Goal: Information Seeking & Learning: Compare options

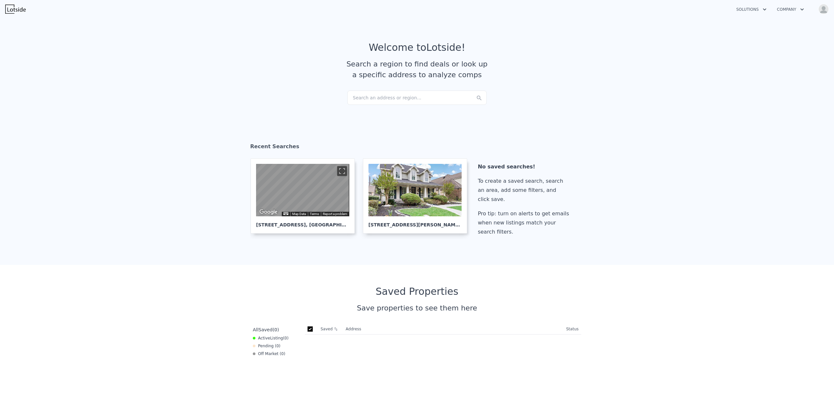
click at [405, 98] on div "Search an address or region..." at bounding box center [417, 98] width 140 height 14
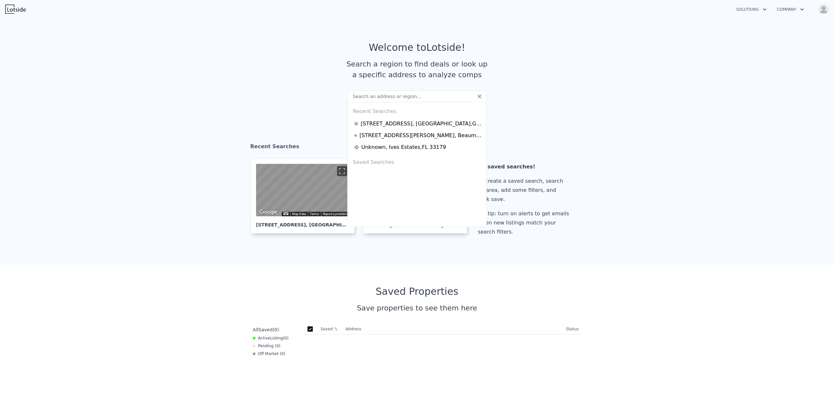
click at [300, 73] on article "Welcome to Lotside ! Search a region to find deals or look up a specific addres…" at bounding box center [417, 66] width 417 height 49
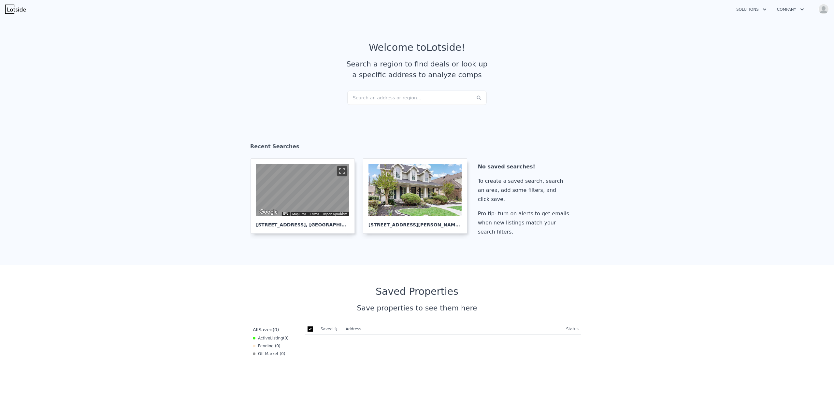
click at [408, 95] on div "Search an address or region..." at bounding box center [417, 98] width 140 height 14
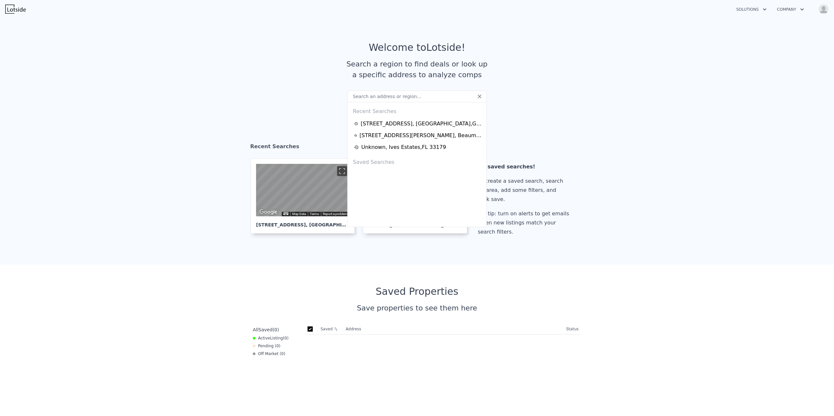
click at [251, 138] on div "Recent Searches" at bounding box center [417, 148] width 334 height 21
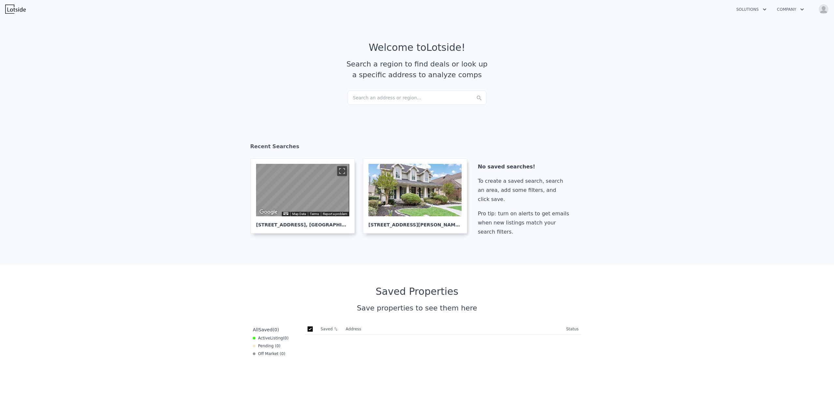
click at [369, 99] on div "Search an address or region..." at bounding box center [417, 98] width 140 height 14
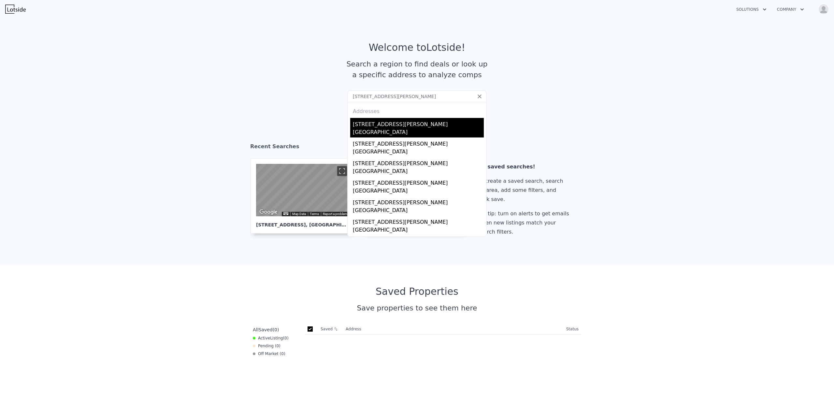
type input "2321 Brackett St Sw Marietta, GA 30060"
click at [436, 124] on div "[STREET_ADDRESS][PERSON_NAME]" at bounding box center [418, 123] width 131 height 10
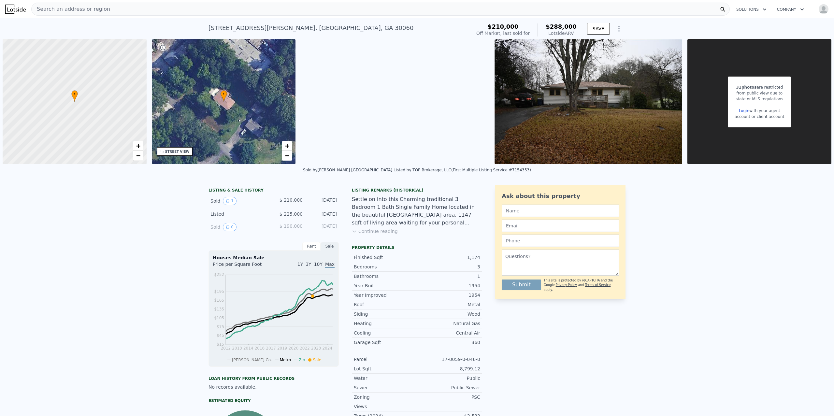
click at [695, 213] on div "LISTING & SALE HISTORY Sold 1 $ 210,000 Jan 17, 2023 Listed $ 225,000 Jan 17, 2…" at bounding box center [417, 341] width 834 height 323
click at [666, 240] on div "LISTING & SALE HISTORY Sold 1 $ 210,000 Jan 17, 2023 Listed $ 225,000 Jan 17, 2…" at bounding box center [417, 341] width 834 height 323
click at [695, 12] on img "button" at bounding box center [824, 9] width 10 height 10
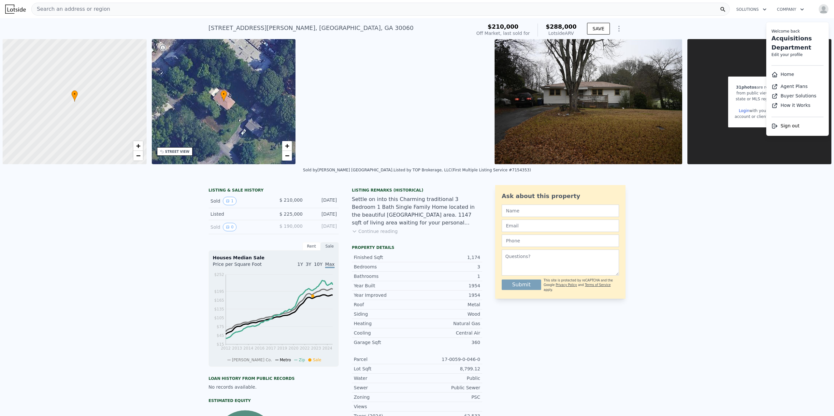
click at [695, 5] on img "button" at bounding box center [824, 9] width 10 height 10
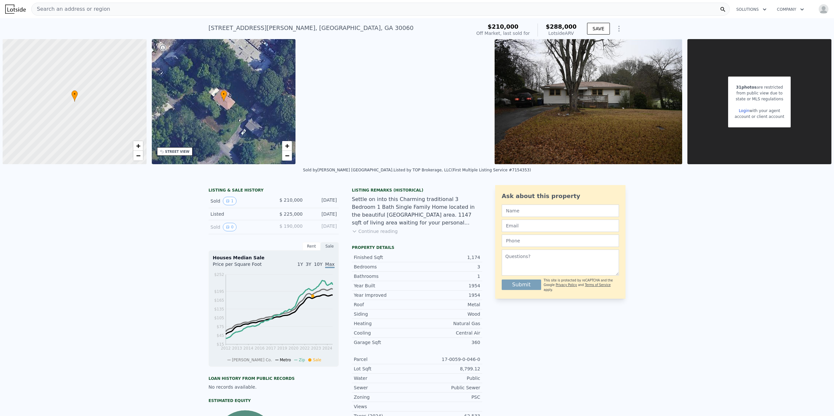
click at [695, 169] on div "Sold by Keller Williams North Atlanta . Listed by TOP Brokerage, LLC (First Mul…" at bounding box center [417, 172] width 834 height 16
click at [102, 117] on div at bounding box center [74, 102] width 173 height 150
click at [286, 154] on span "−" at bounding box center [287, 156] width 4 height 8
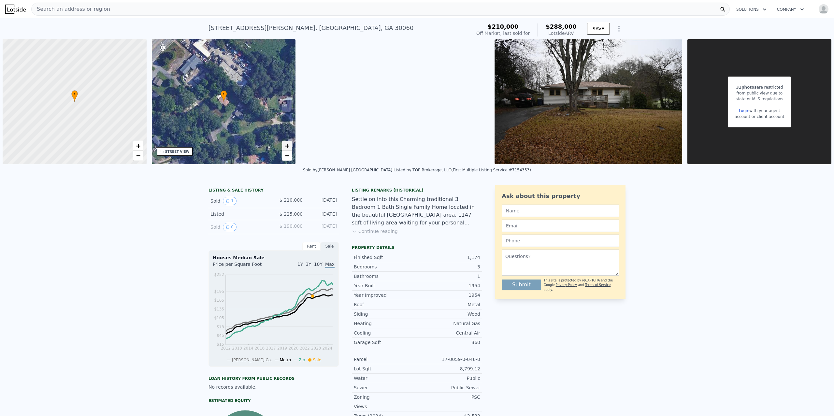
click at [289, 144] on span "+" at bounding box center [287, 146] width 4 height 8
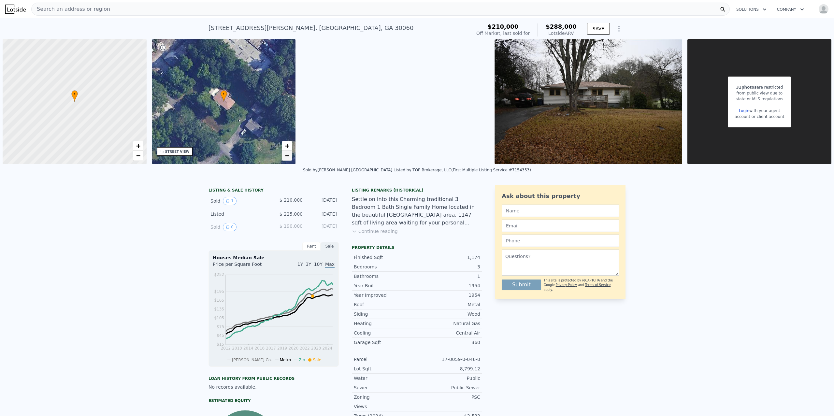
click at [284, 157] on link "−" at bounding box center [287, 156] width 10 height 10
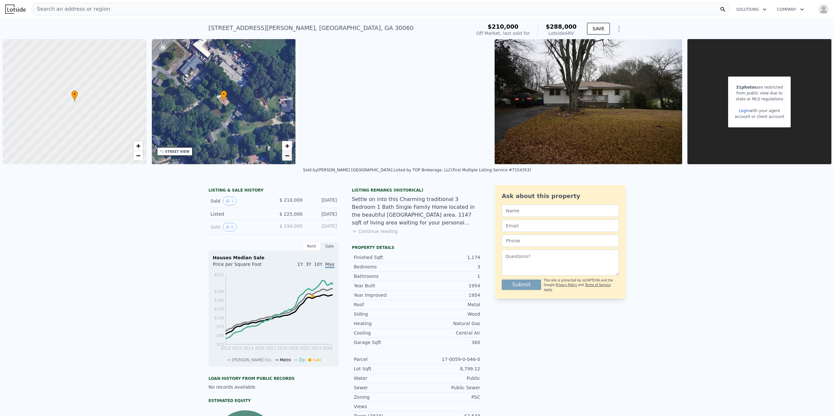
click at [284, 157] on link "−" at bounding box center [287, 156] width 10 height 10
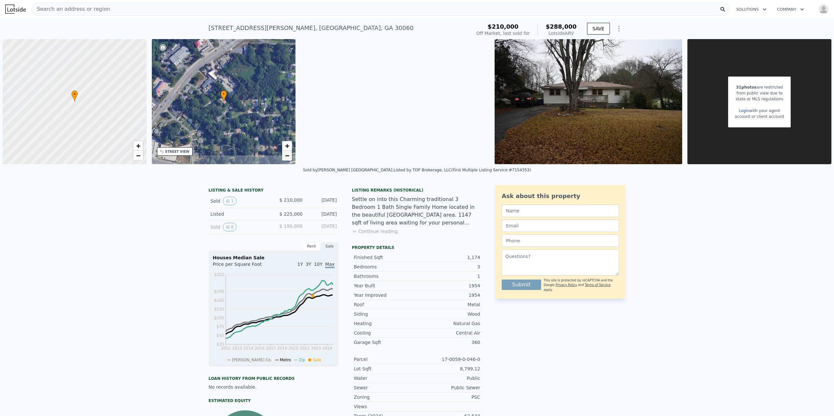
click at [284, 156] on link "−" at bounding box center [287, 156] width 10 height 10
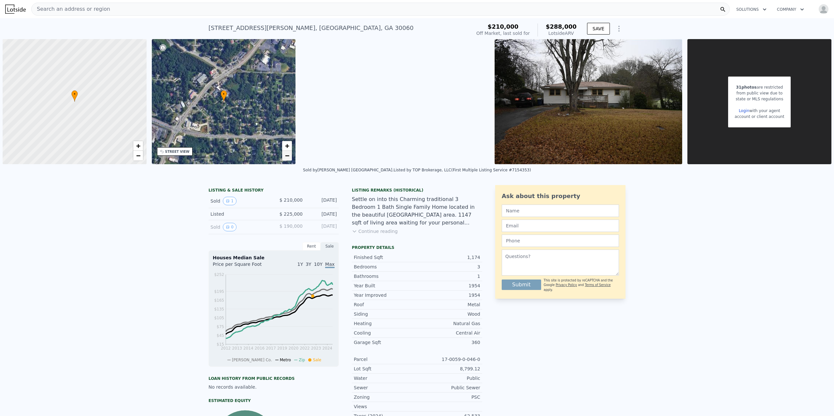
click at [284, 156] on link "−" at bounding box center [287, 156] width 10 height 10
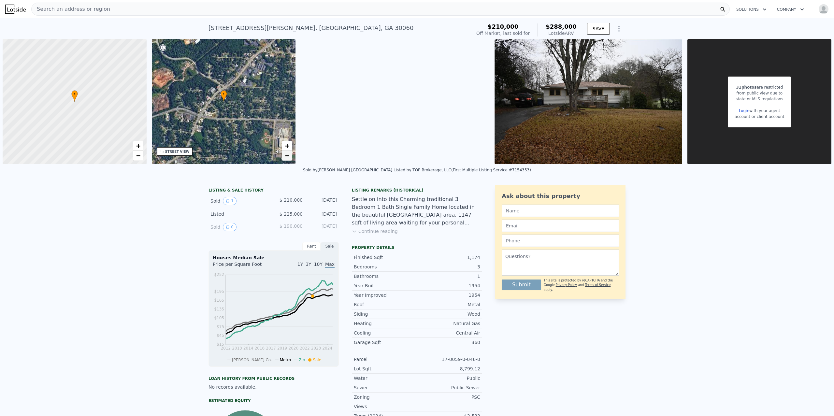
click at [284, 156] on link "−" at bounding box center [287, 156] width 10 height 10
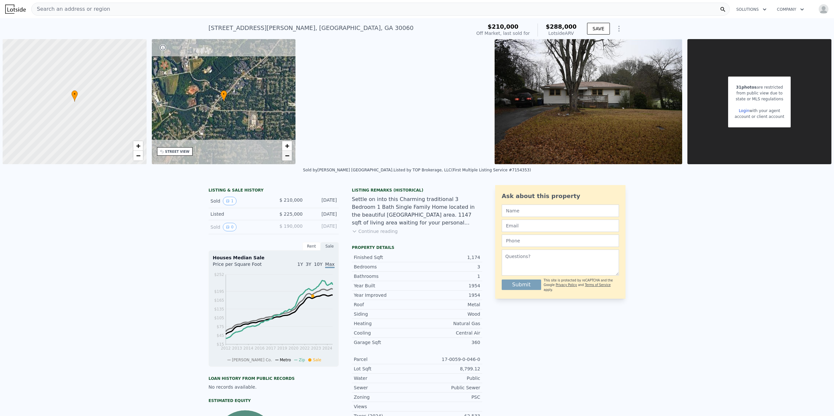
click at [284, 156] on link "−" at bounding box center [287, 156] width 10 height 10
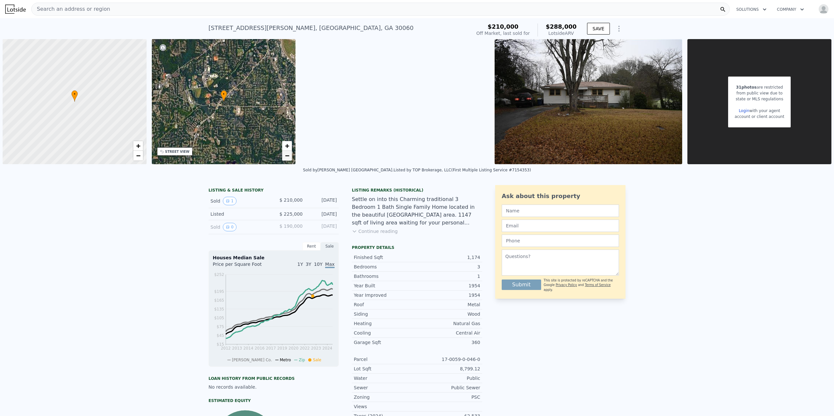
click at [284, 156] on link "−" at bounding box center [287, 156] width 10 height 10
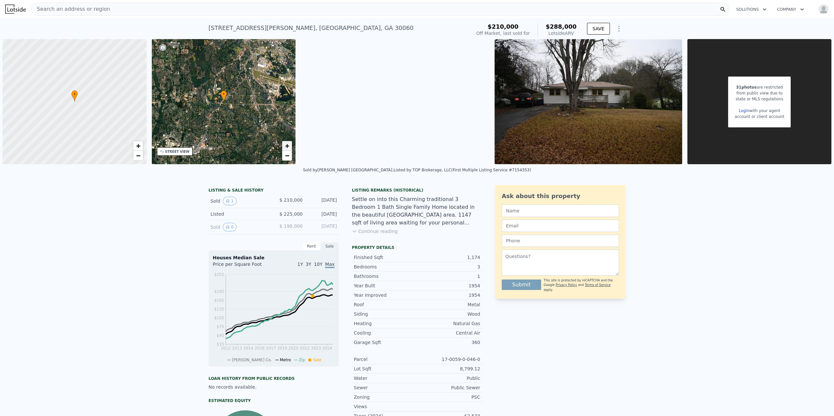
click at [288, 143] on span "+" at bounding box center [287, 146] width 4 height 8
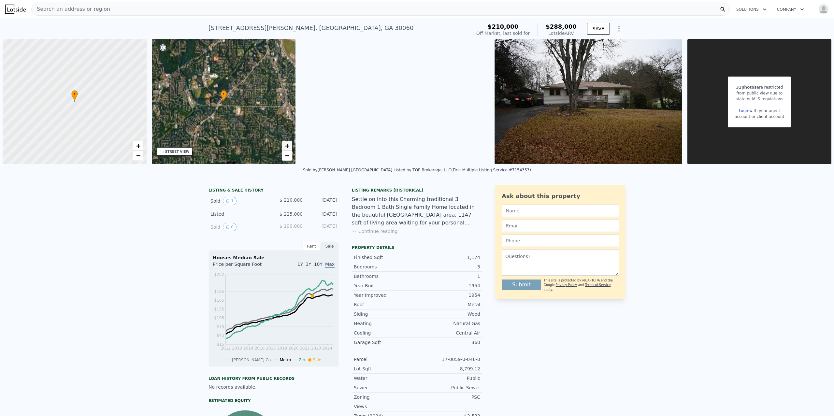
click at [288, 143] on span "+" at bounding box center [287, 146] width 4 height 8
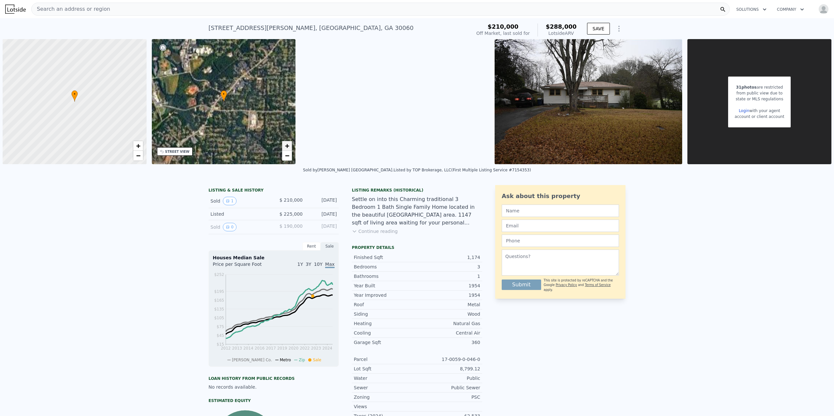
click at [288, 143] on span "+" at bounding box center [287, 146] width 4 height 8
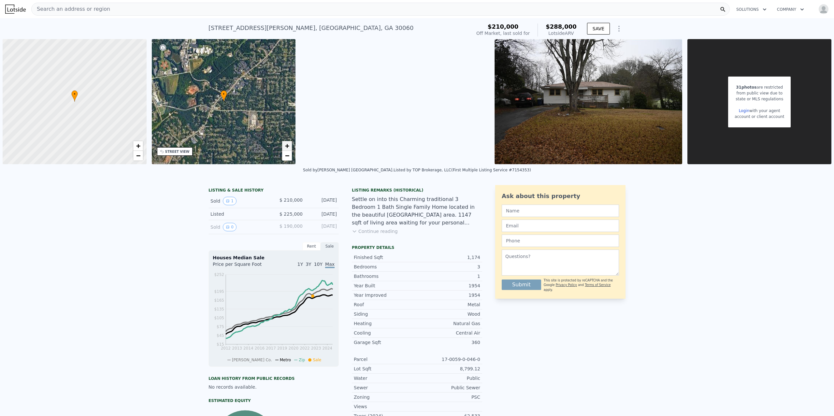
click at [288, 143] on span "+" at bounding box center [287, 146] width 4 height 8
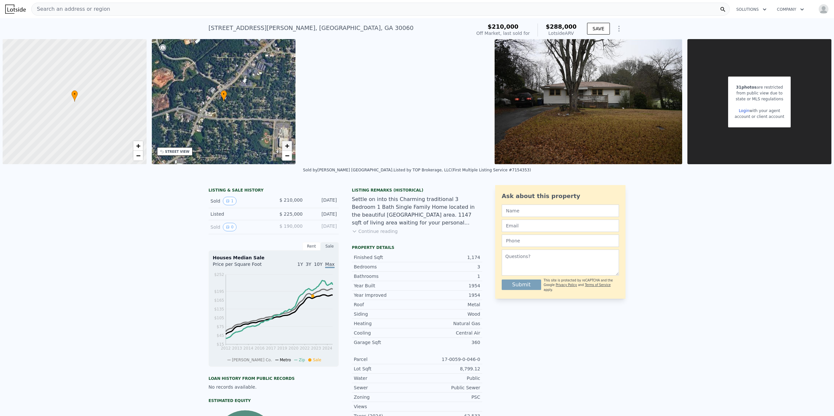
click at [288, 143] on span "+" at bounding box center [287, 146] width 4 height 8
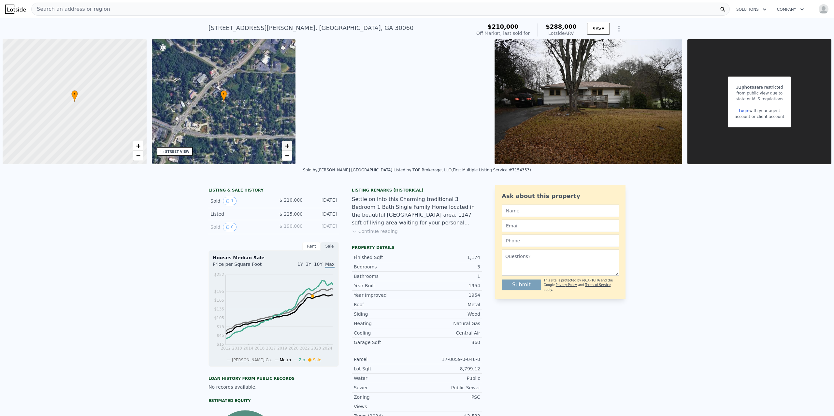
click at [288, 143] on span "+" at bounding box center [287, 146] width 4 height 8
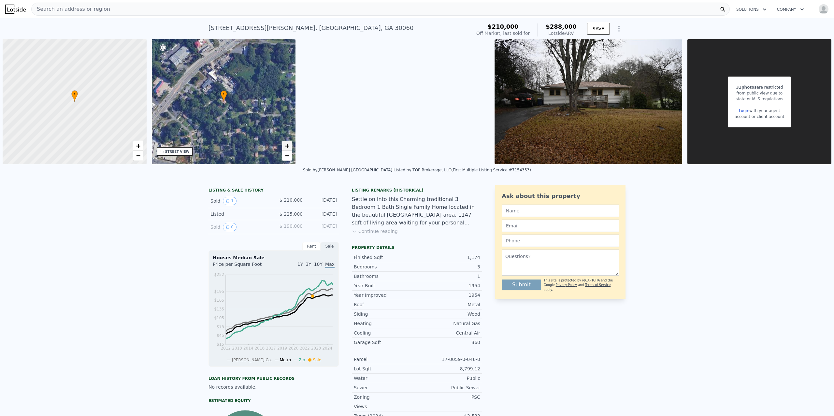
click at [288, 143] on span "+" at bounding box center [287, 146] width 4 height 8
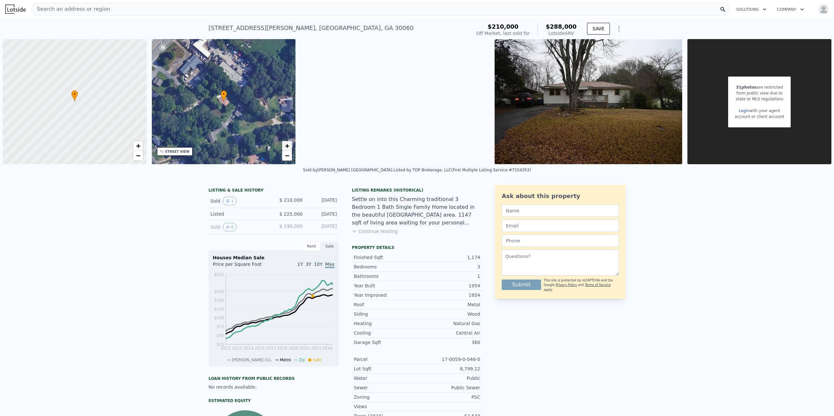
click at [284, 142] on link "+" at bounding box center [287, 146] width 10 height 10
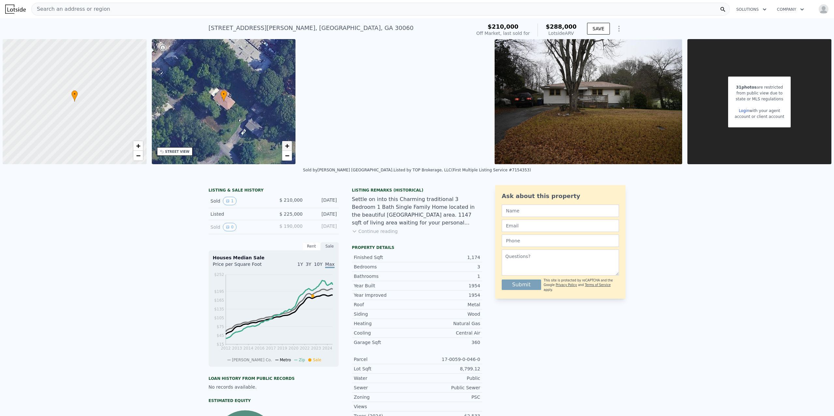
click at [285, 145] on span "+" at bounding box center [287, 146] width 4 height 8
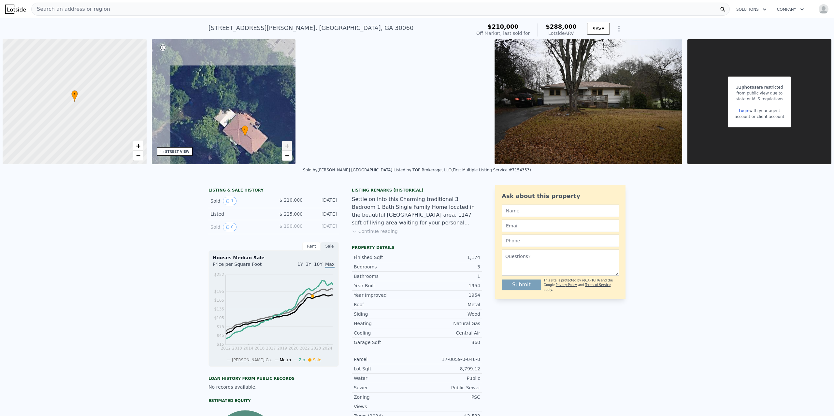
drag, startPoint x: 206, startPoint y: 113, endPoint x: 227, endPoint y: 148, distance: 40.6
click at [227, 148] on div "• + −" at bounding box center [224, 101] width 144 height 125
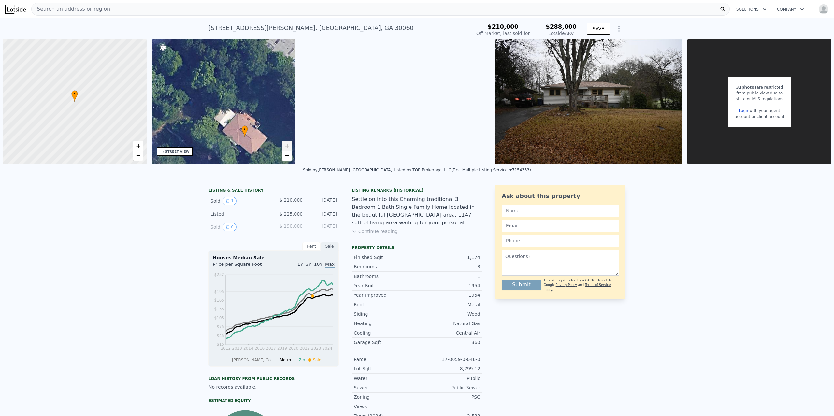
click at [288, 143] on span "+" at bounding box center [287, 146] width 4 height 8
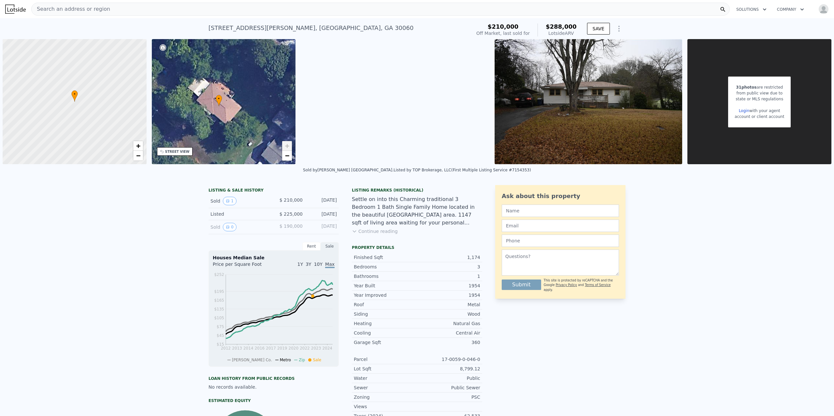
drag, startPoint x: 248, startPoint y: 124, endPoint x: 222, endPoint y: 94, distance: 40.0
click at [222, 94] on div "• + −" at bounding box center [224, 101] width 144 height 125
click at [288, 155] on span "−" at bounding box center [287, 156] width 4 height 8
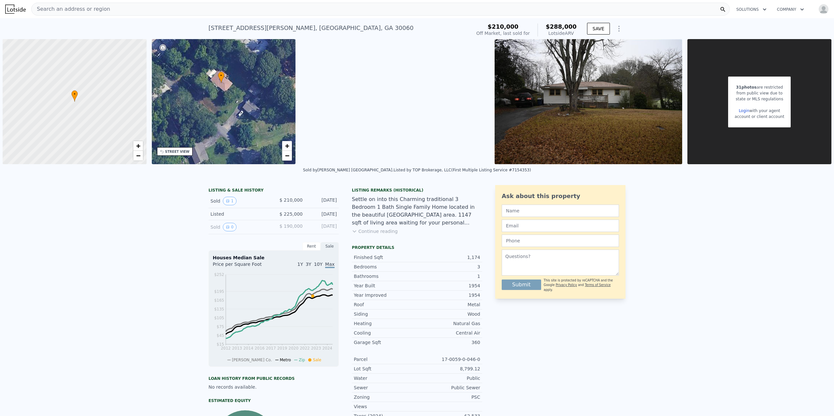
drag, startPoint x: 268, startPoint y: 125, endPoint x: 268, endPoint y: 104, distance: 20.9
click at [268, 104] on div "• + −" at bounding box center [224, 101] width 144 height 125
click at [286, 158] on span "−" at bounding box center [287, 156] width 4 height 8
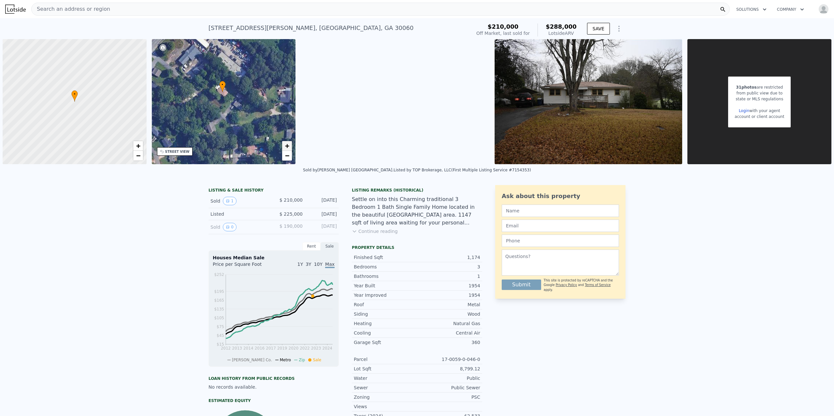
click at [286, 142] on span "+" at bounding box center [287, 146] width 4 height 8
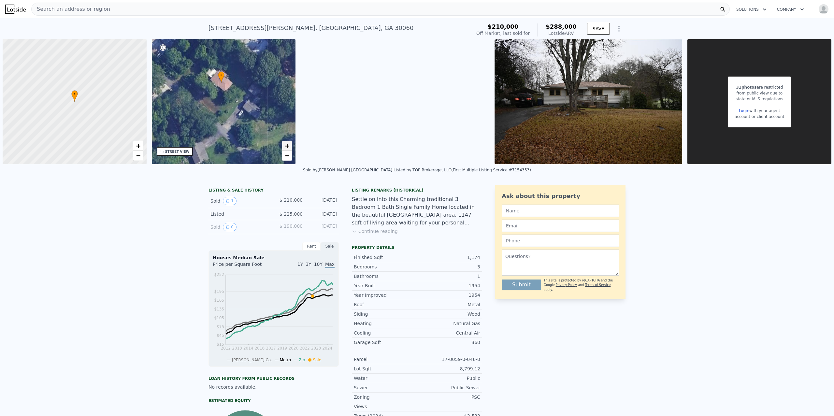
click at [286, 142] on span "+" at bounding box center [287, 146] width 4 height 8
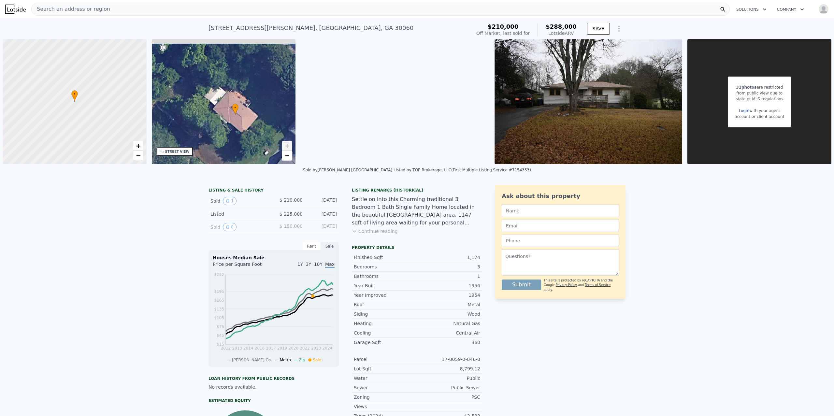
drag, startPoint x: 250, startPoint y: 84, endPoint x: 266, endPoint y: 136, distance: 54.1
click at [266, 136] on div "• + −" at bounding box center [224, 101] width 144 height 125
click at [288, 156] on span "−" at bounding box center [287, 156] width 4 height 8
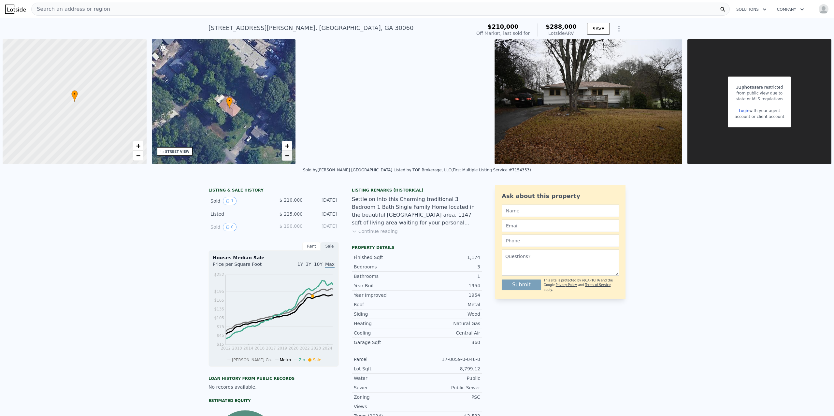
click at [288, 156] on span "−" at bounding box center [287, 156] width 4 height 8
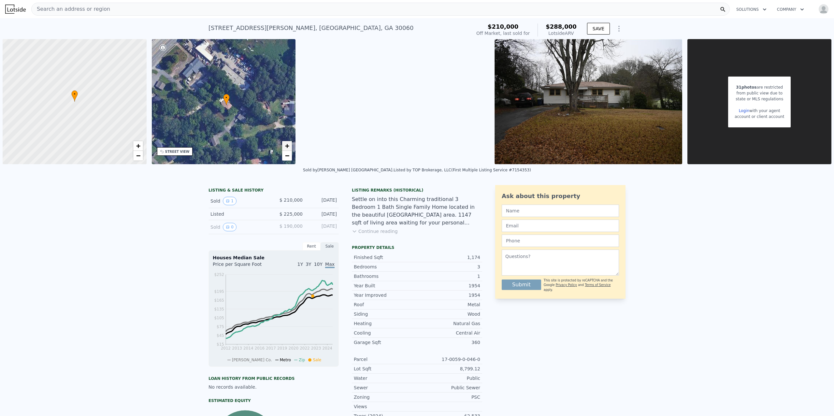
click at [286, 144] on span "+" at bounding box center [287, 146] width 4 height 8
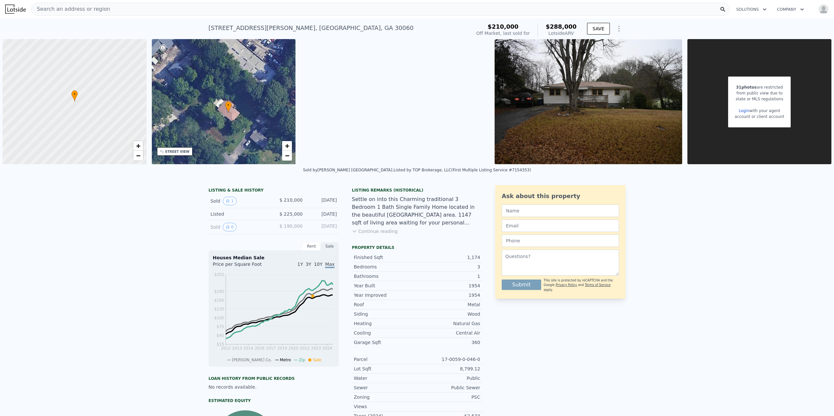
drag, startPoint x: 242, startPoint y: 53, endPoint x: 229, endPoint y: 115, distance: 63.3
click at [229, 116] on div "• + −" at bounding box center [224, 101] width 144 height 125
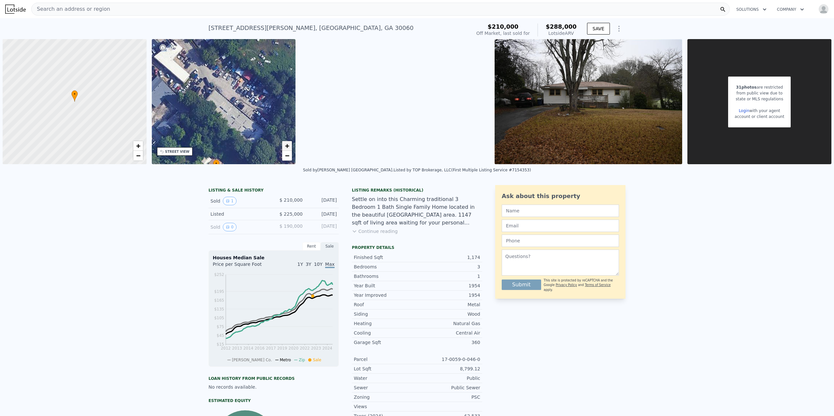
click at [288, 146] on span "+" at bounding box center [287, 146] width 4 height 8
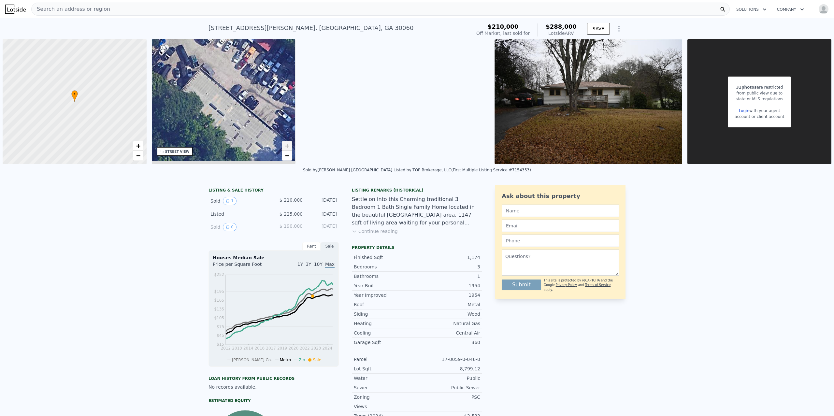
drag, startPoint x: 241, startPoint y: 96, endPoint x: 229, endPoint y: 80, distance: 20.3
click at [229, 80] on div "• + −" at bounding box center [224, 101] width 144 height 125
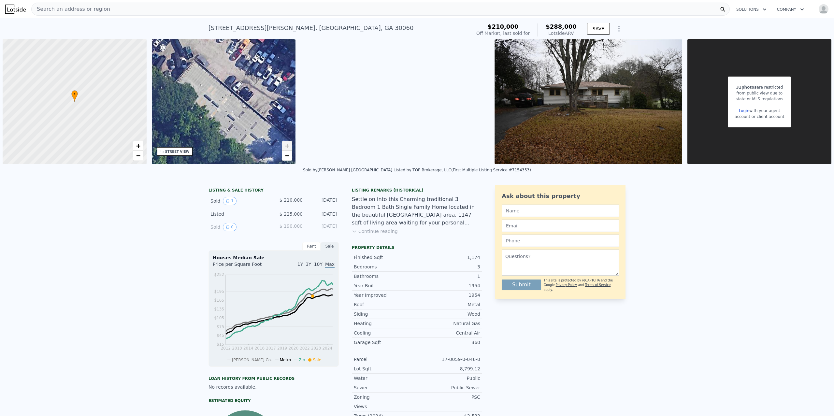
click at [284, 144] on link "+" at bounding box center [287, 146] width 10 height 10
click at [286, 152] on span "−" at bounding box center [287, 156] width 4 height 8
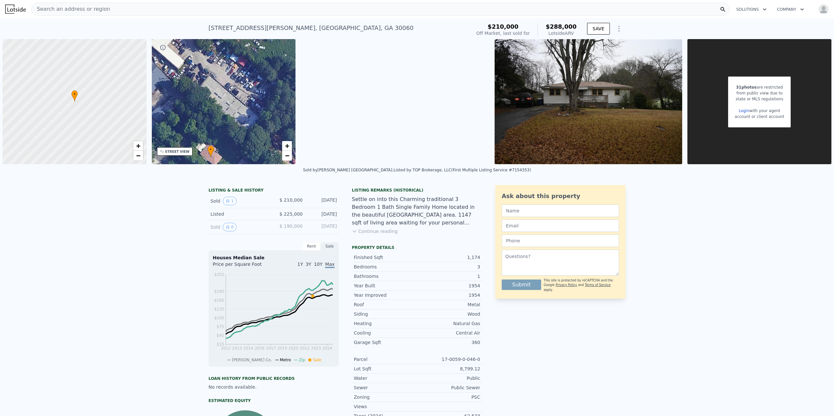
drag, startPoint x: 241, startPoint y: 112, endPoint x: 241, endPoint y: 106, distance: 5.6
click at [241, 106] on div "• + −" at bounding box center [224, 101] width 144 height 125
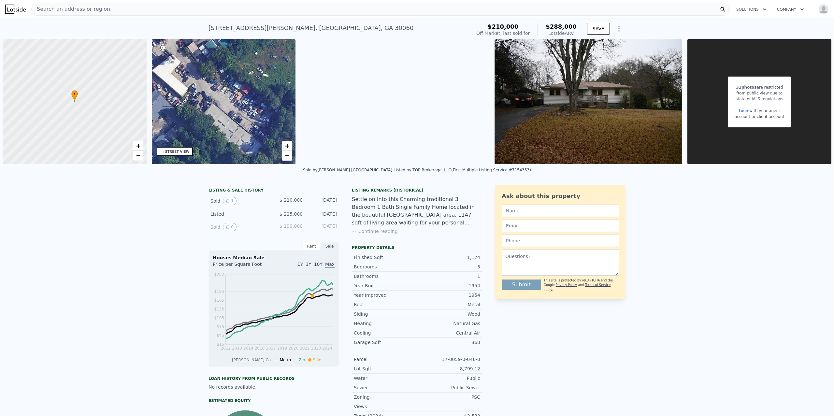
drag, startPoint x: 246, startPoint y: 96, endPoint x: 250, endPoint y: 124, distance: 27.9
click at [250, 124] on div "• + −" at bounding box center [224, 101] width 144 height 125
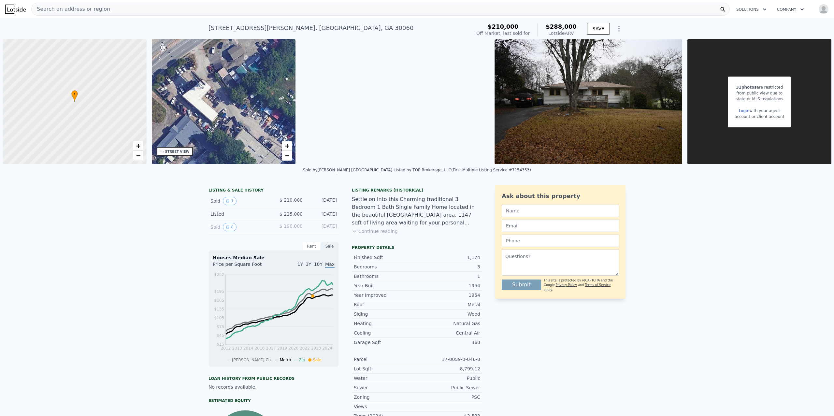
drag, startPoint x: 233, startPoint y: 90, endPoint x: 263, endPoint y: 115, distance: 39.6
click at [263, 115] on div "• + −" at bounding box center [224, 101] width 144 height 125
click at [287, 149] on span "+" at bounding box center [287, 146] width 4 height 8
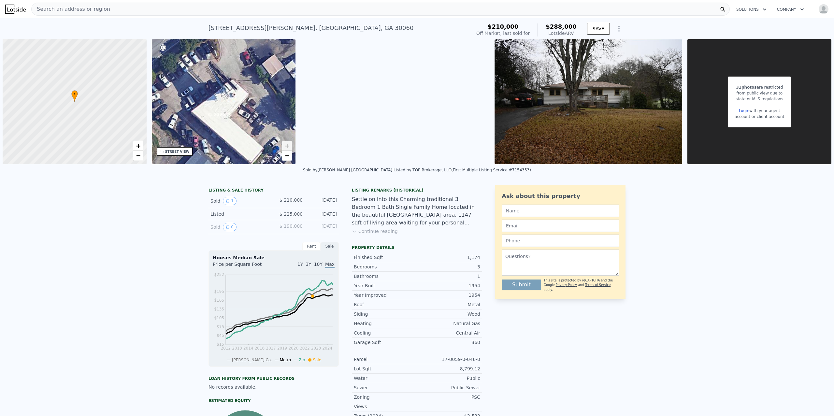
drag, startPoint x: 233, startPoint y: 124, endPoint x: 283, endPoint y: 145, distance: 54.9
click at [283, 145] on div "• + −" at bounding box center [224, 101] width 144 height 125
click at [286, 156] on span "−" at bounding box center [287, 156] width 4 height 8
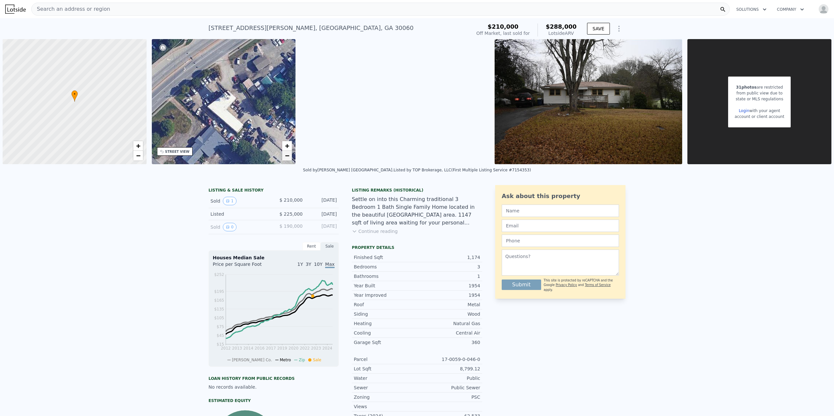
click at [286, 155] on span "−" at bounding box center [287, 156] width 4 height 8
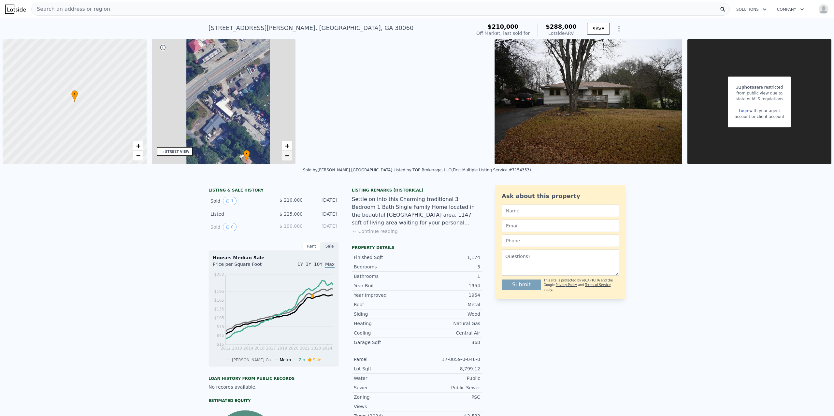
click at [286, 155] on span "−" at bounding box center [287, 156] width 4 height 8
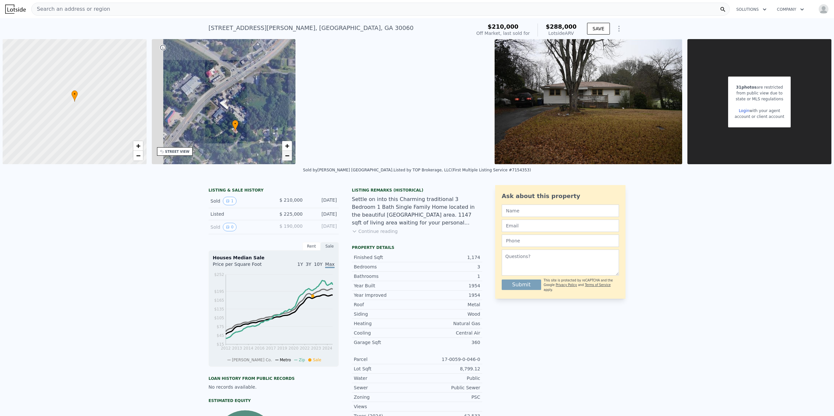
click at [286, 155] on span "−" at bounding box center [287, 156] width 4 height 8
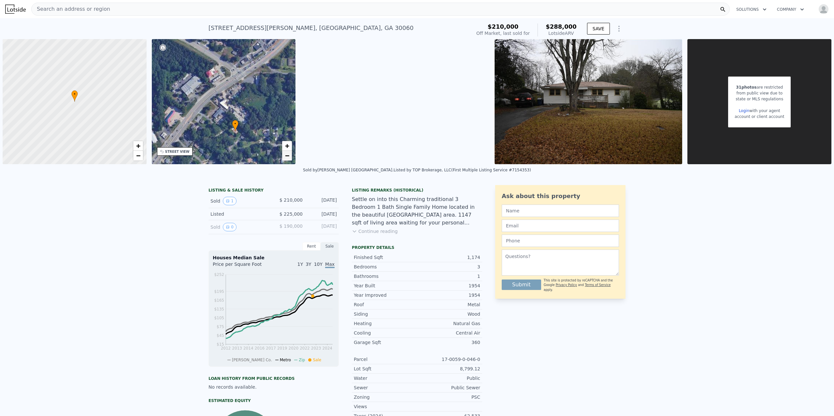
click at [288, 154] on span "−" at bounding box center [287, 156] width 4 height 8
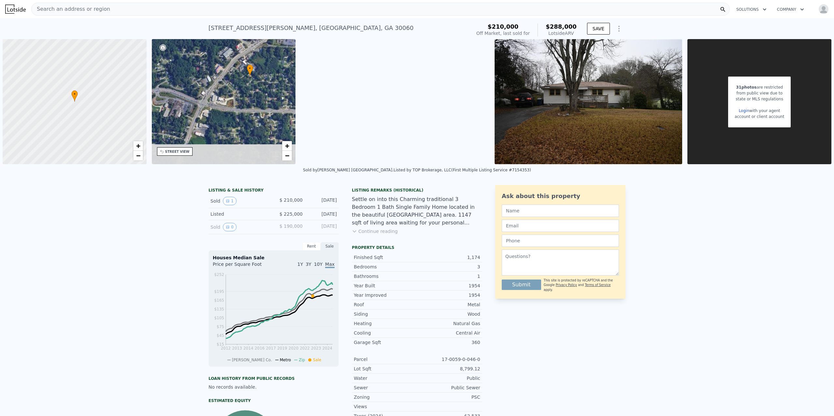
drag, startPoint x: 243, startPoint y: 104, endPoint x: 264, endPoint y: 64, distance: 45.8
click at [264, 64] on div "• + −" at bounding box center [224, 101] width 144 height 125
click at [286, 152] on span "−" at bounding box center [287, 156] width 4 height 8
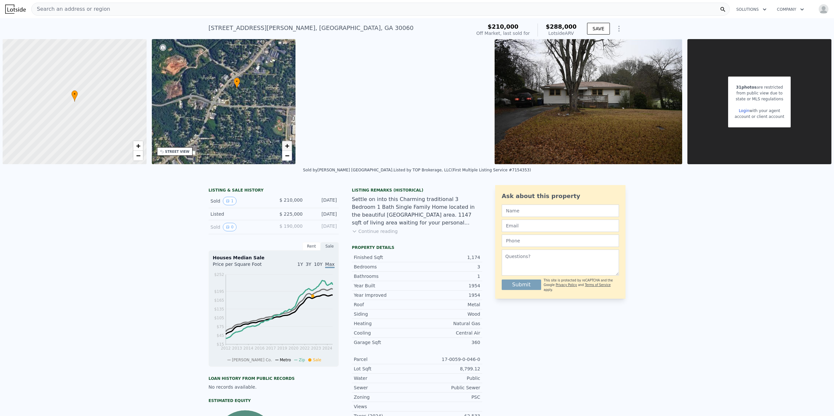
click at [287, 143] on span "+" at bounding box center [287, 146] width 4 height 8
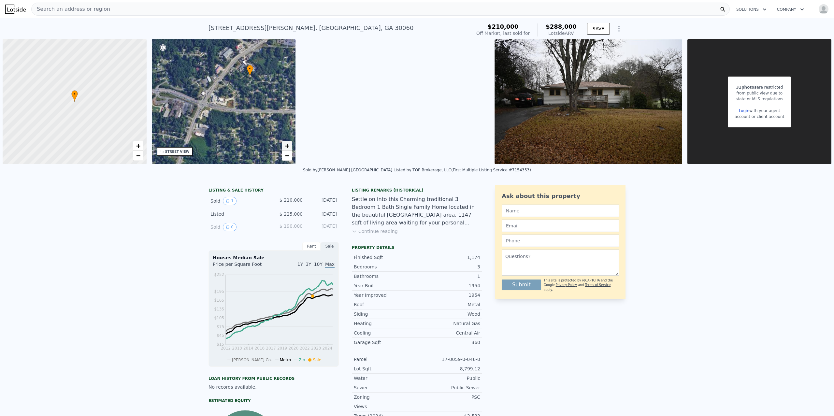
click at [287, 143] on span "+" at bounding box center [287, 146] width 4 height 8
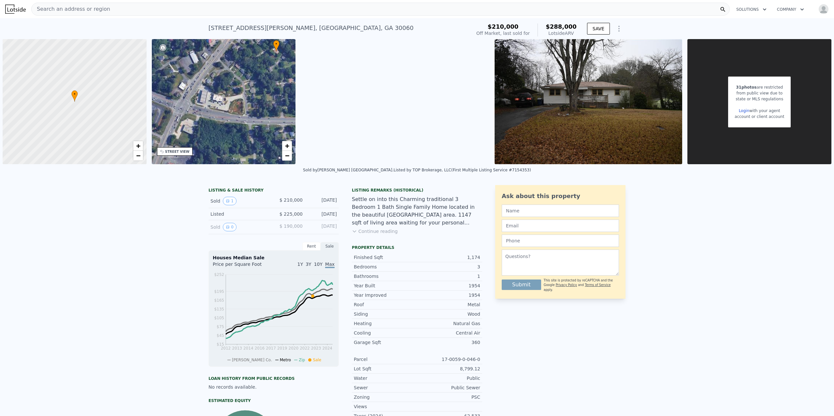
drag, startPoint x: 278, startPoint y: 103, endPoint x: 278, endPoint y: 131, distance: 27.7
click at [278, 131] on div "• + −" at bounding box center [224, 101] width 144 height 125
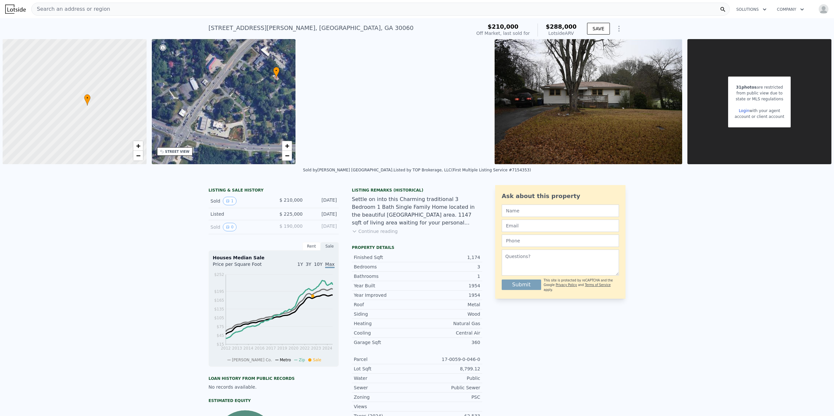
drag, startPoint x: 74, startPoint y: 98, endPoint x: 87, endPoint y: 102, distance: 12.9
click at [87, 102] on icon at bounding box center [87, 100] width 6 height 11
click at [137, 155] on span "−" at bounding box center [138, 156] width 4 height 8
click at [138, 142] on span "+" at bounding box center [138, 146] width 4 height 8
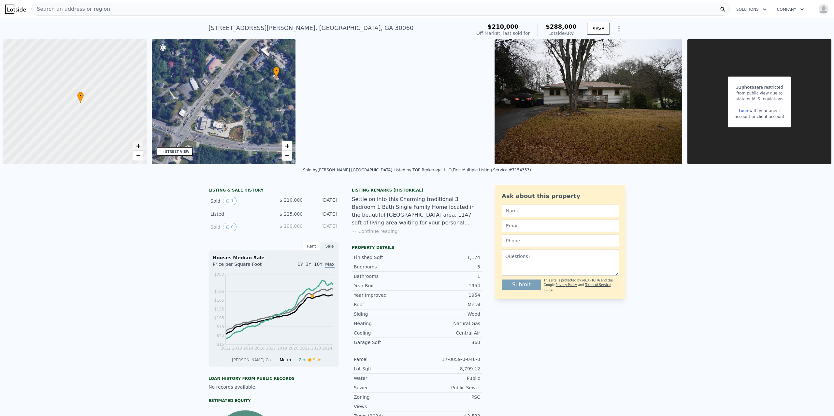
click at [136, 144] on span "+" at bounding box center [138, 146] width 4 height 8
click at [136, 157] on span "−" at bounding box center [138, 156] width 4 height 8
click at [137, 152] on span "−" at bounding box center [138, 156] width 4 height 8
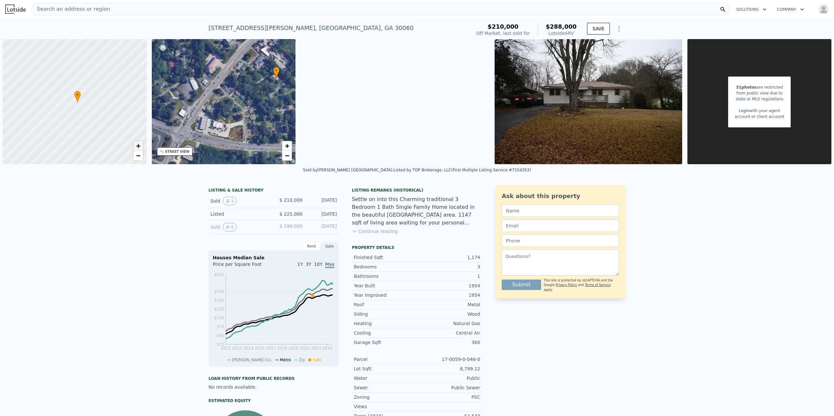
click at [138, 147] on span "+" at bounding box center [138, 146] width 4 height 8
click at [137, 152] on span "−" at bounding box center [138, 156] width 4 height 8
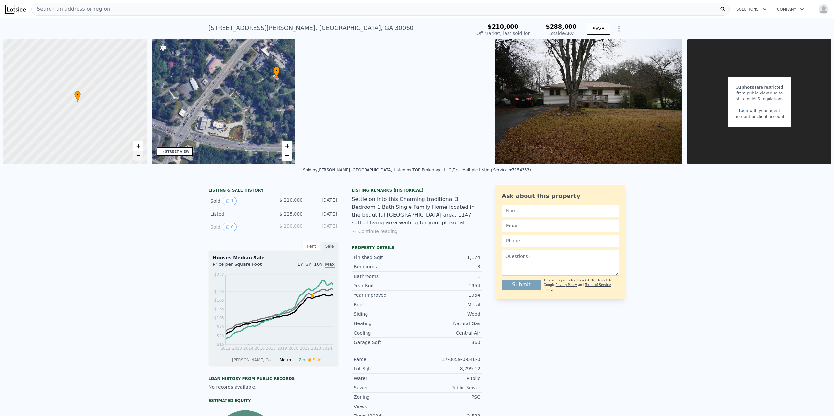
click at [137, 152] on span "−" at bounding box center [138, 156] width 4 height 8
click at [137, 145] on span "+" at bounding box center [138, 146] width 4 height 8
drag, startPoint x: 116, startPoint y: 107, endPoint x: 94, endPoint y: 100, distance: 23.4
click at [94, 100] on div at bounding box center [71, 100] width 173 height 150
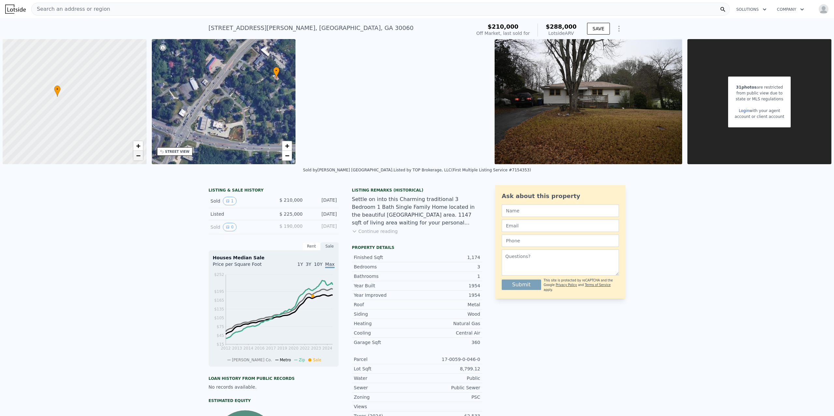
click at [138, 155] on span "−" at bounding box center [138, 156] width 4 height 8
click at [137, 157] on span "−" at bounding box center [138, 156] width 4 height 8
click at [137, 142] on span "+" at bounding box center [138, 146] width 4 height 8
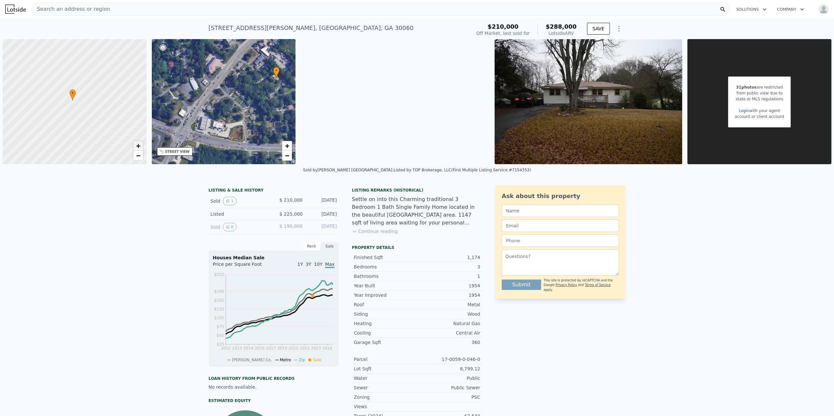
click at [137, 142] on span "+" at bounding box center [138, 146] width 4 height 8
click at [136, 155] on span "−" at bounding box center [138, 156] width 4 height 8
click at [136, 147] on span "+" at bounding box center [138, 146] width 4 height 8
click at [138, 157] on span "−" at bounding box center [138, 156] width 4 height 8
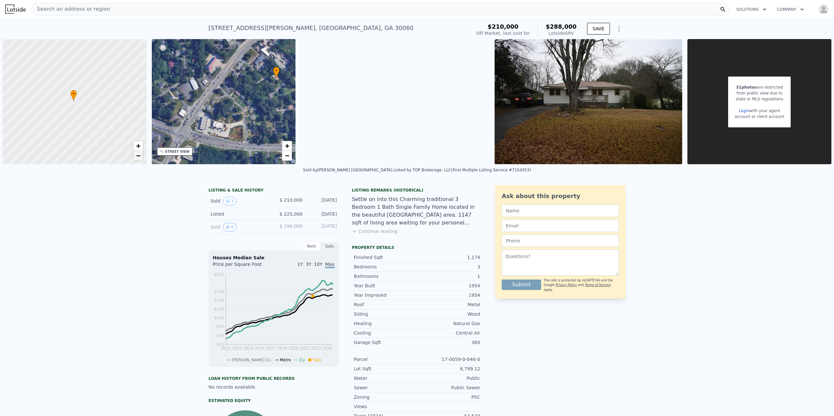
click at [137, 156] on span "−" at bounding box center [138, 156] width 4 height 8
click at [137, 145] on span "+" at bounding box center [138, 146] width 4 height 8
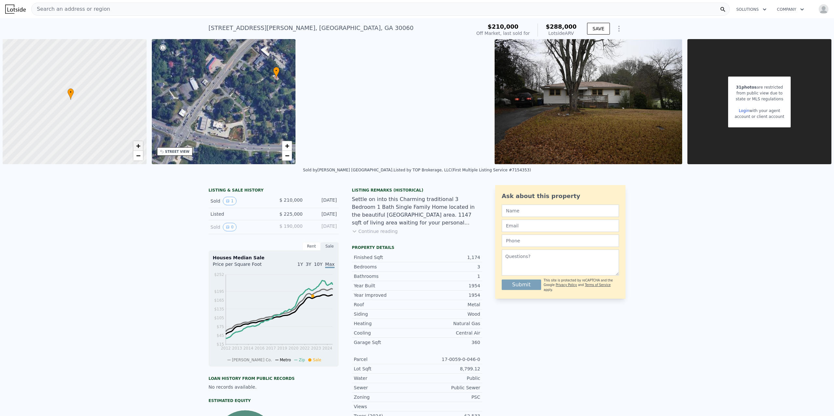
click at [137, 145] on span "+" at bounding box center [138, 146] width 4 height 8
drag, startPoint x: 85, startPoint y: 123, endPoint x: 105, endPoint y: 138, distance: 24.7
click at [105, 138] on div at bounding box center [76, 104] width 173 height 150
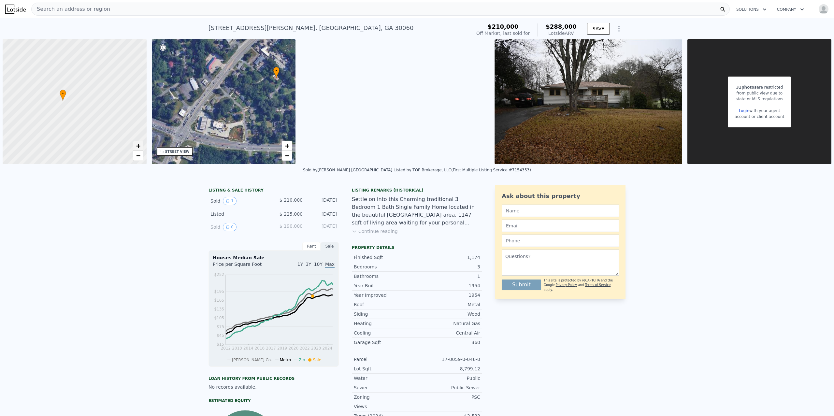
click at [136, 150] on span "+" at bounding box center [138, 146] width 4 height 8
drag, startPoint x: 110, startPoint y: 126, endPoint x: 118, endPoint y: 140, distance: 16.5
click at [118, 140] on div at bounding box center [75, 103] width 173 height 150
click at [135, 144] on link "+" at bounding box center [138, 146] width 10 height 10
drag, startPoint x: 86, startPoint y: 121, endPoint x: 107, endPoint y: 119, distance: 21.2
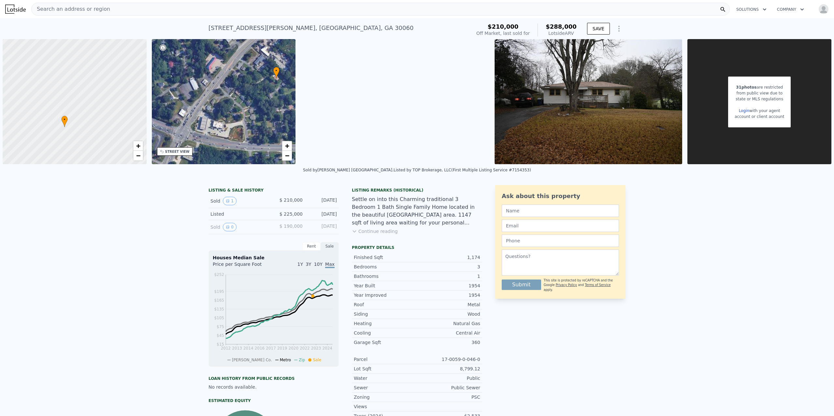
click at [107, 119] on div at bounding box center [75, 101] width 173 height 150
click at [137, 147] on span "+" at bounding box center [138, 146] width 4 height 8
drag, startPoint x: 94, startPoint y: 134, endPoint x: 121, endPoint y: 83, distance: 58.2
click at [121, 83] on div at bounding box center [77, 99] width 173 height 150
click at [138, 147] on span "+" at bounding box center [138, 146] width 4 height 8
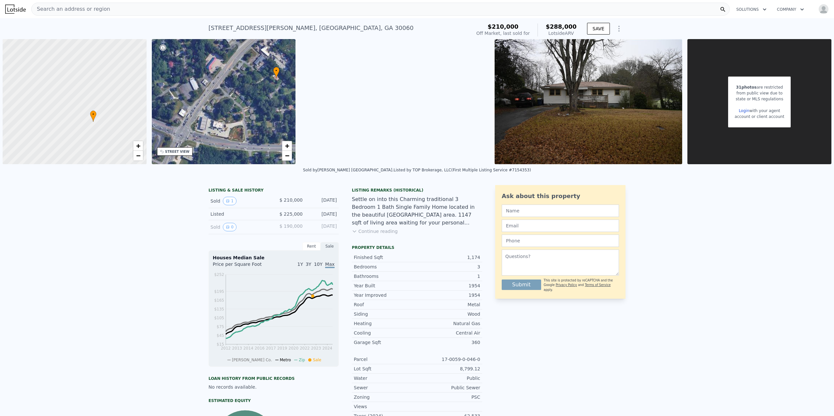
drag, startPoint x: 121, startPoint y: 95, endPoint x: 119, endPoint y: 117, distance: 22.2
click at [120, 117] on div at bounding box center [74, 102] width 173 height 150
click at [137, 146] on span "+" at bounding box center [138, 146] width 4 height 8
drag, startPoint x: 119, startPoint y: 107, endPoint x: 102, endPoint y: 69, distance: 41.4
click at [102, 69] on div at bounding box center [73, 99] width 173 height 150
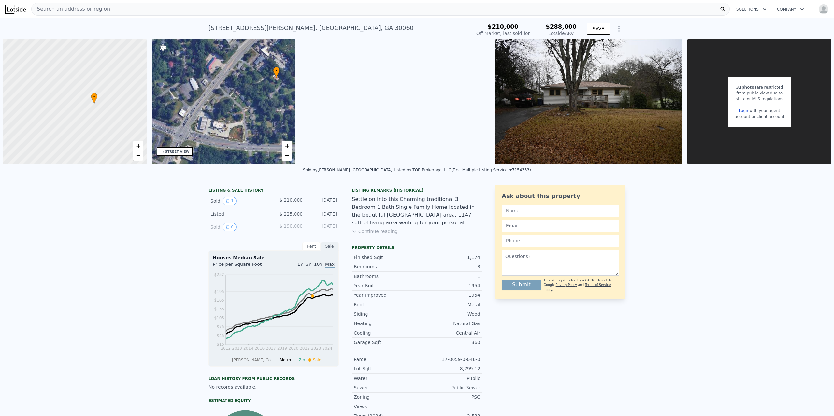
click at [128, 192] on div "LISTING & SALE HISTORY Sold 1 $ 210,000 Jan 17, 2023 Listed $ 225,000 Jan 17, 2…" at bounding box center [417, 341] width 834 height 323
click at [138, 153] on span "−" at bounding box center [138, 156] width 4 height 8
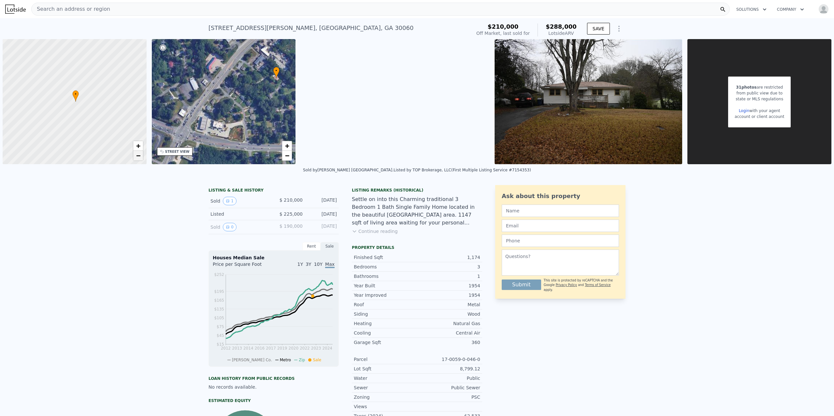
click at [138, 153] on span "−" at bounding box center [138, 156] width 4 height 8
click at [138, 156] on span "−" at bounding box center [138, 156] width 4 height 8
click at [137, 146] on span "+" at bounding box center [138, 146] width 4 height 8
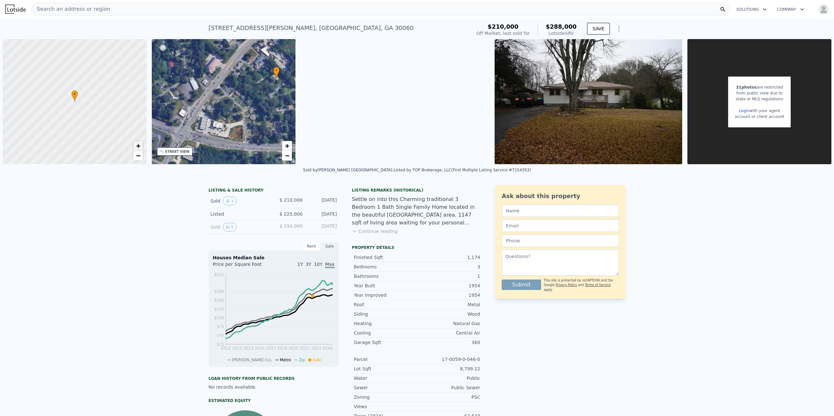
click at [137, 146] on span "+" at bounding box center [138, 146] width 4 height 8
drag, startPoint x: 125, startPoint y: 113, endPoint x: 124, endPoint y: 132, distance: 18.9
click at [124, 132] on div at bounding box center [74, 102] width 173 height 150
drag, startPoint x: 118, startPoint y: 87, endPoint x: 127, endPoint y: 132, distance: 45.7
click at [127, 132] on div at bounding box center [74, 102] width 173 height 150
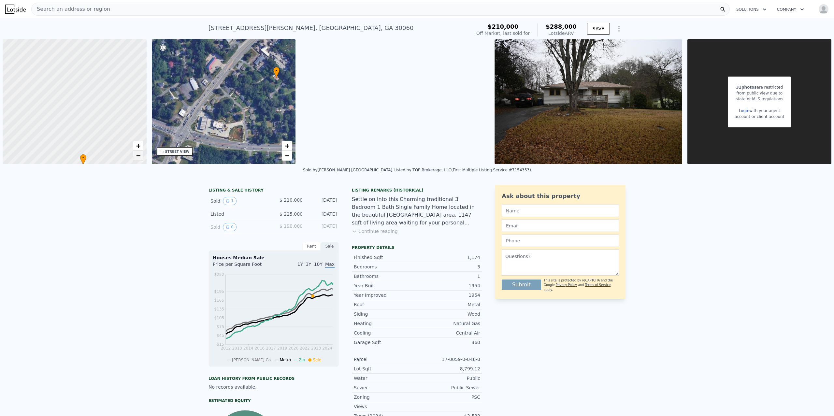
click at [139, 152] on span "−" at bounding box center [138, 156] width 4 height 8
click at [139, 143] on span "+" at bounding box center [138, 146] width 4 height 8
drag, startPoint x: 120, startPoint y: 115, endPoint x: 98, endPoint y: 83, distance: 38.7
click at [98, 83] on div at bounding box center [74, 102] width 173 height 150
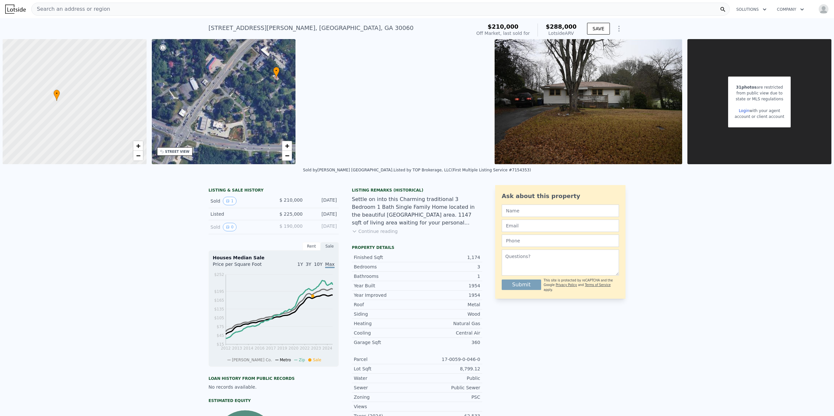
click at [151, 210] on div "LISTING & SALE HISTORY Sold 1 $ 210,000 Jan 17, 2023 Listed $ 225,000 Jan 17, 2…" at bounding box center [417, 341] width 834 height 323
click at [137, 158] on span "−" at bounding box center [138, 156] width 4 height 8
click at [136, 146] on span "+" at bounding box center [138, 146] width 4 height 8
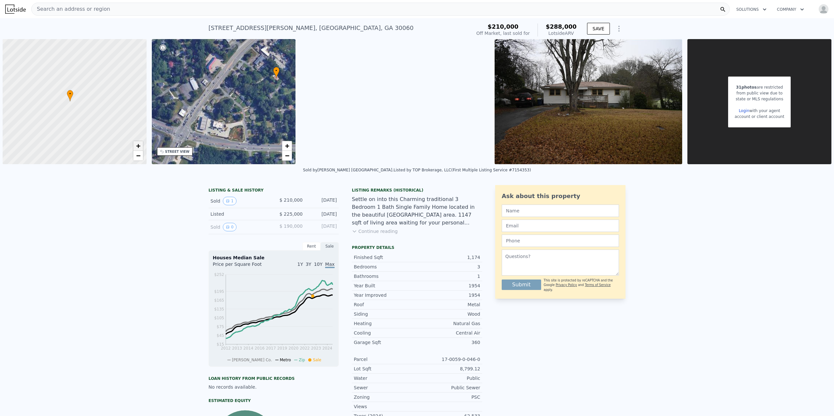
click at [136, 146] on span "+" at bounding box center [138, 146] width 4 height 8
click at [145, 189] on div "LISTING & SALE HISTORY Sold 1 $ 210,000 Jan 17, 2023 Listed $ 225,000 Jan 17, 2…" at bounding box center [417, 341] width 834 height 323
click at [139, 154] on span "−" at bounding box center [138, 156] width 4 height 8
click at [139, 148] on span "+" at bounding box center [138, 146] width 4 height 8
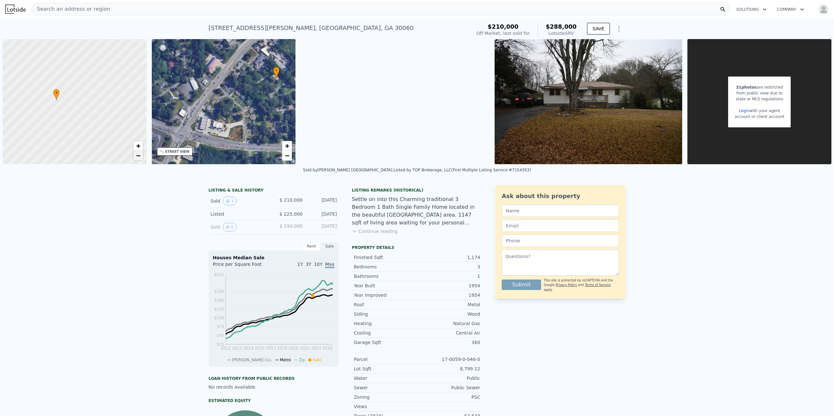
click at [138, 158] on span "−" at bounding box center [138, 156] width 4 height 8
click at [139, 143] on span "+" at bounding box center [138, 146] width 4 height 8
drag, startPoint x: 82, startPoint y: 104, endPoint x: 100, endPoint y: 112, distance: 19.1
click at [100, 112] on div at bounding box center [74, 102] width 173 height 150
click at [138, 146] on span "+" at bounding box center [138, 146] width 4 height 8
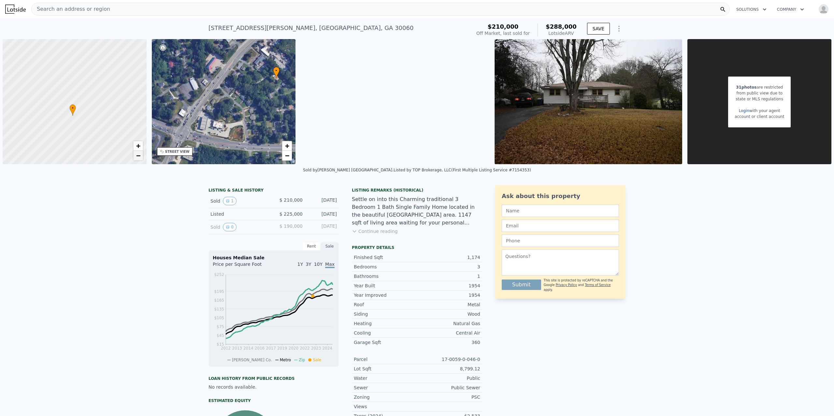
click at [137, 156] on span "−" at bounding box center [138, 156] width 4 height 8
click at [131, 276] on div "LISTING & SALE HISTORY Sold 1 $ 210,000 Jan 17, 2023 Listed $ 225,000 Jan 17, 2…" at bounding box center [417, 341] width 834 height 323
click at [135, 154] on link "−" at bounding box center [138, 156] width 10 height 10
click at [137, 147] on span "+" at bounding box center [138, 146] width 4 height 8
drag, startPoint x: 489, startPoint y: 27, endPoint x: 555, endPoint y: 30, distance: 65.9
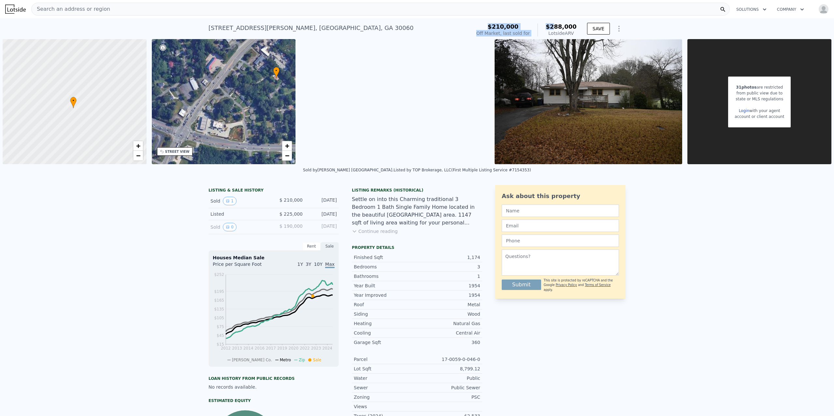
click at [555, 30] on div "$210,000 Off Market, last sold for $288,000 Lotside ARV" at bounding box center [527, 29] width 100 height 13
click at [491, 26] on div "$210,000" at bounding box center [503, 26] width 53 height 7
drag, startPoint x: 494, startPoint y: 25, endPoint x: 534, endPoint y: 27, distance: 39.1
click at [534, 27] on div "$210,000 Off Market, last sold for $288,000 Lotside ARV" at bounding box center [527, 29] width 100 height 13
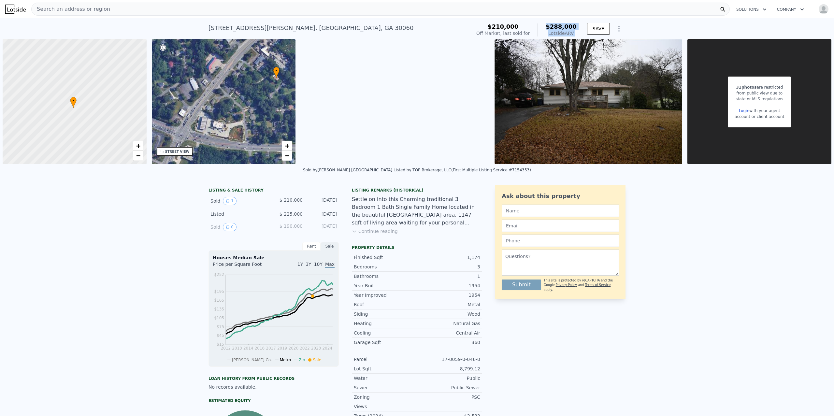
drag, startPoint x: 550, startPoint y: 27, endPoint x: 584, endPoint y: 28, distance: 34.9
click at [584, 28] on div "$210,000 Off Market, last sold for $288,000 Lotside ARV SAVE" at bounding box center [550, 30] width 152 height 18
click at [569, 28] on span "$288,000" at bounding box center [561, 26] width 31 height 7
drag, startPoint x: 549, startPoint y: 27, endPoint x: 601, endPoint y: 27, distance: 52.1
click at [601, 27] on div "$210,000 Off Market, last sold for $288,000 Lotside ARV SAVE" at bounding box center [550, 30] width 152 height 18
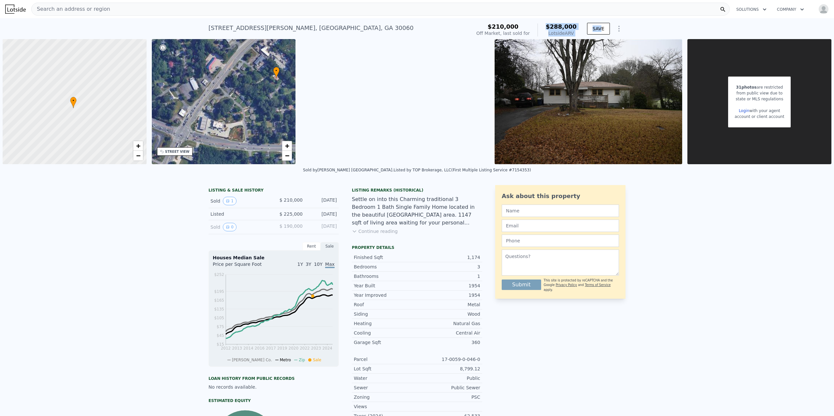
click at [695, 240] on div "LISTING & SALE HISTORY Sold 1 $ 210,000 Jan 17, 2023 Listed $ 225,000 Jan 17, 2…" at bounding box center [417, 341] width 834 height 323
click at [695, 230] on div "LISTING & SALE HISTORY Sold 1 $ 210,000 Jan 17, 2023 Listed $ 225,000 Jan 17, 2…" at bounding box center [417, 341] width 834 height 323
click at [482, 26] on div "$210,000 Off Market, last sold for $288,000 Lotside ARV" at bounding box center [527, 30] width 106 height 18
click at [355, 230] on icon at bounding box center [354, 231] width 5 height 5
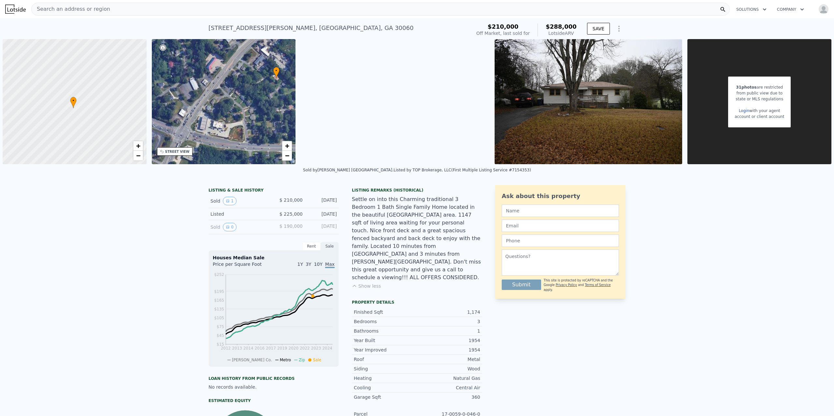
click at [116, 277] on div "LISTING & SALE HISTORY Sold 1 $ 210,000 Jan 17, 2023 Listed $ 225,000 Jan 17, 2…" at bounding box center [417, 354] width 834 height 348
click at [404, 222] on div "Settle on into this Charming traditional 3 Bedroom 1 Bath Single Family Home lo…" at bounding box center [417, 239] width 130 height 86
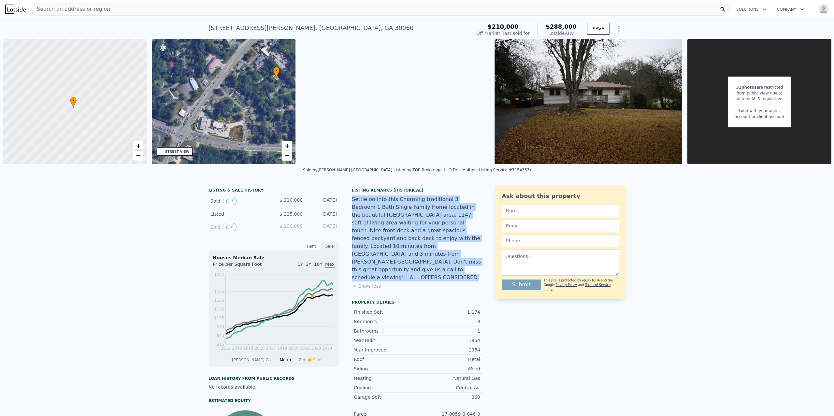
drag, startPoint x: 353, startPoint y: 200, endPoint x: 487, endPoint y: 267, distance: 150.3
click at [487, 267] on div "LISTING & SALE HISTORY Sold 1 $ 210,000 Jan 17, 2023 Listed $ 225,000 Jan 17, 2…" at bounding box center [417, 342] width 417 height 315
click at [463, 219] on div "Settle on into this Charming traditional 3 Bedroom 1 Bath Single Family Home lo…" at bounding box center [417, 239] width 130 height 86
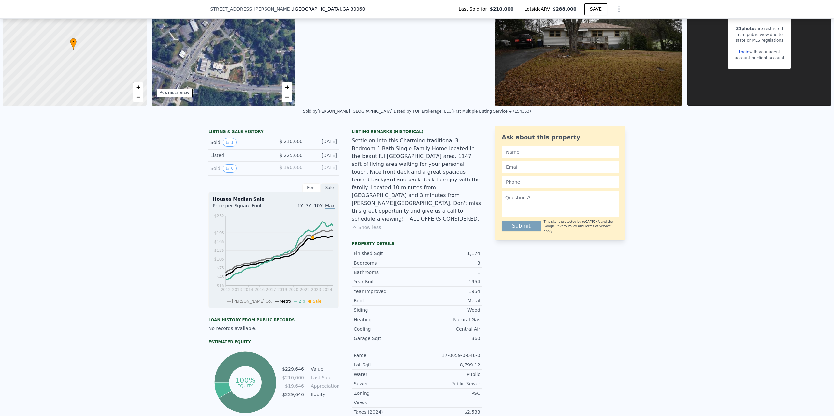
scroll to position [63, 0]
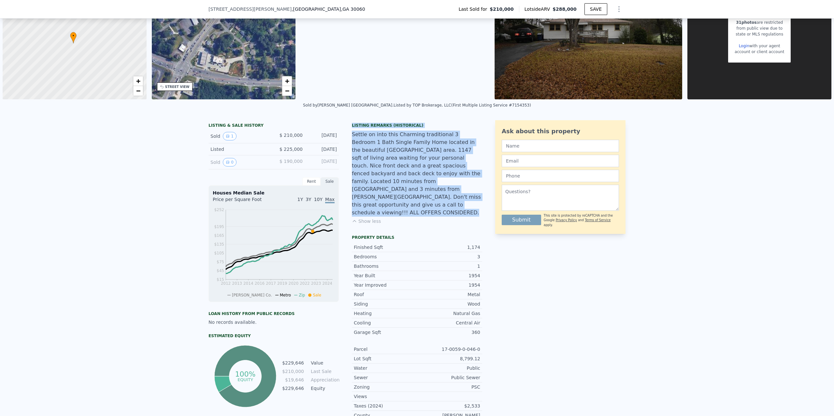
drag, startPoint x: 352, startPoint y: 123, endPoint x: 484, endPoint y: 202, distance: 153.4
click at [484, 202] on div "LISTING & SALE HISTORY Sold 1 $ 210,000 Jan 17, 2023 Listed $ 225,000 Jan 17, 2…" at bounding box center [417, 277] width 417 height 315
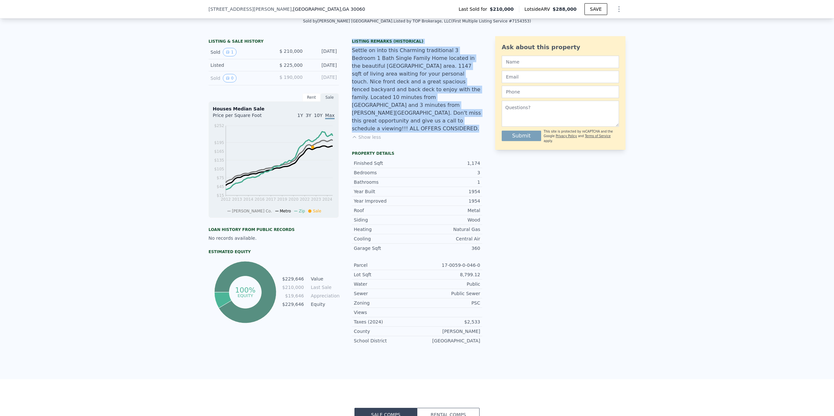
scroll to position [148, 0]
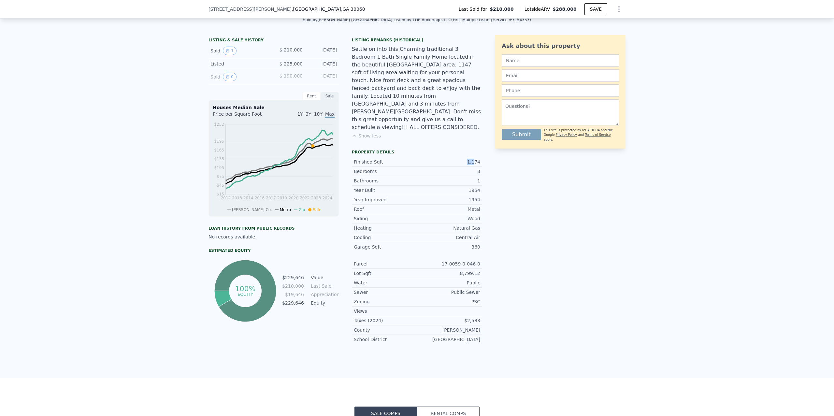
drag, startPoint x: 461, startPoint y: 145, endPoint x: 476, endPoint y: 145, distance: 15.3
click at [476, 159] on div "1,174" at bounding box center [448, 162] width 63 height 7
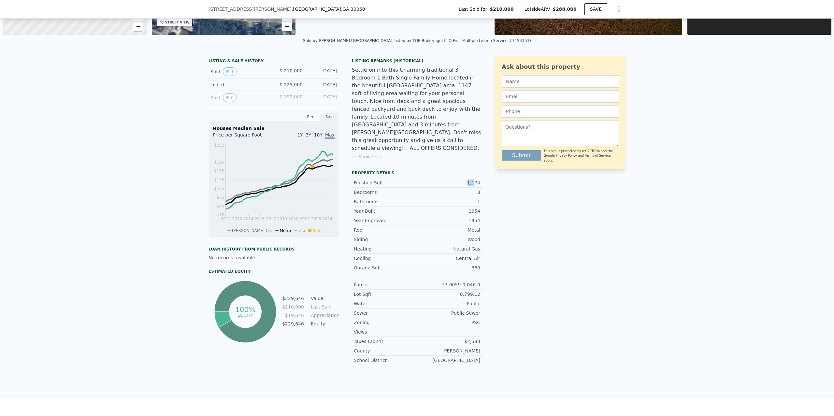
scroll to position [127, 0]
click at [514, 259] on div "Ask about this property Submit This site is protected by reCAPTCHA and the Goog…" at bounding box center [560, 213] width 130 height 315
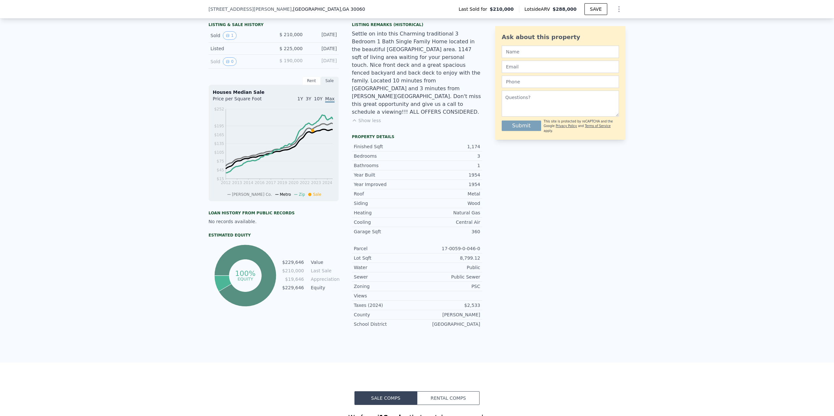
scroll to position [165, 0]
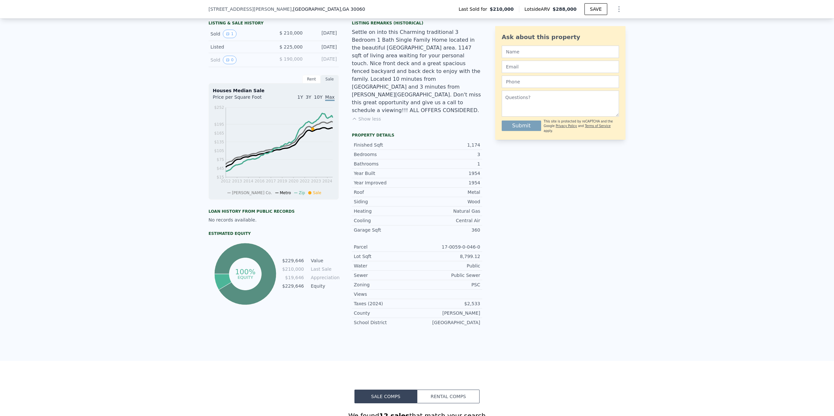
click at [514, 237] on div "Ask about this property Submit This site is protected by reCAPTCHA and the Goog…" at bounding box center [560, 175] width 130 height 315
click at [504, 172] on div "Ask about this property Submit This site is protected by reCAPTCHA and the Goog…" at bounding box center [560, 175] width 130 height 315
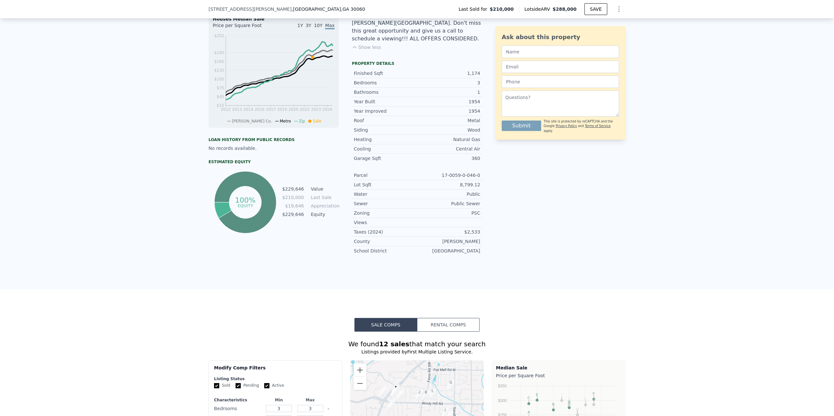
scroll to position [236, 0]
click at [500, 192] on div "Ask about this property Submit This site is protected by reCAPTCHA and the Goog…" at bounding box center [560, 104] width 130 height 315
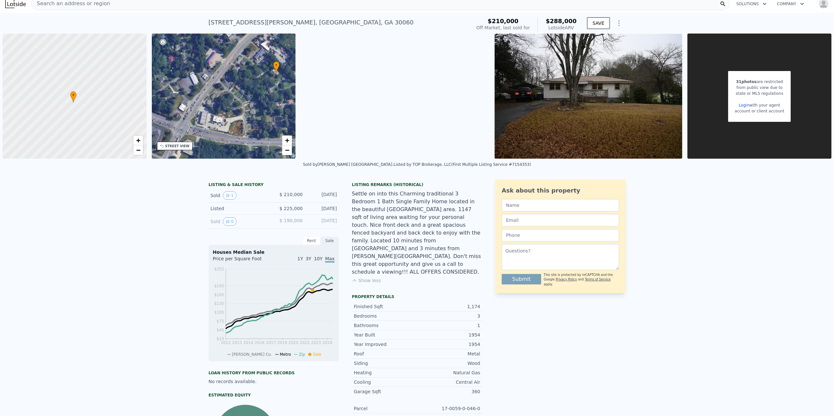
scroll to position [0, 0]
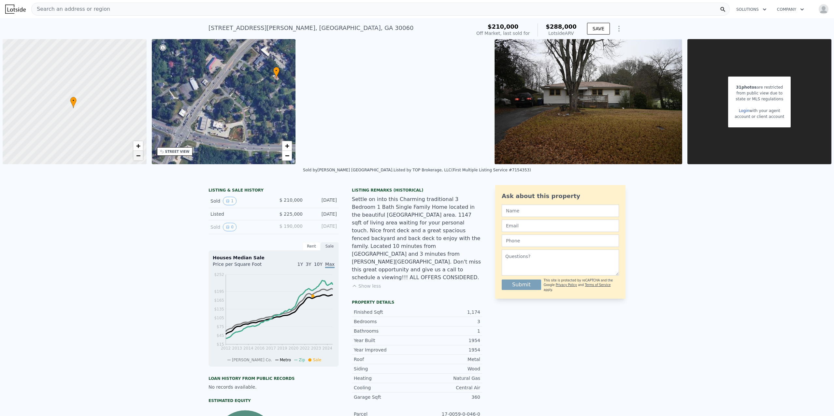
click at [136, 155] on span "−" at bounding box center [138, 156] width 4 height 8
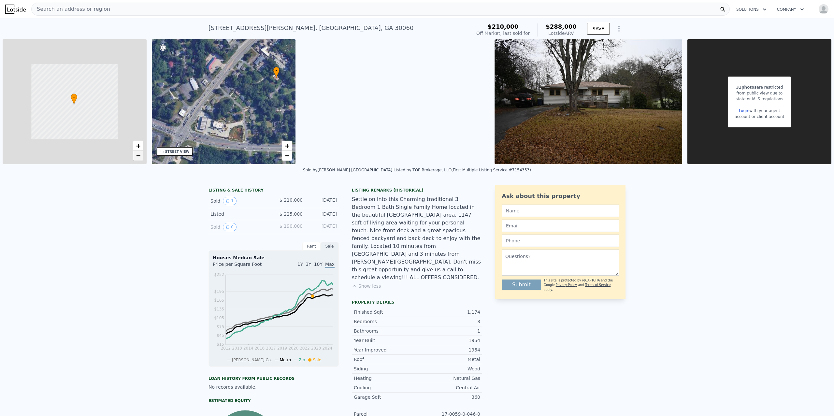
click at [136, 155] on span "−" at bounding box center [138, 156] width 4 height 8
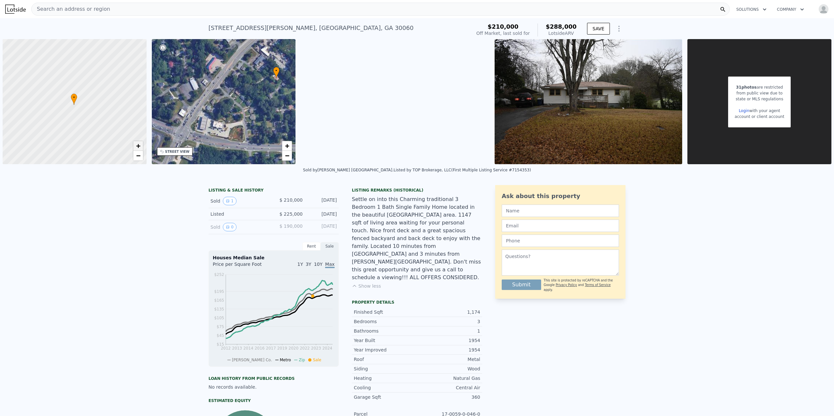
click at [137, 148] on span "+" at bounding box center [138, 146] width 4 height 8
drag, startPoint x: 99, startPoint y: 129, endPoint x: 104, endPoint y: 97, distance: 32.7
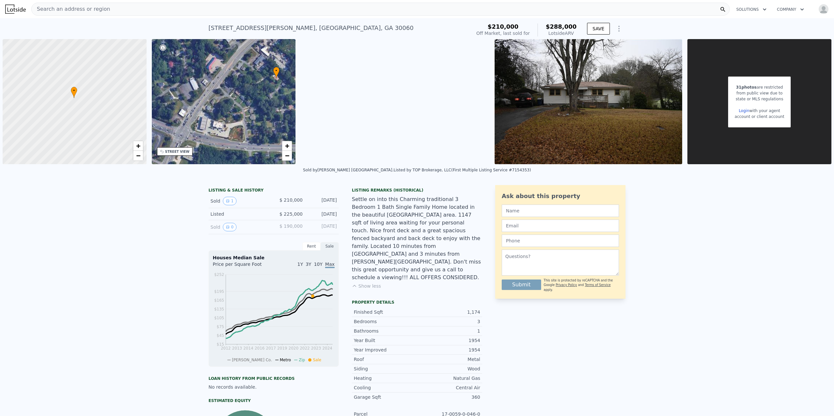
click at [104, 97] on div at bounding box center [76, 96] width 173 height 150
click at [136, 143] on span "+" at bounding box center [138, 146] width 4 height 8
click at [286, 147] on span "+" at bounding box center [287, 146] width 4 height 8
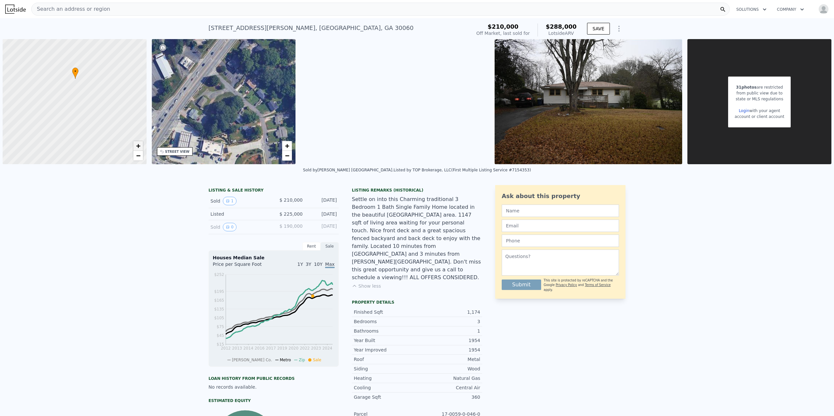
click at [139, 146] on span "+" at bounding box center [138, 146] width 4 height 8
drag, startPoint x: 105, startPoint y: 69, endPoint x: 105, endPoint y: 189, distance: 119.6
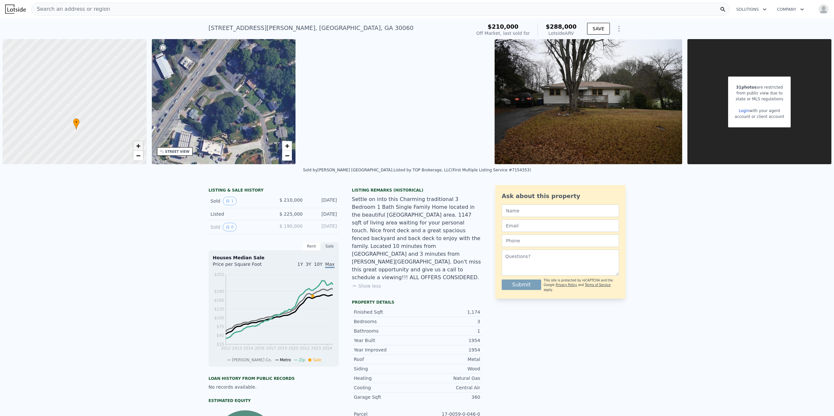
click at [139, 147] on span "+" at bounding box center [138, 146] width 4 height 8
drag, startPoint x: 122, startPoint y: 122, endPoint x: 59, endPoint y: 48, distance: 96.9
click at [59, 48] on div at bounding box center [69, 93] width 173 height 150
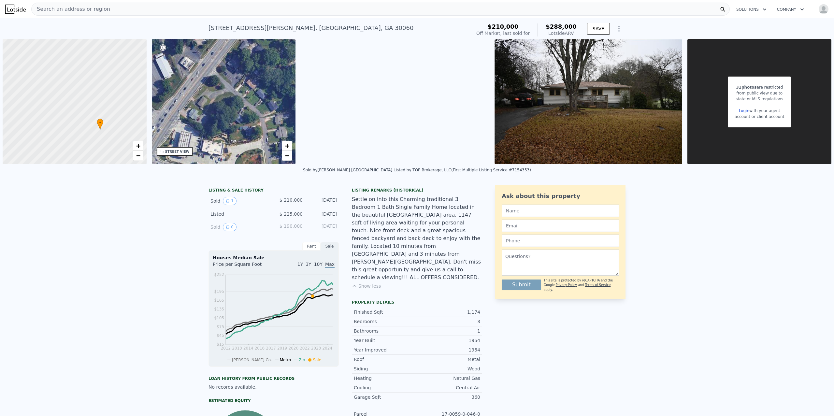
drag, startPoint x: 59, startPoint y: 59, endPoint x: 141, endPoint y: 49, distance: 82.1
click at [141, 49] on div at bounding box center [74, 101] width 173 height 150
drag, startPoint x: 70, startPoint y: 104, endPoint x: 79, endPoint y: 104, distance: 9.5
click at [79, 104] on div at bounding box center [74, 102] width 173 height 150
click at [137, 148] on span "+" at bounding box center [138, 146] width 4 height 8
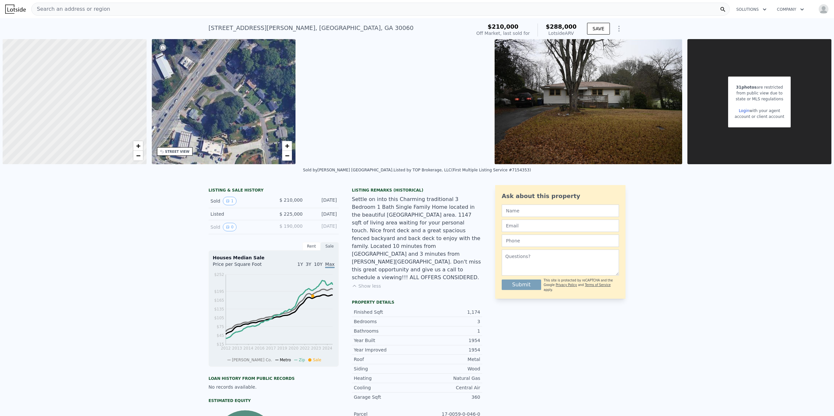
drag, startPoint x: 103, startPoint y: 131, endPoint x: 114, endPoint y: 87, distance: 44.7
click at [114, 87] on div at bounding box center [75, 101] width 173 height 150
click at [139, 156] on span "−" at bounding box center [138, 156] width 4 height 8
click at [138, 154] on span "−" at bounding box center [138, 156] width 4 height 8
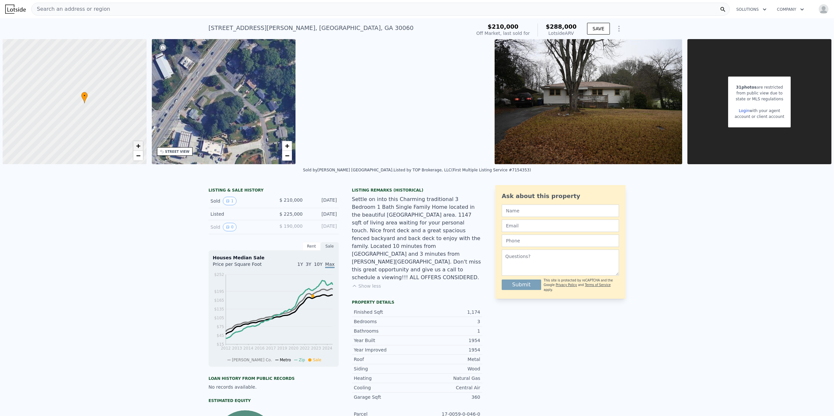
click at [138, 144] on span "+" at bounding box center [138, 146] width 4 height 8
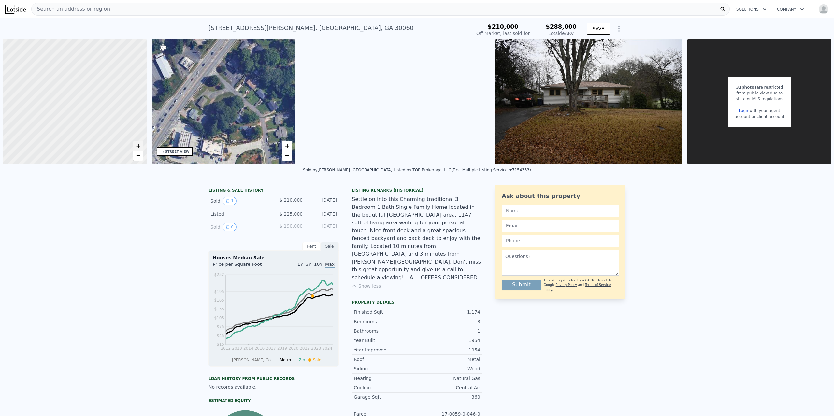
click at [138, 142] on span "+" at bounding box center [138, 146] width 4 height 8
click at [138, 152] on span "−" at bounding box center [138, 156] width 4 height 8
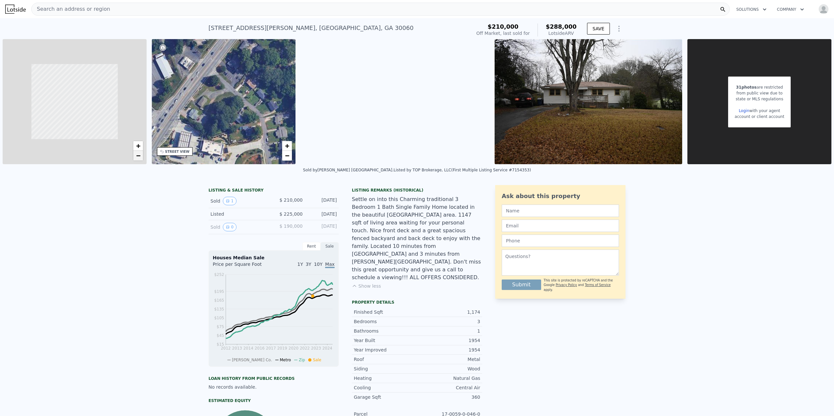
click at [138, 152] on span "−" at bounding box center [138, 156] width 4 height 8
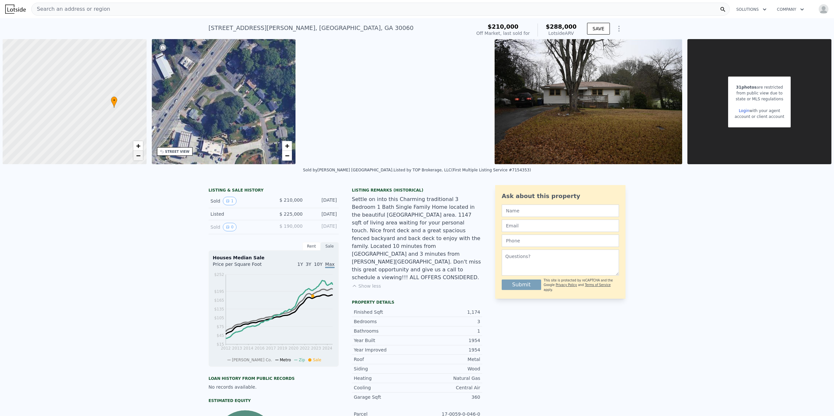
click at [139, 154] on span "−" at bounding box center [138, 156] width 4 height 8
click at [139, 158] on span "−" at bounding box center [138, 156] width 4 height 8
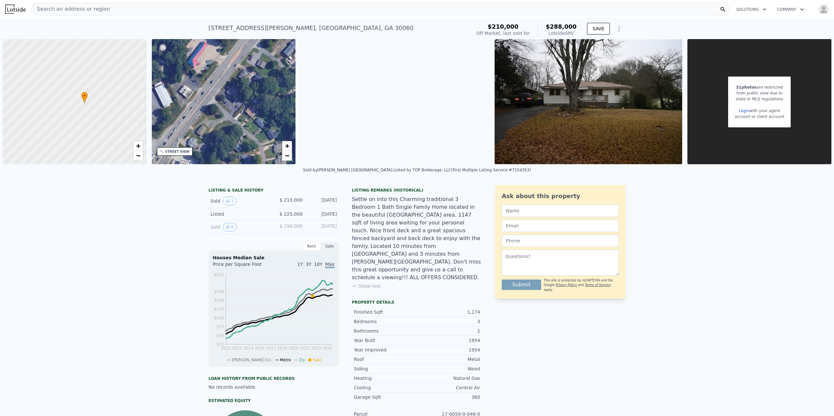
drag, startPoint x: 222, startPoint y: 91, endPoint x: 201, endPoint y: 99, distance: 21.6
click at [201, 99] on div "• + −" at bounding box center [224, 101] width 144 height 125
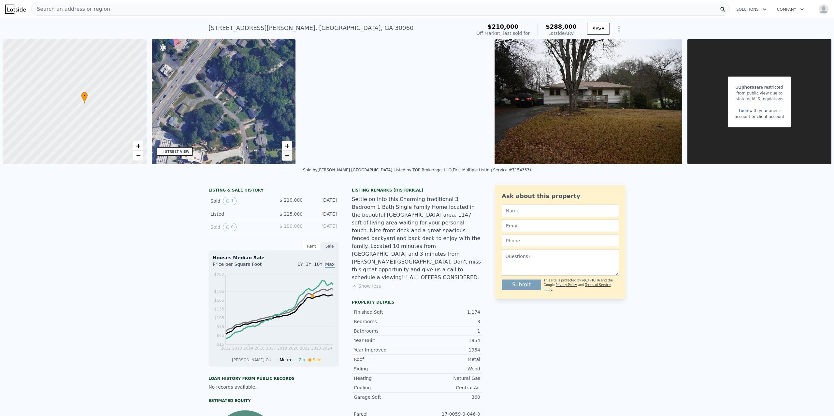
click at [286, 155] on span "−" at bounding box center [287, 156] width 4 height 8
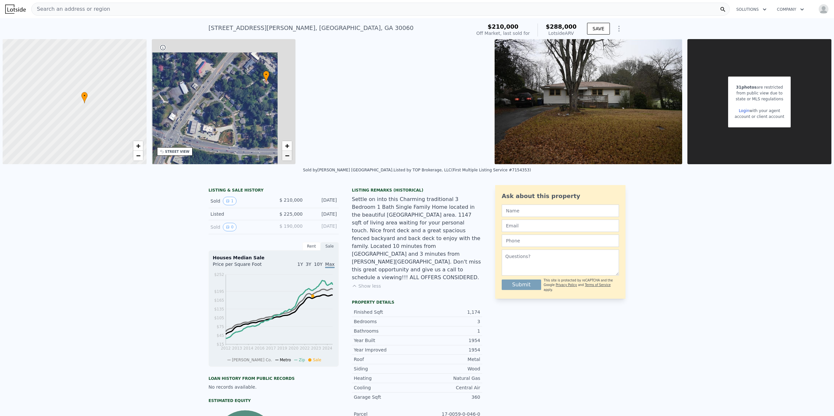
click at [286, 155] on span "−" at bounding box center [287, 156] width 4 height 8
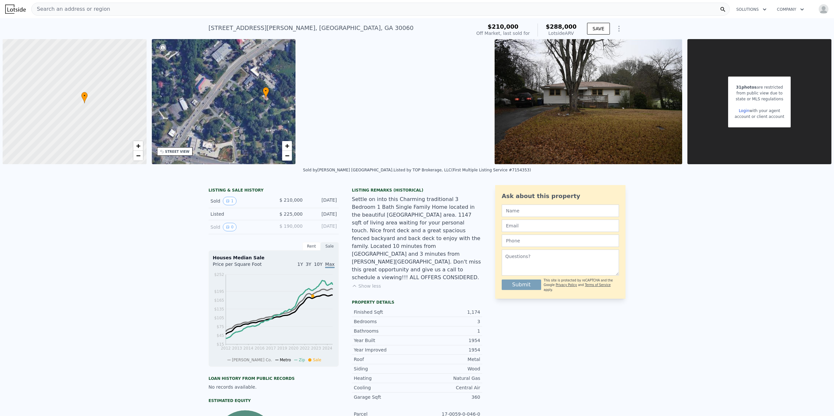
drag, startPoint x: 266, startPoint y: 73, endPoint x: 261, endPoint y: 129, distance: 56.3
click at [263, 94] on span "•" at bounding box center [266, 91] width 7 height 6
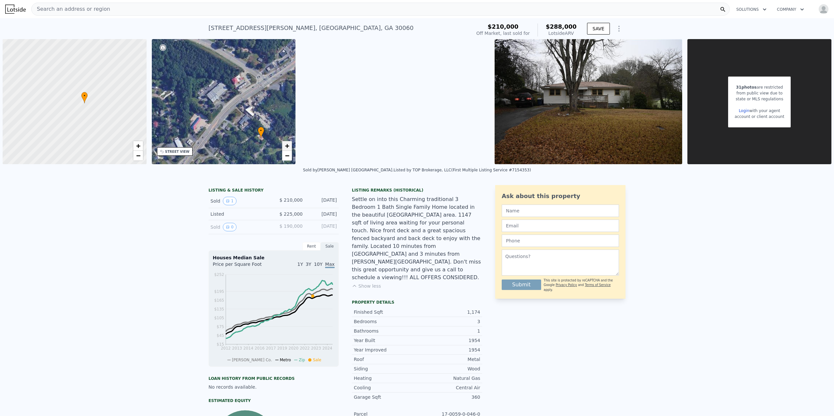
click at [284, 146] on link "+" at bounding box center [287, 146] width 10 height 10
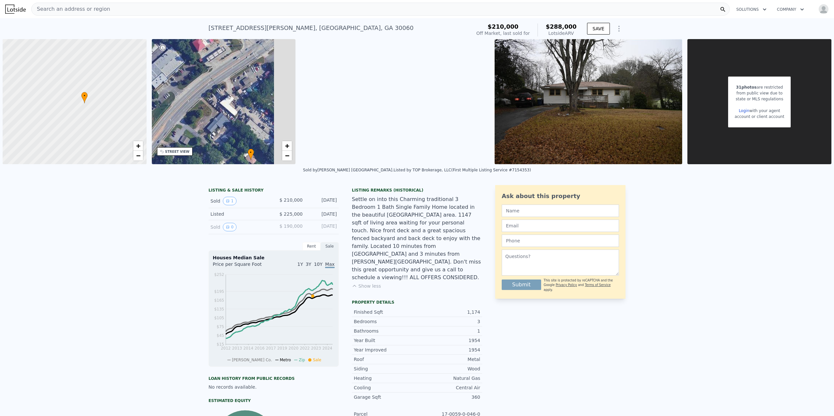
drag, startPoint x: 273, startPoint y: 107, endPoint x: 226, endPoint y: 92, distance: 49.3
click at [226, 92] on div "• + −" at bounding box center [224, 101] width 144 height 125
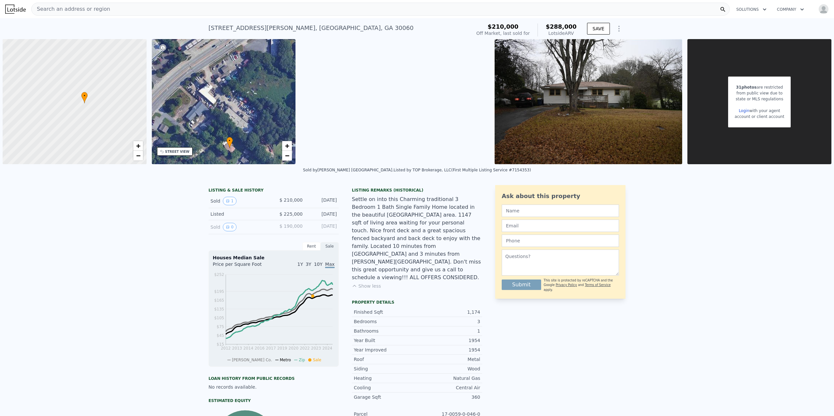
drag, startPoint x: 213, startPoint y: 106, endPoint x: 193, endPoint y: 94, distance: 24.1
click at [193, 94] on div "• + −" at bounding box center [224, 101] width 144 height 125
click at [288, 154] on span "−" at bounding box center [287, 156] width 4 height 8
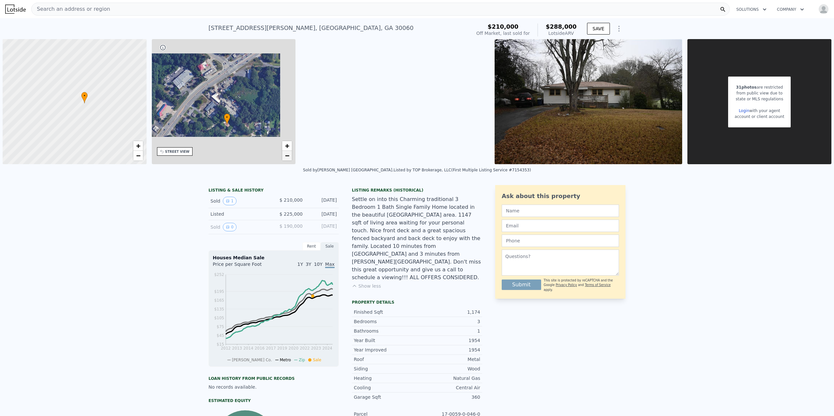
click at [288, 154] on span "−" at bounding box center [287, 156] width 4 height 8
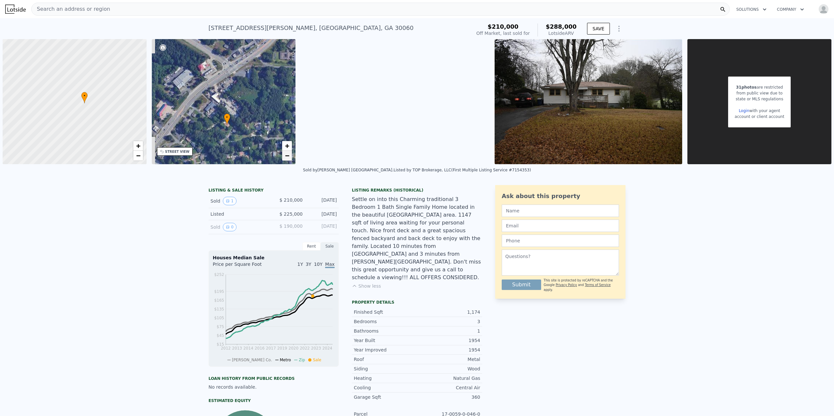
click at [288, 154] on span "−" at bounding box center [287, 156] width 4 height 8
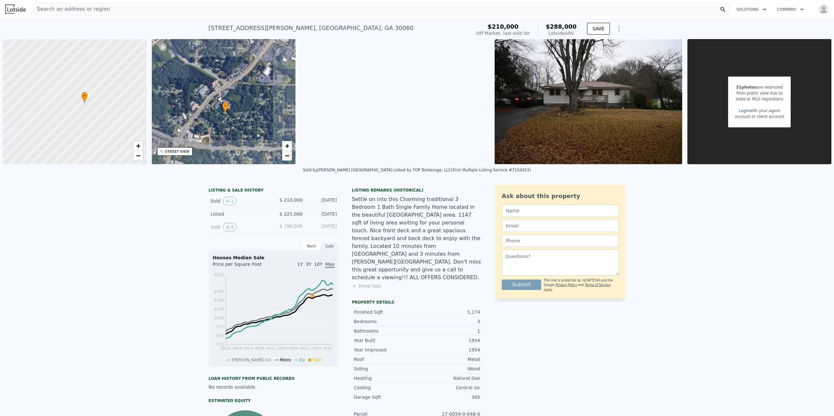
click at [288, 154] on span "−" at bounding box center [287, 156] width 4 height 8
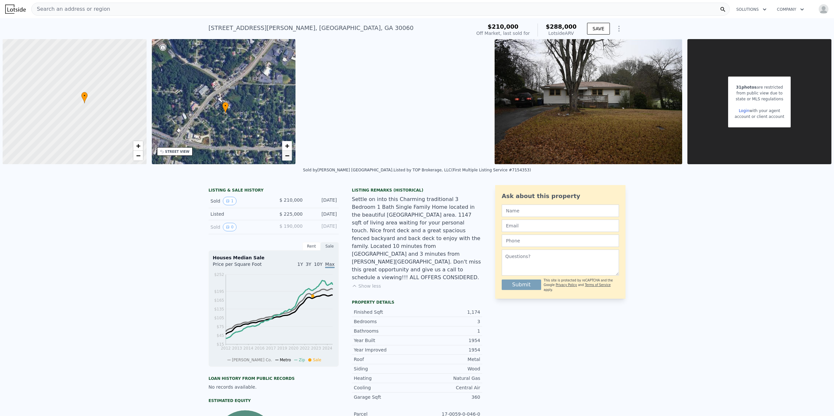
click at [288, 154] on span "−" at bounding box center [287, 156] width 4 height 8
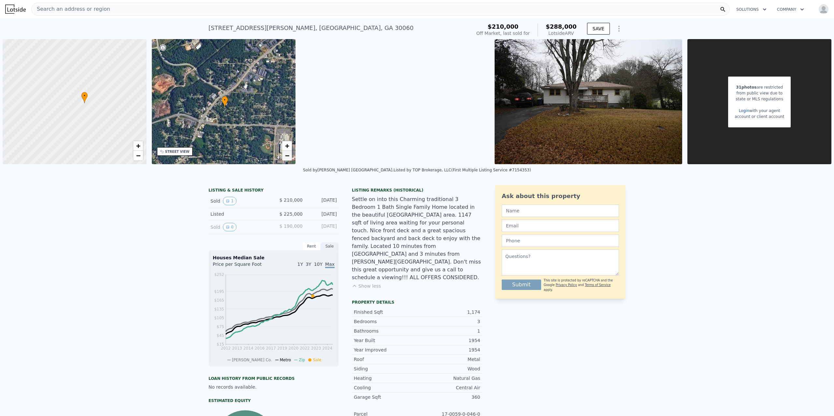
click at [288, 154] on span "−" at bounding box center [287, 156] width 4 height 8
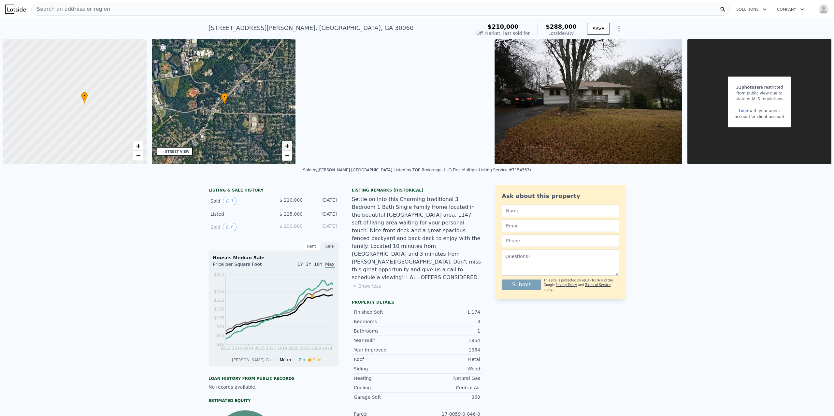
click at [286, 142] on span "+" at bounding box center [287, 146] width 4 height 8
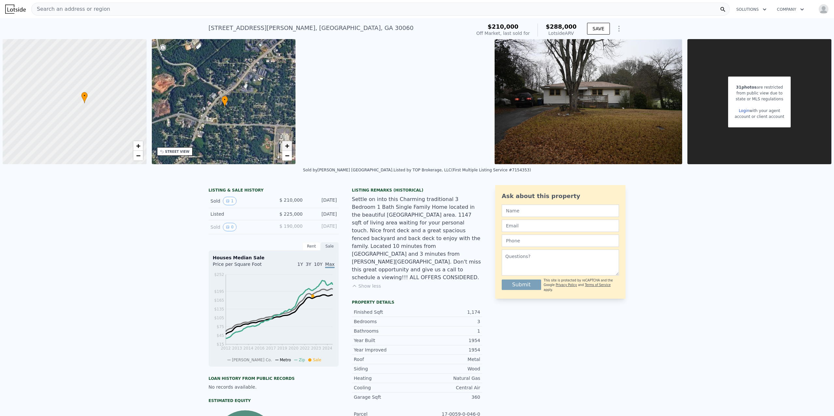
click at [286, 142] on span "+" at bounding box center [287, 146] width 4 height 8
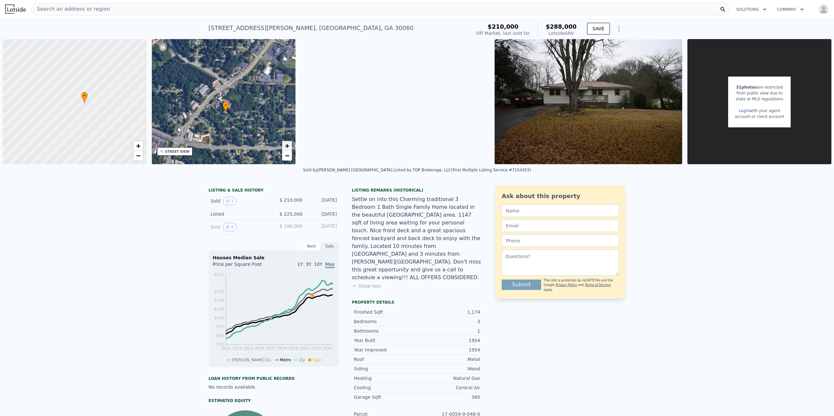
click at [286, 142] on span "+" at bounding box center [287, 146] width 4 height 8
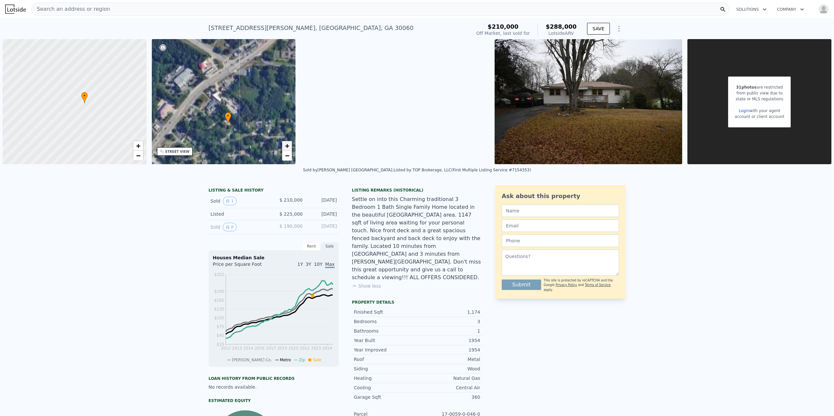
click at [286, 142] on span "+" at bounding box center [287, 146] width 4 height 8
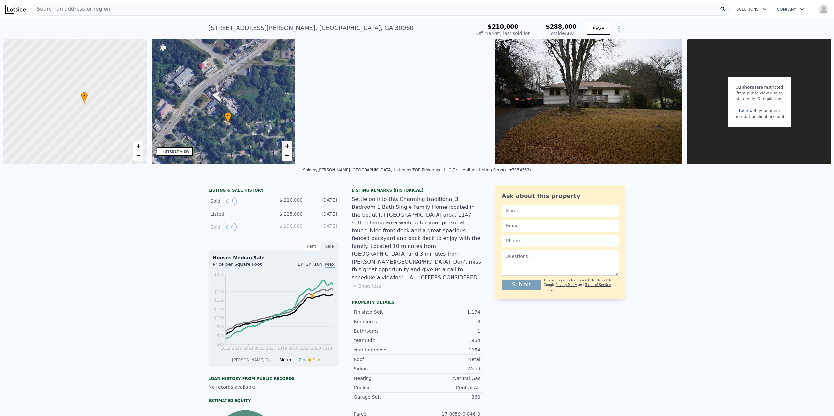
click at [285, 145] on span "+" at bounding box center [287, 146] width 4 height 8
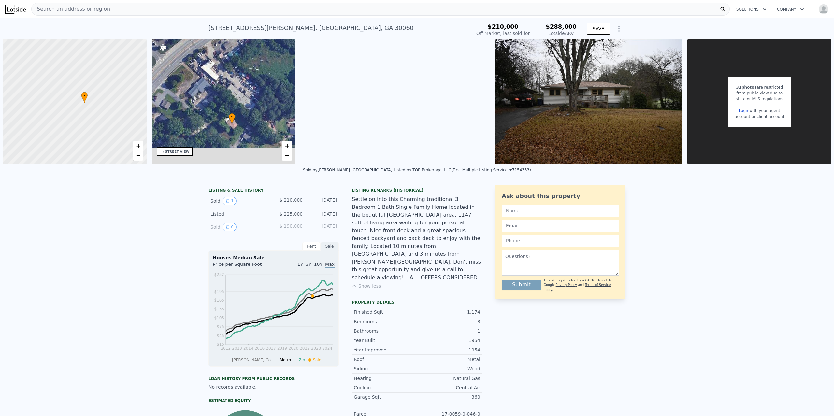
drag, startPoint x: 259, startPoint y: 132, endPoint x: 259, endPoint y: 111, distance: 21.5
click at [259, 111] on div "• + −" at bounding box center [224, 101] width 144 height 125
click at [286, 144] on span "+" at bounding box center [287, 146] width 4 height 8
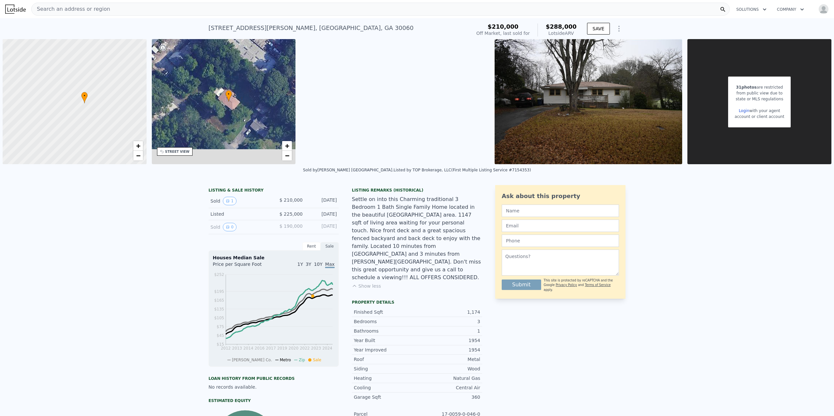
drag, startPoint x: 261, startPoint y: 132, endPoint x: 249, endPoint y: 87, distance: 46.4
click at [249, 87] on div "• + −" at bounding box center [224, 101] width 144 height 125
click at [286, 155] on span "−" at bounding box center [287, 156] width 4 height 8
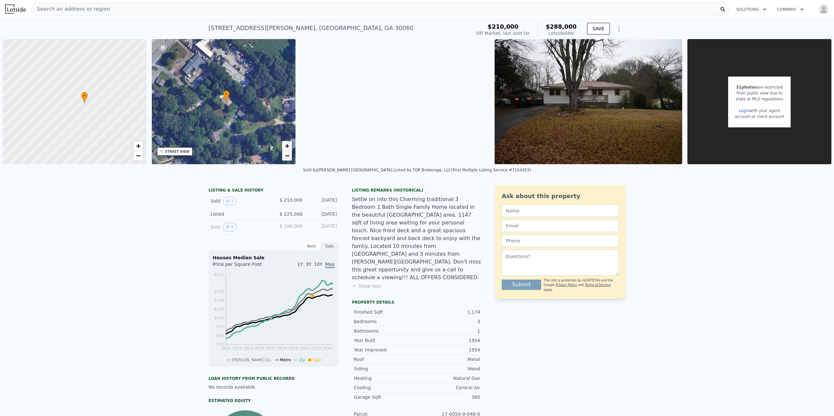
click at [286, 152] on span "−" at bounding box center [287, 156] width 4 height 8
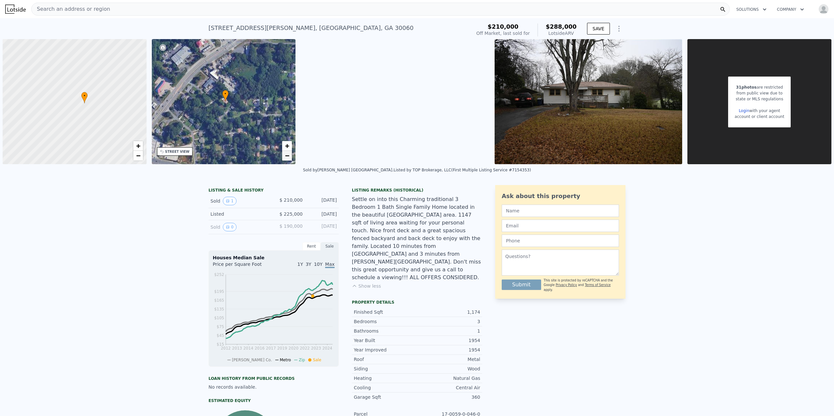
click at [287, 156] on span "−" at bounding box center [287, 156] width 4 height 8
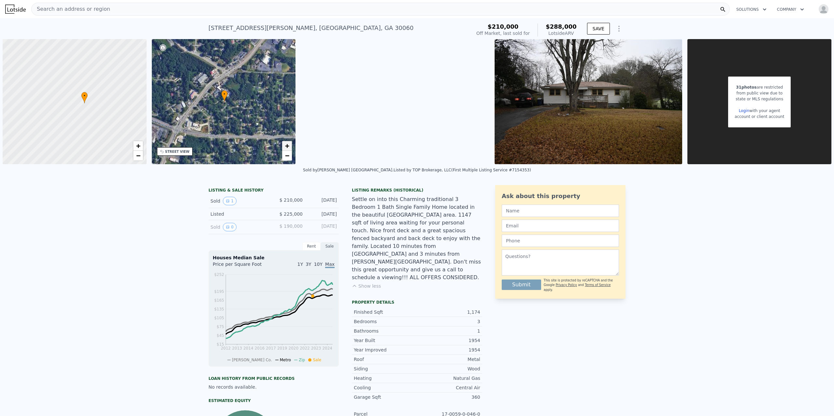
click at [284, 148] on link "+" at bounding box center [287, 146] width 10 height 10
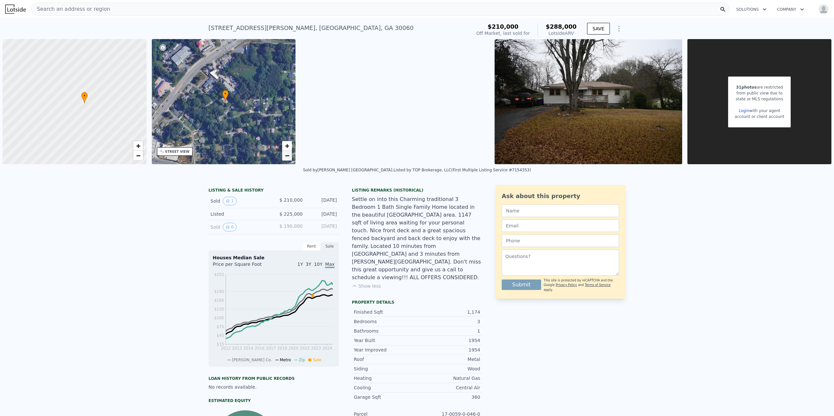
click at [289, 155] on span "−" at bounding box center [287, 156] width 4 height 8
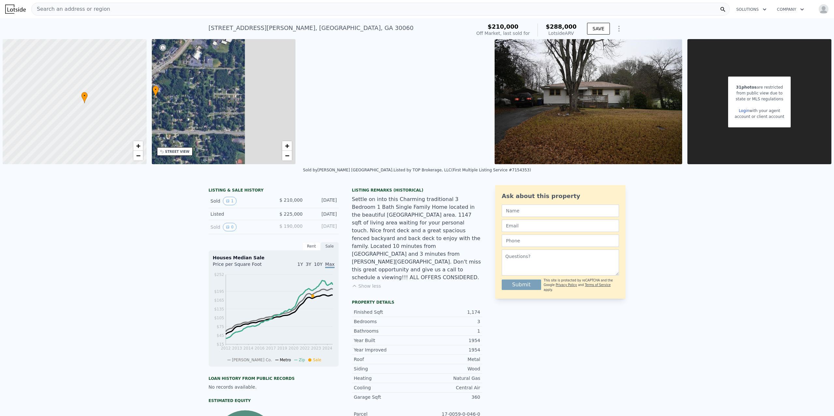
drag, startPoint x: 261, startPoint y: 116, endPoint x: 177, endPoint y: 105, distance: 84.8
click at [177, 105] on div "• + −" at bounding box center [224, 101] width 144 height 125
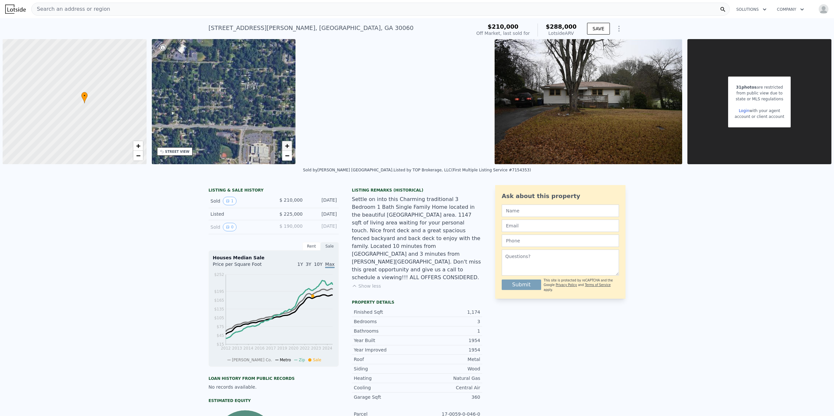
click at [287, 143] on span "+" at bounding box center [287, 146] width 4 height 8
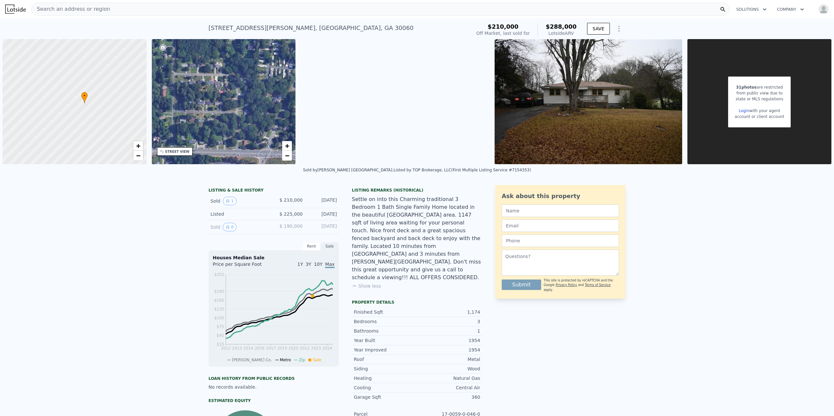
drag, startPoint x: 277, startPoint y: 120, endPoint x: 214, endPoint y: 120, distance: 62.9
click at [214, 120] on div "• + −" at bounding box center [224, 101] width 144 height 125
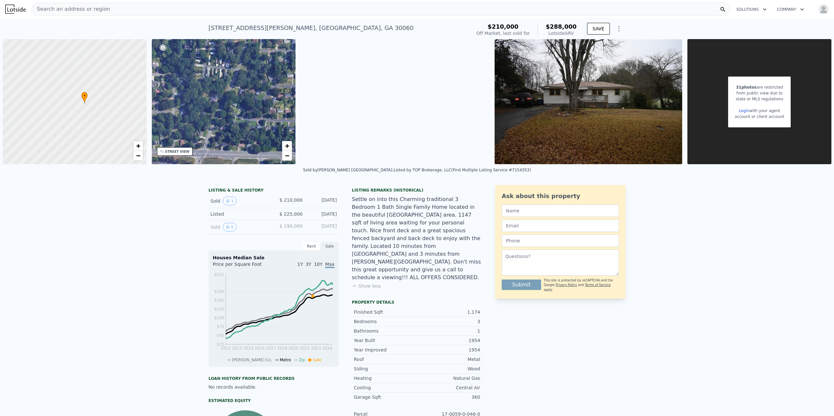
click at [427, 175] on div "Sold by Keller Williams North Atlanta . Listed by TOP Brokerage, LLC (First Mul…" at bounding box center [417, 172] width 834 height 16
click at [286, 156] on span "−" at bounding box center [287, 156] width 4 height 8
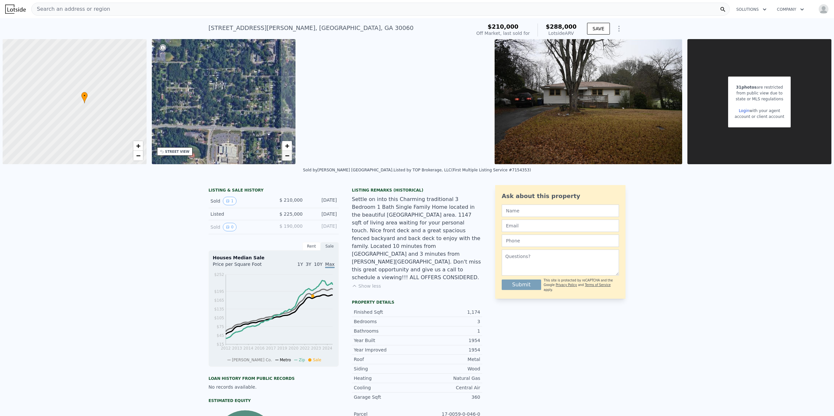
click at [286, 156] on span "−" at bounding box center [287, 156] width 4 height 8
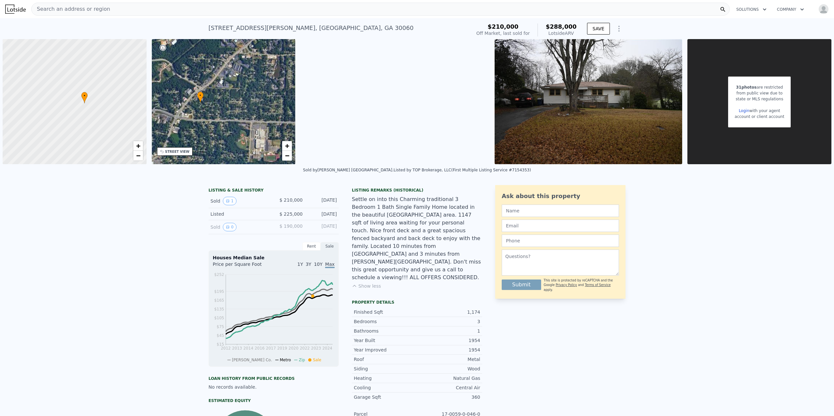
drag, startPoint x: 221, startPoint y: 102, endPoint x: 269, endPoint y: 112, distance: 48.5
click at [269, 113] on div "• + −" at bounding box center [224, 101] width 144 height 125
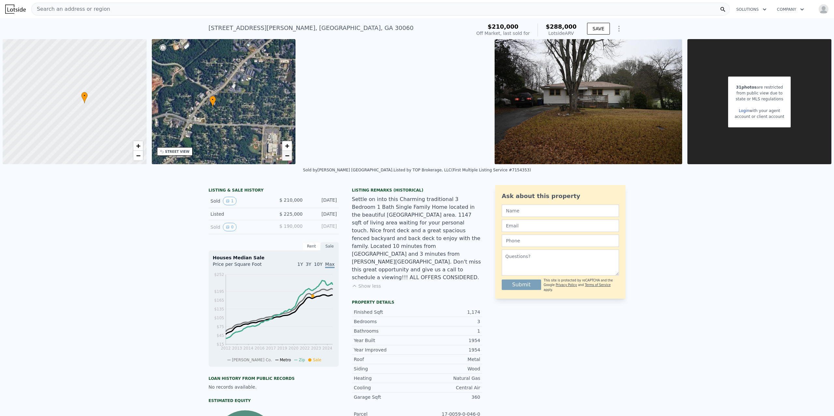
click at [290, 156] on link "−" at bounding box center [287, 156] width 10 height 10
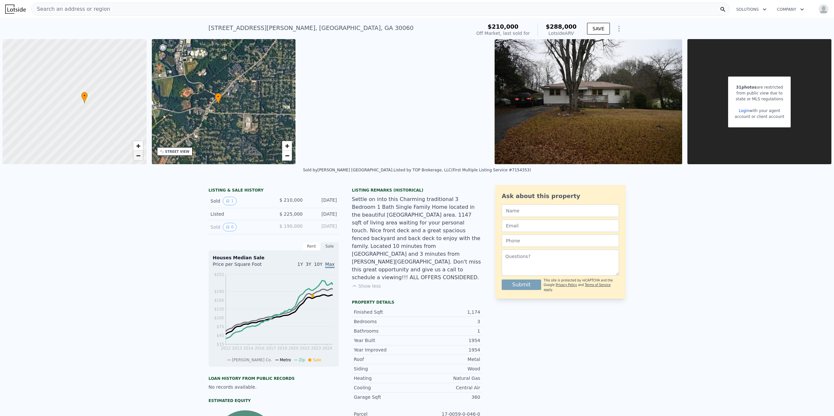
click at [137, 159] on span "−" at bounding box center [138, 156] width 4 height 8
click at [284, 145] on link "+" at bounding box center [287, 146] width 10 height 10
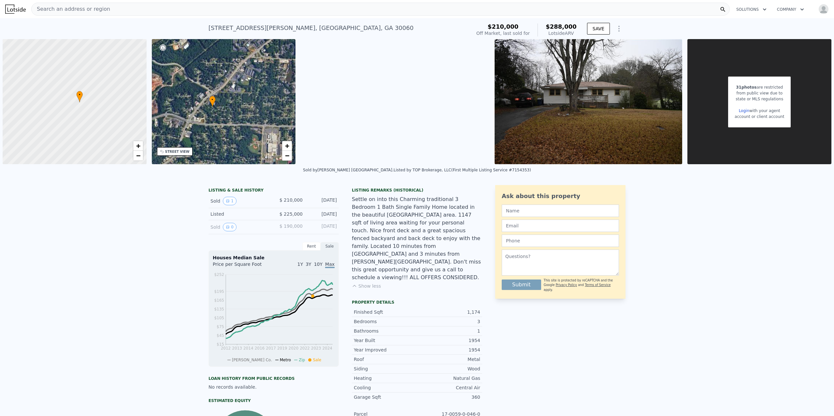
click at [441, 178] on div "Sold by Keller Williams North Atlanta . Listed by TOP Brokerage, LLC (First Mul…" at bounding box center [417, 172] width 834 height 16
click at [438, 189] on div "Listing Remarks (Historical)" at bounding box center [417, 190] width 130 height 5
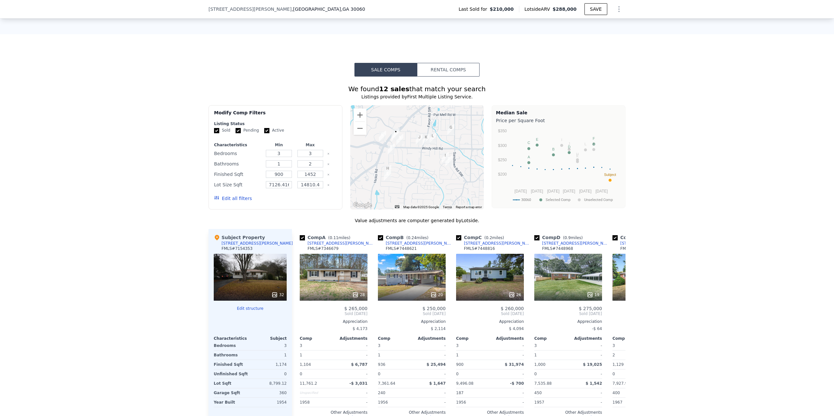
scroll to position [508, 0]
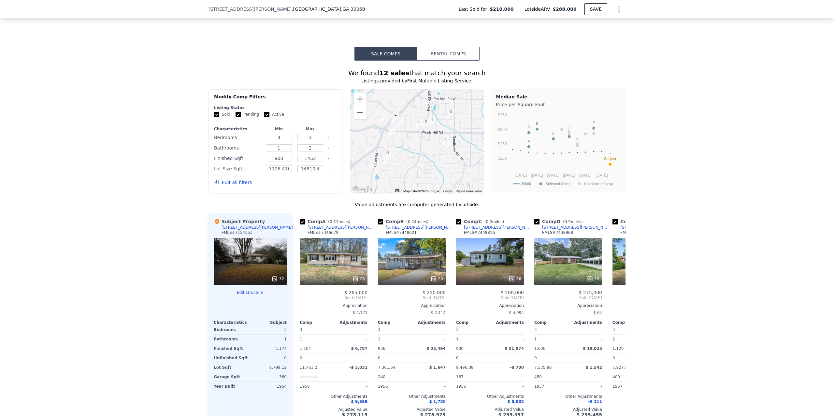
click at [438, 47] on button "Rental Comps" at bounding box center [448, 54] width 63 height 14
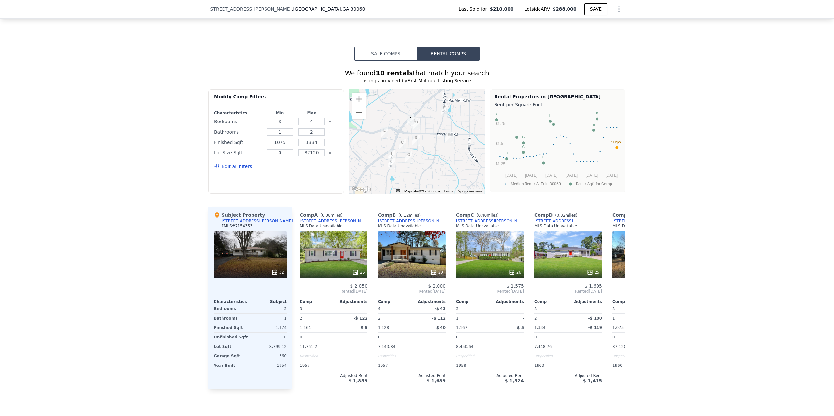
click at [383, 47] on button "Sale Comps" at bounding box center [386, 54] width 63 height 14
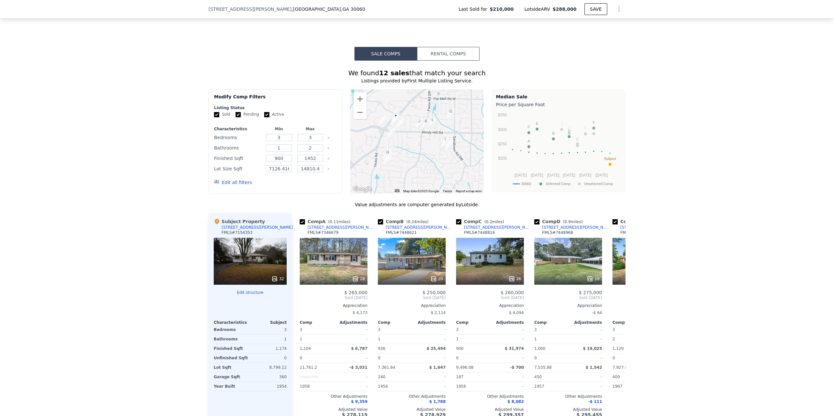
scroll to position [527, 0]
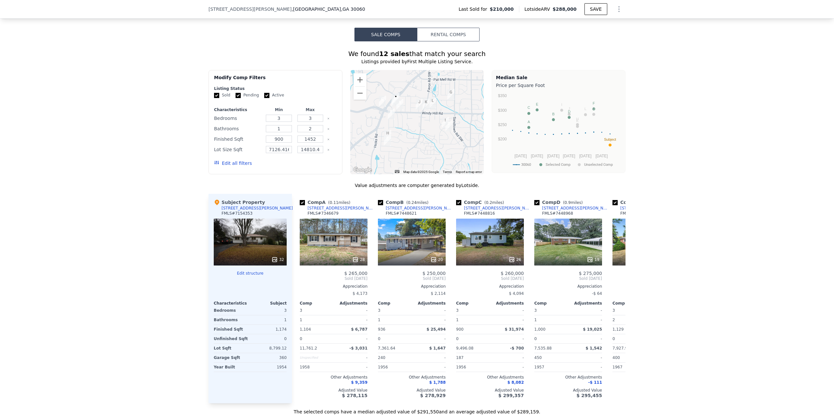
click at [223, 160] on button "Edit all filters" at bounding box center [233, 163] width 38 height 7
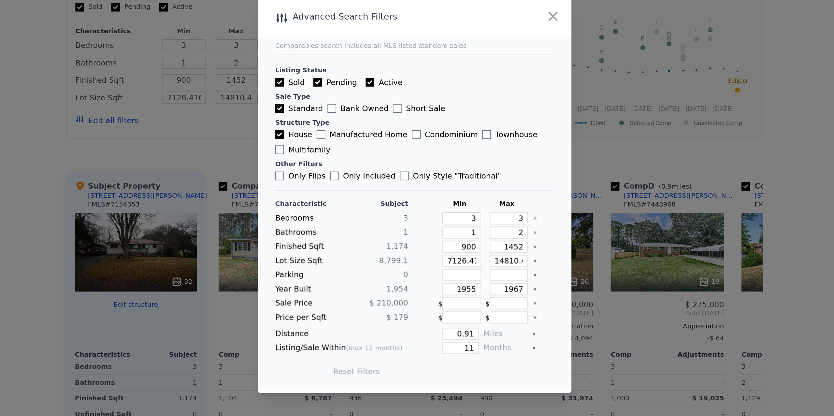
click at [360, 139] on input "Pending" at bounding box center [359, 140] width 5 height 5
checkbox input "false"
click at [388, 139] on input "Active" at bounding box center [390, 140] width 5 height 5
checkbox input "false"
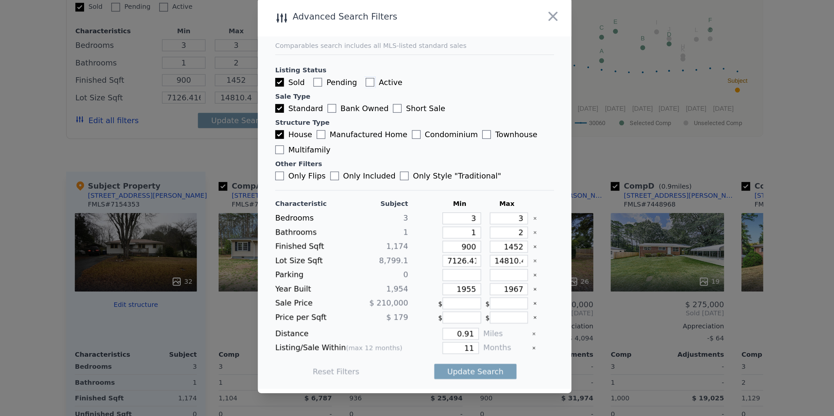
checkbox input "false"
click at [404, 124] on div "Listing Status Sold Pending Active Sale Type Standard Bank Owned Short Sale Str…" at bounding box center [417, 162] width 167 height 76
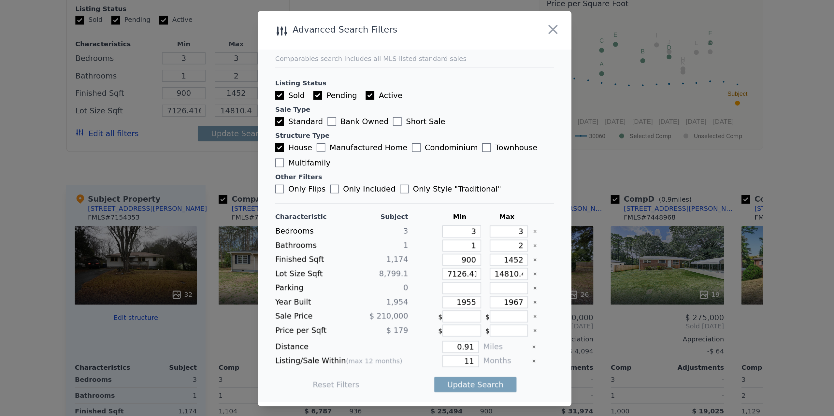
checkbox input "true"
click at [425, 100] on div "Advanced Search Filters" at bounding box center [398, 101] width 150 height 9
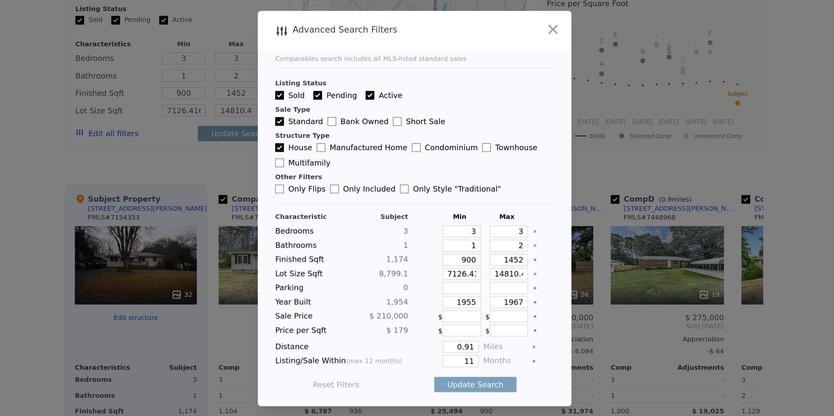
click at [433, 101] on div "Advanced Search Filters" at bounding box center [398, 101] width 150 height 9
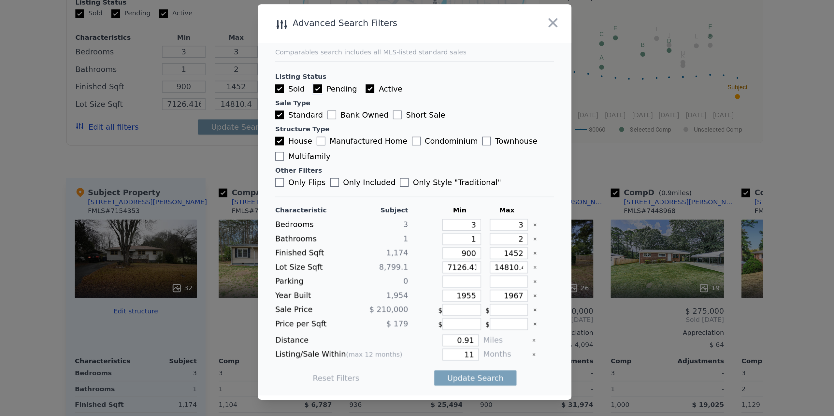
click at [360, 140] on input "Pending" at bounding box center [359, 140] width 5 height 5
checkbox input "false"
click at [391, 139] on input "Active" at bounding box center [390, 140] width 5 height 5
checkbox input "false"
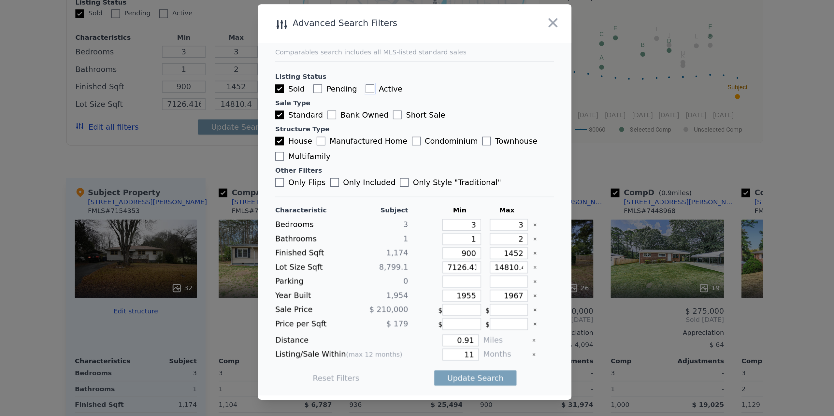
checkbox input "false"
click at [410, 110] on header "Advanced Search Filters" at bounding box center [417, 101] width 188 height 23
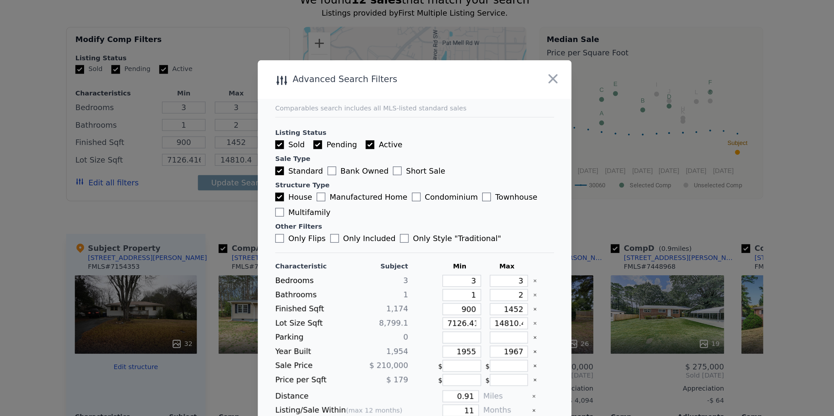
checkbox input "true"
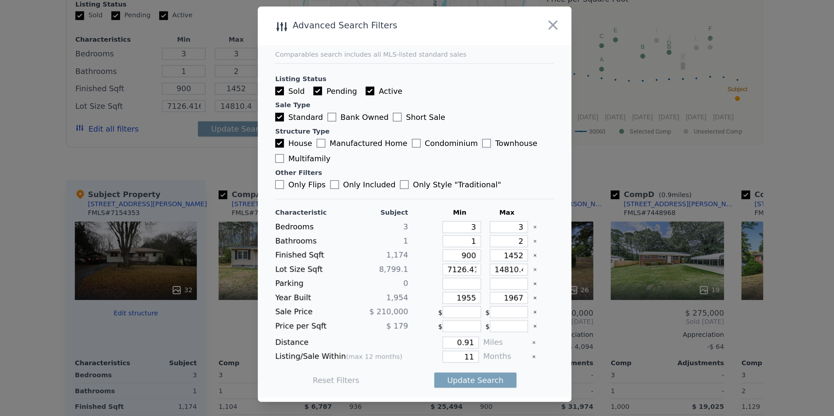
click at [458, 171] on input "Townhouse" at bounding box center [460, 171] width 5 height 5
checkbox input "false"
drag, startPoint x: 334, startPoint y: 188, endPoint x: 470, endPoint y: 191, distance: 136.0
click at [470, 191] on div "Listing Status Sold Pending Active Sale Type Standard Bank Owned Short Sale Str…" at bounding box center [417, 162] width 167 height 76
click at [417, 188] on div "Other Filters" at bounding box center [417, 189] width 167 height 5
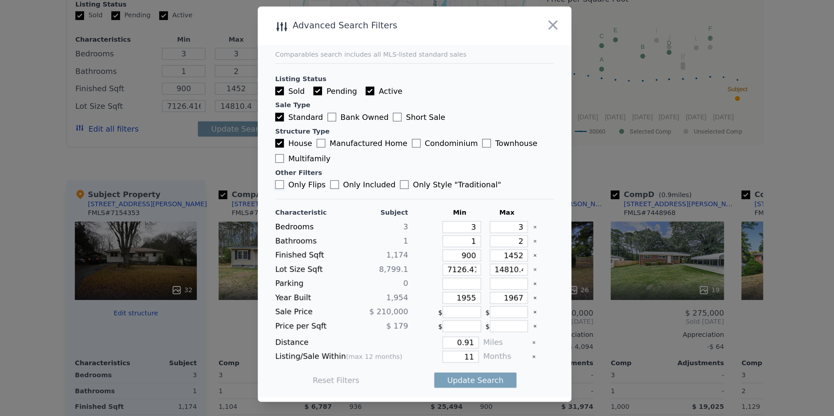
click at [336, 196] on input "Only Flips" at bounding box center [336, 196] width 5 height 5
checkbox input "false"
click at [332, 196] on main "Comparables search includes all MLS-listed standard sales Listing Status Sold P…" at bounding box center [417, 207] width 188 height 234
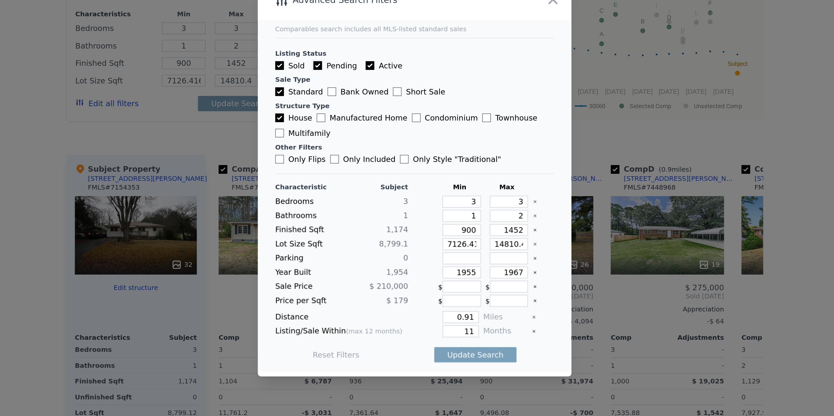
click at [357, 140] on input "Pending" at bounding box center [359, 140] width 5 height 5
checkbox input "false"
click at [388, 139] on input "Active" at bounding box center [390, 140] width 5 height 5
checkbox input "false"
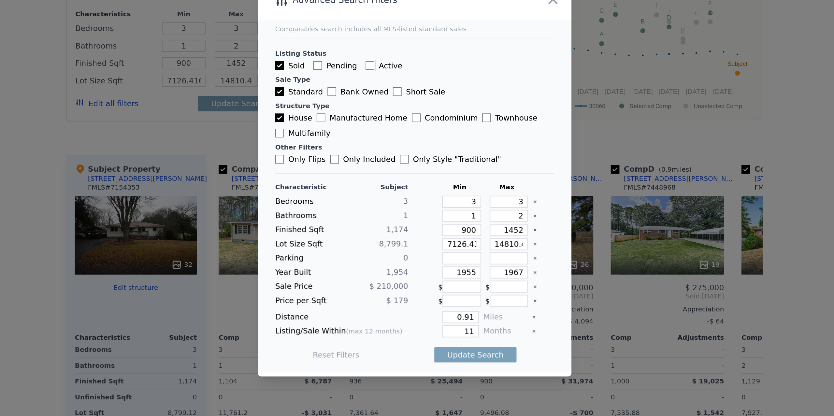
checkbox input "false"
click at [395, 128] on div "Listing Status Sold Pending Active Sale Type Standard Bank Owned Short Sale Str…" at bounding box center [417, 162] width 167 height 76
click at [397, 121] on form "Listing Status Sold Pending Active Sale Type Standard Bank Owned Short Sale Str…" at bounding box center [417, 221] width 167 height 201
click at [397, 119] on div "Comparables search includes all MLS-listed standard sales" at bounding box center [417, 118] width 167 height 5
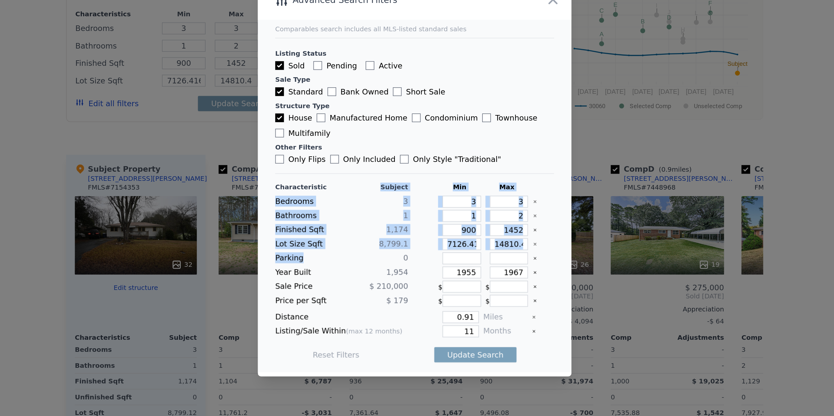
drag, startPoint x: 398, startPoint y: 212, endPoint x: 409, endPoint y: 256, distance: 45.9
click at [409, 256] on div "Characteristic Subject Min Max Bedrooms 3 3 3 Bathrooms 1 1 2 Finished Sqft 1,1…" at bounding box center [417, 267] width 167 height 112
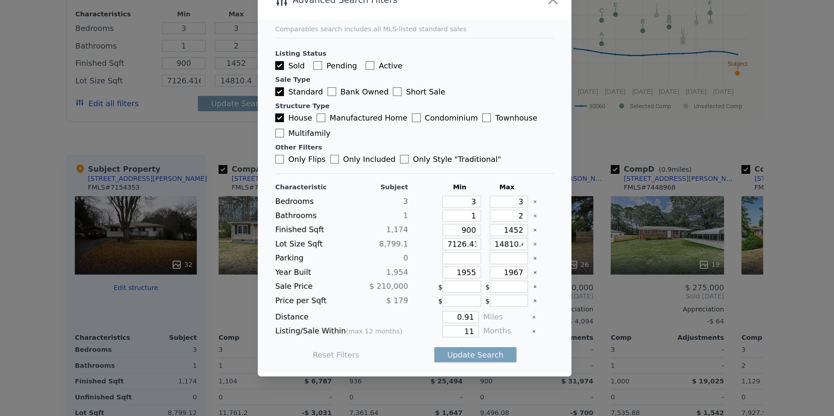
click at [409, 223] on div "3" at bounding box center [394, 221] width 38 height 7
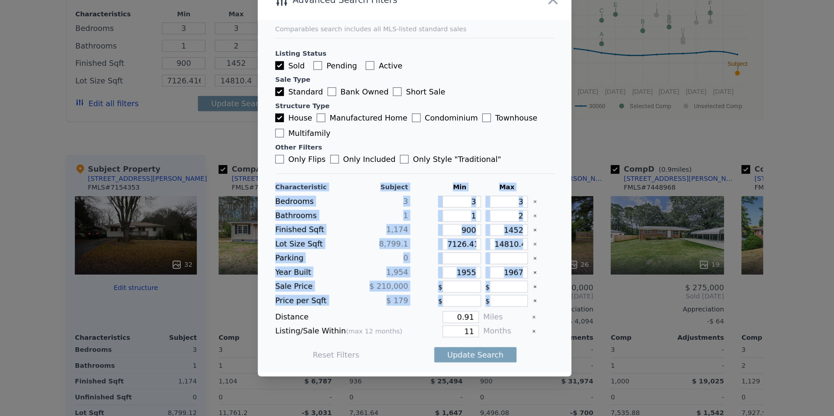
drag, startPoint x: 335, startPoint y: 213, endPoint x: 407, endPoint y: 286, distance: 103.0
click at [407, 286] on div "Characteristic Subject Min Max Bedrooms 3 3 3 Bathrooms 1 1 2 Finished Sqft 1,1…" at bounding box center [417, 267] width 167 height 112
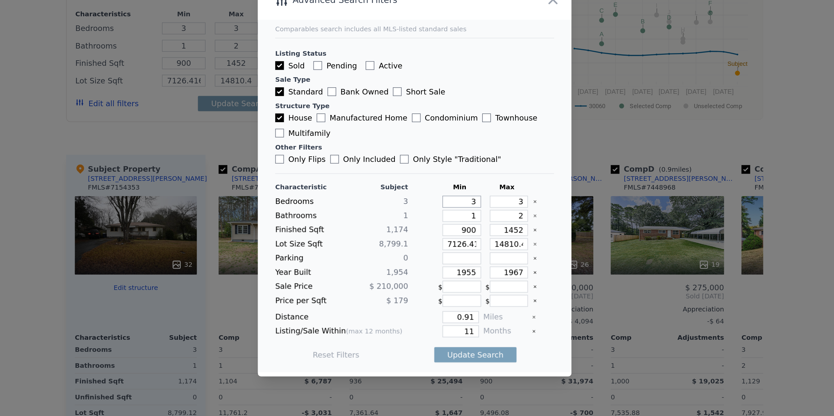
click at [438, 221] on input "3" at bounding box center [445, 221] width 23 height 7
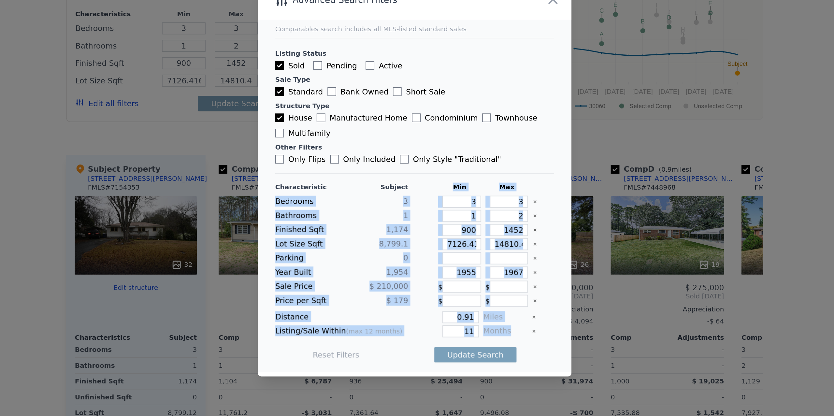
drag, startPoint x: 441, startPoint y: 211, endPoint x: 479, endPoint y: 298, distance: 95.4
click at [479, 298] on div "Characteristic Subject Min Max Bedrooms 3 3 3 Bathrooms 1 1 2 Finished Sqft 1,1…" at bounding box center [417, 267] width 167 height 112
click at [456, 211] on div "Min" at bounding box center [444, 213] width 26 height 5
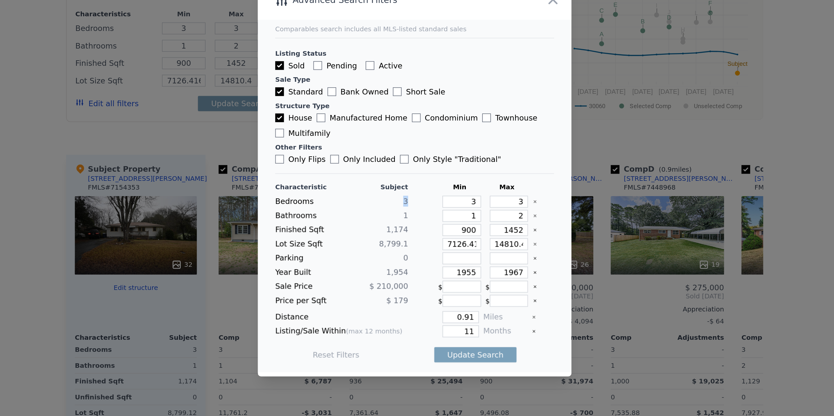
drag, startPoint x: 410, startPoint y: 219, endPoint x: 415, endPoint y: 219, distance: 5.2
click at [415, 219] on div "Bedrooms 3 3 3" at bounding box center [417, 221] width 167 height 7
click at [411, 219] on span "3" at bounding box center [411, 221] width 3 height 5
click at [416, 218] on div at bounding box center [422, 221] width 13 height 7
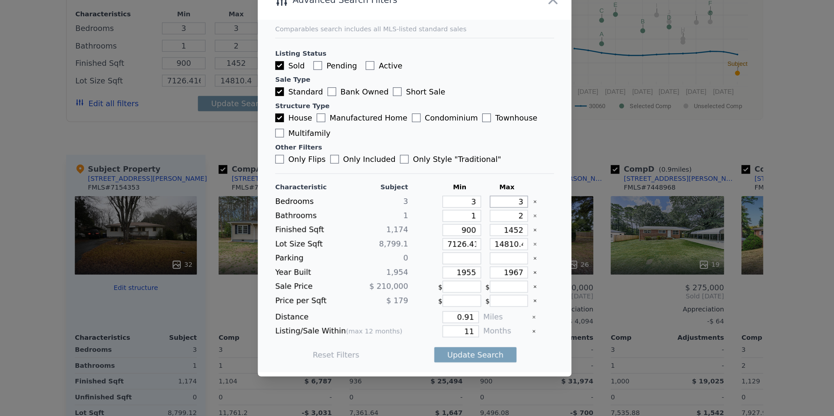
click at [474, 219] on input "3" at bounding box center [473, 221] width 23 height 7
click at [462, 211] on div "Max" at bounding box center [473, 213] width 26 height 5
click at [489, 221] on icon "Clear" at bounding box center [489, 222] width 3 height 3
click at [475, 220] on input "number" at bounding box center [473, 221] width 23 height 7
type input "4"
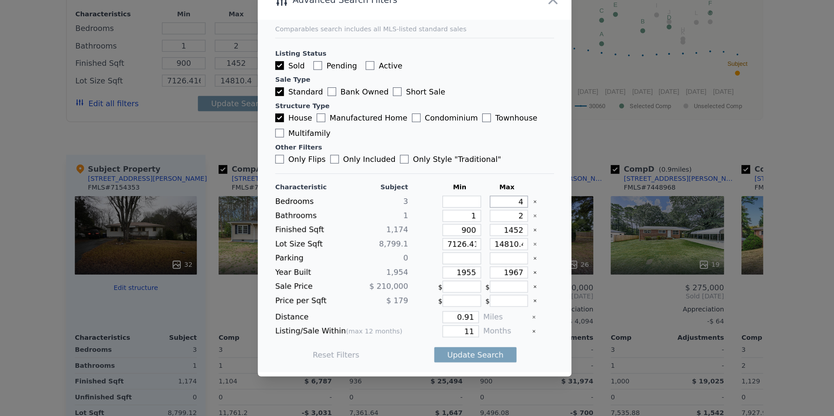
type input "4"
click at [418, 211] on div at bounding box center [422, 213] width 13 height 5
click at [399, 213] on div "Subject" at bounding box center [394, 213] width 38 height 5
click at [467, 220] on input "4" at bounding box center [473, 221] width 23 height 7
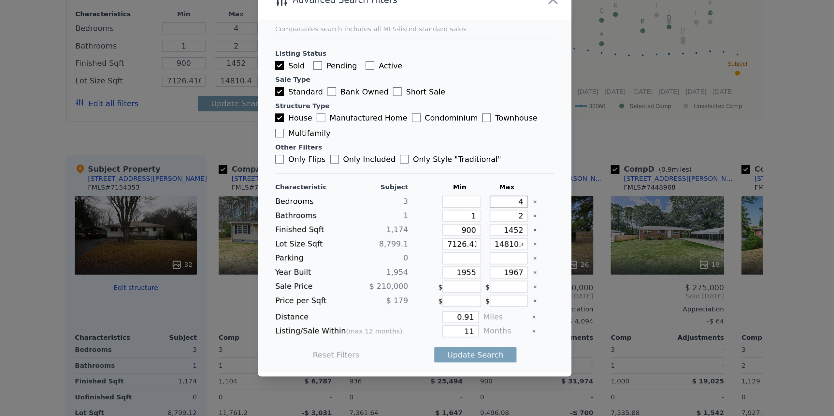
type input "3"
click at [428, 211] on div at bounding box center [422, 213] width 13 height 5
click at [478, 221] on input "3" at bounding box center [473, 221] width 23 height 7
click at [456, 209] on div "Characteristic Subject Min Max Bedrooms 3 3 Bathrooms 1 1 2 Finished Sqft 1,174…" at bounding box center [417, 264] width 167 height 118
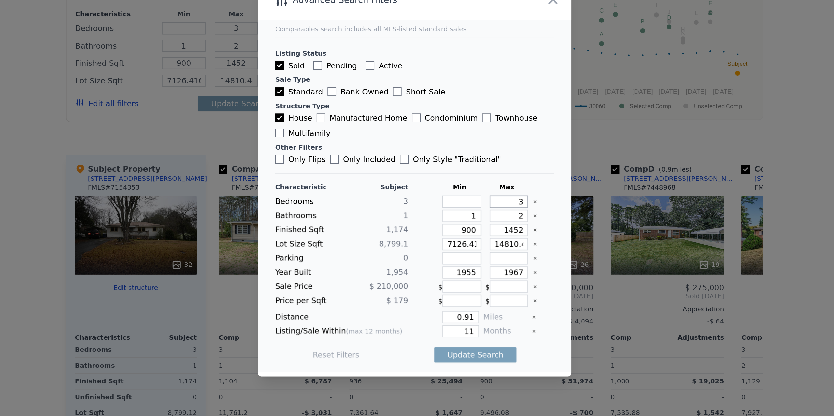
click at [475, 222] on input "3" at bounding box center [473, 221] width 23 height 7
type input "4"
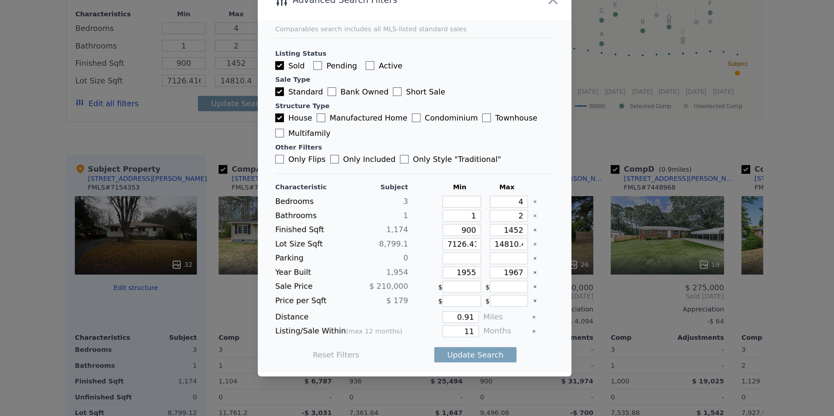
click at [444, 212] on div "Min" at bounding box center [444, 213] width 26 height 5
click at [451, 211] on div "Min" at bounding box center [444, 213] width 26 height 5
click at [475, 221] on input "4" at bounding box center [473, 221] width 23 height 7
click at [448, 220] on input "number" at bounding box center [445, 221] width 23 height 7
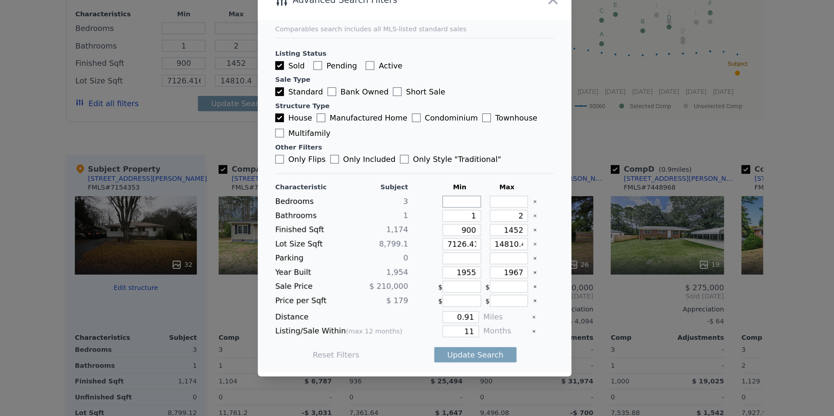
type input "2"
click at [473, 219] on input "number" at bounding box center [473, 221] width 23 height 7
type input "3"
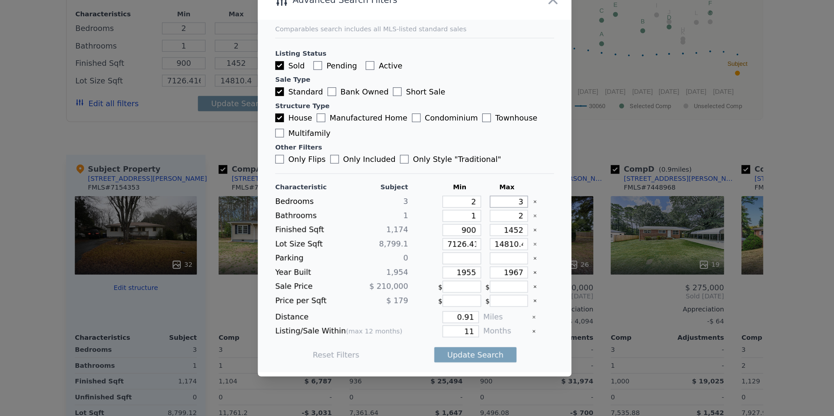
type input "3"
click at [450, 212] on div "Min" at bounding box center [444, 213] width 26 height 5
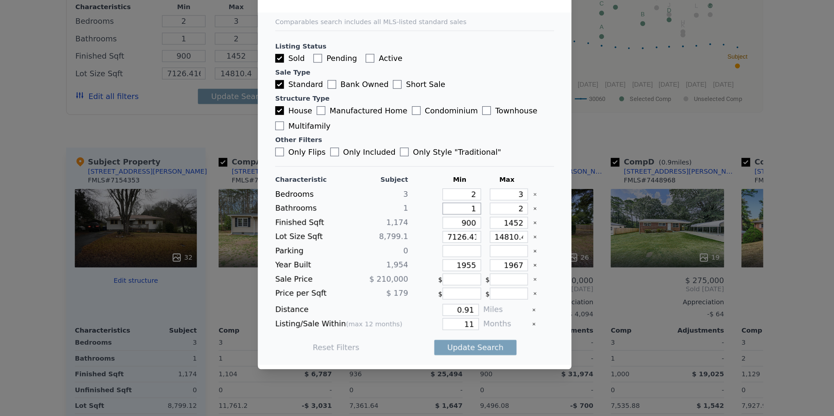
drag, startPoint x: 448, startPoint y: 230, endPoint x: 474, endPoint y: 230, distance: 25.1
click at [474, 230] on div "Bathrooms 1 1 2" at bounding box center [417, 230] width 167 height 7
drag, startPoint x: 474, startPoint y: 230, endPoint x: 491, endPoint y: 230, distance: 17.3
click at [491, 230] on div "Bathrooms 1 1 2" at bounding box center [417, 230] width 167 height 7
click at [443, 230] on input "1" at bounding box center [445, 230] width 23 height 7
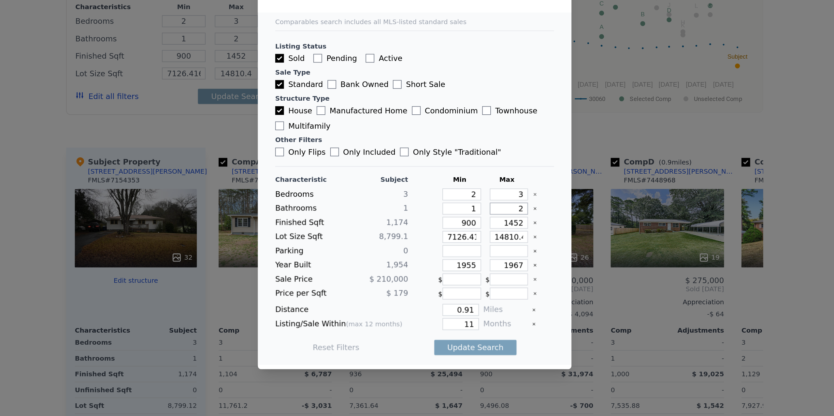
click at [478, 231] on input "2" at bounding box center [473, 230] width 23 height 7
click at [462, 206] on div "Characteristic Subject Min Max Bedrooms 3 2 3 Bathrooms 1 1 2 Finished Sqft 1,1…" at bounding box center [417, 264] width 167 height 118
click at [408, 213] on div "Subject" at bounding box center [394, 213] width 38 height 5
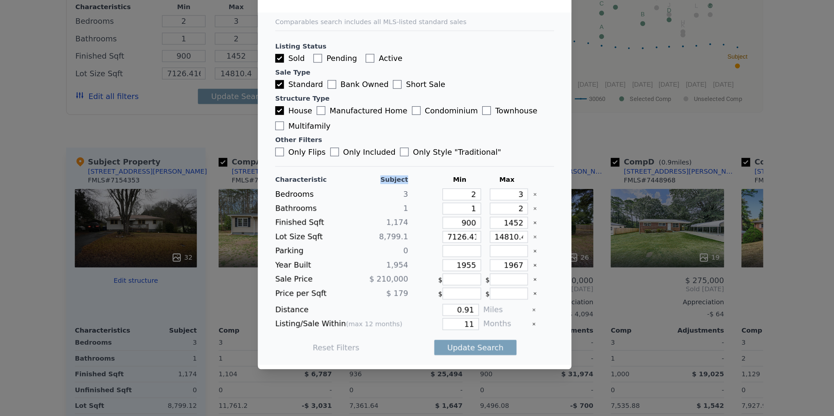
click at [408, 213] on div "Subject" at bounding box center [394, 213] width 38 height 5
click at [422, 212] on div at bounding box center [422, 213] width 13 height 5
click at [401, 212] on div "Subject" at bounding box center [394, 213] width 38 height 5
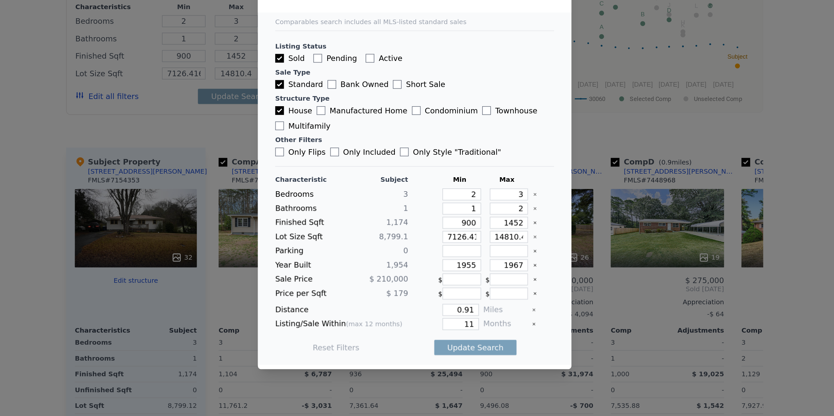
click at [427, 215] on div "Characteristic Subject Min Max Bedrooms 3 2 3 Bathrooms 1 1 2 Finished Sqft 1,1…" at bounding box center [417, 267] width 167 height 112
drag, startPoint x: 447, startPoint y: 239, endPoint x: 474, endPoint y: 239, distance: 27.1
click at [474, 239] on div "Finished Sqft 1,174 900 1452" at bounding box center [417, 238] width 167 height 7
drag, startPoint x: 467, startPoint y: 237, endPoint x: 492, endPoint y: 238, distance: 24.8
click at [492, 238] on div "Finished Sqft 1,174 900 1452" at bounding box center [417, 238] width 167 height 7
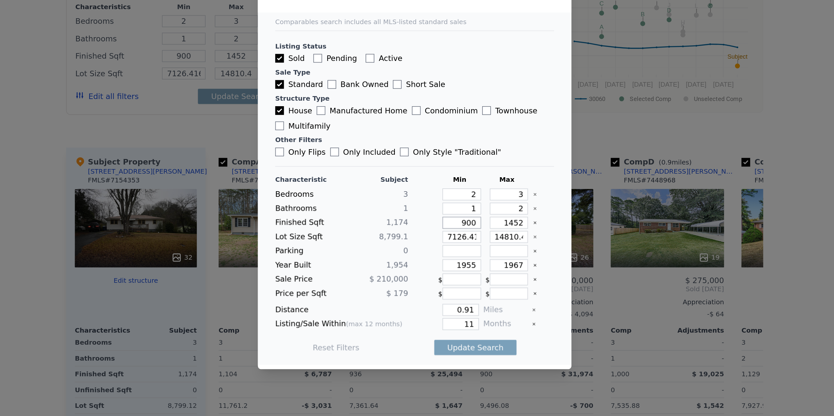
click at [445, 238] on input "900" at bounding box center [445, 238] width 23 height 7
click at [435, 237] on input "900" at bounding box center [445, 238] width 23 height 7
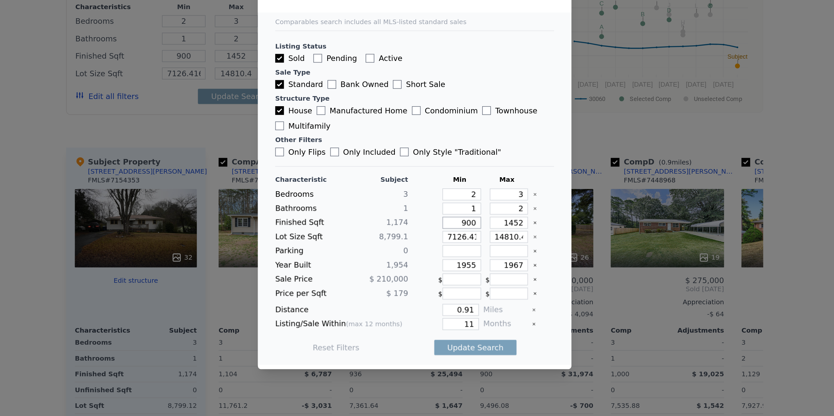
click at [454, 237] on input "900" at bounding box center [445, 238] width 23 height 7
click at [444, 236] on input "900" at bounding box center [445, 238] width 23 height 7
click at [446, 238] on input "900" at bounding box center [445, 238] width 23 height 7
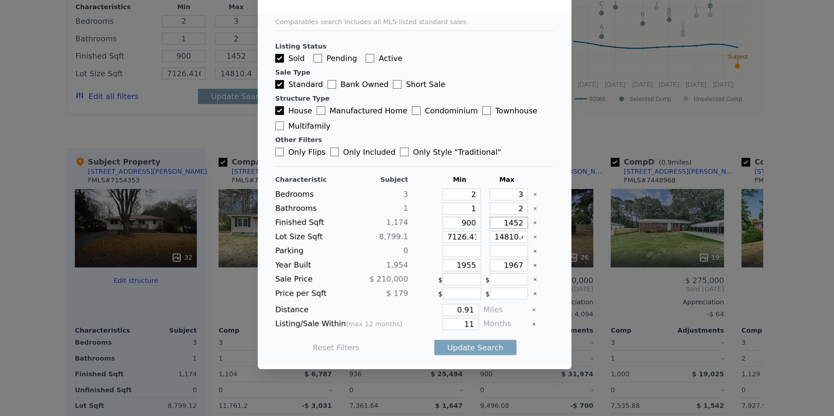
click at [472, 238] on input "1452" at bounding box center [473, 238] width 23 height 7
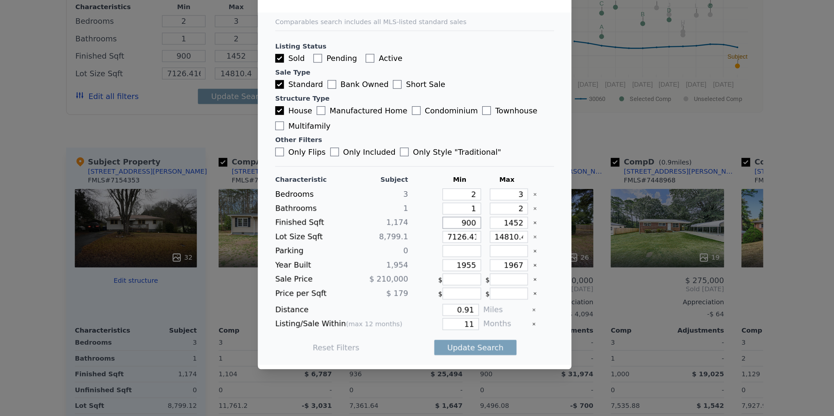
click at [446, 238] on input "900" at bounding box center [445, 238] width 23 height 7
click at [466, 238] on input "1452" at bounding box center [473, 238] width 23 height 7
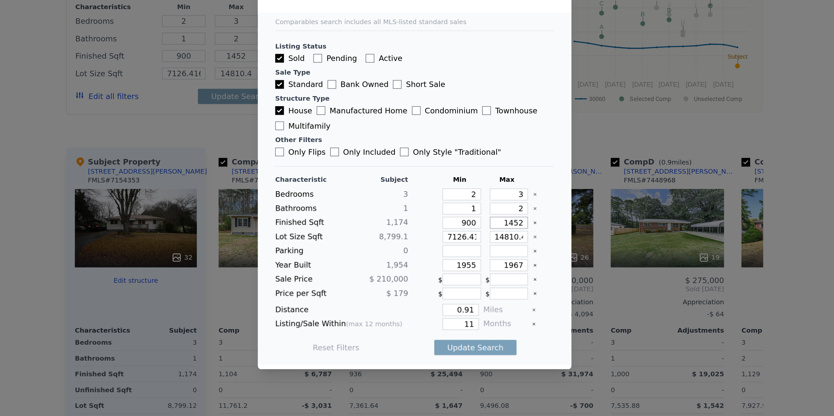
click at [466, 238] on input "1452" at bounding box center [473, 238] width 23 height 7
type input "13"
type input "1"
type input "10"
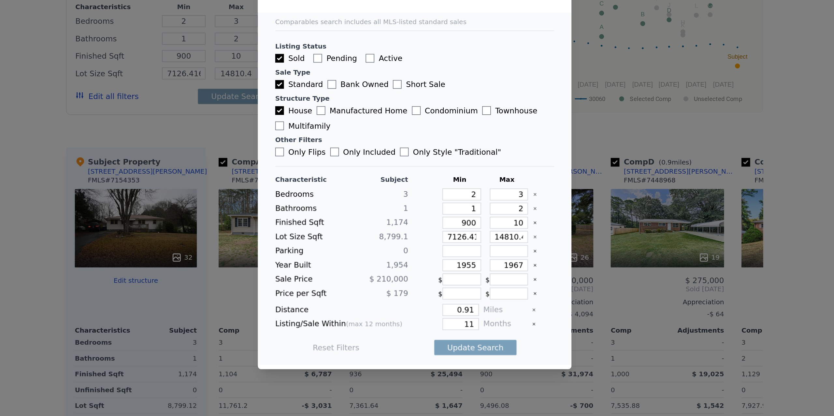
click at [493, 194] on div "Only Flips Only Included Only Style " Traditional "" at bounding box center [417, 196] width 167 height 7
click at [478, 238] on input "10" at bounding box center [473, 238] width 23 height 7
type input "1"
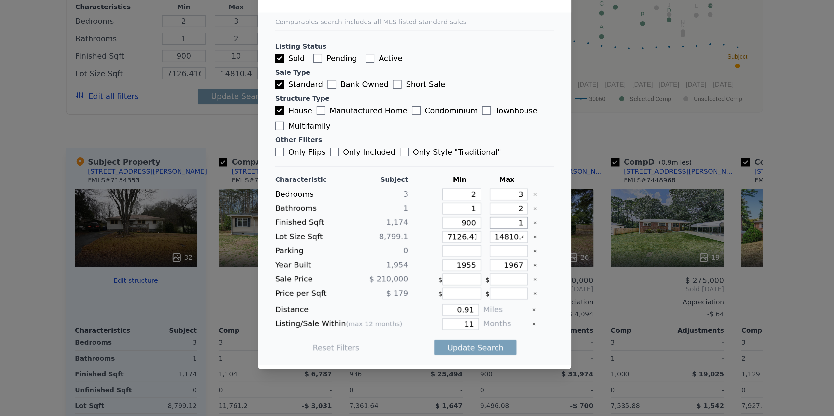
type input "1"
type input "13"
type input "1300"
type input "130"
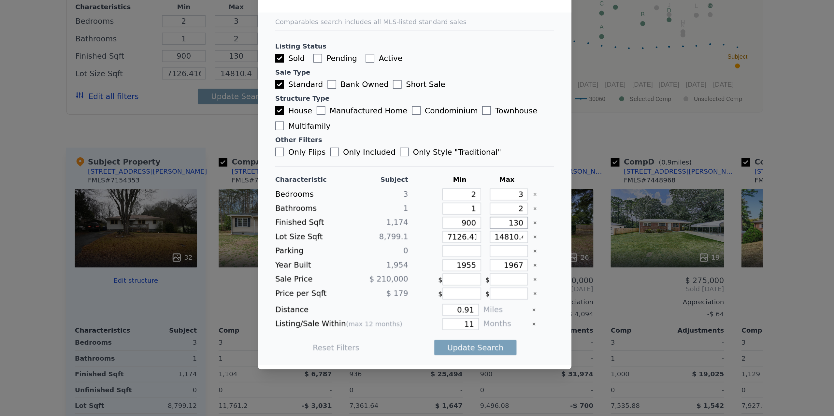
click at [474, 238] on input "130" at bounding box center [473, 238] width 23 height 7
type input "130"
click at [489, 238] on icon "Clear" at bounding box center [489, 239] width 3 height 3
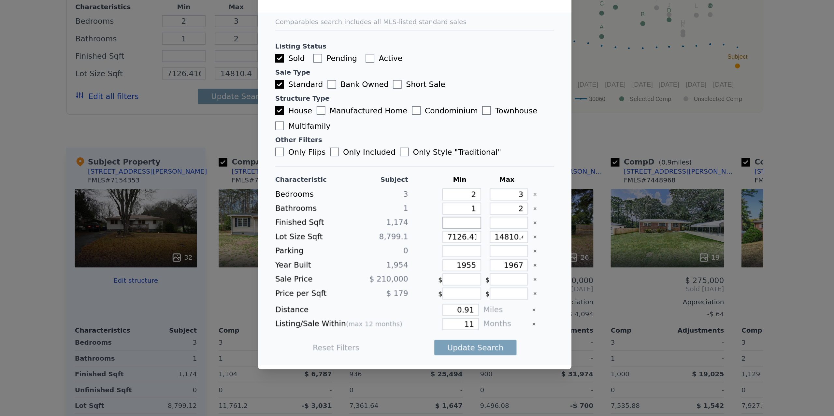
click at [452, 239] on input "number" at bounding box center [445, 238] width 23 height 7
type input "9"
type input "90"
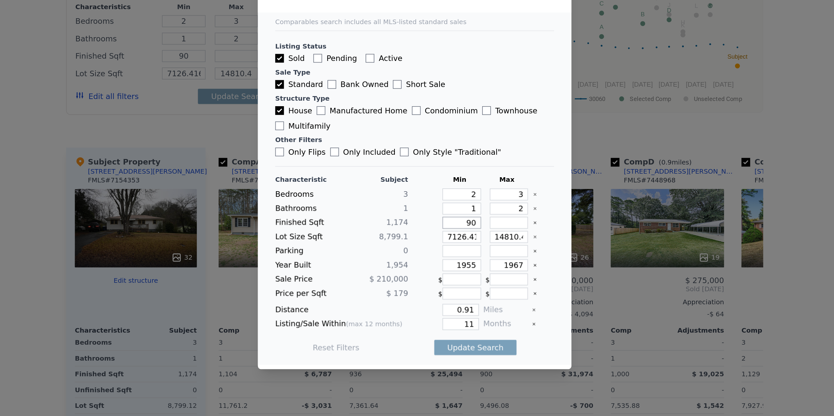
type input "900"
type input "1"
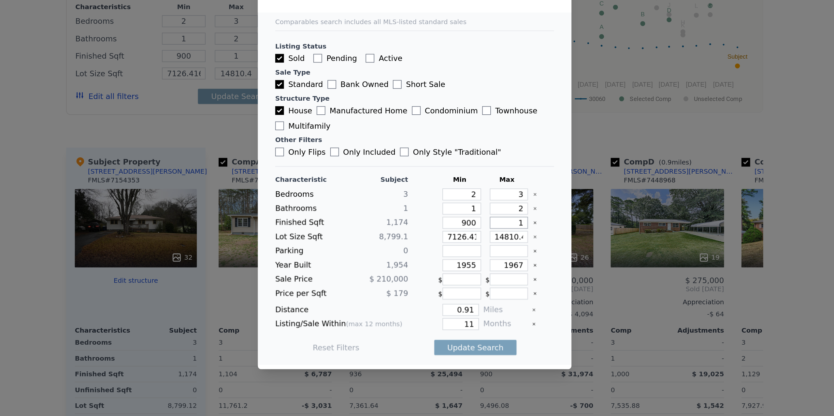
type input "13"
type input "130"
type input "1300"
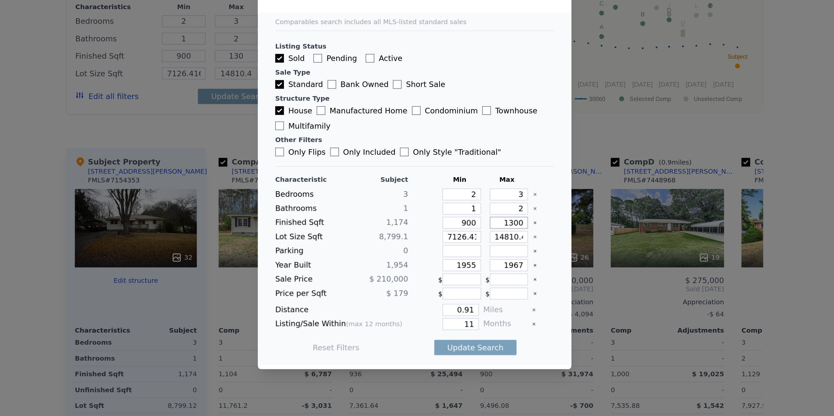
type input "1300"
click at [458, 205] on div "Characteristic Subject Min Max Bedrooms 3 2 3 Bathrooms 1 1 2 Finished Sqft 1,1…" at bounding box center [417, 264] width 167 height 118
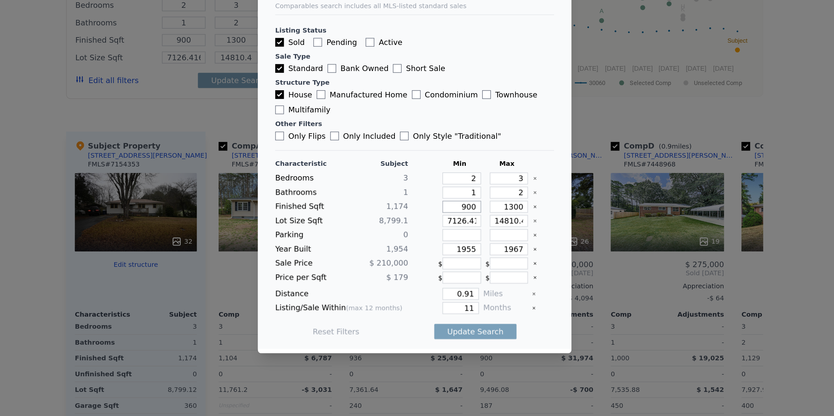
drag, startPoint x: 445, startPoint y: 238, endPoint x: 495, endPoint y: 237, distance: 49.5
click at [495, 237] on div "Finished Sqft 1,174 900 1300" at bounding box center [417, 238] width 167 height 7
click at [477, 237] on input "1300" at bounding box center [473, 238] width 23 height 7
click at [480, 237] on input "1300" at bounding box center [473, 238] width 23 height 7
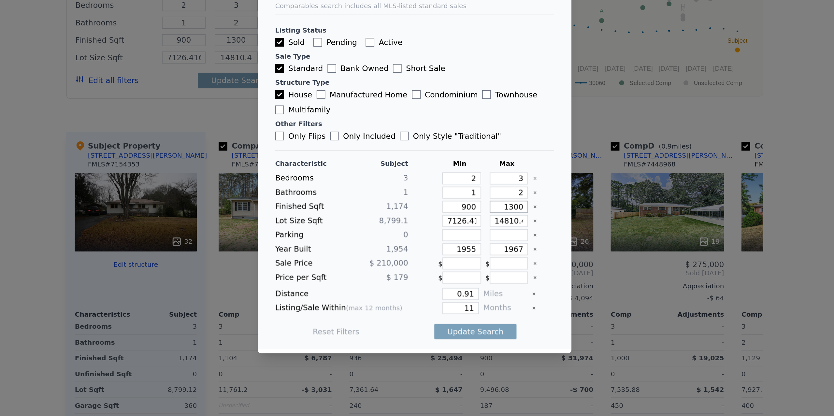
type input "130"
type input "1300"
click at [462, 205] on div "Characteristic Subject Min Max Bedrooms 3 2 3 Bathrooms 1 1 2 Finished Sqft 1,1…" at bounding box center [417, 264] width 167 height 118
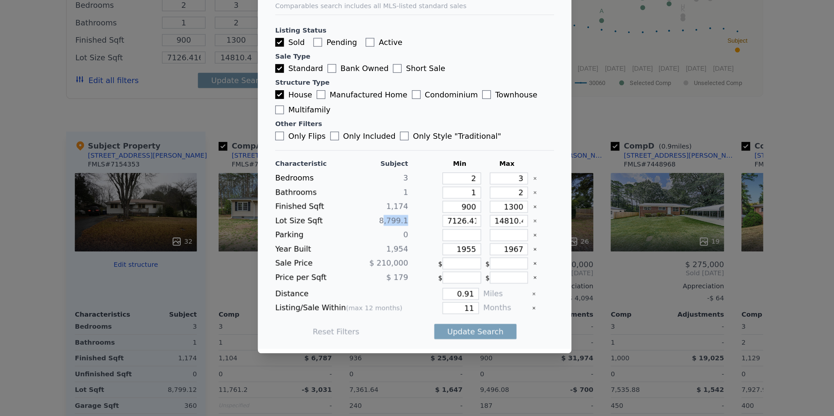
drag, startPoint x: 400, startPoint y: 246, endPoint x: 424, endPoint y: 246, distance: 23.8
click at [424, 246] on div "Lot Size Sqft 8,799.1 7126.416 14810.4" at bounding box center [417, 247] width 167 height 7
click at [424, 246] on div at bounding box center [422, 247] width 13 height 7
click at [490, 247] on icon "Clear" at bounding box center [489, 247] width 3 height 3
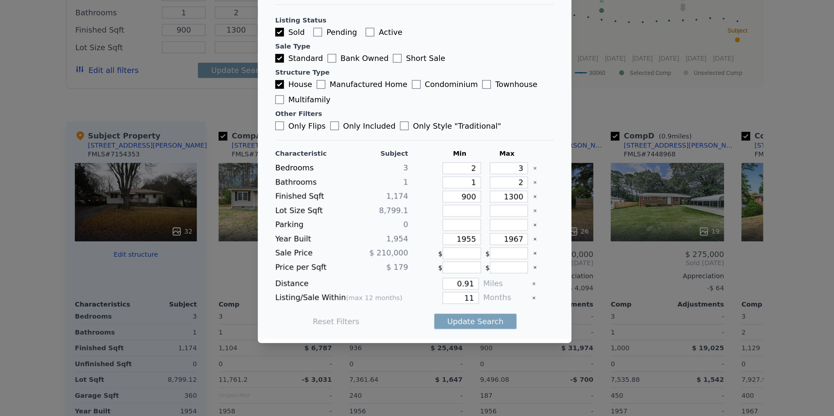
click at [489, 265] on icon "Clear" at bounding box center [489, 264] width 3 height 3
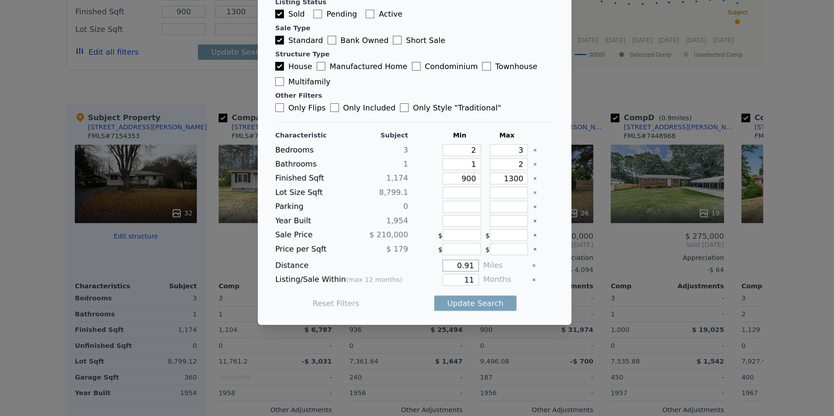
click at [443, 294] on input "0.91" at bounding box center [445, 290] width 22 height 7
type input "1"
click at [443, 301] on input "11" at bounding box center [445, 299] width 22 height 7
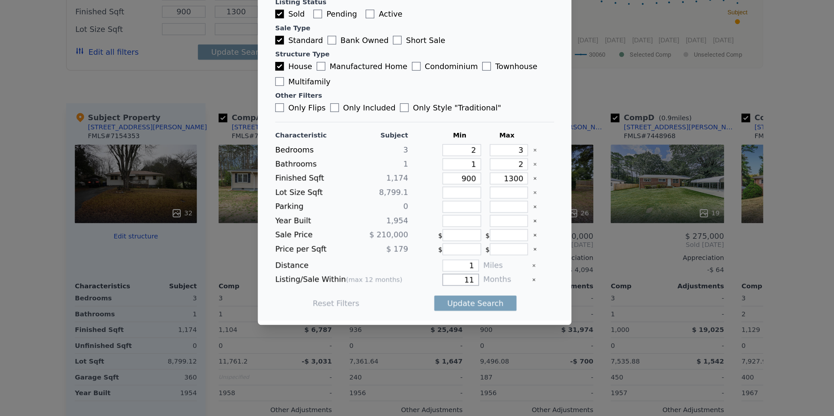
click at [443, 301] on input "11" at bounding box center [445, 299] width 22 height 7
type input "12"
click at [418, 310] on div "Reset Filters Update Search" at bounding box center [417, 313] width 167 height 18
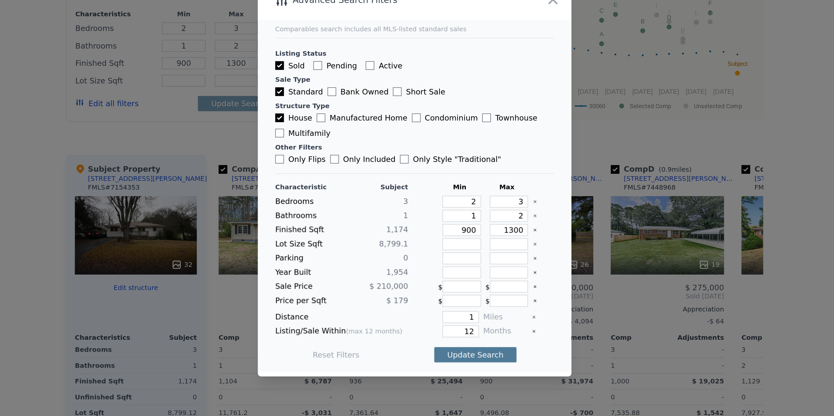
click at [455, 315] on button "Update Search" at bounding box center [453, 313] width 49 height 9
checkbox input "false"
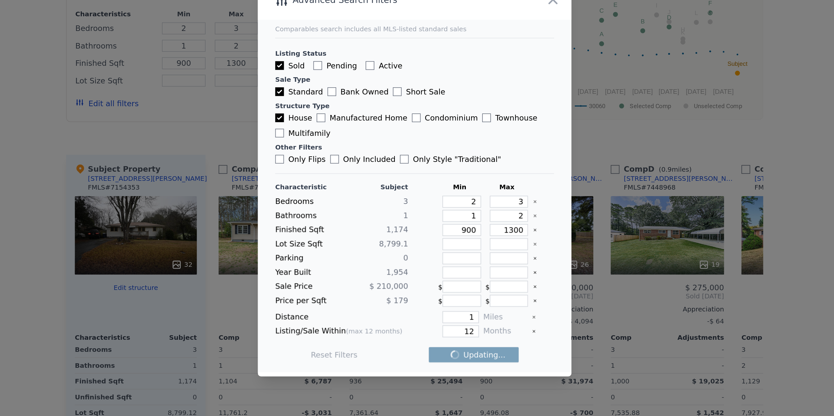
checkbox input "false"
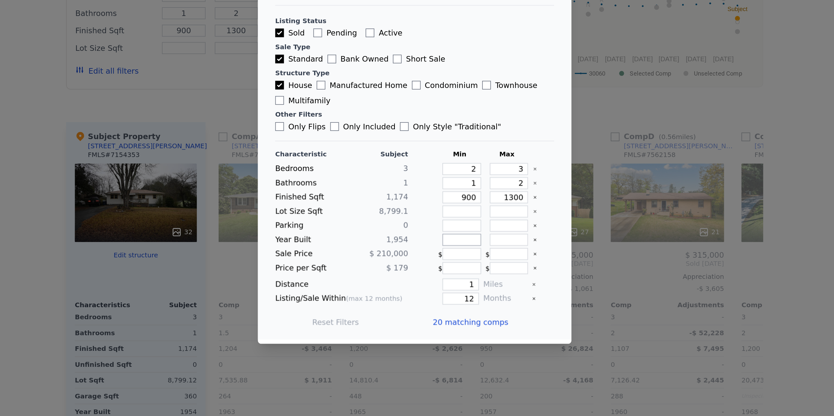
click at [445, 266] on input "number" at bounding box center [445, 264] width 23 height 7
type input "1940"
click at [475, 264] on input "number" at bounding box center [473, 264] width 23 height 7
type input "1970"
click at [445, 318] on button "Update Search" at bounding box center [453, 313] width 49 height 9
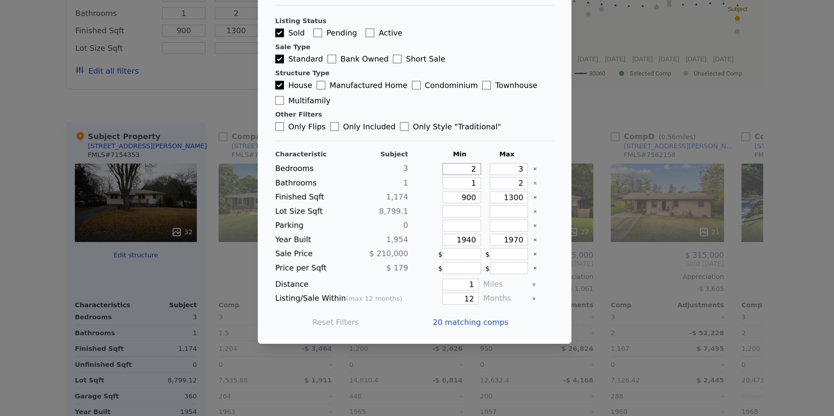
click at [450, 221] on input "2" at bounding box center [445, 221] width 23 height 7
type input "3"
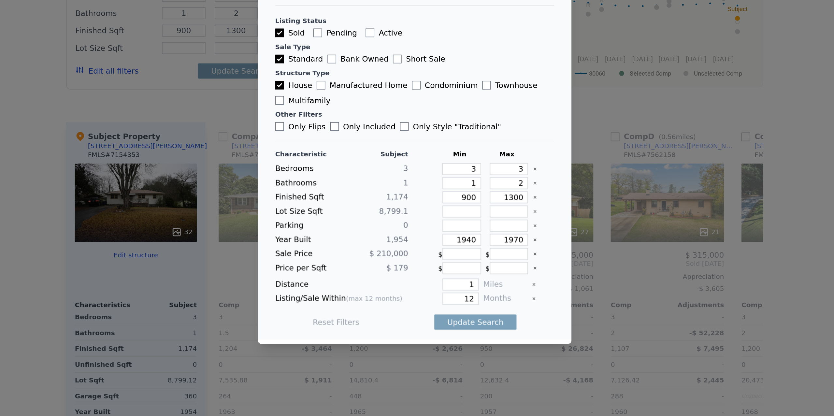
click at [458, 213] on div "Characteristic Subject Min Max" at bounding box center [417, 213] width 167 height 5
click at [440, 249] on input "number" at bounding box center [445, 247] width 23 height 7
type input "7"
type input "70"
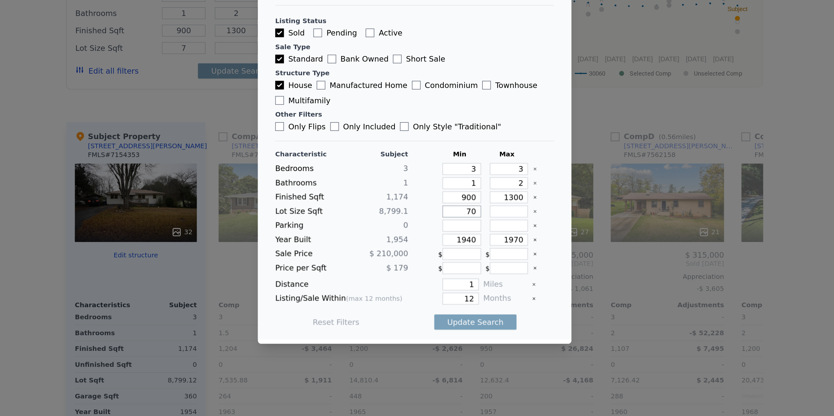
type input "70"
type input "700"
type input "7000"
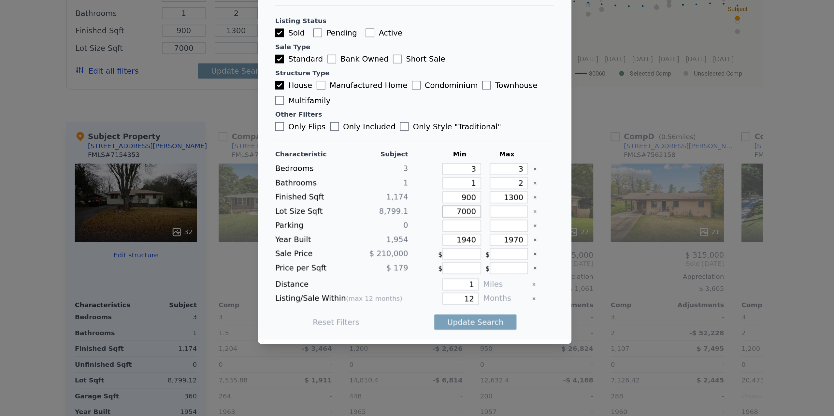
type input "7000"
click at [473, 247] on input "number" at bounding box center [473, 247] width 23 height 7
type input "1"
type input "10"
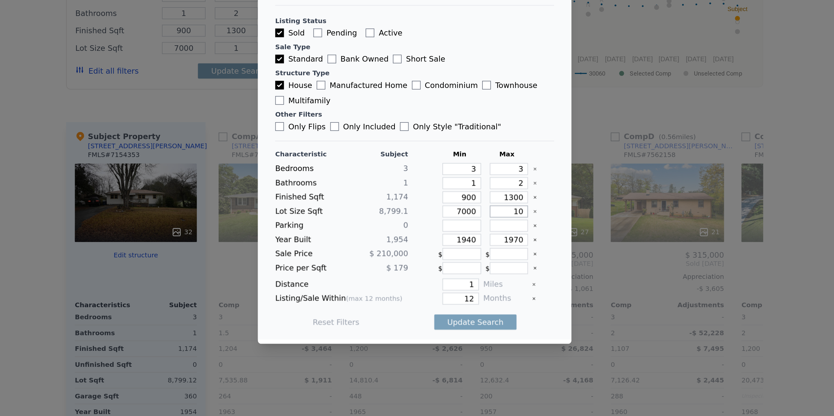
type input "10"
type input "100"
type input "1000"
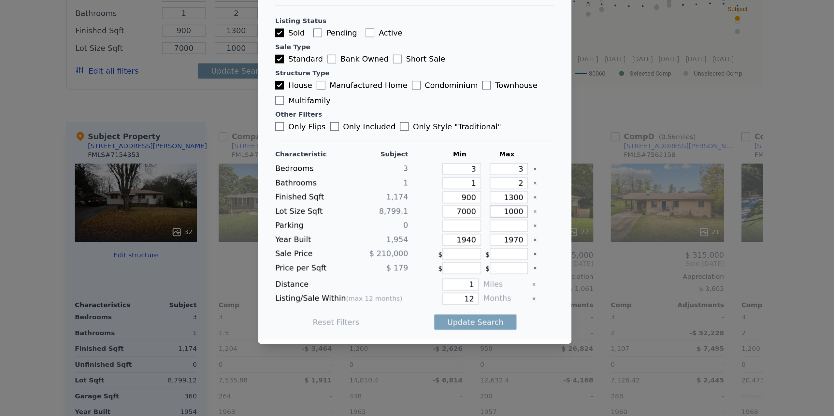
type input "10000"
click at [460, 315] on button "Update Search" at bounding box center [453, 313] width 49 height 9
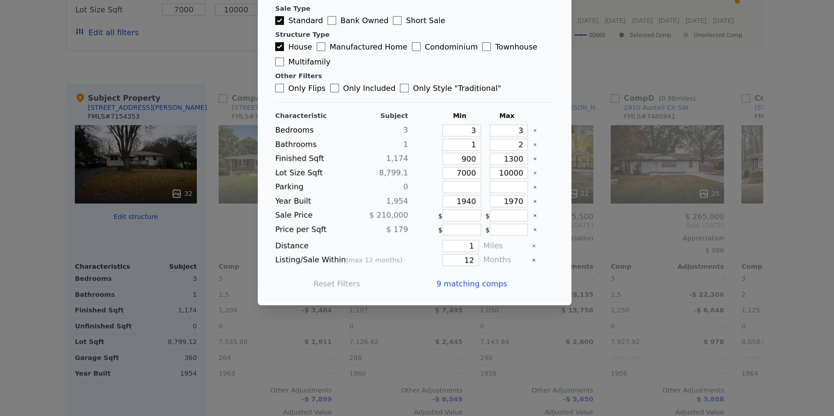
click at [453, 315] on span "9 matching comps" at bounding box center [451, 313] width 42 height 7
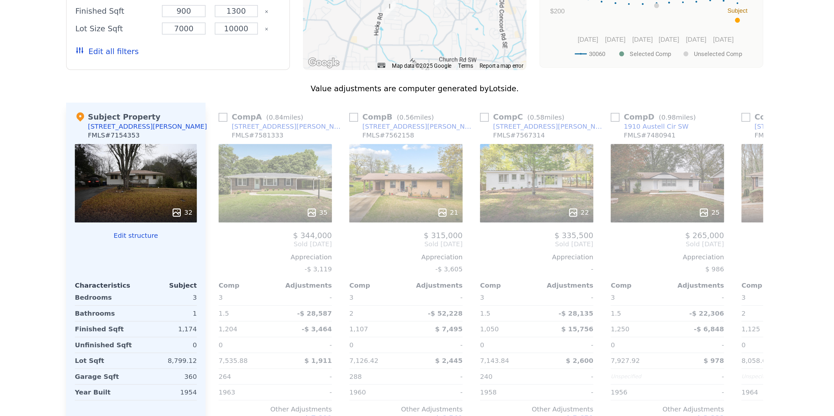
scroll to position [523, 0]
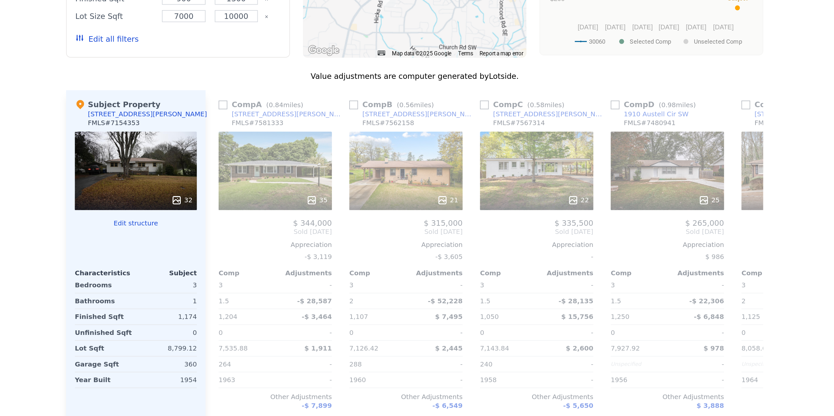
click at [266, 242] on div "32" at bounding box center [250, 246] width 73 height 47
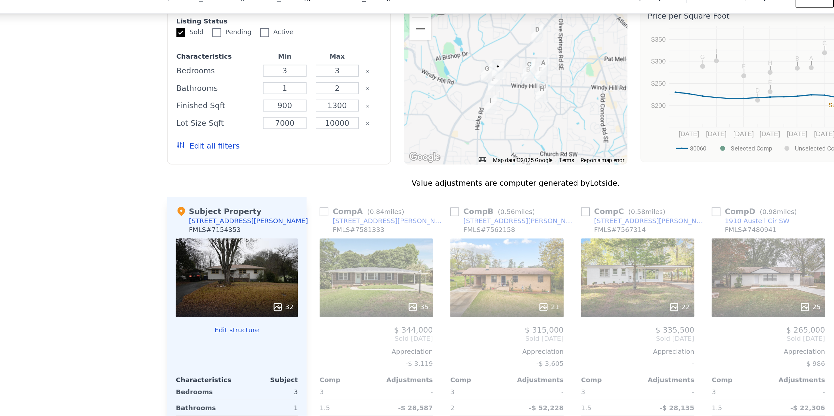
scroll to position [593, 0]
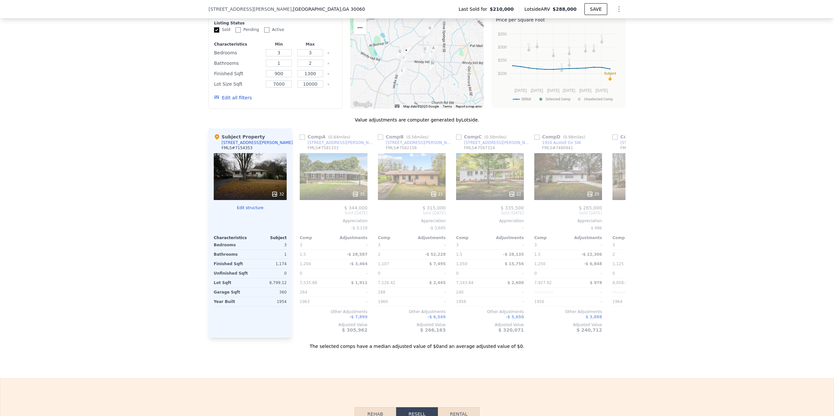
click at [169, 138] on div "We found 9 sales that match your search Listings provided by First Multiple Lis…" at bounding box center [417, 163] width 834 height 374
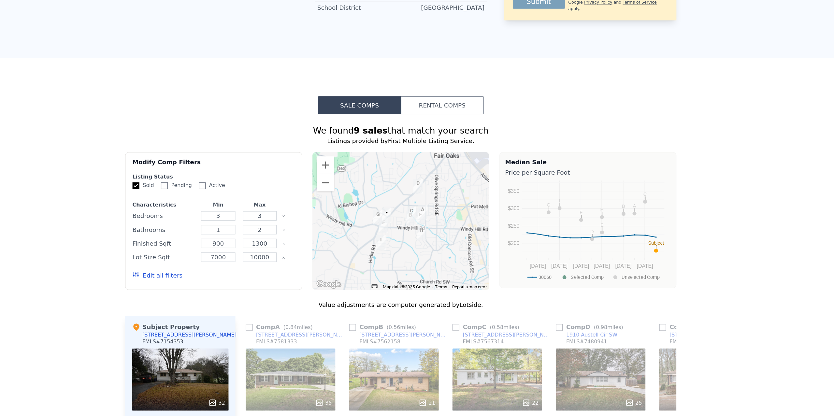
scroll to position [404, 0]
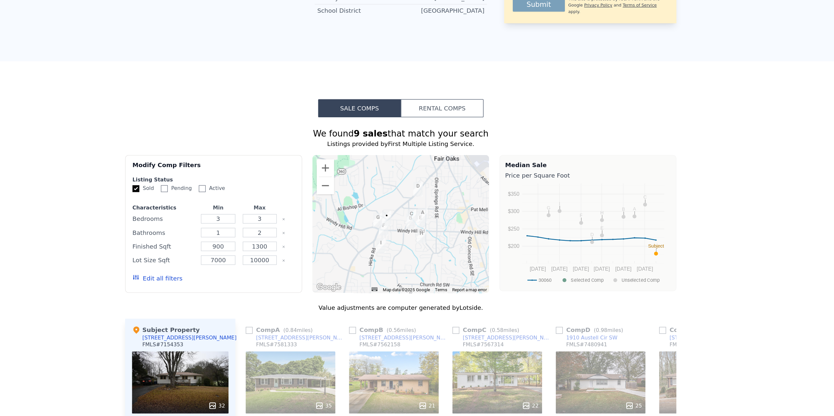
drag, startPoint x: 359, startPoint y: 163, endPoint x: 482, endPoint y: 166, distance: 123.9
click at [482, 172] on div "We found 9 sales that match your search" at bounding box center [417, 176] width 417 height 9
click at [495, 172] on div "We found 9 sales that match your search" at bounding box center [417, 176] width 417 height 9
click at [358, 196] on button "Zoom in" at bounding box center [360, 202] width 13 height 13
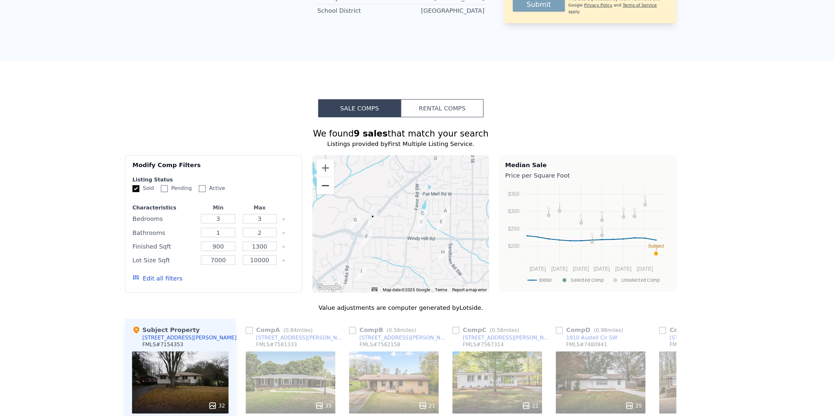
click at [361, 209] on button "Zoom out" at bounding box center [360, 215] width 13 height 13
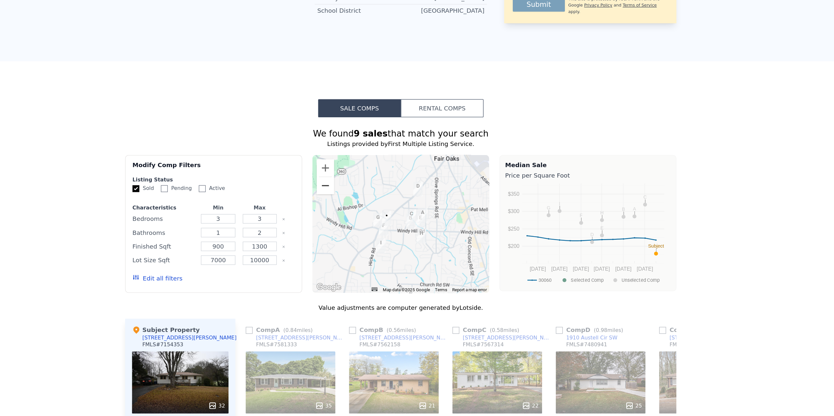
click at [360, 209] on button "Zoom out" at bounding box center [360, 215] width 13 height 13
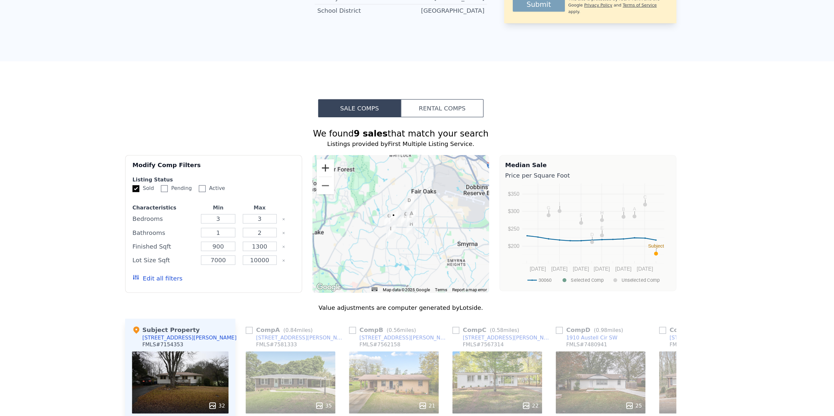
click at [361, 196] on button "Zoom in" at bounding box center [360, 202] width 13 height 13
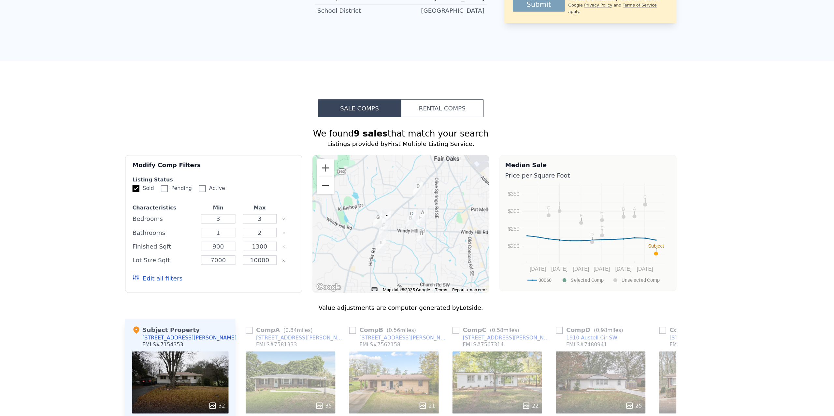
click at [357, 209] on button "Zoom out" at bounding box center [360, 215] width 13 height 13
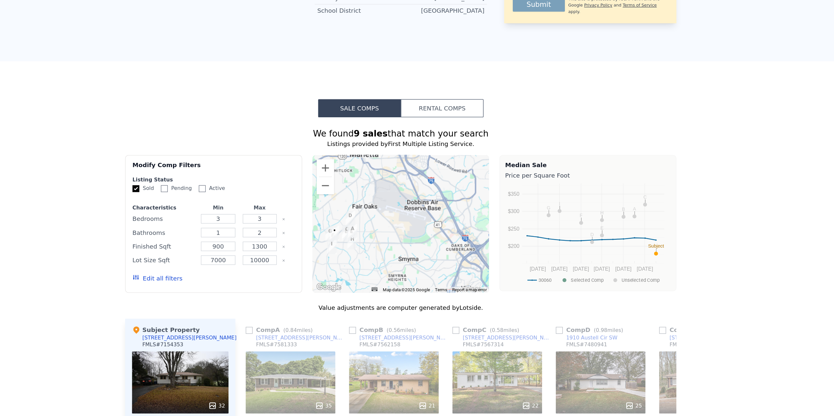
drag, startPoint x: 444, startPoint y: 211, endPoint x: 396, endPoint y: 222, distance: 49.2
click at [396, 223] on div at bounding box center [417, 245] width 134 height 104
click at [360, 196] on button "Zoom in" at bounding box center [360, 202] width 13 height 13
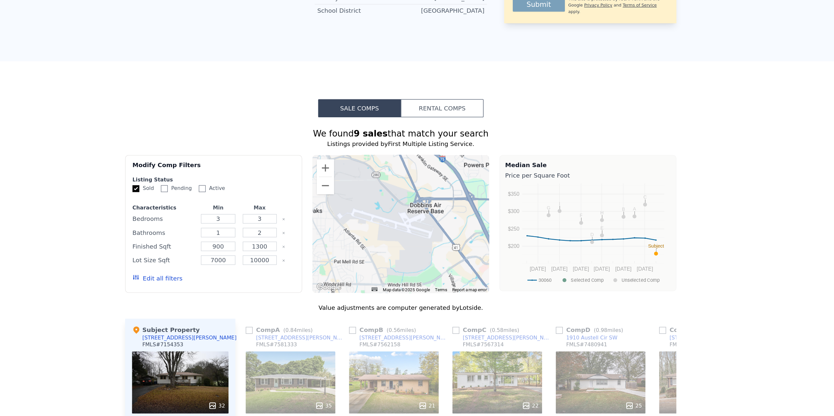
drag, startPoint x: 433, startPoint y: 204, endPoint x: 421, endPoint y: 221, distance: 20.3
click at [421, 221] on div at bounding box center [417, 245] width 134 height 104
click at [360, 196] on button "Zoom in" at bounding box center [360, 202] width 13 height 13
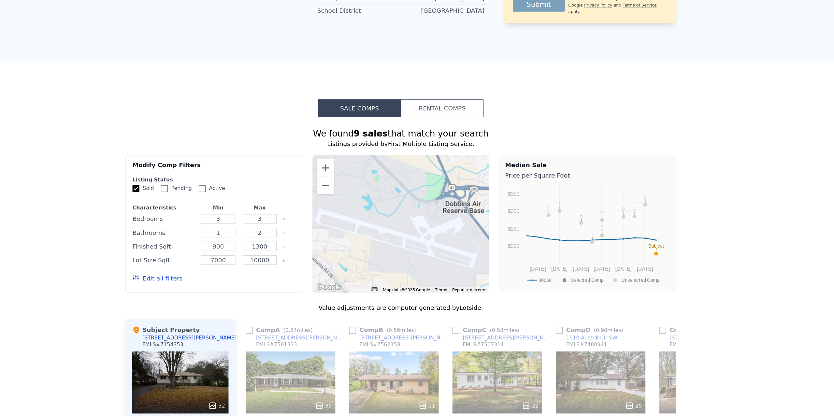
drag, startPoint x: 396, startPoint y: 198, endPoint x: 407, endPoint y: 213, distance: 18.2
click at [407, 213] on div at bounding box center [417, 245] width 134 height 104
click at [362, 209] on button "Zoom out" at bounding box center [360, 215] width 13 height 13
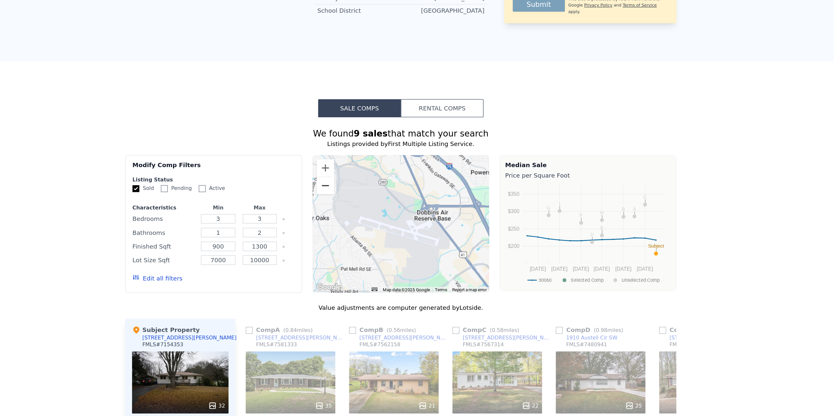
click at [362, 209] on button "Zoom out" at bounding box center [360, 215] width 13 height 13
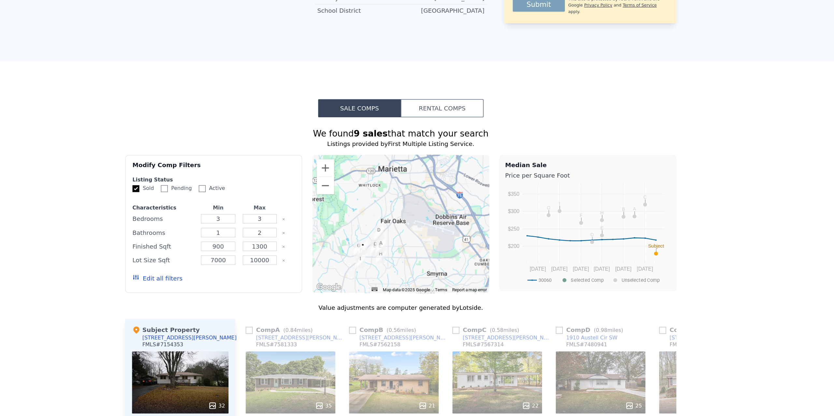
drag, startPoint x: 372, startPoint y: 227, endPoint x: 399, endPoint y: 226, distance: 27.1
click at [399, 226] on div at bounding box center [417, 245] width 134 height 104
click at [362, 196] on button "Zoom in" at bounding box center [360, 202] width 13 height 13
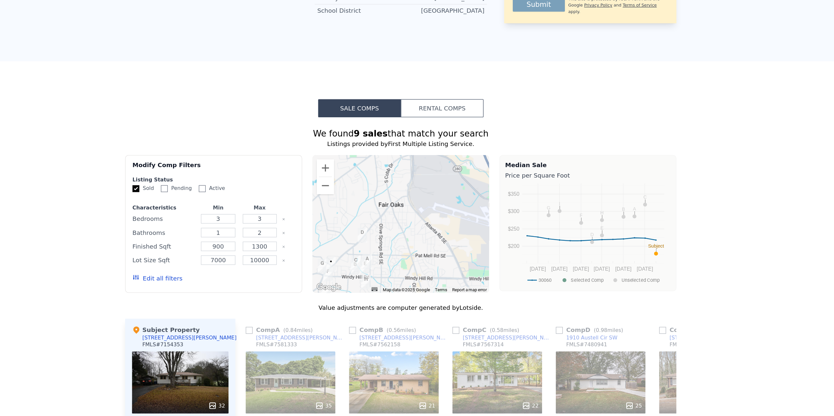
drag, startPoint x: 383, startPoint y: 226, endPoint x: 389, endPoint y: 215, distance: 12.4
click at [389, 215] on div at bounding box center [417, 245] width 134 height 104
click at [360, 209] on button "Zoom out" at bounding box center [360, 215] width 13 height 13
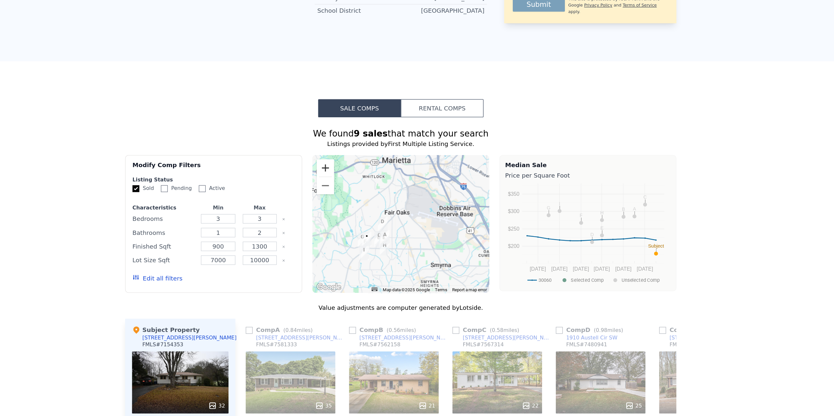
click at [361, 196] on button "Zoom in" at bounding box center [360, 202] width 13 height 13
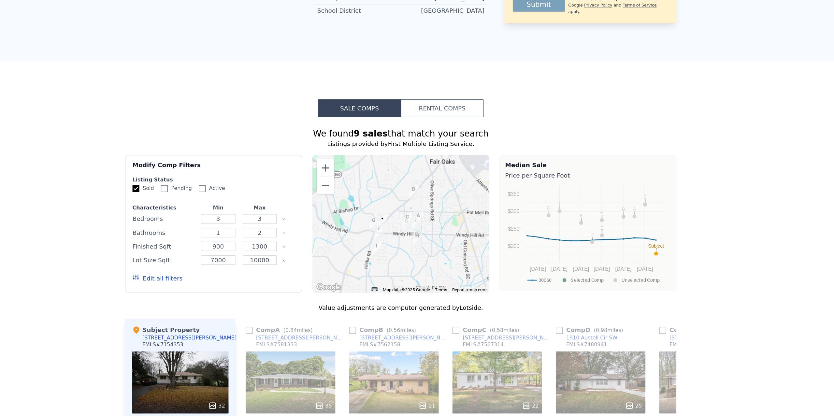
drag, startPoint x: 402, startPoint y: 250, endPoint x: 442, endPoint y: 217, distance: 51.2
click at [442, 217] on div at bounding box center [417, 245] width 134 height 104
click at [362, 196] on button "Zoom in" at bounding box center [360, 202] width 13 height 13
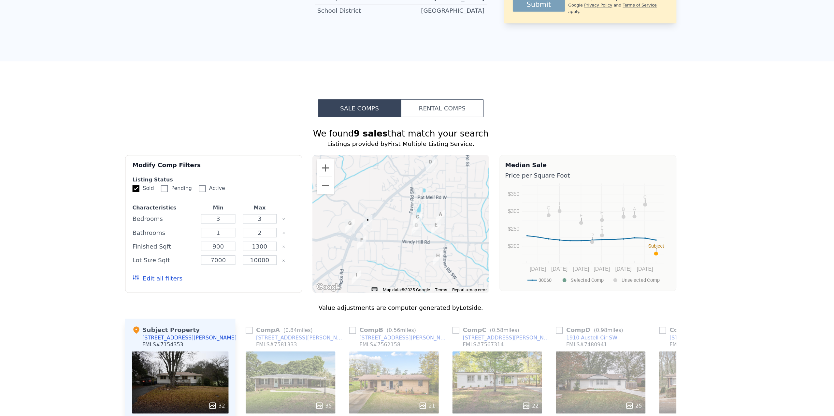
click at [399, 205] on div at bounding box center [417, 245] width 134 height 104
click at [364, 196] on button "Zoom in" at bounding box center [360, 202] width 13 height 13
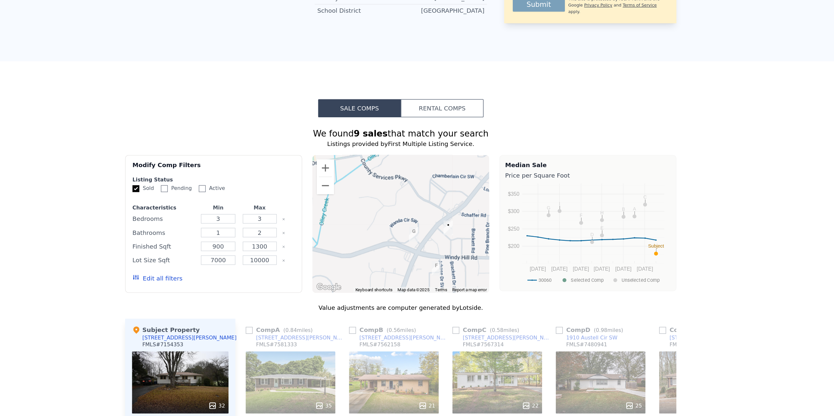
drag, startPoint x: 383, startPoint y: 207, endPoint x: 471, endPoint y: 207, distance: 87.7
click at [471, 207] on div at bounding box center [417, 245] width 134 height 104
drag, startPoint x: 449, startPoint y: 222, endPoint x: 425, endPoint y: 220, distance: 24.5
click at [444, 222] on div at bounding box center [417, 245] width 134 height 104
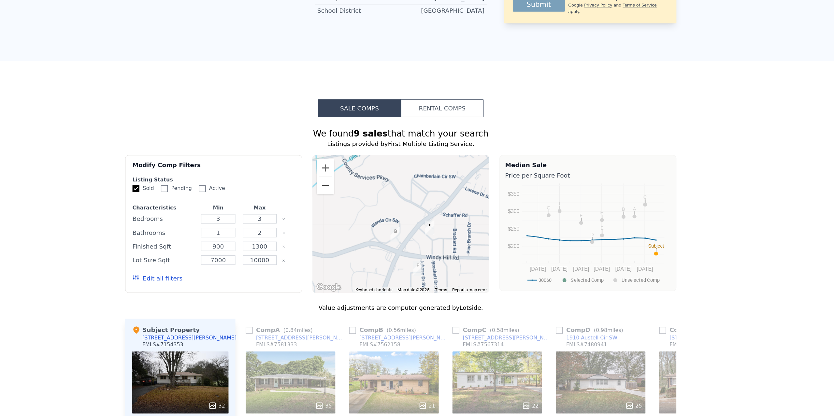
click at [361, 209] on button "Zoom out" at bounding box center [360, 215] width 13 height 13
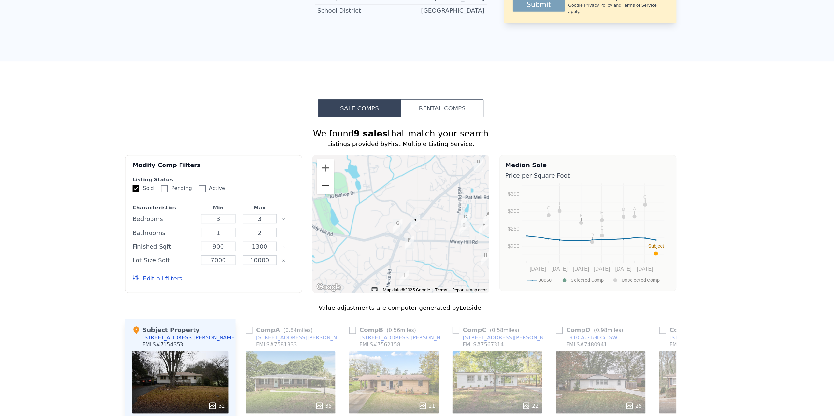
click at [361, 209] on button "Zoom out" at bounding box center [360, 215] width 13 height 13
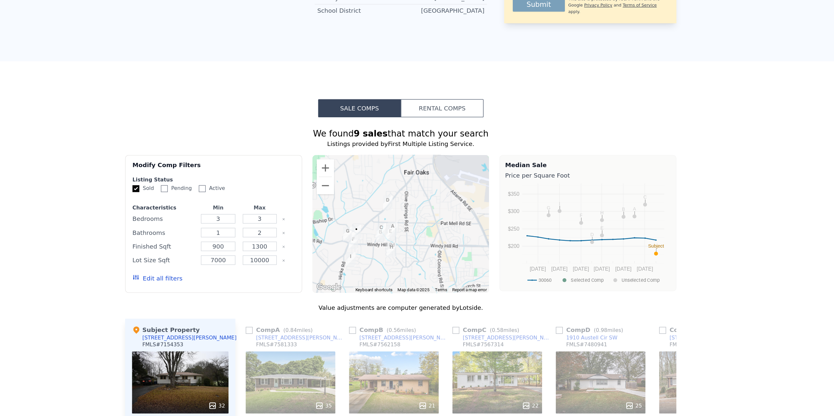
drag, startPoint x: 419, startPoint y: 211, endPoint x: 380, endPoint y: 220, distance: 40.5
click at [380, 220] on div at bounding box center [417, 245] width 134 height 104
click at [362, 196] on button "Zoom in" at bounding box center [360, 202] width 13 height 13
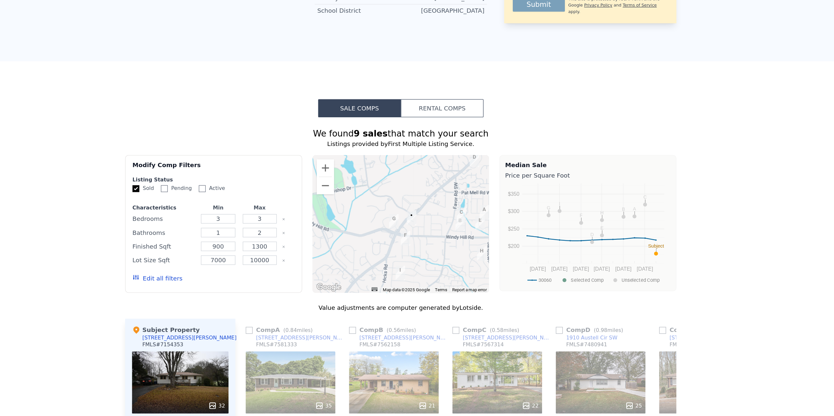
drag, startPoint x: 394, startPoint y: 198, endPoint x: 470, endPoint y: 176, distance: 79.0
click at [470, 176] on div "We found 9 sales that match your search Listings provided by First Multiple Lis…" at bounding box center [417, 355] width 417 height 366
drag, startPoint x: 437, startPoint y: 194, endPoint x: 435, endPoint y: 190, distance: 4.1
click at [435, 193] on div at bounding box center [417, 245] width 134 height 104
click at [359, 196] on button "Zoom in" at bounding box center [360, 202] width 13 height 13
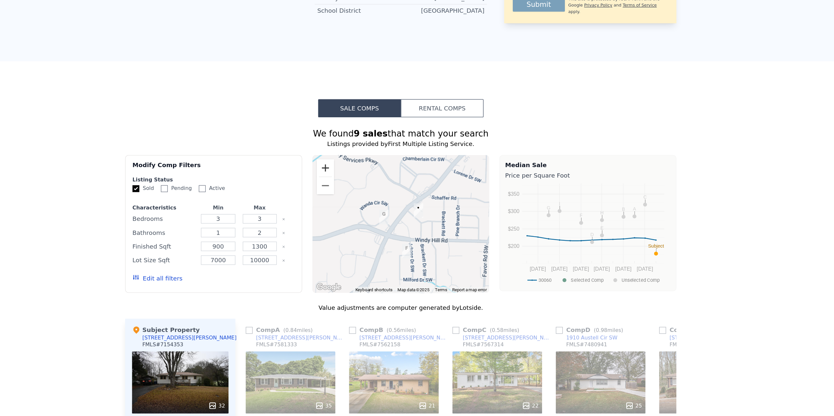
click at [359, 196] on button "Zoom in" at bounding box center [360, 202] width 13 height 13
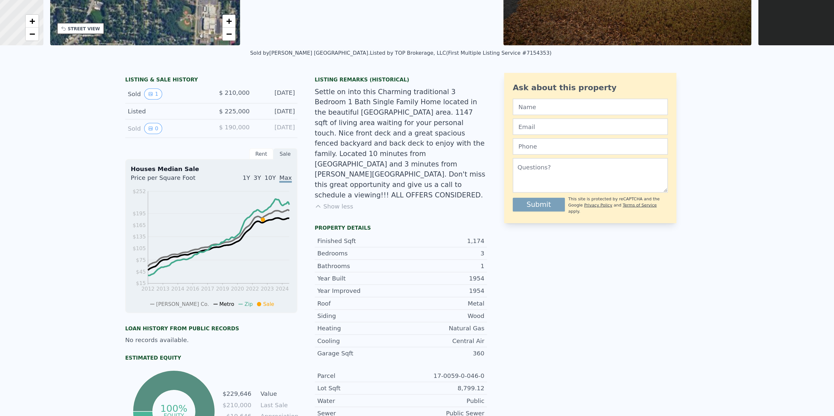
scroll to position [0, 0]
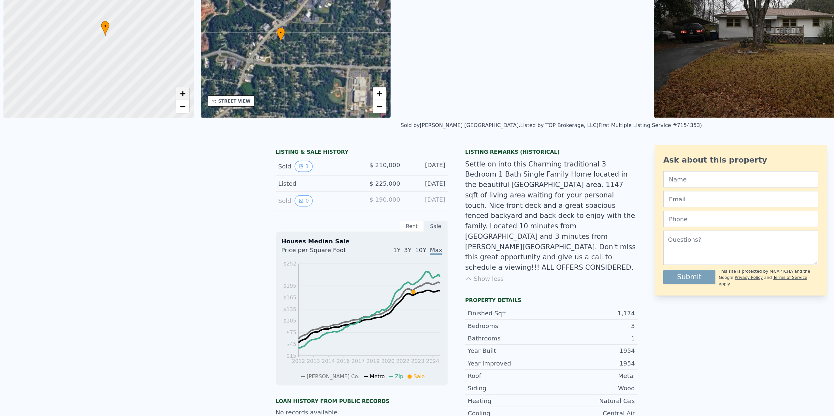
click at [135, 144] on link "+" at bounding box center [138, 146] width 10 height 10
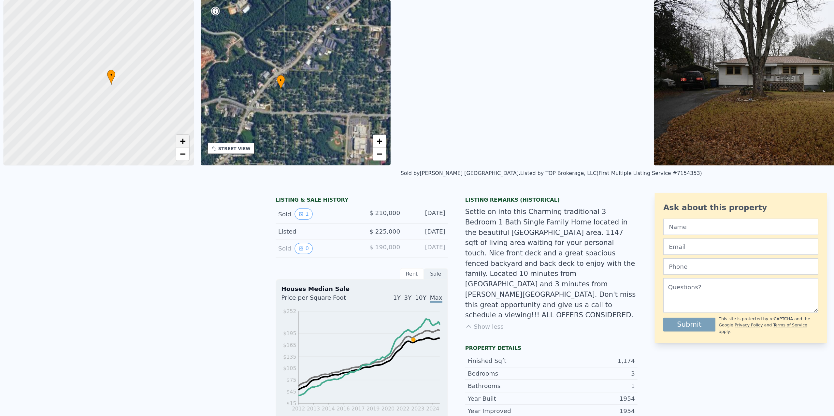
click at [137, 146] on span "+" at bounding box center [138, 146] width 4 height 8
drag, startPoint x: 106, startPoint y: 92, endPoint x: 77, endPoint y: 138, distance: 54.8
click at [77, 138] on div at bounding box center [74, 102] width 173 height 150
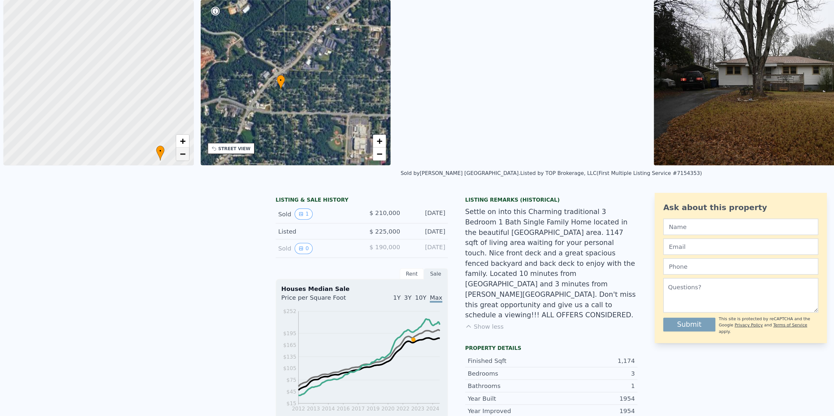
click at [139, 154] on span "−" at bounding box center [138, 156] width 4 height 8
click at [140, 146] on span "+" at bounding box center [138, 146] width 4 height 8
click at [139, 145] on span "+" at bounding box center [138, 146] width 4 height 8
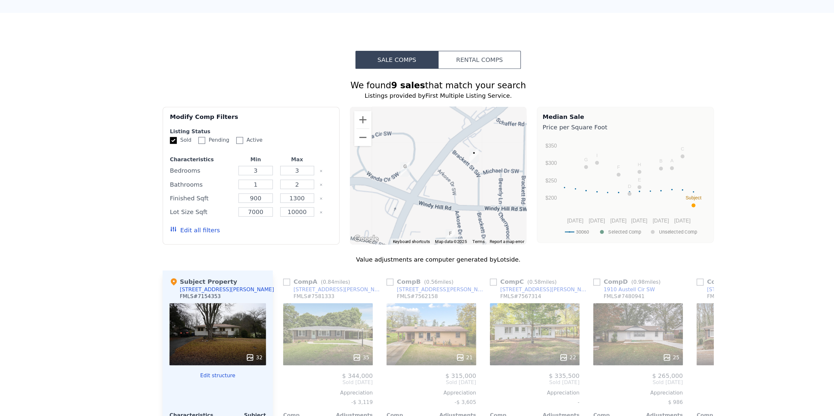
scroll to position [479, 0]
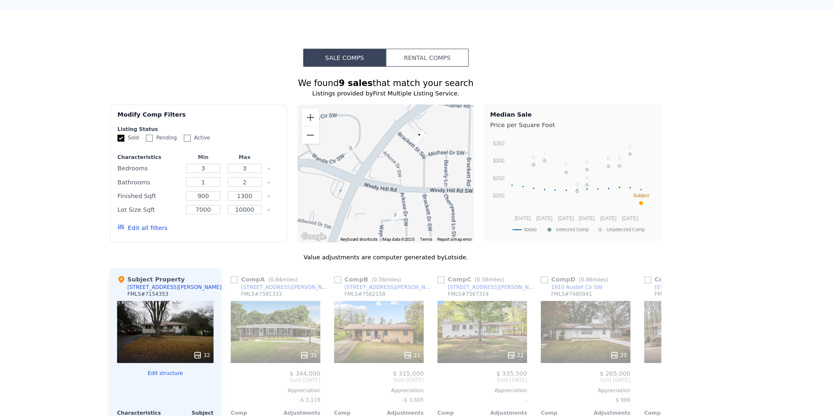
drag, startPoint x: 414, startPoint y: 146, endPoint x: 415, endPoint y: 134, distance: 12.5
click at [415, 134] on div at bounding box center [417, 170] width 134 height 104
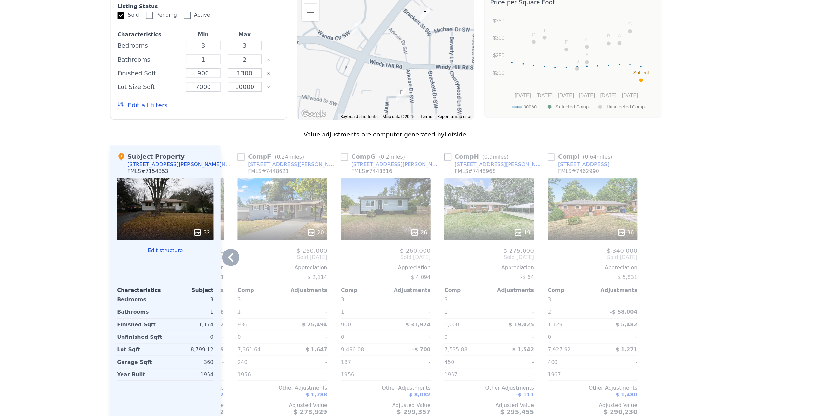
scroll to position [584, 0]
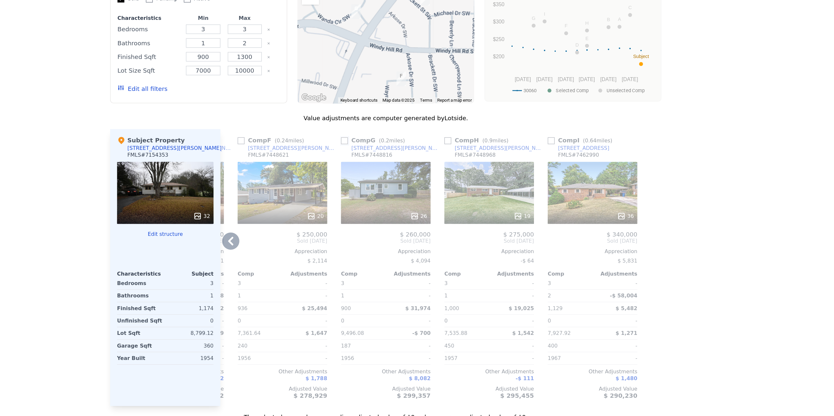
click at [386, 143] on input "checkbox" at bounding box center [385, 145] width 5 height 5
checkbox input "true"
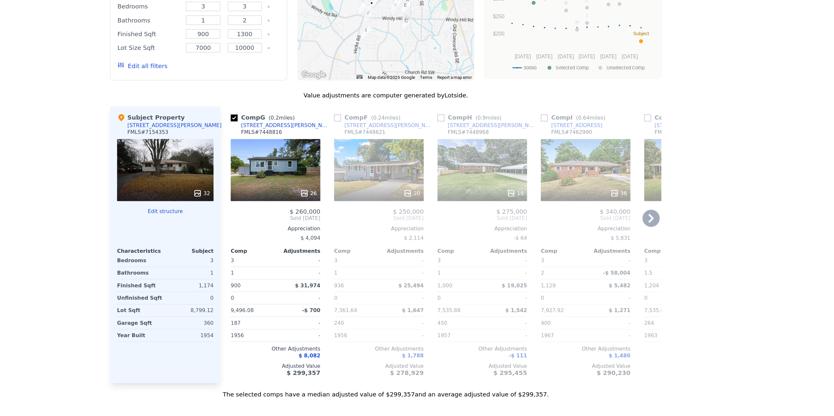
scroll to position [602, 0]
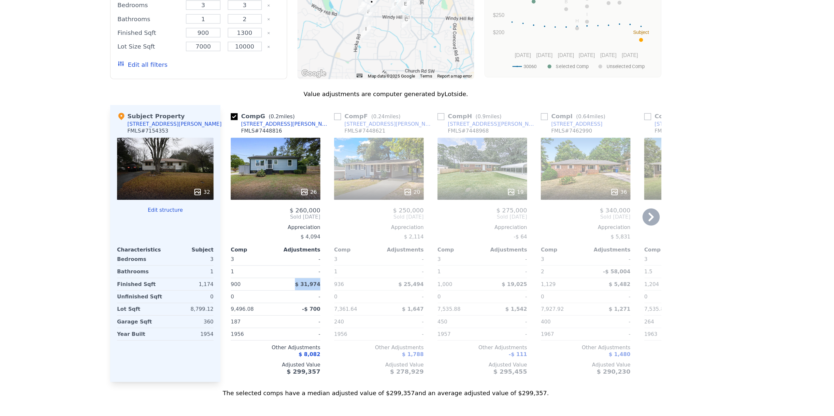
drag, startPoint x: 349, startPoint y: 242, endPoint x: 368, endPoint y: 241, distance: 18.6
click at [368, 241] on div "Comp G ( 0.2 miles) 801 Wanda Cir SW FMLS # 7448816 26 $ 260,000 Sold Oct 2024 …" at bounding box center [333, 224] width 73 height 210
click at [371, 240] on div "Comp G ( 0.2 miles) 801 Wanda Cir SW FMLS # 7448816 26 $ 260,000 Sold Oct 2024 …" at bounding box center [459, 224] width 334 height 210
drag, startPoint x: 352, startPoint y: 240, endPoint x: 367, endPoint y: 241, distance: 15.0
click at [367, 252] on span "$ 31,974" at bounding box center [357, 254] width 19 height 5
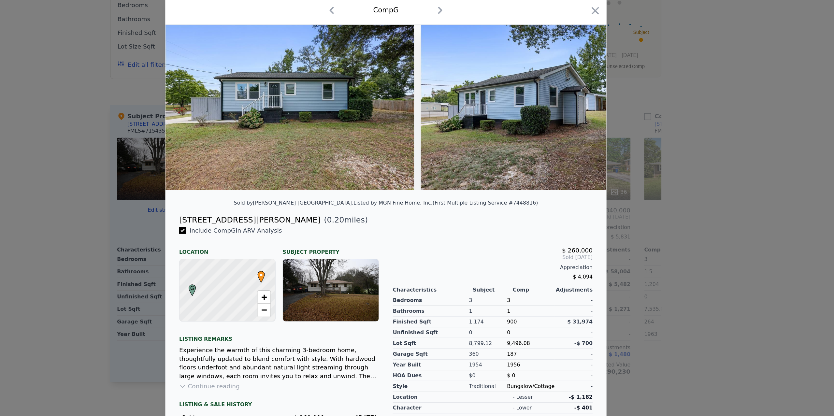
click at [200, 245] on div at bounding box center [417, 208] width 834 height 416
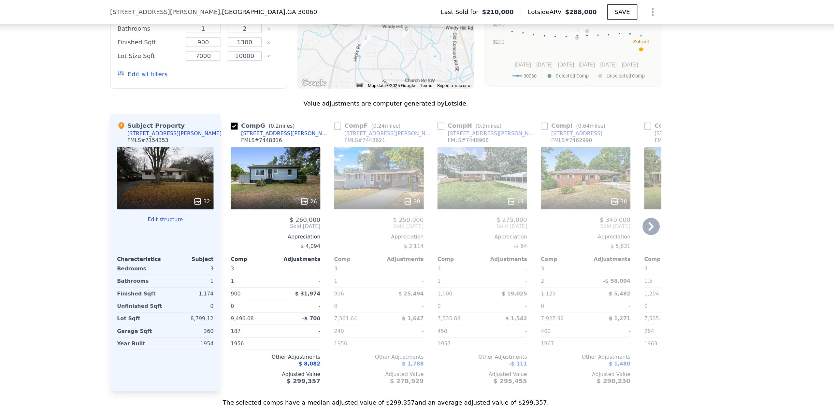
scroll to position [640, 0]
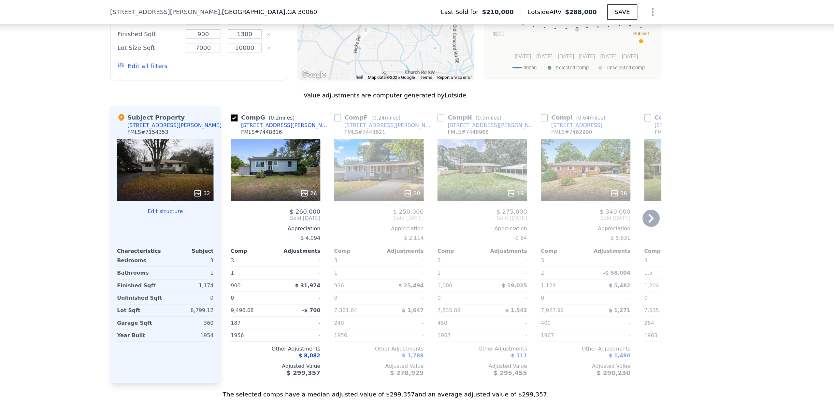
click at [293, 204] on div "Comp G ( 0.2 miles) 801 Wanda Cir SW FMLS # 7448816 26 $ 260,000 Sold Oct 2024 …" at bounding box center [331, 186] width 78 height 210
click at [159, 195] on div "We found 9 sales that match your search Listings provided by First Multiple Lis…" at bounding box center [417, 115] width 834 height 374
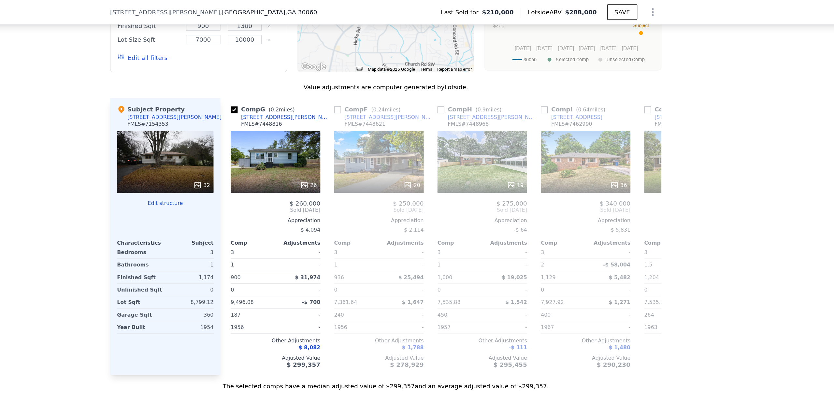
scroll to position [647, 0]
drag, startPoint x: 369, startPoint y: 215, endPoint x: 353, endPoint y: 215, distance: 16.0
click at [353, 215] on div "Comp G ( 0.2 miles) 801 Wanda Cir SW FMLS # 7448816 26 $ 260,000 Sold Oct 2024 …" at bounding box center [333, 179] width 73 height 210
click at [372, 214] on div "Comp G ( 0.2 miles) 801 Wanda Cir SW FMLS # 7448816 26 $ 260,000 Sold Oct 2024 …" at bounding box center [459, 179] width 334 height 210
drag, startPoint x: 299, startPoint y: 223, endPoint x: 308, endPoint y: 224, distance: 9.5
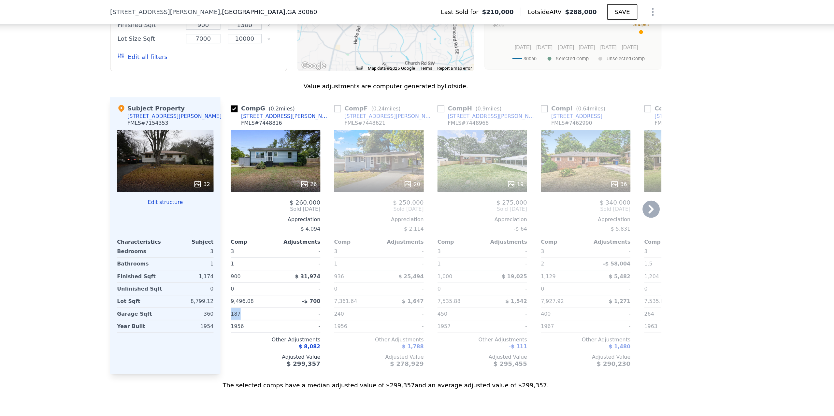
click at [308, 224] on div "Comp G ( 0.2 miles) 801 Wanda Cir SW FMLS # 7448816 26 $ 260,000 Sold Oct 2024 …" at bounding box center [333, 179] width 73 height 210
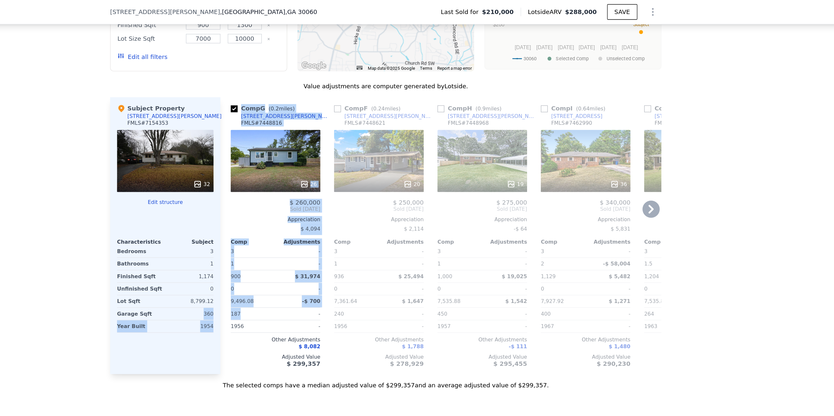
drag, startPoint x: 276, startPoint y: 225, endPoint x: 311, endPoint y: 226, distance: 34.6
click at [311, 226] on div "Subject Property 2321 Brackett St SW FMLS # 7154353 32 Edit structure Character…" at bounding box center [417, 179] width 417 height 210
click at [293, 226] on div "Comp G ( 0.2 miles) 801 Wanda Cir SW FMLS # 7448816 26 $ 260,000 Sold Oct 2024 …" at bounding box center [331, 179] width 78 height 210
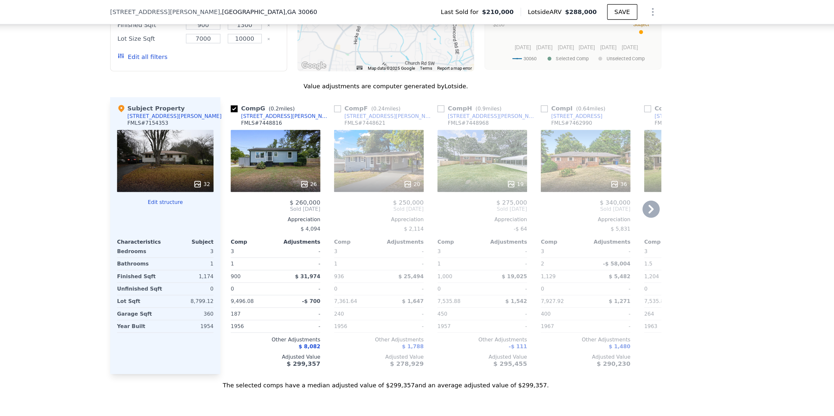
click at [360, 260] on span "$ 8,082" at bounding box center [359, 262] width 16 height 5
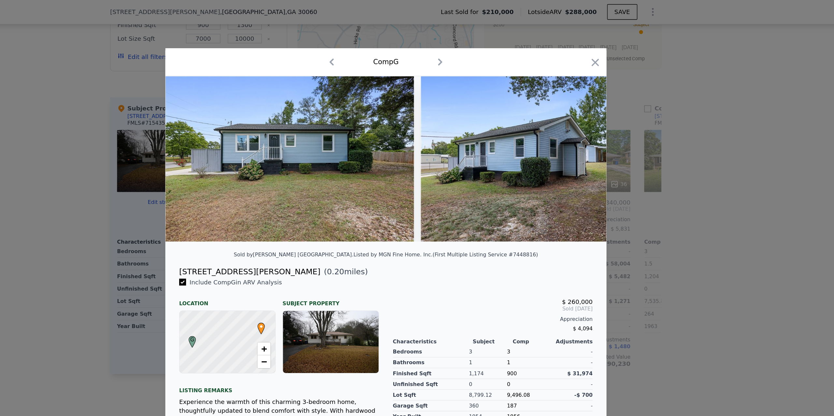
click at [601, 136] on div at bounding box center [417, 208] width 834 height 416
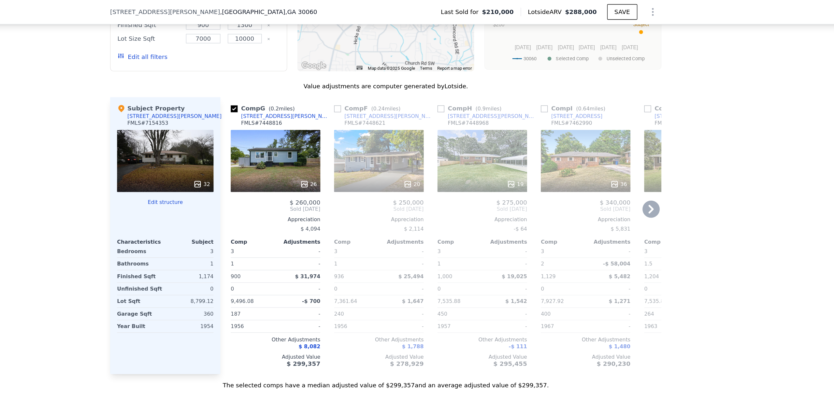
scroll to position [656, 0]
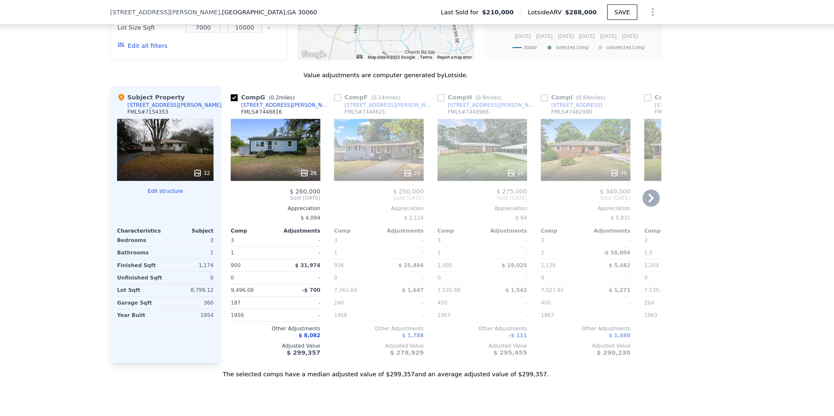
click at [330, 102] on div "26" at bounding box center [334, 113] width 68 height 47
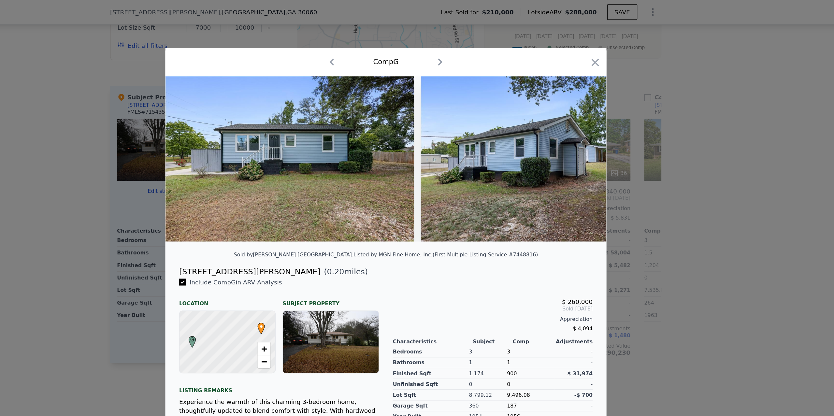
click at [658, 173] on div at bounding box center [417, 208] width 834 height 416
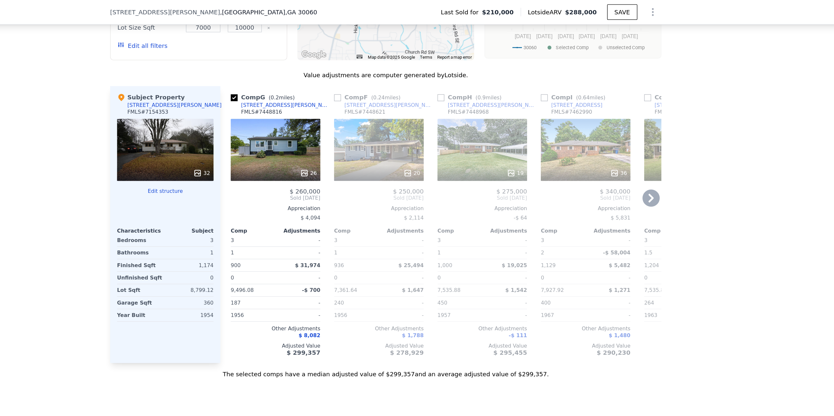
click at [343, 99] on div "26" at bounding box center [334, 113] width 68 height 47
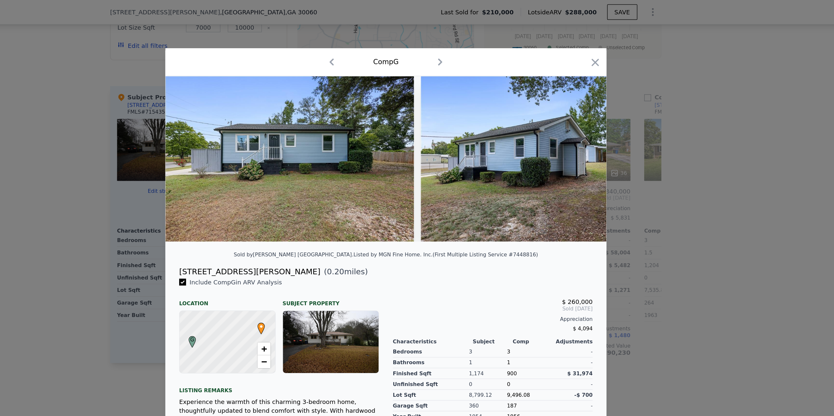
click at [633, 185] on div at bounding box center [417, 208] width 834 height 416
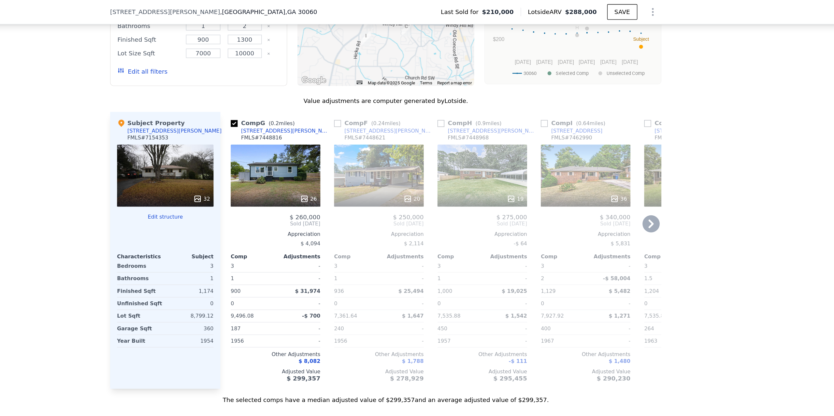
scroll to position [647, 0]
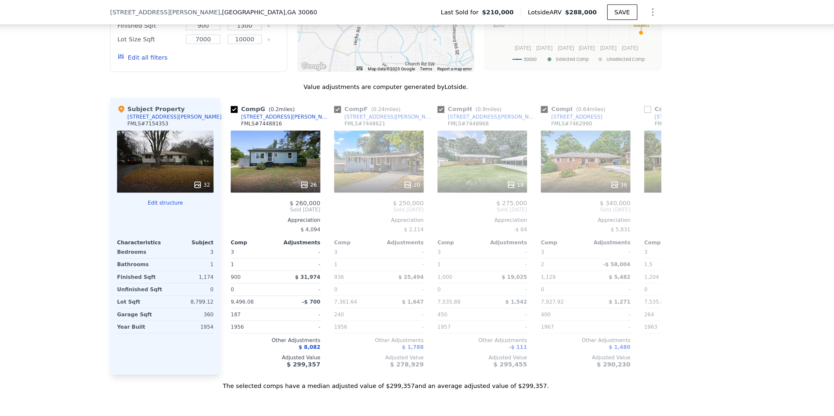
checkbox input "true"
type input "1452"
type input "7126.416"
type input "14810.4"
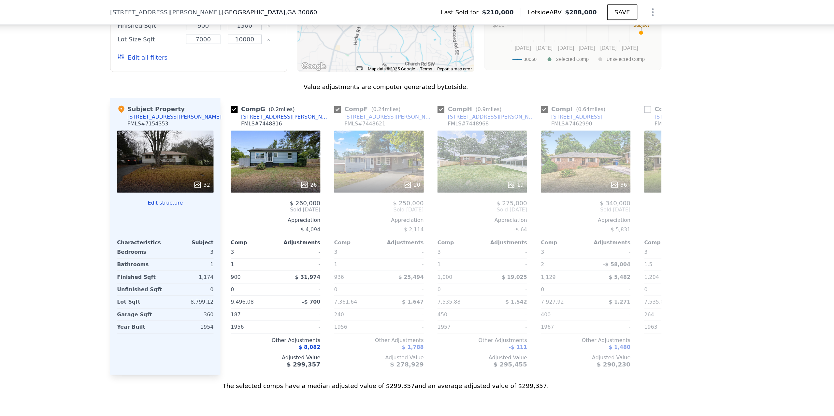
checkbox input "true"
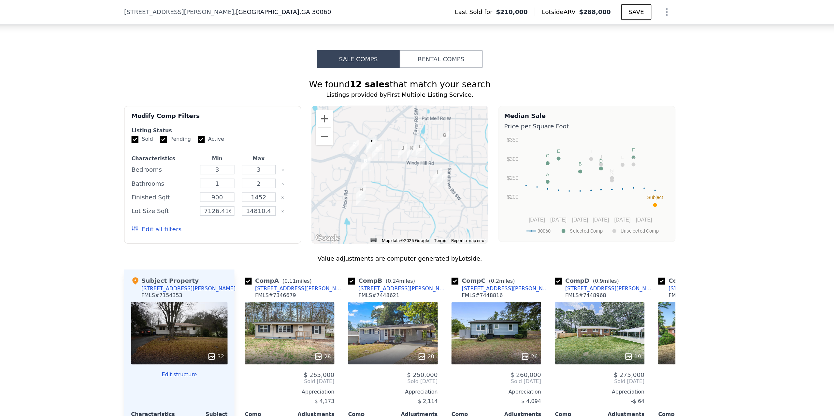
scroll to position [518, 0]
click at [227, 169] on button "Edit all filters" at bounding box center [233, 172] width 38 height 7
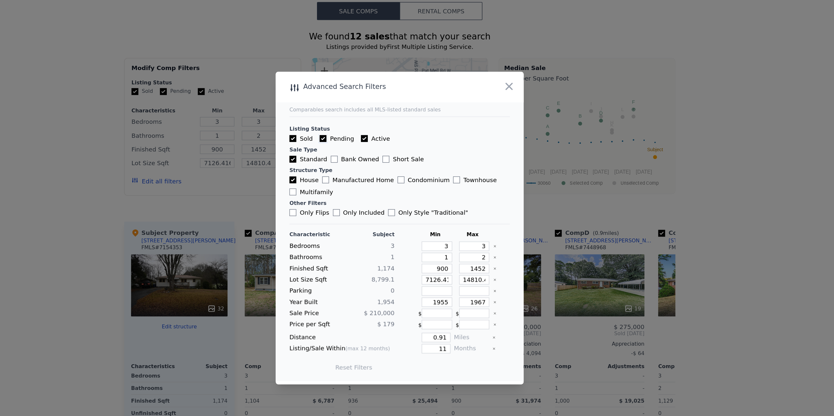
click at [360, 138] on input "Pending" at bounding box center [359, 140] width 5 height 5
checkbox input "false"
click at [390, 139] on input "Active" at bounding box center [390, 140] width 5 height 5
checkbox input "false"
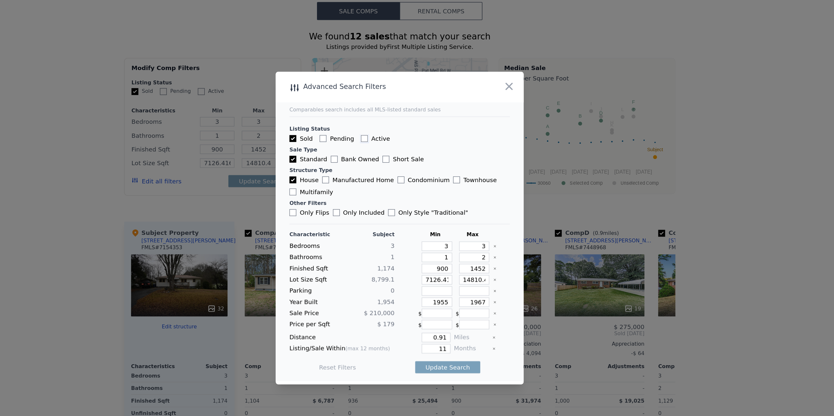
checkbox input "false"
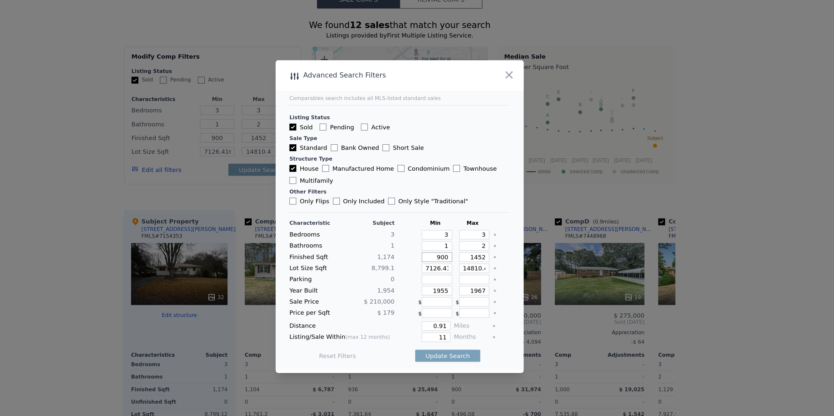
click at [448, 239] on input "900" at bounding box center [445, 238] width 23 height 7
click at [469, 240] on input "1452" at bounding box center [473, 238] width 23 height 7
type input "1"
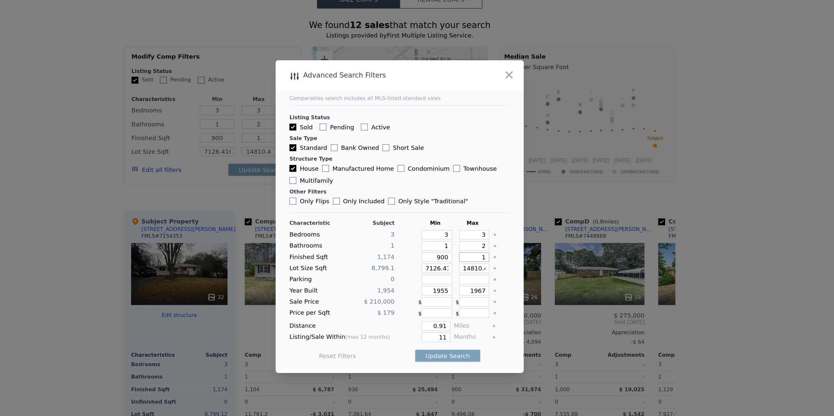
type input "13"
type input "130"
type input "1300"
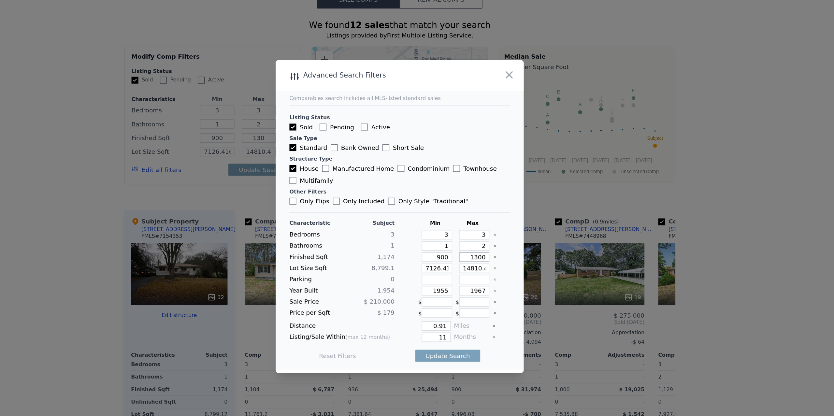
type input "1300"
click at [443, 246] on input "7126.416" at bounding box center [445, 247] width 23 height 7
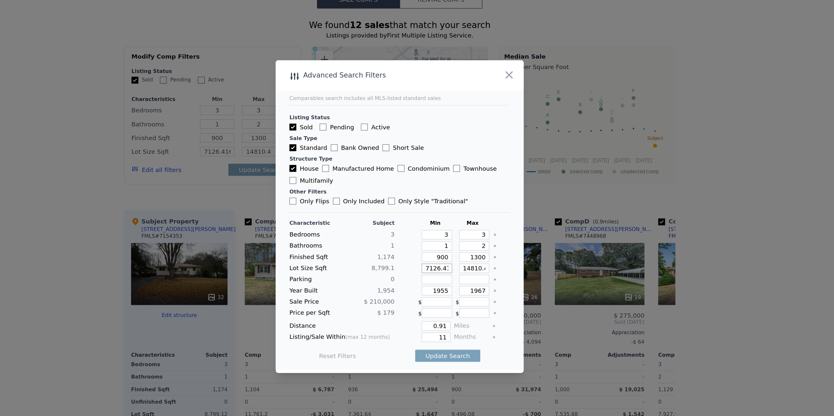
type input "7"
type input "70"
type input "700"
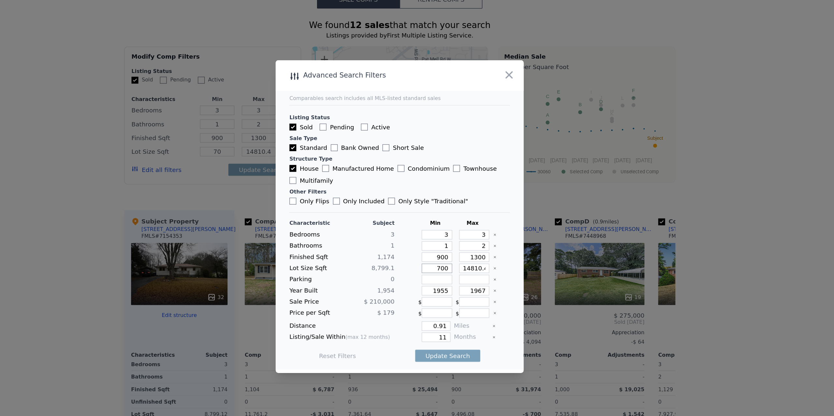
type input "700"
type input "7000"
click at [466, 245] on input "14810.4" at bounding box center [473, 247] width 23 height 7
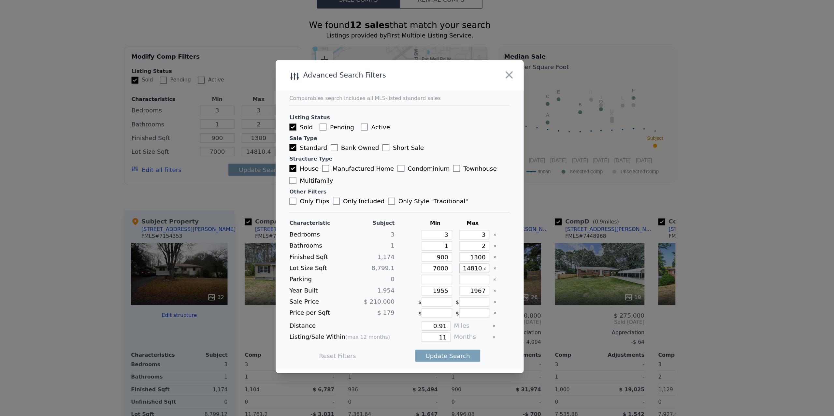
click at [466, 245] on input "14810.4" at bounding box center [473, 247] width 23 height 7
type input "1"
type input "10"
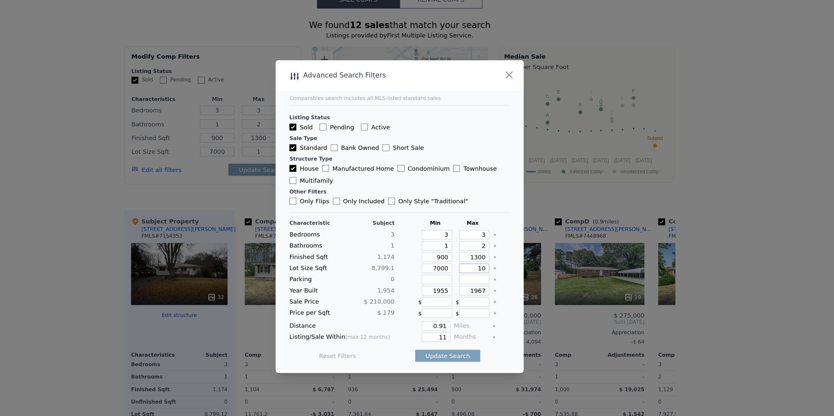
type input "10"
type input "100"
type input "1000"
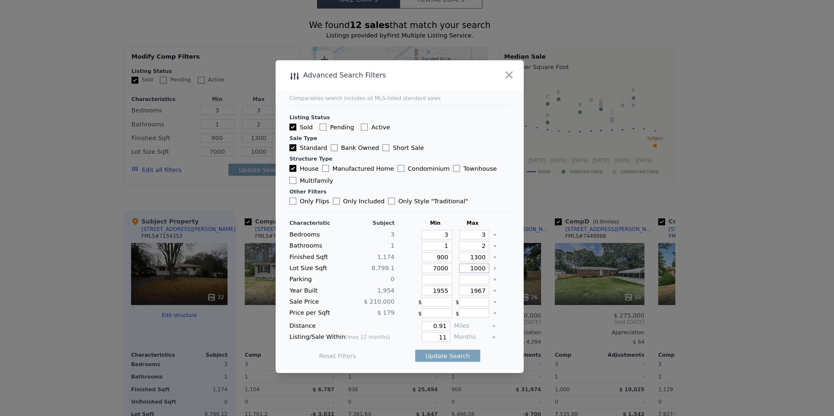
type input "10000"
click at [451, 266] on input "1955" at bounding box center [445, 264] width 23 height 7
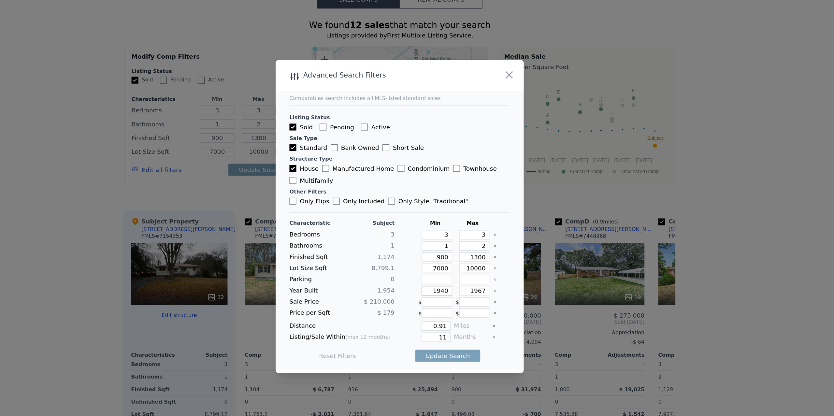
type input "1940"
click at [476, 266] on input "1967" at bounding box center [473, 264] width 23 height 7
type input "1970"
click at [447, 289] on input "0.91" at bounding box center [445, 290] width 22 height 7
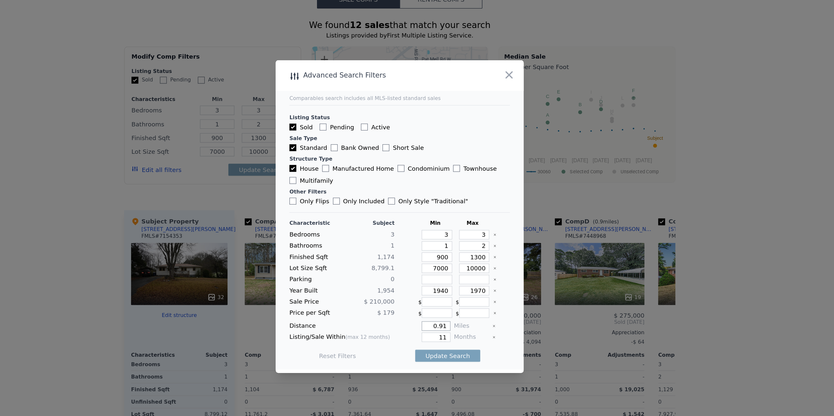
click at [447, 289] on input "0.91" at bounding box center [445, 290] width 22 height 7
type input "1"
click at [445, 307] on div "Update Search" at bounding box center [453, 313] width 49 height 18
click at [454, 301] on input "11" at bounding box center [445, 299] width 22 height 7
type input "12"
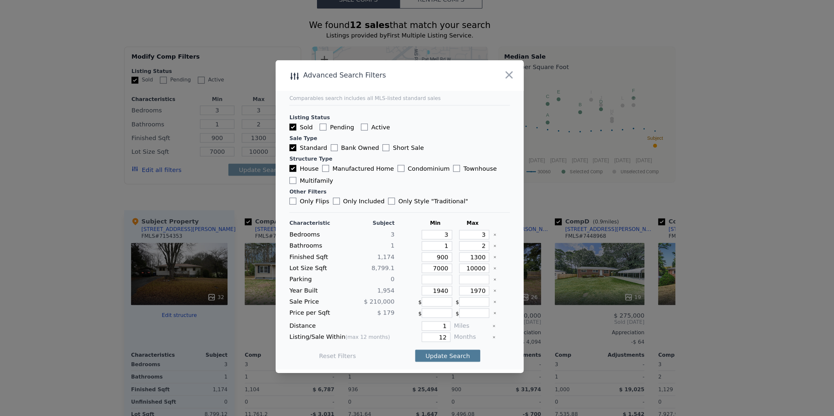
click at [453, 313] on button "Update Search" at bounding box center [453, 313] width 49 height 9
checkbox input "false"
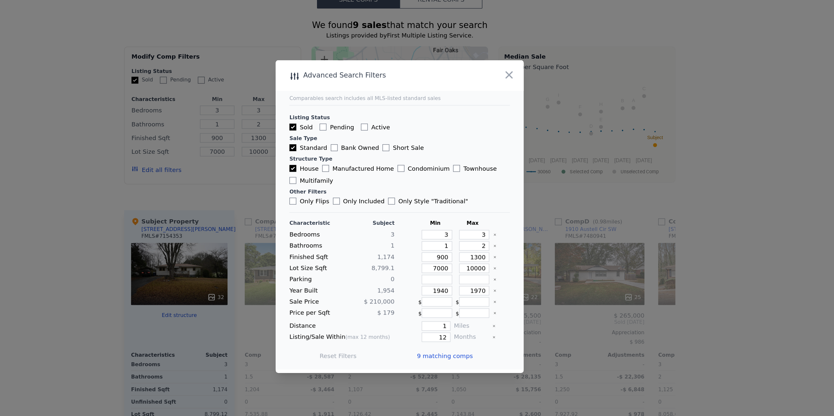
click at [443, 318] on div "9 matching comps" at bounding box center [454, 313] width 48 height 18
click at [444, 315] on span "9 matching comps" at bounding box center [451, 313] width 42 height 7
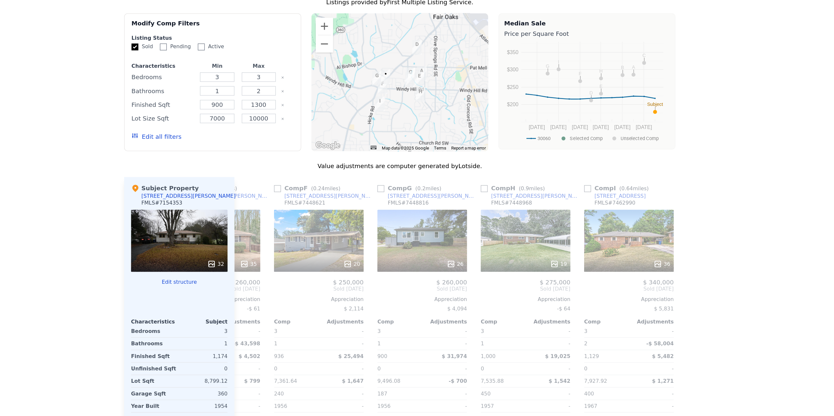
scroll to position [0, 386]
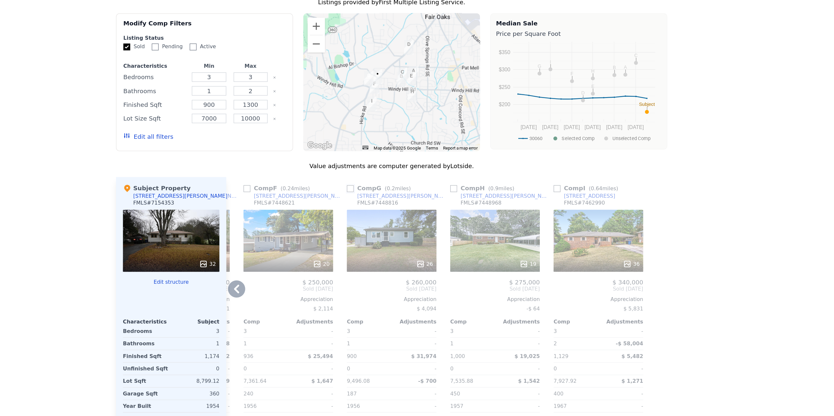
click at [387, 184] on input "checkbox" at bounding box center [385, 186] width 5 height 5
checkbox input "true"
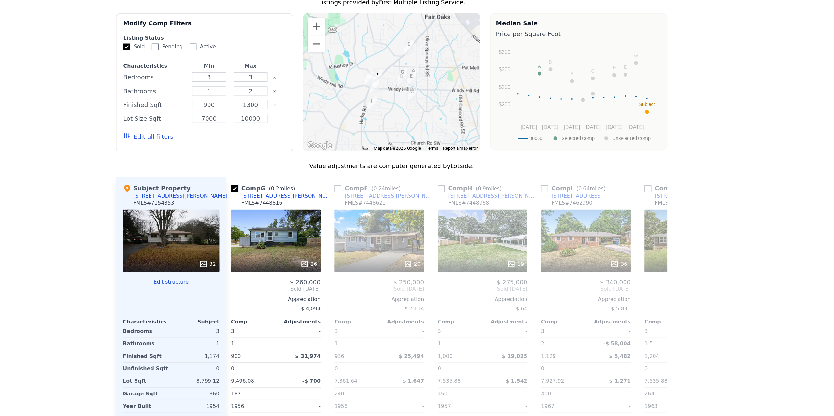
scroll to position [0, 0]
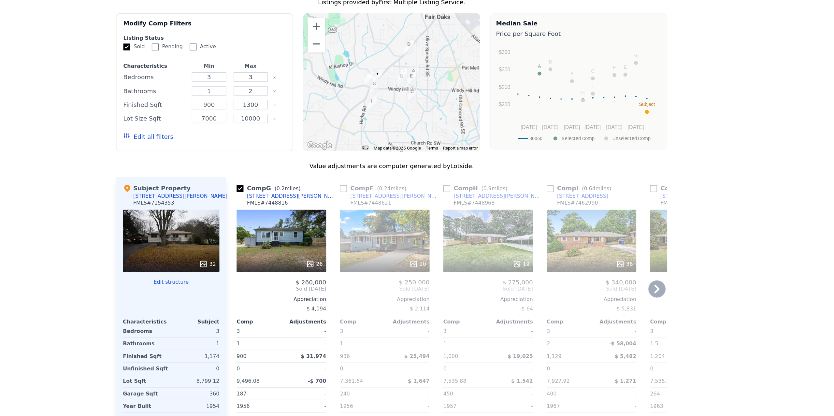
click at [343, 209] on div "26" at bounding box center [334, 226] width 68 height 47
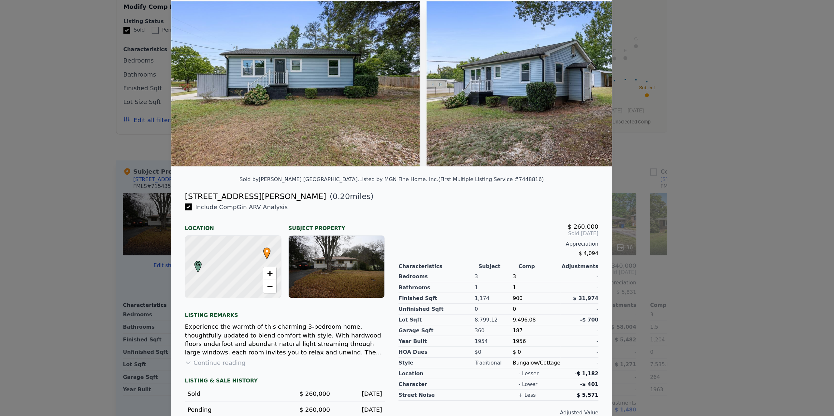
click at [270, 330] on button "Continue reading" at bounding box center [284, 331] width 46 height 7
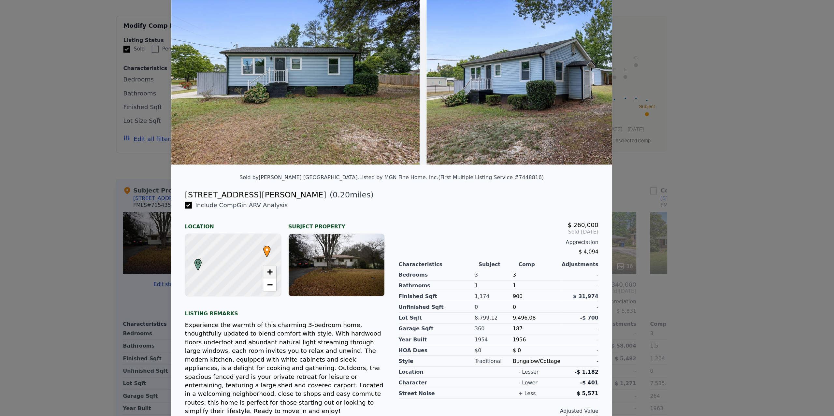
click at [323, 249] on span "+" at bounding box center [325, 248] width 4 height 8
click at [324, 257] on span "−" at bounding box center [325, 258] width 4 height 8
click at [322, 248] on link "+" at bounding box center [325, 248] width 10 height 10
drag, startPoint x: 291, startPoint y: 250, endPoint x: 315, endPoint y: 254, distance: 24.1
click at [315, 254] on div at bounding box center [298, 243] width 86 height 56
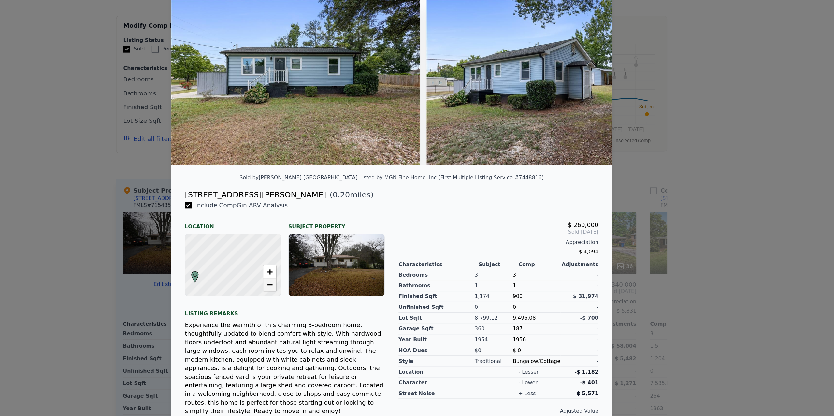
click at [324, 258] on span "−" at bounding box center [325, 258] width 4 height 8
click at [327, 250] on span "+" at bounding box center [325, 248] width 4 height 8
click at [493, 197] on div "$ 260,000 Sold Oct 2024 Appreciation $ 4,094 Characteristics Subject Comp Adjus…" at bounding box center [498, 310] width 162 height 231
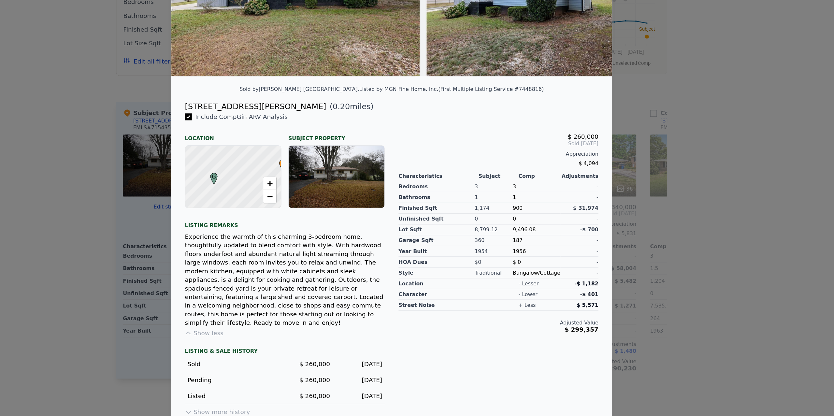
click at [284, 346] on button "Show more history" at bounding box center [285, 411] width 49 height 9
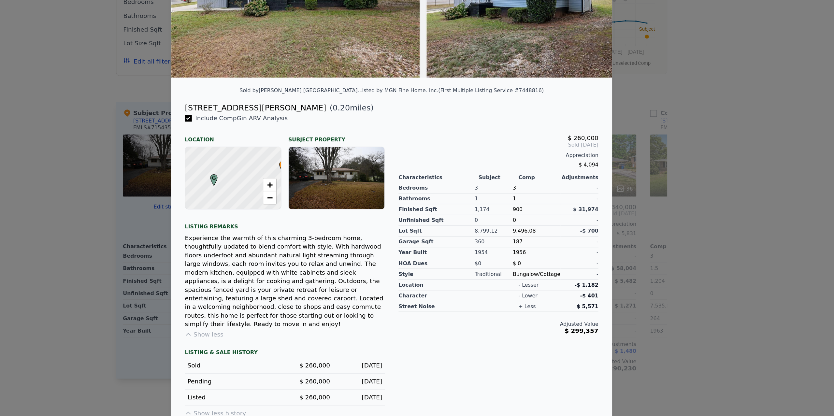
click at [292, 346] on button "Show less history" at bounding box center [284, 412] width 46 height 9
click at [292, 346] on button "Show more history" at bounding box center [285, 412] width 49 height 9
drag, startPoint x: 411, startPoint y: 395, endPoint x: 349, endPoint y: 396, distance: 62.3
click at [348, 346] on div "Listed $ 260,000 Sep 5, 2024" at bounding box center [336, 402] width 151 height 12
click at [367, 346] on span "$ 260,000" at bounding box center [358, 401] width 23 height 5
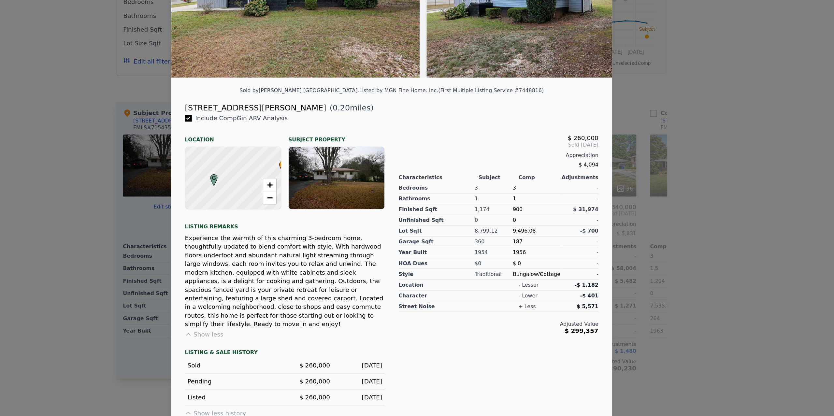
drag, startPoint x: 412, startPoint y: 385, endPoint x: 351, endPoint y: 385, distance: 61.0
click at [351, 346] on div "Include Comp G in ARV Analysis Location Subject Property G • + − Listing remark…" at bounding box center [337, 302] width 162 height 230
click at [358, 346] on div "Listed $ 260,000 Sep 5, 2024" at bounding box center [336, 402] width 151 height 12
drag, startPoint x: 413, startPoint y: 384, endPoint x: 366, endPoint y: 383, distance: 46.3
click at [366, 346] on div "Include Comp G in ARV Analysis Location Subject Property G • + − Listing remark…" at bounding box center [337, 302] width 162 height 230
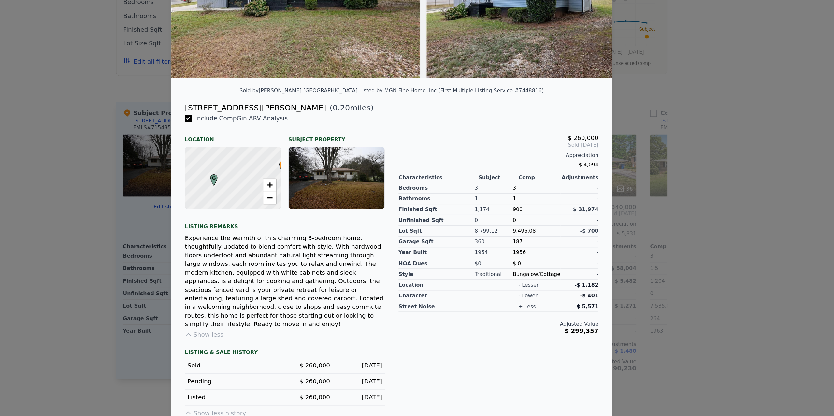
click at [417, 346] on div "Include Comp G in ARV Analysis Location Subject Property G • + − Listing remark…" at bounding box center [337, 302] width 162 height 230
drag, startPoint x: 344, startPoint y: 371, endPoint x: 405, endPoint y: 371, distance: 60.6
click at [405, 346] on div "Sold $ 260,000 Oct 7, 2024" at bounding box center [336, 378] width 151 height 12
click at [378, 346] on div "[DATE]" at bounding box center [393, 378] width 34 height 7
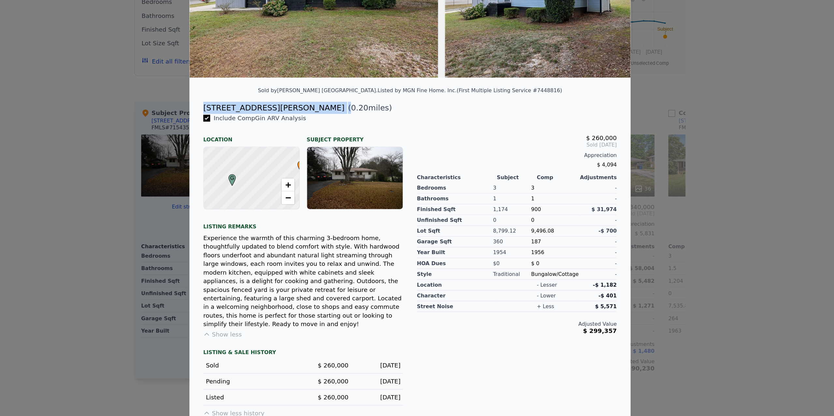
drag, startPoint x: 261, startPoint y: 180, endPoint x: 315, endPoint y: 181, distance: 54.1
click at [315, 181] on div "801 Wanda Cir SW ( 0.20 miles)" at bounding box center [417, 182] width 323 height 9
click at [368, 181] on span "( 0.20 miles)" at bounding box center [386, 182] width 36 height 9
copy div "[STREET_ADDRESS][PERSON_NAME]"
checkbox input "true"
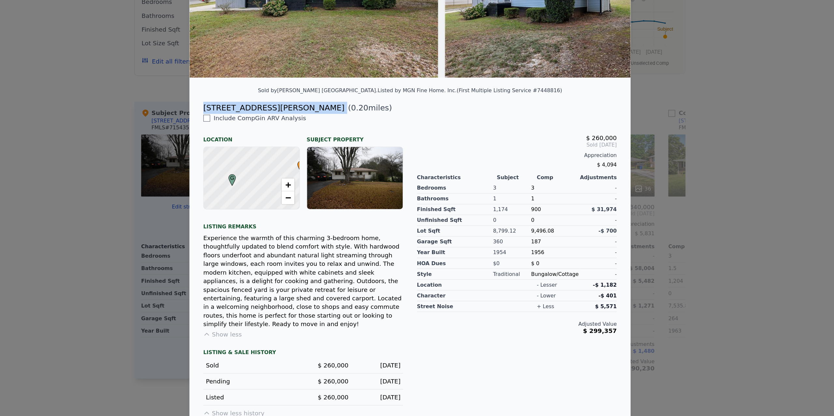
checkbox input "true"
type input "1452"
type input "7126.416"
type input "14810.4"
checkbox input "true"
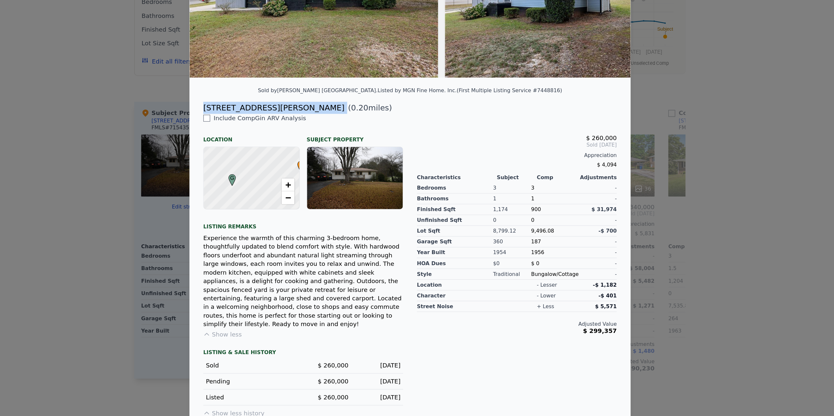
checkbox input "true"
checkbox input "false"
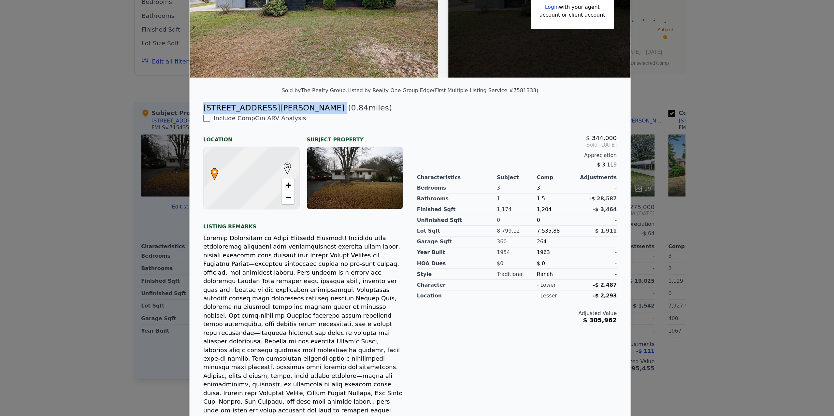
click at [413, 304] on div "Include Comp G in ARV Analysis Location Subject Property G • + − Listing remark…" at bounding box center [337, 308] width 162 height 242
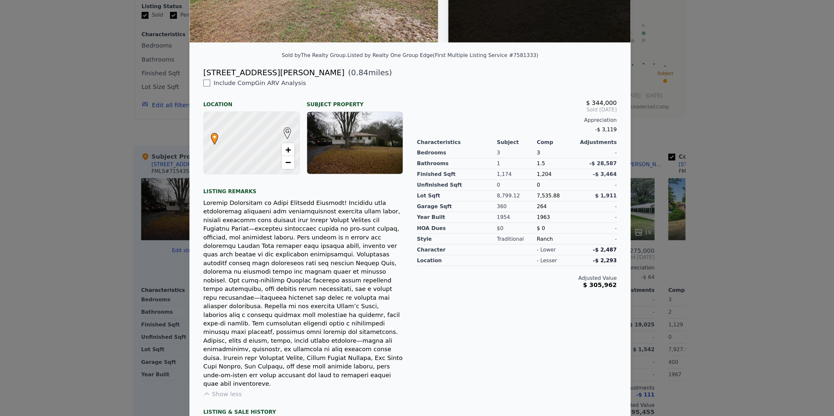
scroll to position [0, 0]
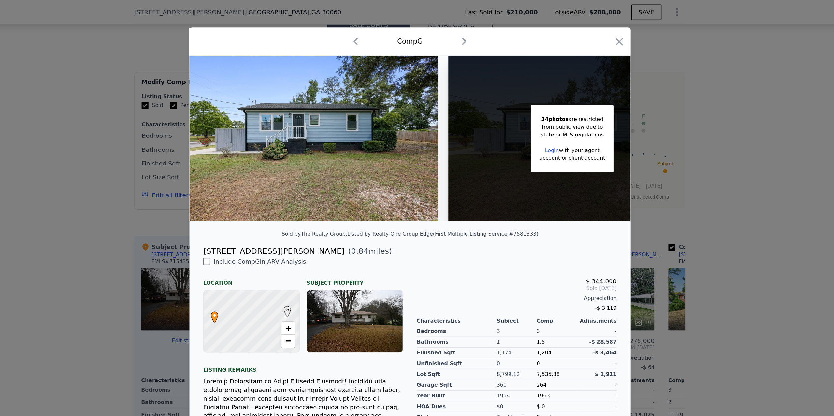
click at [402, 196] on div "Include Comp G in ARV Analysis" at bounding box center [336, 198] width 151 height 7
click at [196, 165] on div at bounding box center [417, 208] width 834 height 416
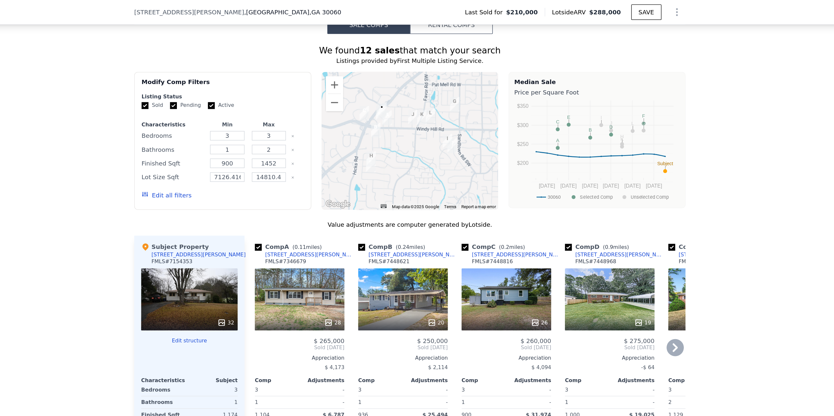
click at [477, 215] on div "26" at bounding box center [490, 226] width 68 height 47
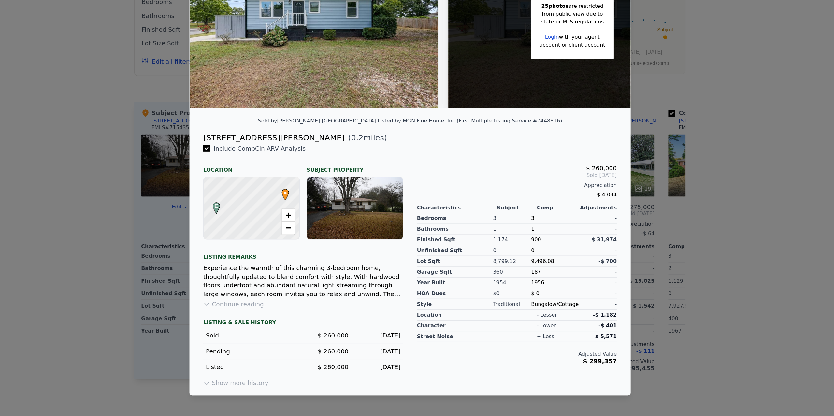
click at [277, 346] on button "Show more history" at bounding box center [285, 389] width 49 height 9
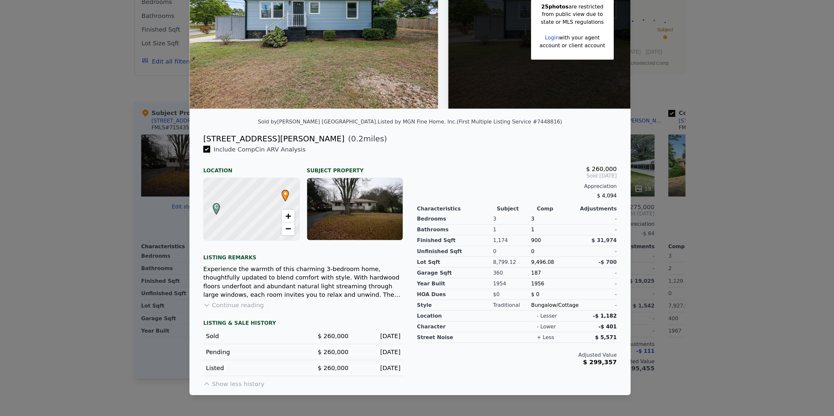
click at [609, 320] on div at bounding box center [417, 208] width 834 height 416
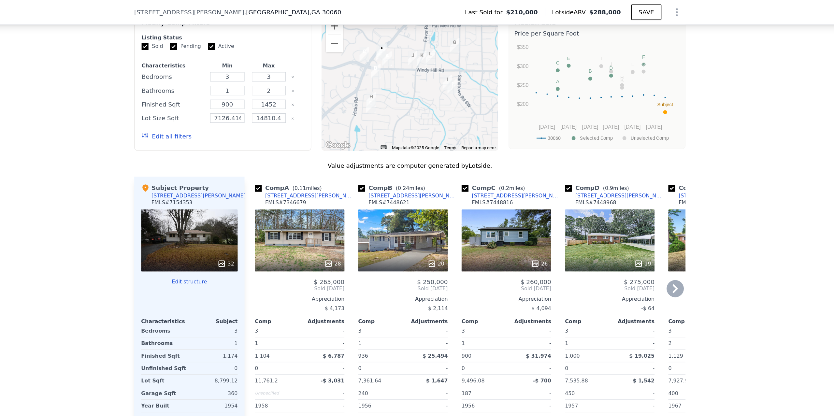
scroll to position [587, 0]
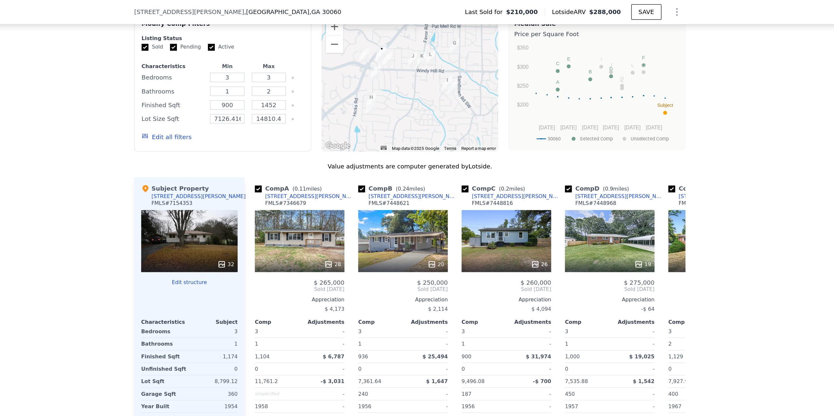
click at [239, 100] on button "Edit all filters" at bounding box center [233, 103] width 38 height 7
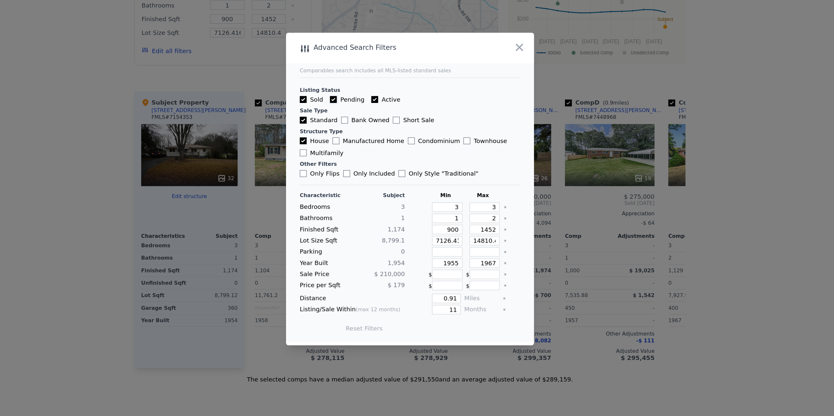
click at [358, 140] on input "Pending" at bounding box center [359, 140] width 5 height 5
checkbox input "false"
click at [388, 139] on input "Active" at bounding box center [390, 140] width 5 height 5
checkbox input "false"
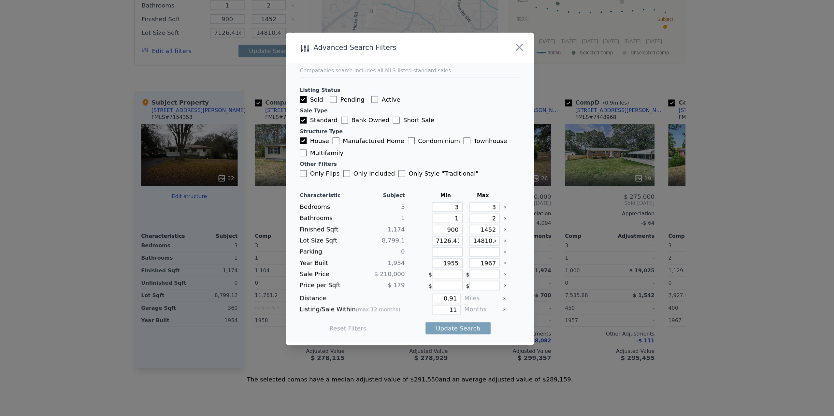
checkbox input "false"
click at [469, 240] on input "1452" at bounding box center [473, 238] width 23 height 7
type input "1"
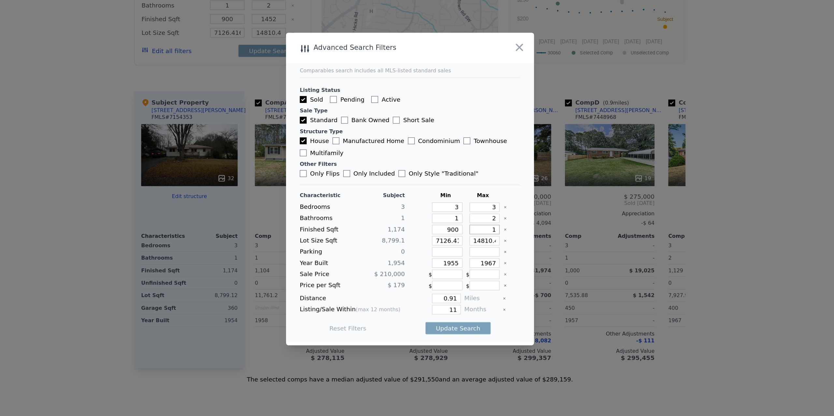
type input "1"
type input "13"
type input "130"
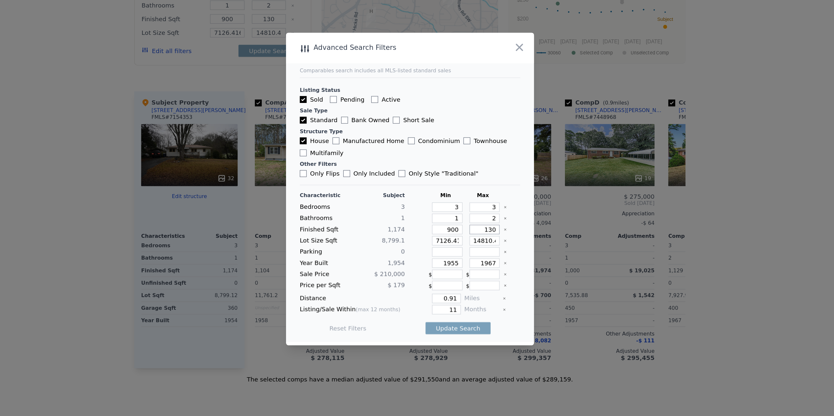
type input "1300"
click at [448, 250] on input "7126.416" at bounding box center [445, 247] width 23 height 7
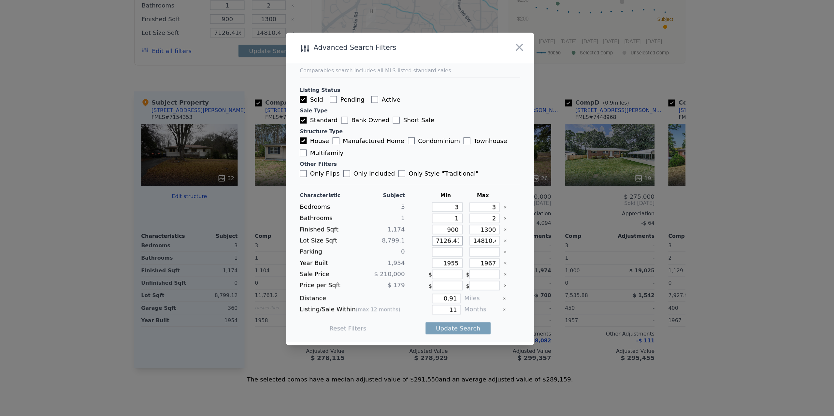
click at [448, 250] on input "7126.416" at bounding box center [445, 247] width 23 height 7
type input "7"
type input "70"
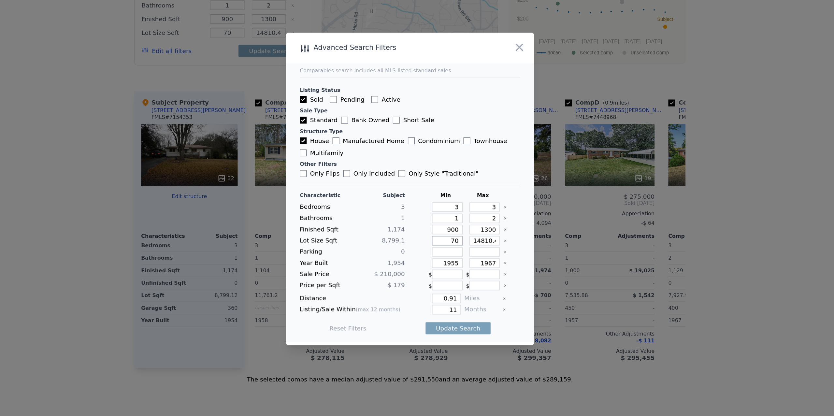
type input "700"
type input "7000"
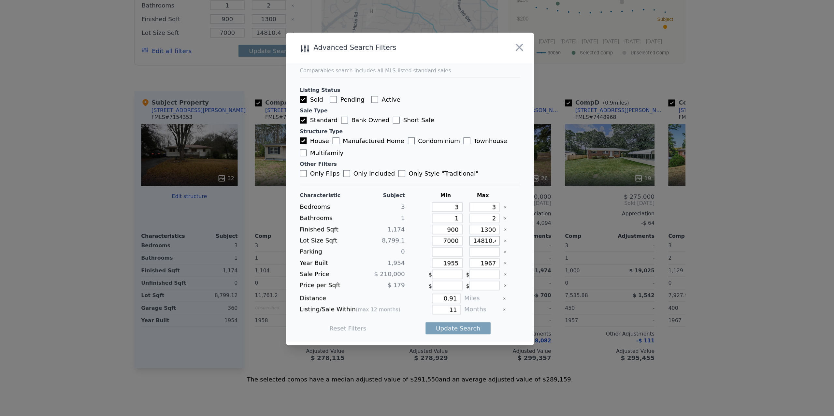
click at [468, 249] on input "14810.4" at bounding box center [473, 247] width 23 height 7
type input "1"
click at [443, 292] on input "0.91" at bounding box center [445, 290] width 22 height 7
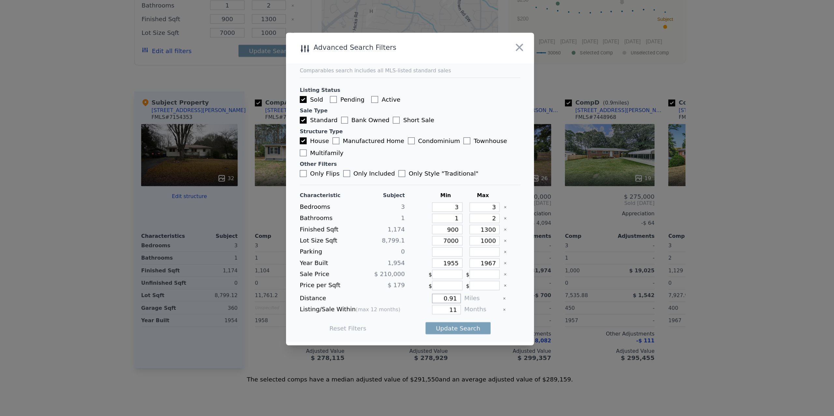
click at [443, 292] on input "0.91" at bounding box center [445, 290] width 22 height 7
click at [444, 299] on input "11" at bounding box center [445, 299] width 22 height 7
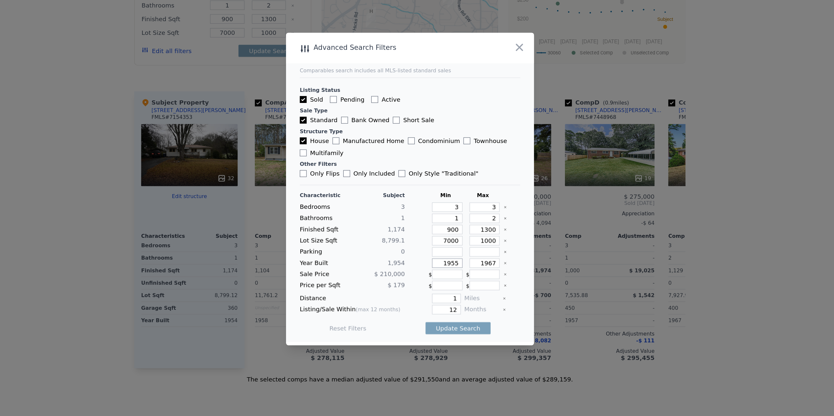
click at [449, 265] on input "1955" at bounding box center [445, 264] width 23 height 7
click at [476, 266] on input "1967" at bounding box center [473, 264] width 23 height 7
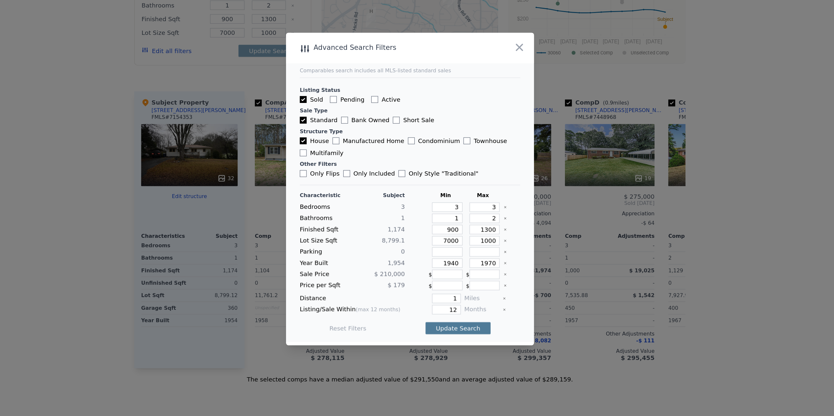
click at [465, 310] on button "Update Search" at bounding box center [453, 313] width 49 height 9
click at [475, 245] on input "1000" at bounding box center [473, 247] width 23 height 7
click at [461, 318] on button "Update Search" at bounding box center [453, 313] width 49 height 9
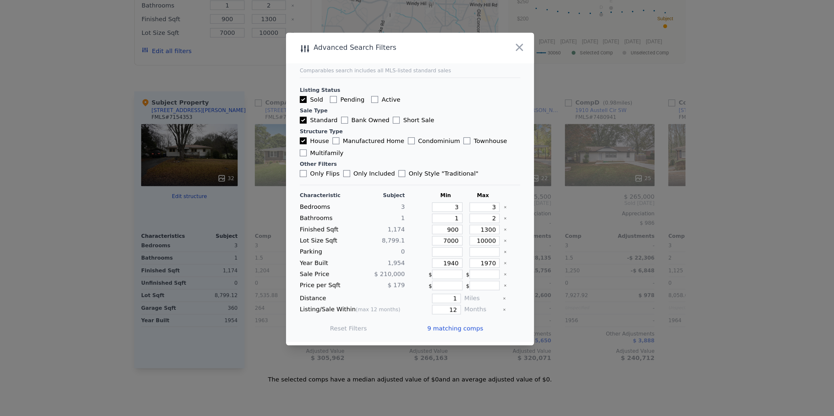
click at [438, 313] on span "9 matching comps" at bounding box center [451, 313] width 42 height 7
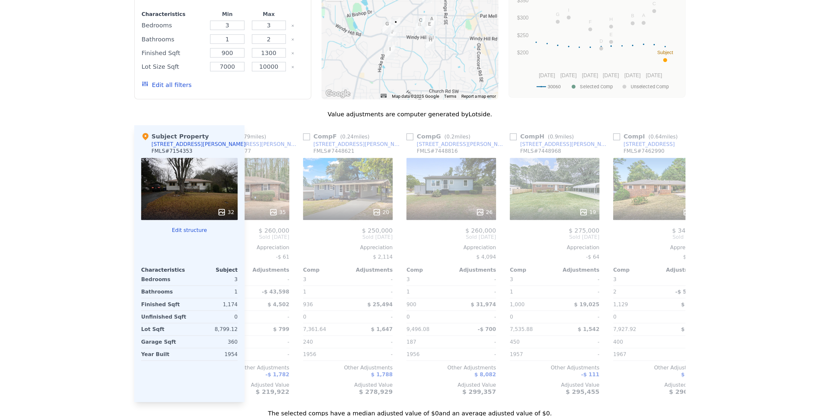
scroll to position [0, 386]
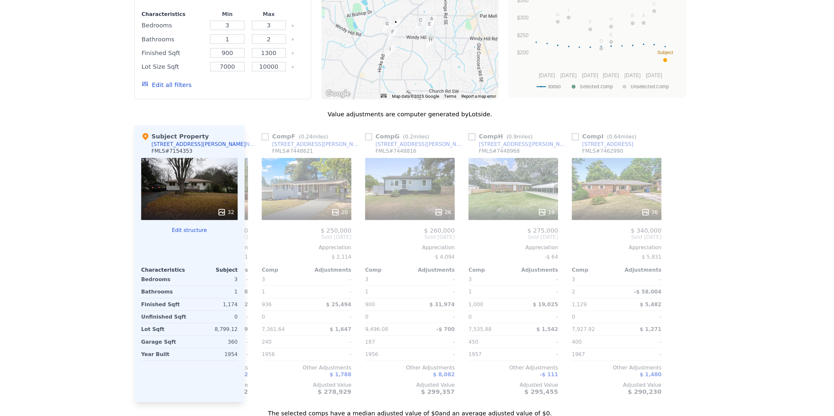
click at [247, 195] on div "32" at bounding box center [250, 208] width 73 height 47
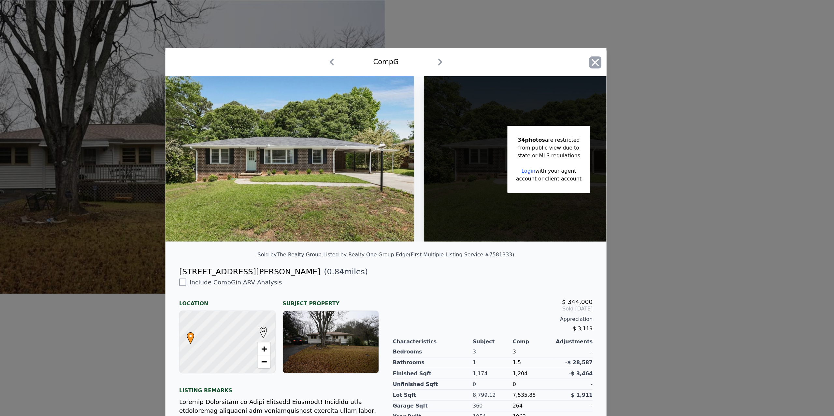
click at [574, 43] on icon "button" at bounding box center [575, 47] width 9 height 9
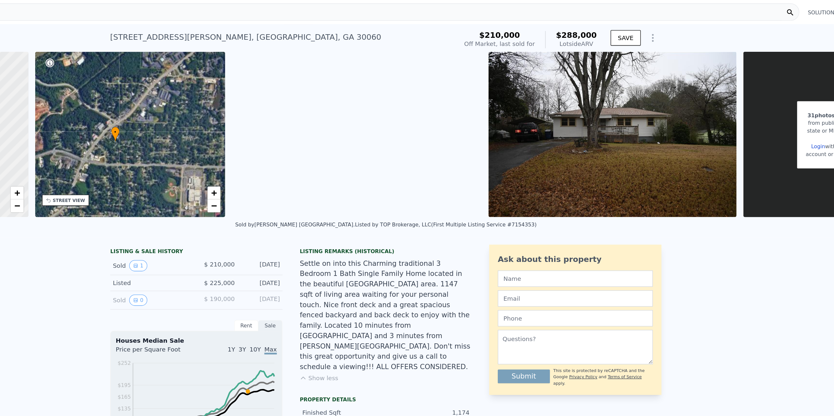
click at [527, 111] on img at bounding box center [589, 101] width 188 height 125
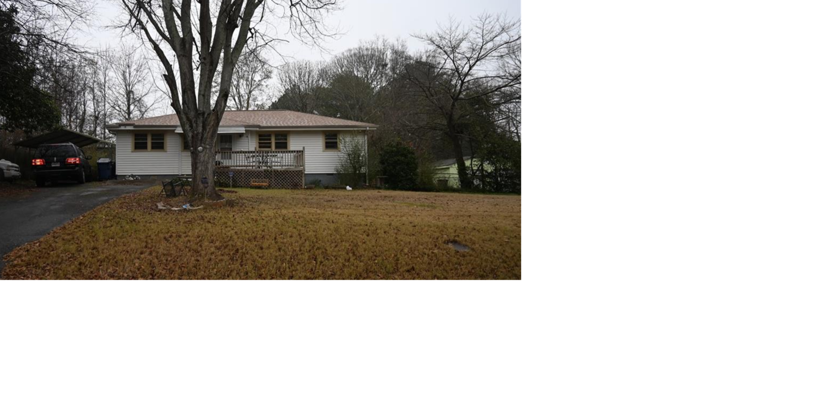
click at [426, 140] on div at bounding box center [625, 111] width 416 height 222
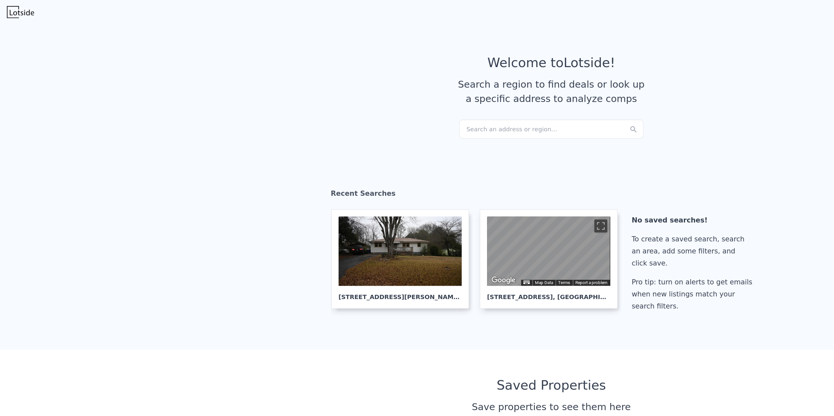
click at [368, 100] on div "Search an address or region..." at bounding box center [417, 98] width 140 height 14
click at [365, 97] on div "Search an address or region..." at bounding box center [417, 98] width 140 height 14
click at [286, 191] on div at bounding box center [302, 190] width 93 height 52
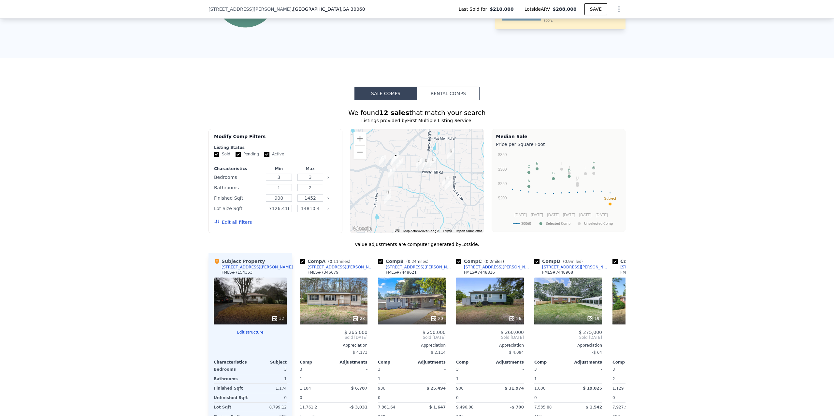
scroll to position [410, 0]
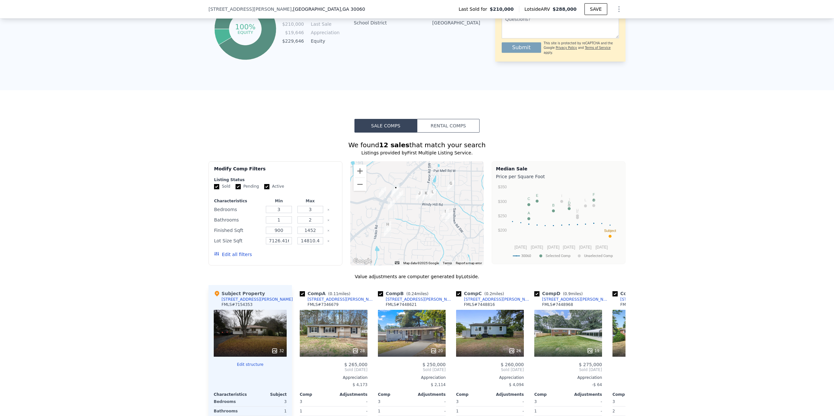
click at [230, 257] on button "Edit all filters" at bounding box center [233, 254] width 38 height 7
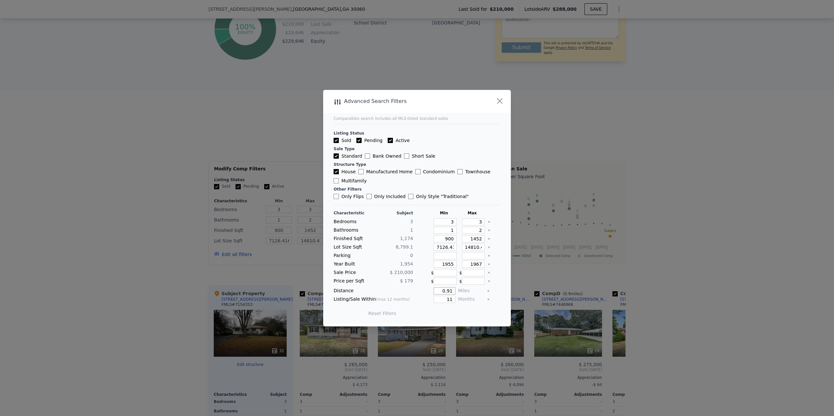
click at [446, 292] on input "0.91" at bounding box center [445, 290] width 22 height 7
type input "1"
click at [445, 298] on input "11" at bounding box center [445, 299] width 22 height 7
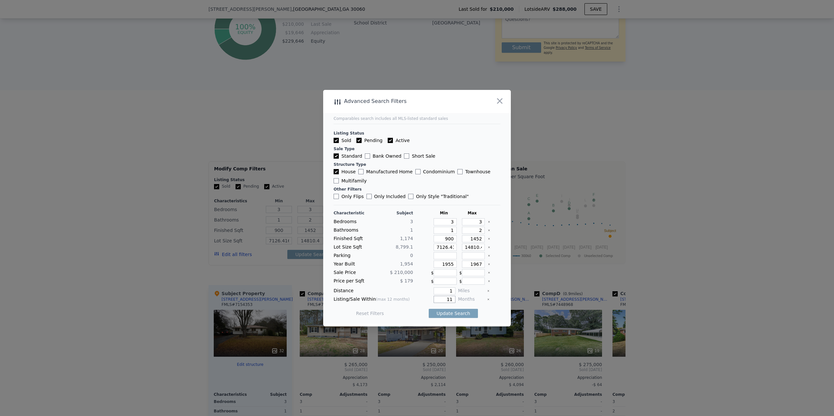
click at [445, 298] on input "11" at bounding box center [445, 299] width 22 height 7
type input "12"
click at [472, 237] on input "1452" at bounding box center [473, 238] width 23 height 7
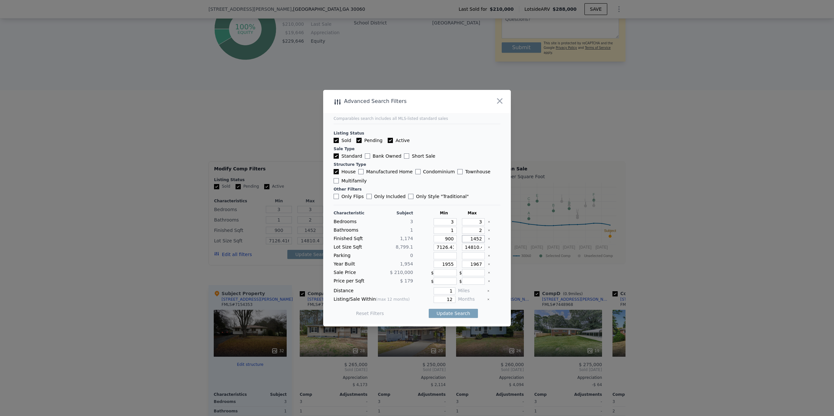
click at [472, 237] on input "1452" at bounding box center [473, 238] width 23 height 7
type input "1"
type input "13"
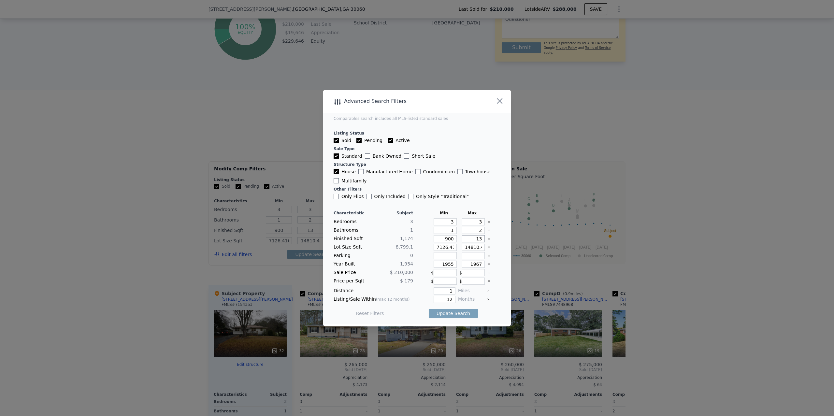
type input "130"
type input "1300"
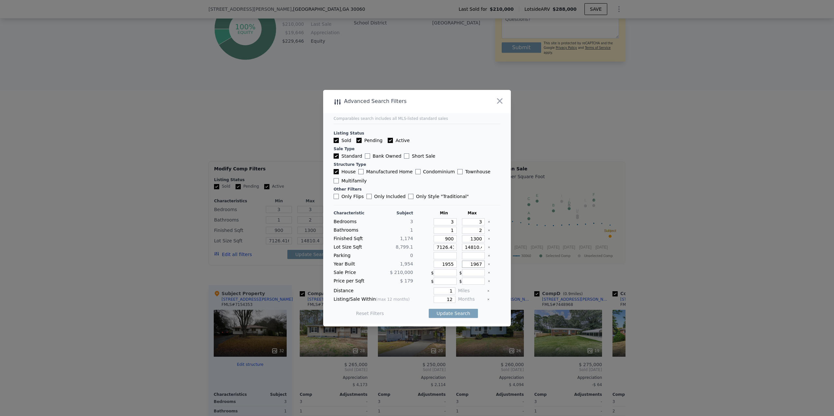
click at [472, 267] on input "1967" at bounding box center [473, 264] width 23 height 7
type input "1970"
click at [445, 266] on input "1955" at bounding box center [445, 264] width 23 height 7
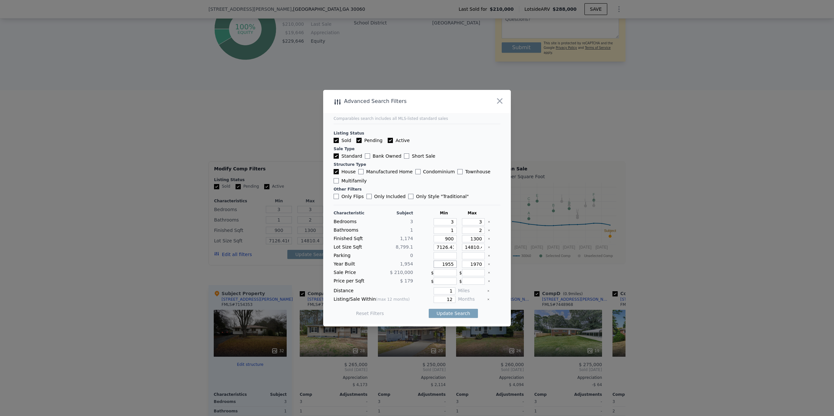
click at [445, 266] on input "1955" at bounding box center [445, 264] width 23 height 7
type input "1940"
click at [455, 313] on button "Update Search" at bounding box center [453, 313] width 49 height 9
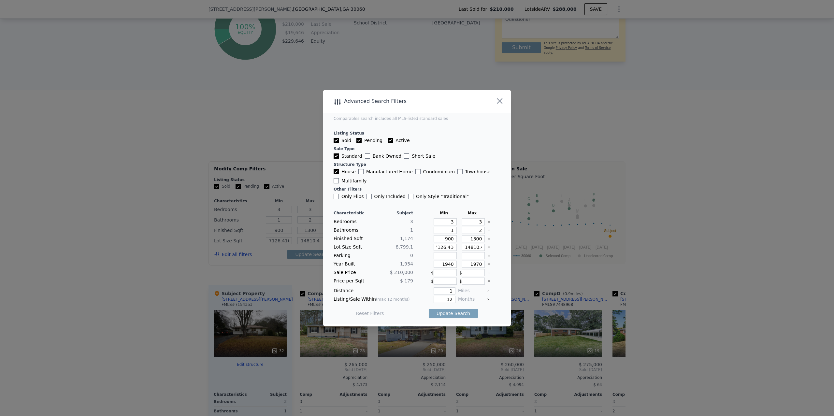
click at [457, 250] on div "Lot Size Sqft 8,799.1 7126.416 14810.4" at bounding box center [417, 247] width 167 height 7
click at [445, 246] on input "7126.416" at bounding box center [445, 247] width 23 height 7
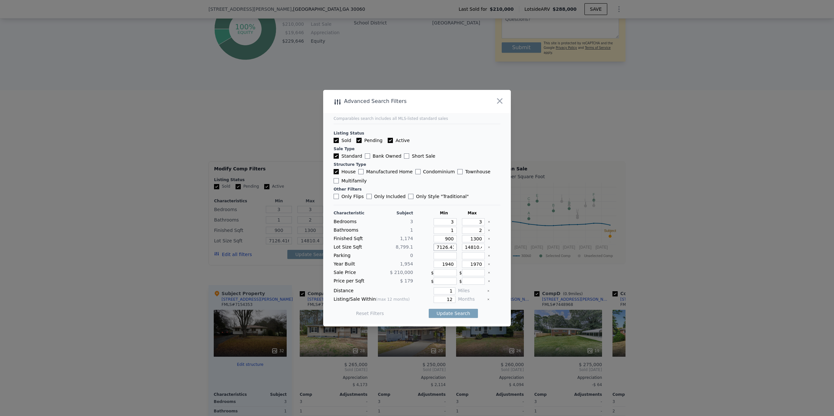
type input "7"
type input "70"
type input "700"
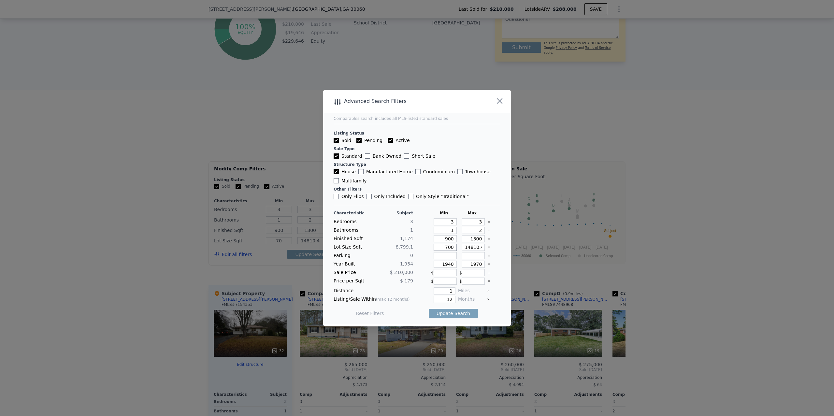
type input "700"
type input "7000"
click at [468, 246] on input "14810.4" at bounding box center [473, 247] width 23 height 7
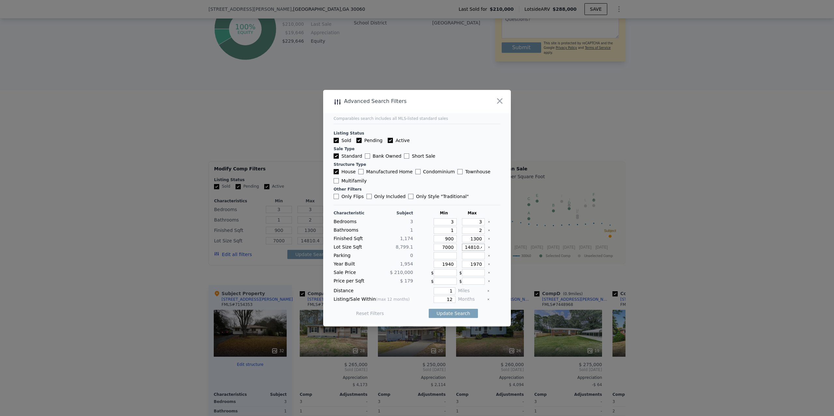
click at [468, 246] on input "14810.4" at bounding box center [473, 247] width 23 height 7
type input "1"
type input "10"
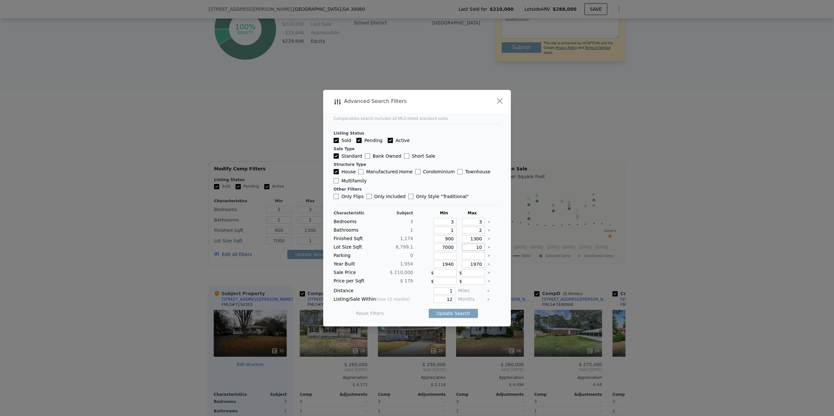
type input "10"
type input "100"
type input "1000"
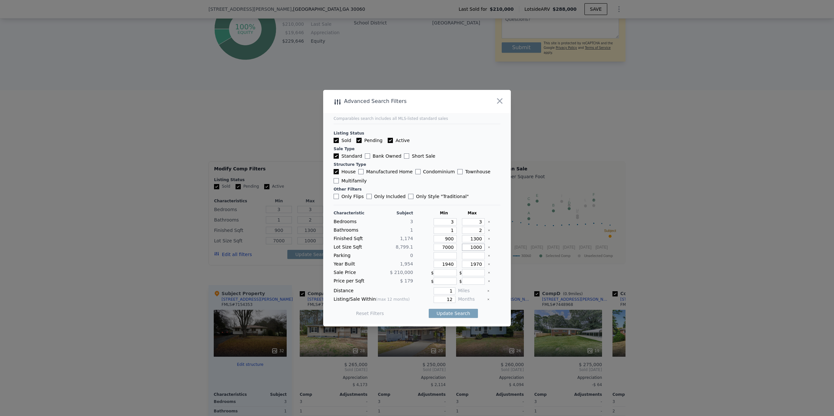
type input "10000"
click at [460, 313] on button "Update Search" at bounding box center [453, 313] width 49 height 9
checkbox input "false"
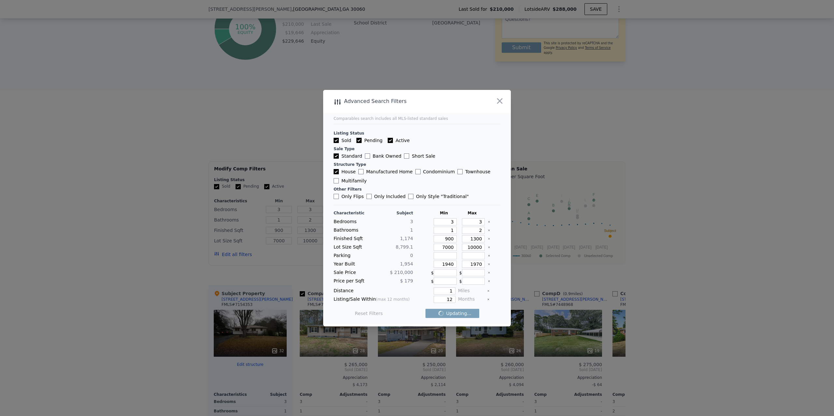
checkbox input "false"
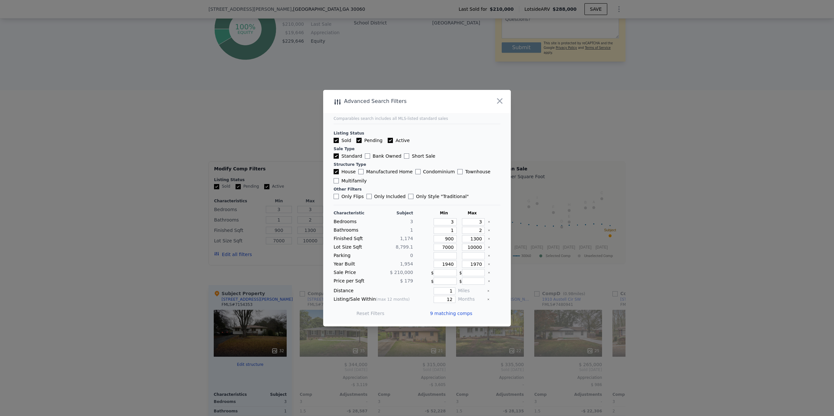
click at [443, 315] on span "9 matching comps" at bounding box center [451, 313] width 42 height 7
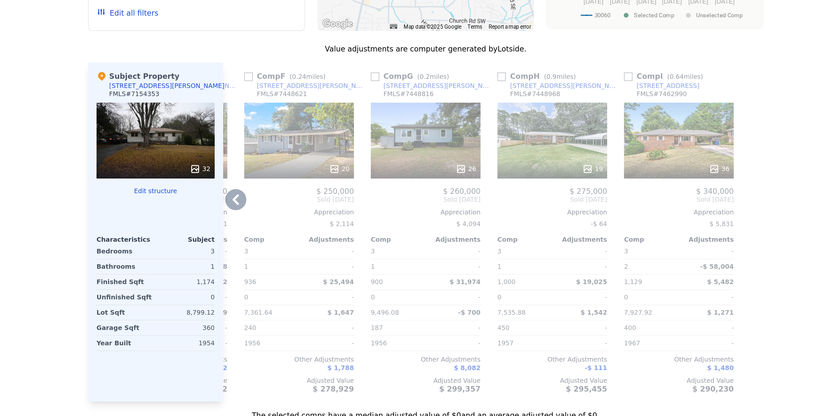
scroll to position [564, 0]
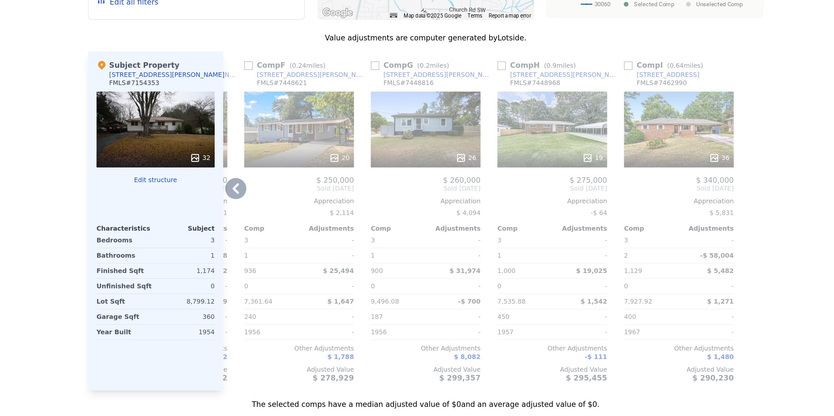
click at [573, 182] on div "36" at bounding box center [574, 179] width 68 height 47
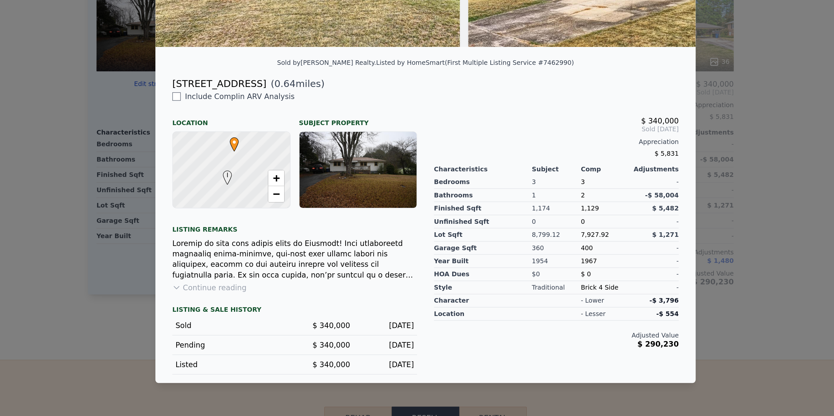
click at [295, 332] on div at bounding box center [336, 319] width 151 height 26
click at [293, 340] on button "Continue reading" at bounding box center [284, 336] width 46 height 7
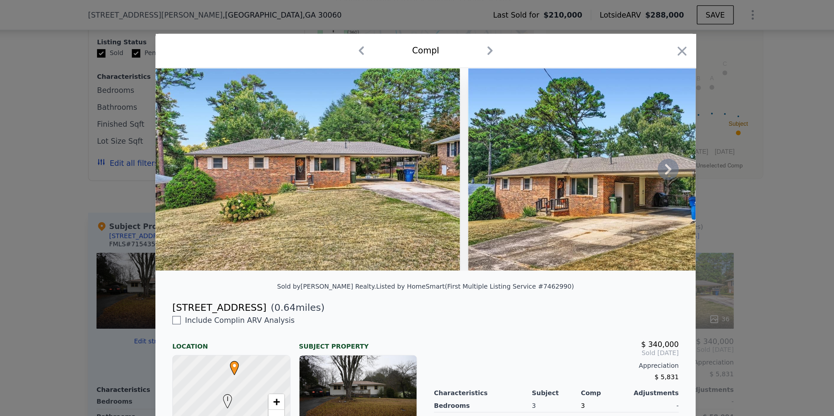
click at [570, 105] on icon at bounding box center [567, 104] width 13 height 13
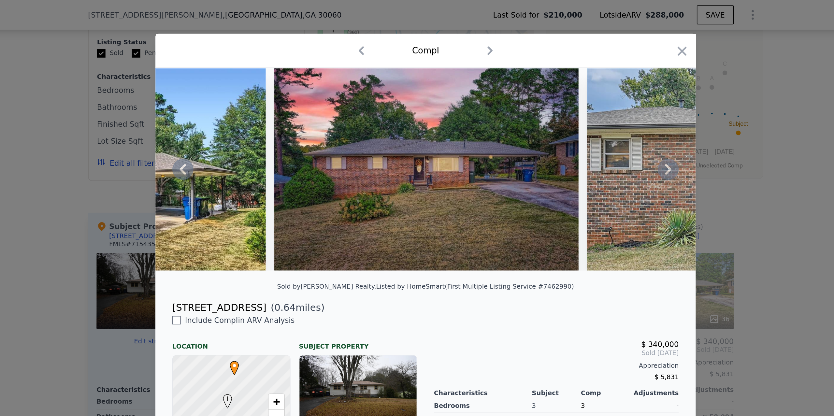
click at [567, 105] on icon at bounding box center [567, 104] width 4 height 7
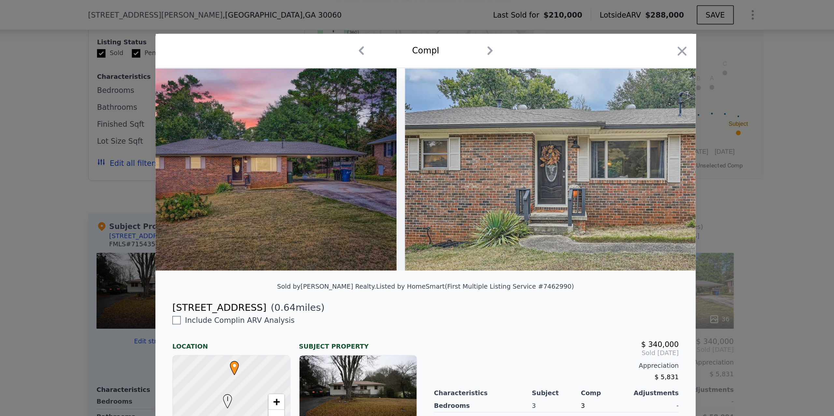
scroll to position [0, 469]
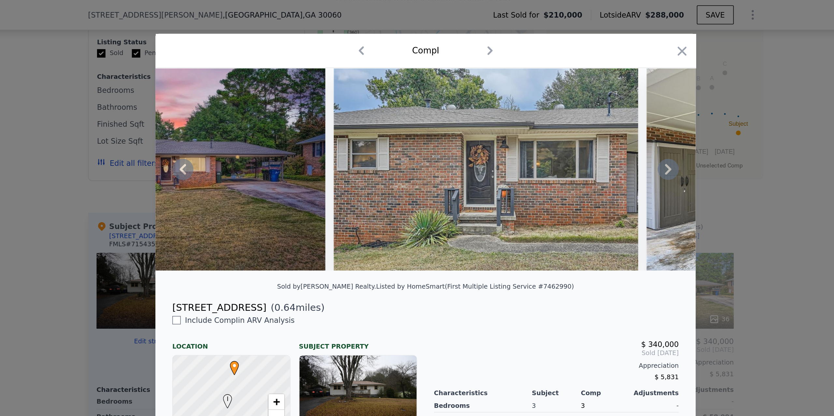
click at [568, 103] on icon at bounding box center [567, 104] width 13 height 13
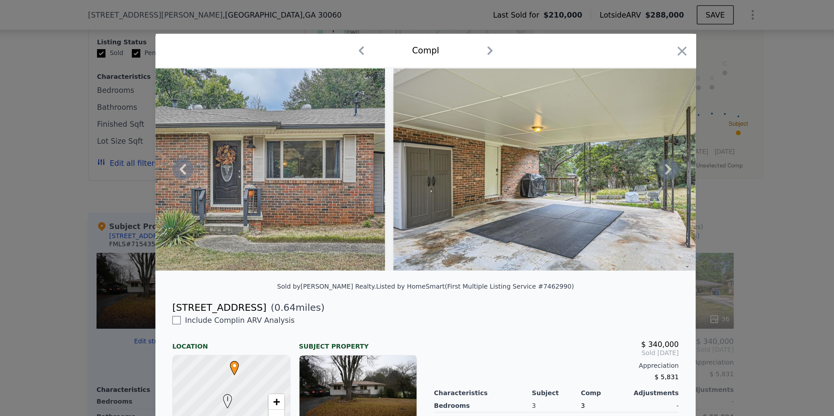
click at [568, 103] on icon at bounding box center [567, 104] width 13 height 13
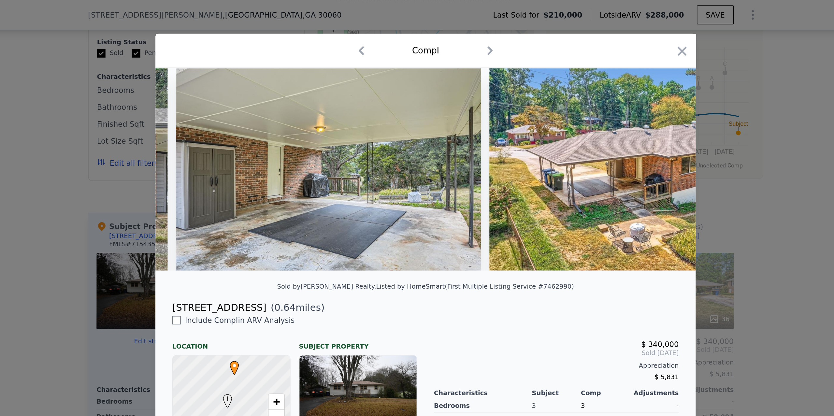
scroll to position [0, 782]
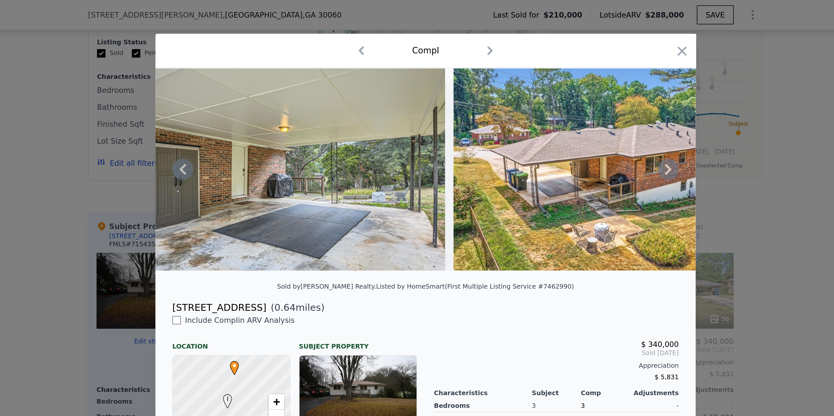
click at [568, 103] on icon at bounding box center [567, 104] width 13 height 13
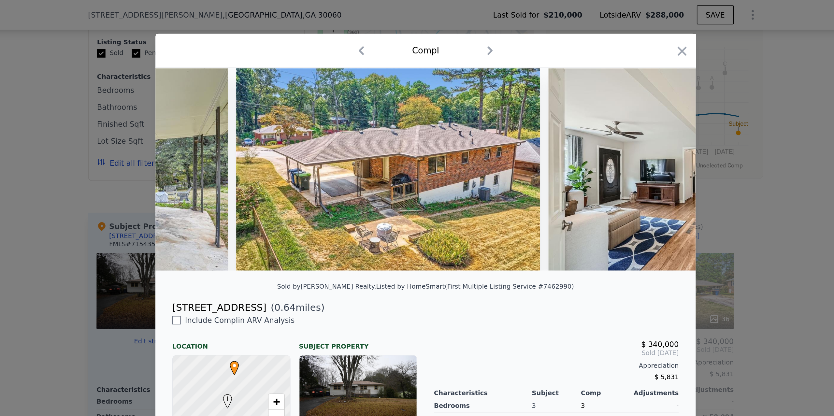
scroll to position [0, 939]
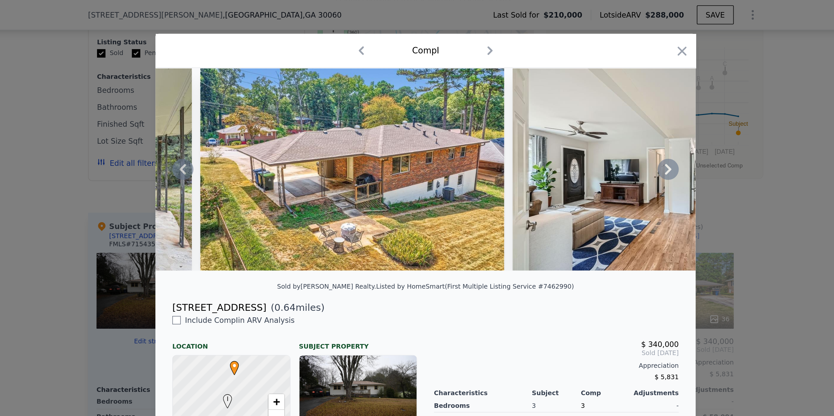
click at [567, 103] on icon at bounding box center [567, 104] width 4 height 7
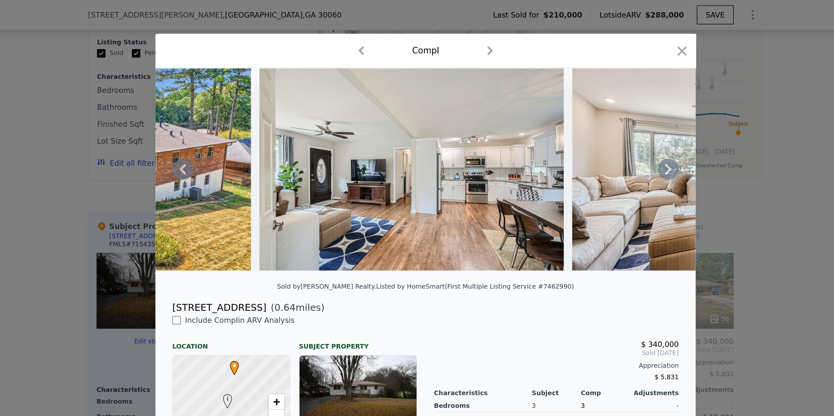
click at [567, 103] on icon at bounding box center [567, 104] width 4 height 7
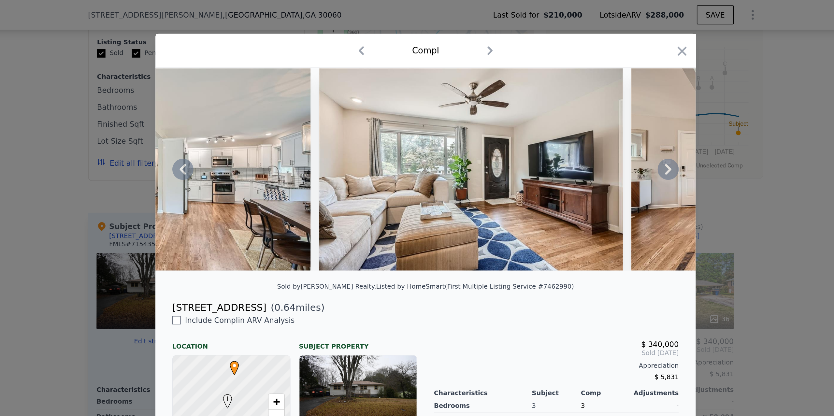
click at [567, 103] on icon at bounding box center [567, 104] width 4 height 7
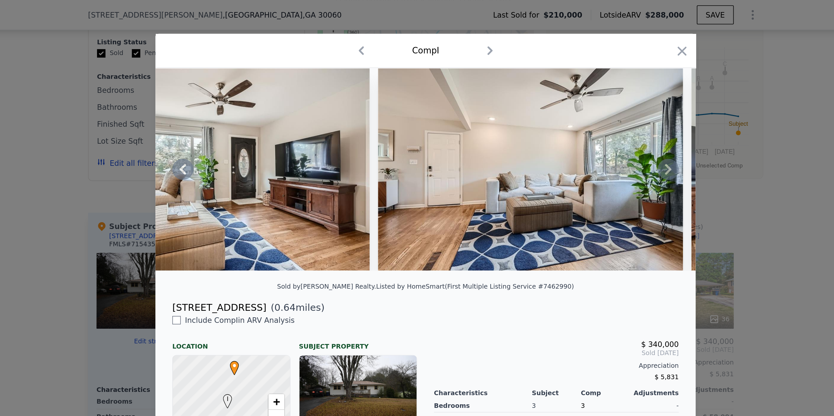
click at [567, 103] on icon at bounding box center [567, 104] width 4 height 7
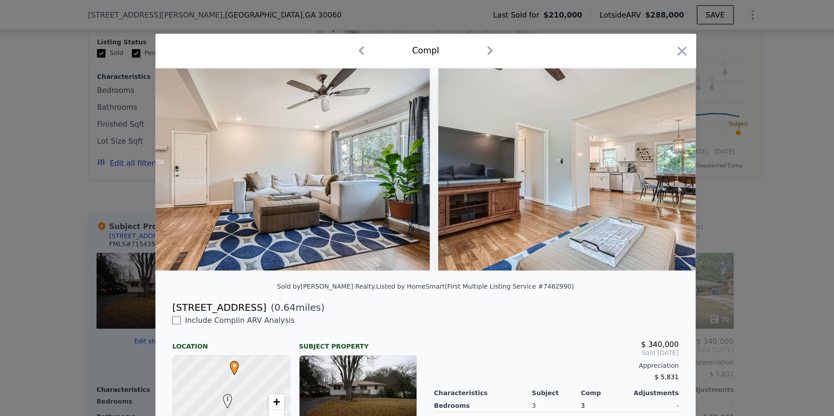
click at [567, 103] on img at bounding box center [519, 104] width 188 height 125
click at [567, 103] on icon at bounding box center [567, 104] width 4 height 7
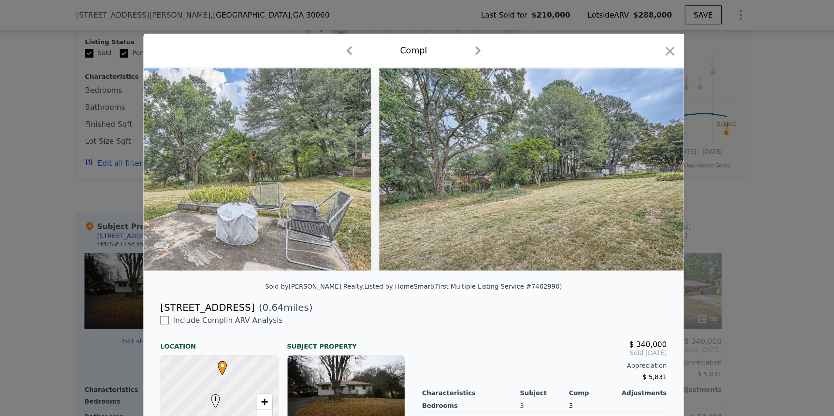
scroll to position [44, 0]
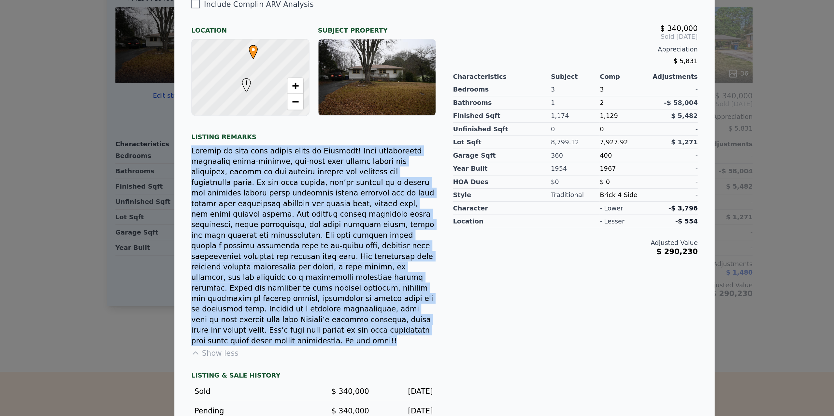
drag, startPoint x: 261, startPoint y: 245, endPoint x: 393, endPoint y: 352, distance: 170.4
click at [393, 352] on div at bounding box center [336, 304] width 151 height 124
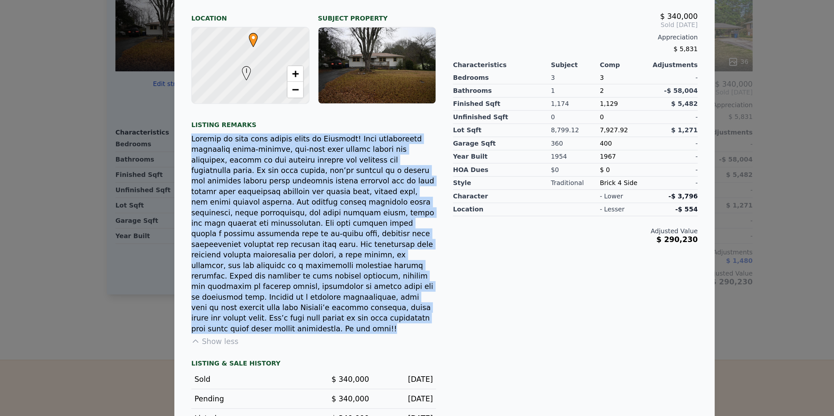
scroll to position [0, 0]
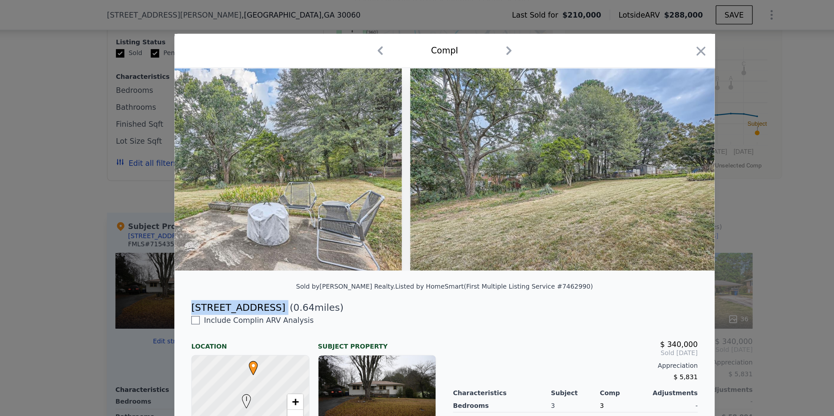
drag, startPoint x: 327, startPoint y: 190, endPoint x: 256, endPoint y: 190, distance: 70.7
click at [256, 190] on div "[STREET_ADDRESS] ( 0.64 miles)" at bounding box center [417, 189] width 323 height 9
copy div "[STREET_ADDRESS]"
click at [578, 30] on icon "button" at bounding box center [575, 31] width 9 height 9
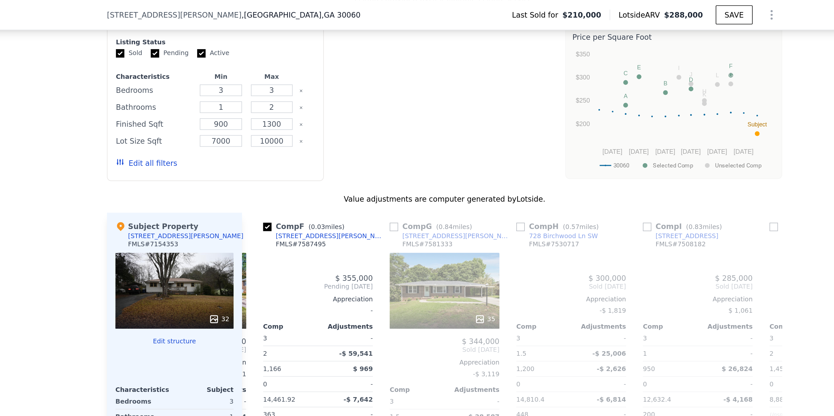
type input "1452"
type input "7126.416"
type input "14810.4"
checkbox input "true"
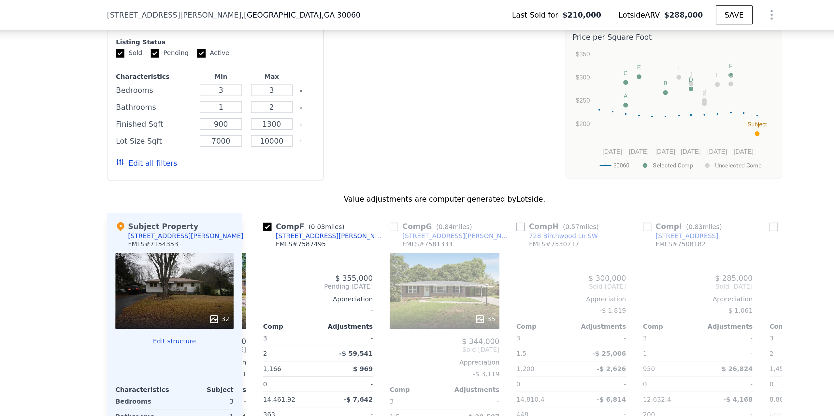
checkbox input "true"
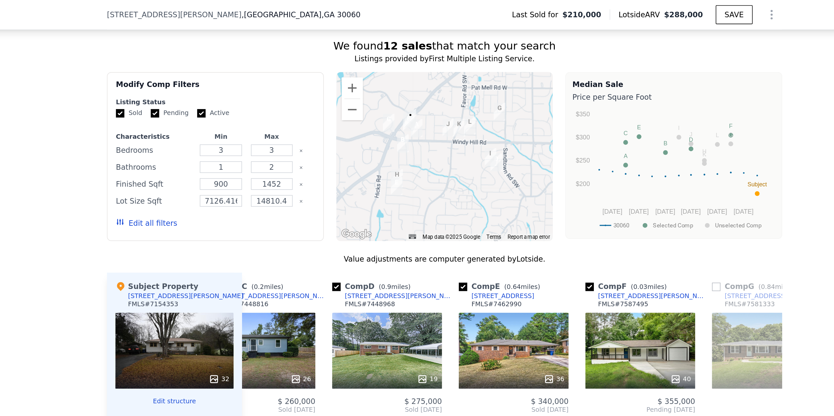
scroll to position [0, 194]
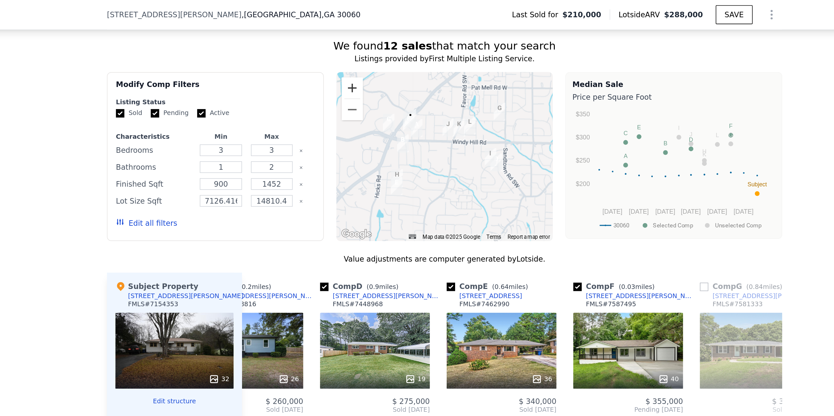
click at [361, 54] on button "Zoom in" at bounding box center [360, 54] width 13 height 13
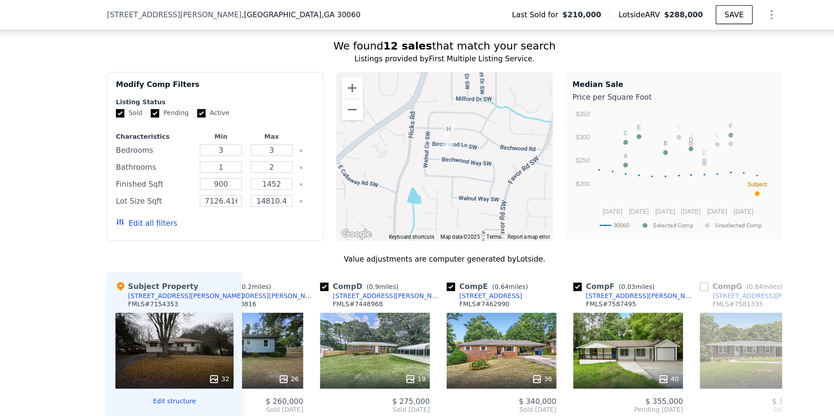
drag, startPoint x: 377, startPoint y: 105, endPoint x: 439, endPoint y: 58, distance: 77.7
click at [439, 58] on div at bounding box center [417, 97] width 134 height 104
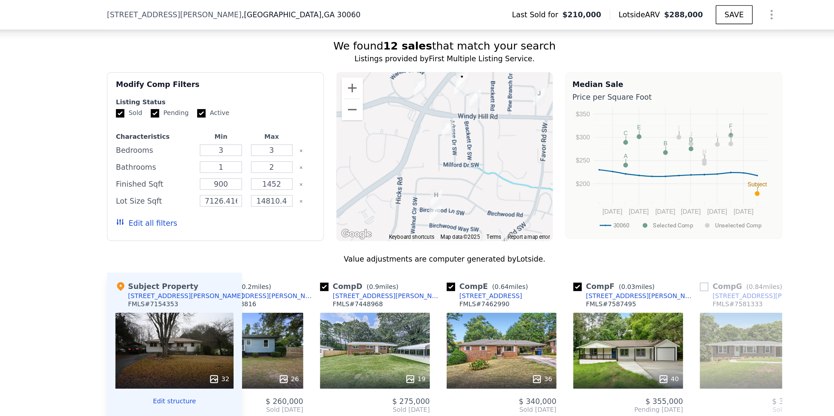
drag, startPoint x: 421, startPoint y: 85, endPoint x: 413, endPoint y: 127, distance: 42.8
click at [413, 127] on img "728 Birchwood Ln SW" at bounding box center [411, 122] width 7 height 11
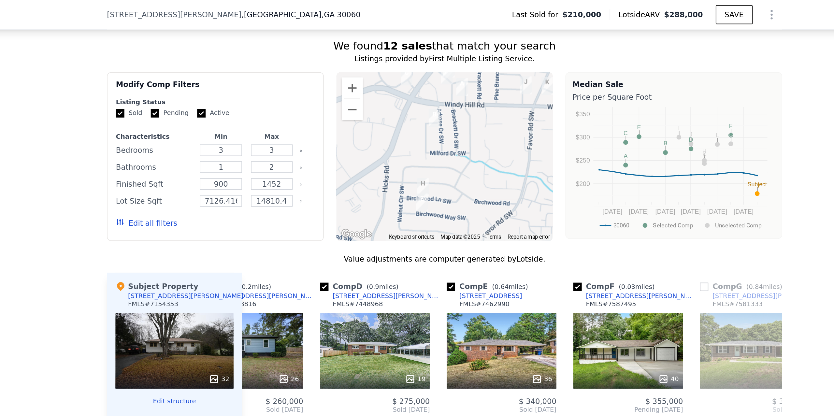
drag, startPoint x: 425, startPoint y: 115, endPoint x: 417, endPoint y: 106, distance: 12.0
click at [417, 106] on div at bounding box center [417, 97] width 134 height 104
click at [360, 57] on button "Zoom in" at bounding box center [360, 54] width 13 height 13
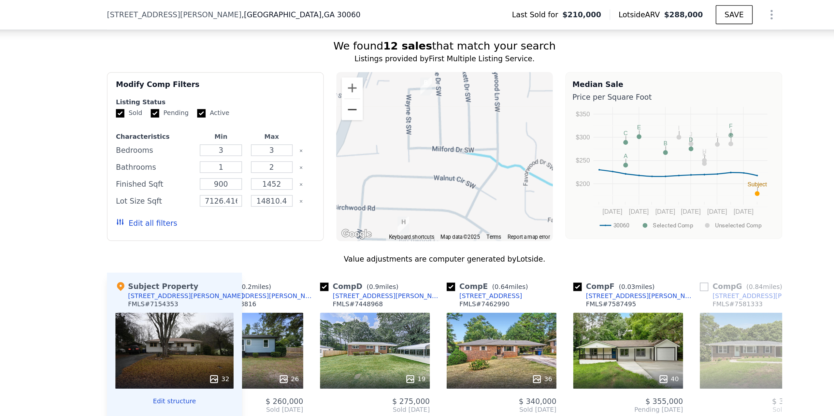
click at [364, 69] on button "Zoom out" at bounding box center [360, 67] width 13 height 13
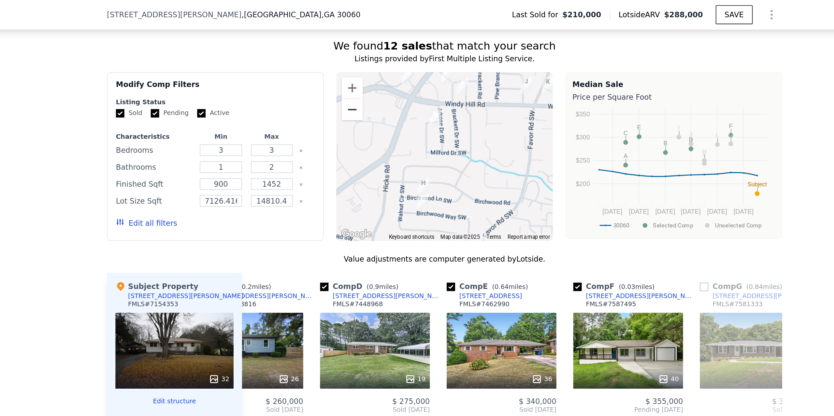
click at [364, 69] on button "Zoom out" at bounding box center [360, 67] width 13 height 13
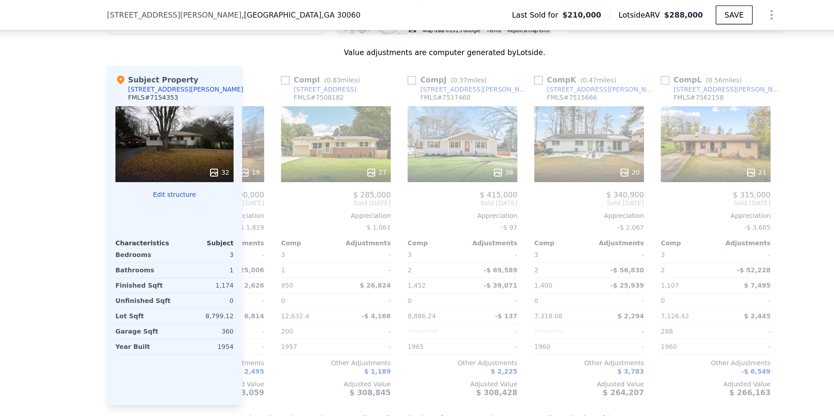
scroll to position [0, 621]
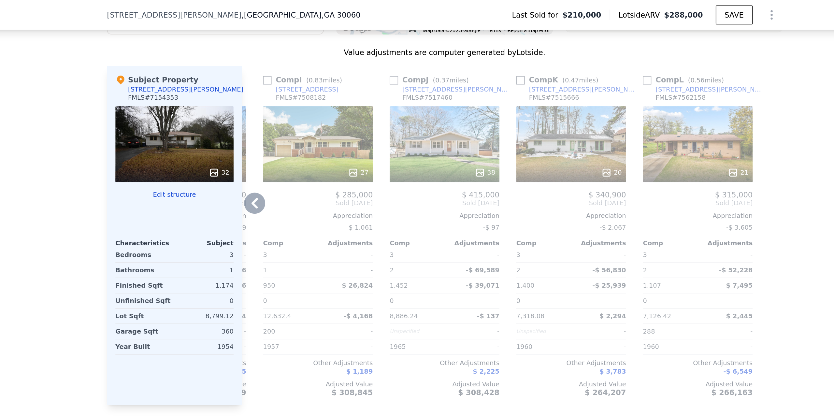
click at [418, 89] on div "38" at bounding box center [417, 89] width 68 height 47
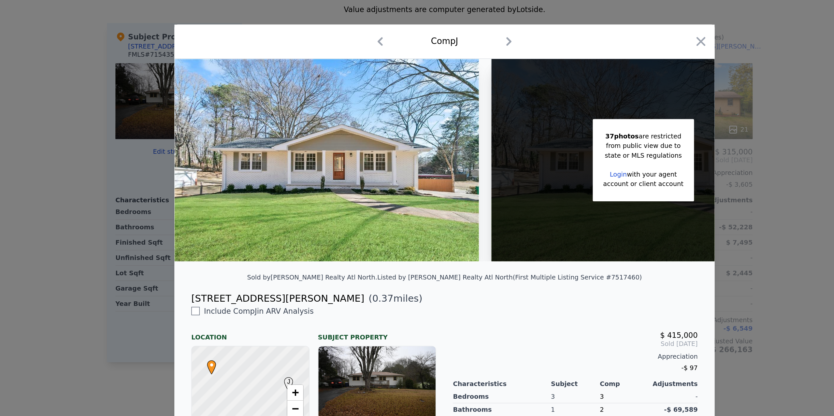
click at [611, 164] on div at bounding box center [417, 208] width 834 height 416
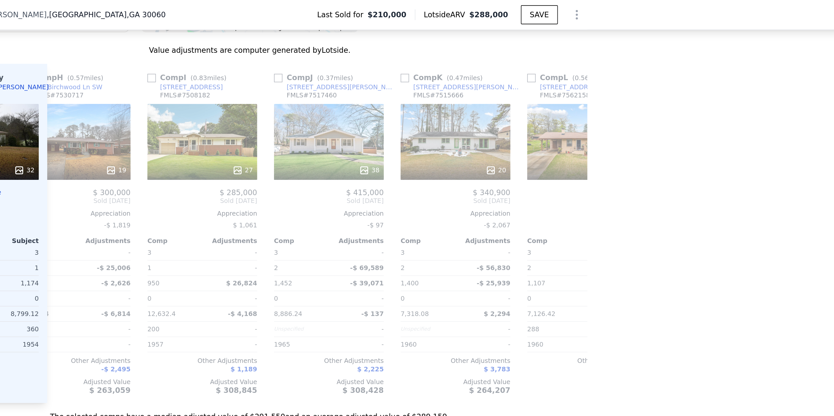
scroll to position [0, 621]
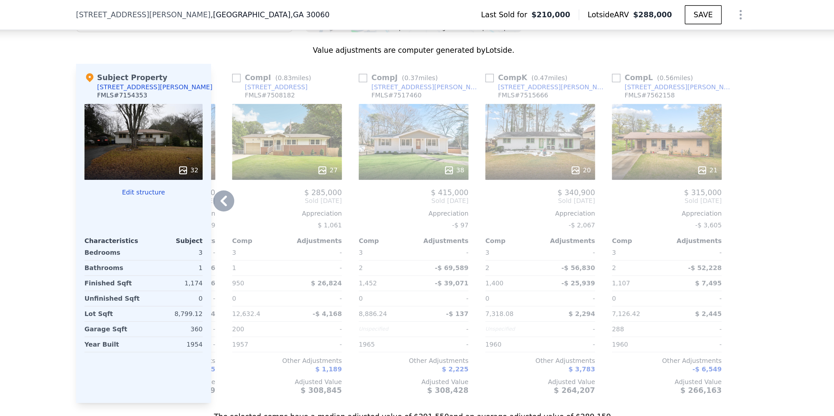
click at [418, 87] on div "38" at bounding box center [417, 87] width 68 height 47
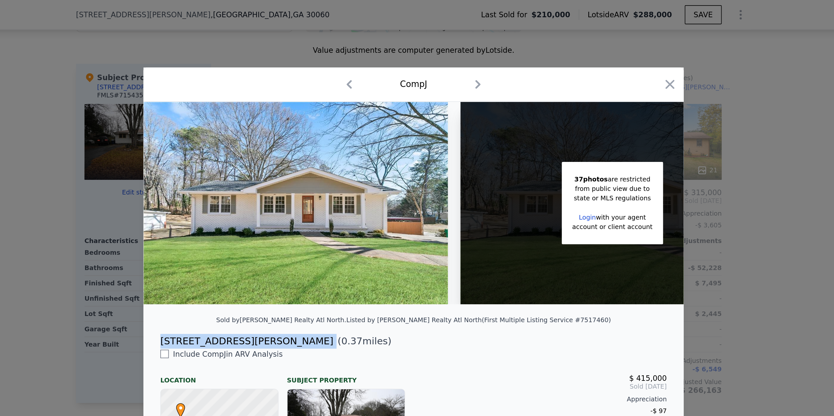
drag, startPoint x: 318, startPoint y: 211, endPoint x: 259, endPoint y: 213, distance: 58.4
click at [259, 213] on div "[STREET_ADDRESS][PERSON_NAME] ( 0.37 miles)" at bounding box center [417, 210] width 323 height 9
copy div "[STREET_ADDRESS][PERSON_NAME]"
click at [571, 50] on icon "button" at bounding box center [575, 52] width 9 height 9
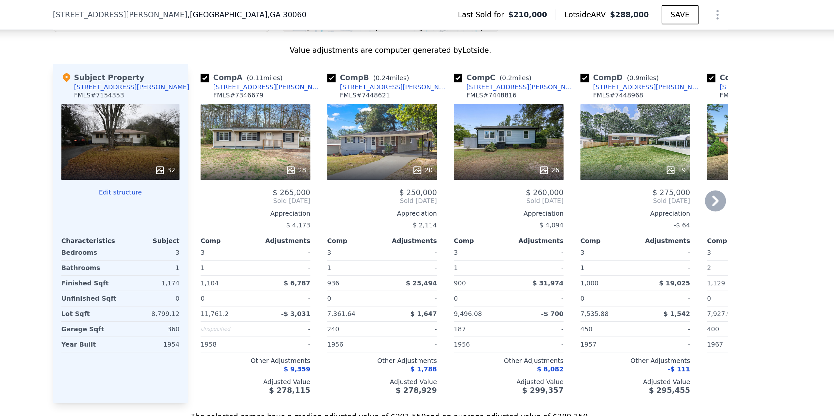
click at [334, 96] on div "28" at bounding box center [334, 87] width 68 height 47
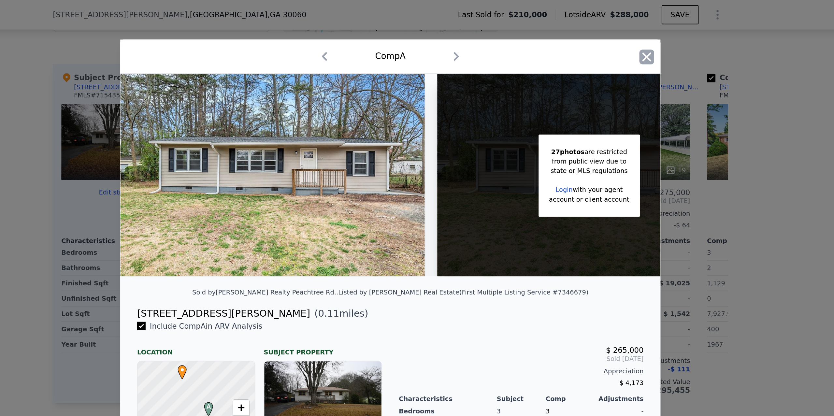
click at [576, 33] on icon "button" at bounding box center [575, 35] width 9 height 9
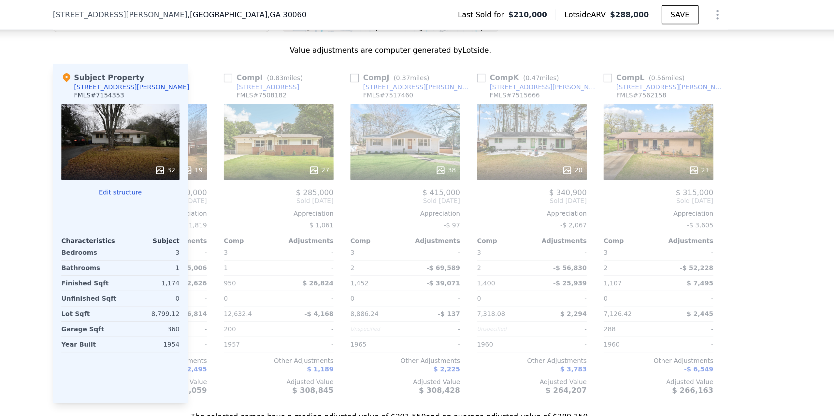
scroll to position [0, 621]
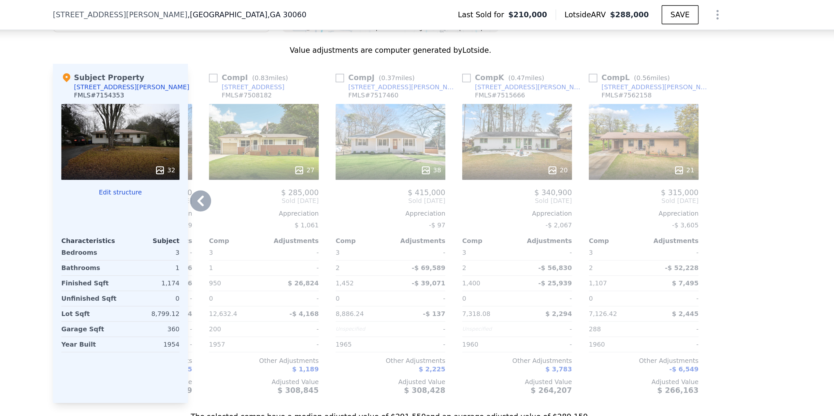
click at [498, 103] on div "20" at bounding box center [495, 105] width 62 height 7
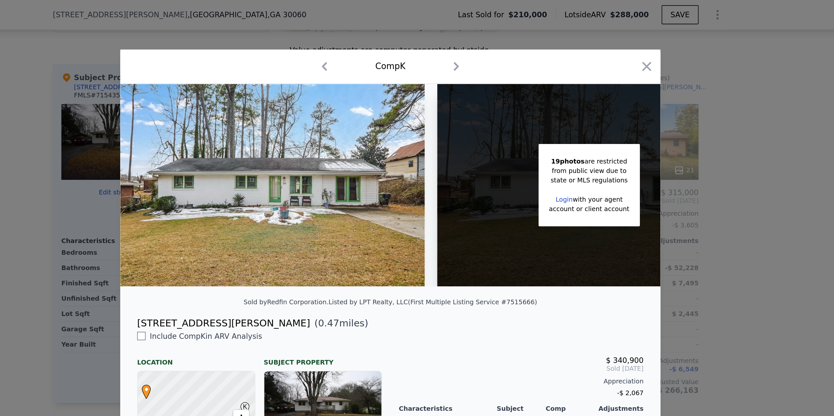
click at [577, 46] on div at bounding box center [575, 42] width 9 height 11
click at [577, 41] on icon "button" at bounding box center [575, 41] width 9 height 9
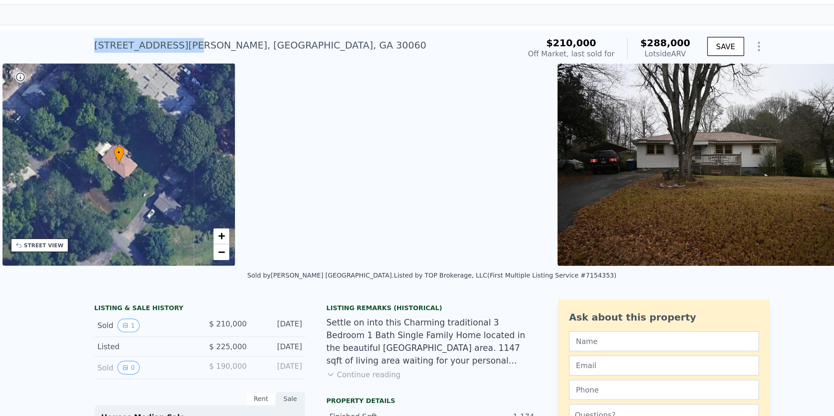
drag, startPoint x: 209, startPoint y: 26, endPoint x: 263, endPoint y: 27, distance: 53.8
click at [263, 27] on div "[STREET_ADDRESS][PERSON_NAME]" at bounding box center [311, 27] width 205 height 9
copy div "[STREET_ADDRESS][PERSON_NAME]"
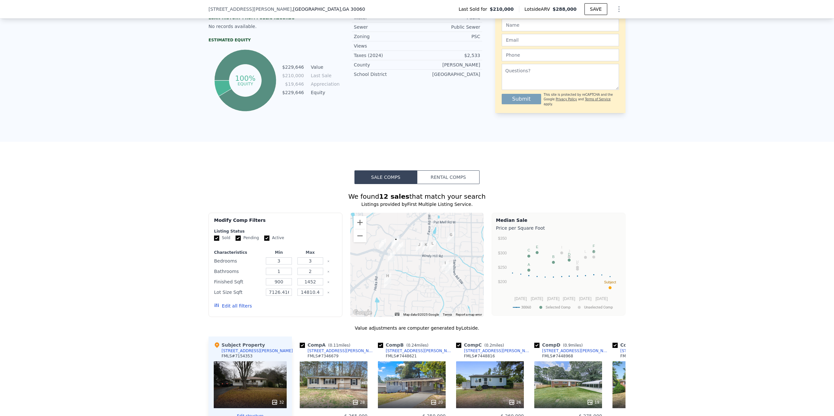
scroll to position [358, 0]
click at [234, 306] on button "Edit all filters" at bounding box center [233, 306] width 38 height 7
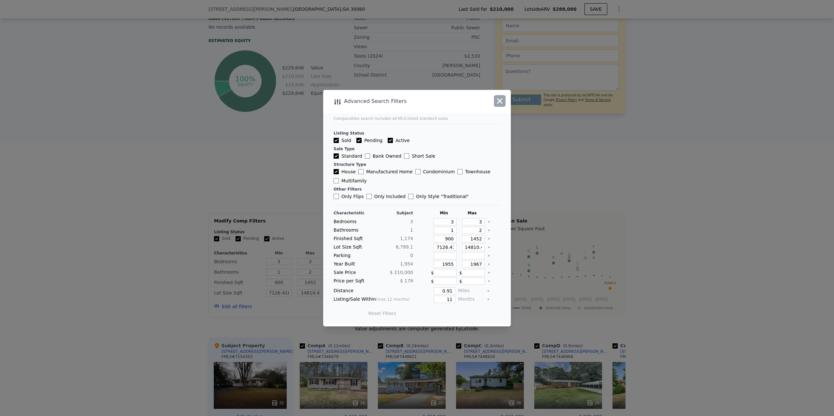
click at [503, 101] on icon "button" at bounding box center [499, 100] width 9 height 9
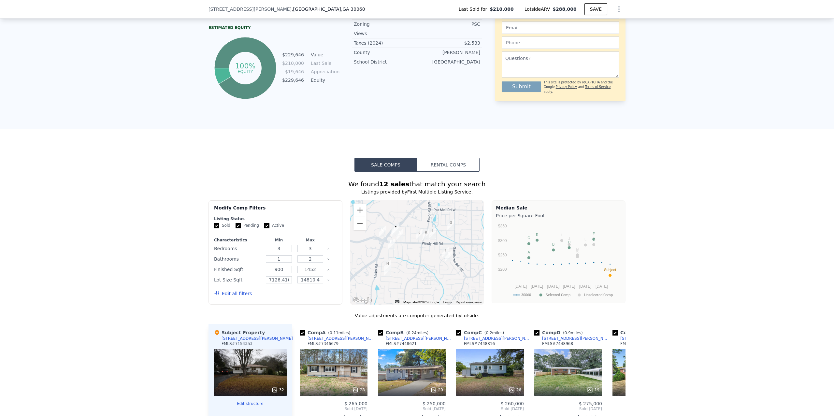
scroll to position [364, 0]
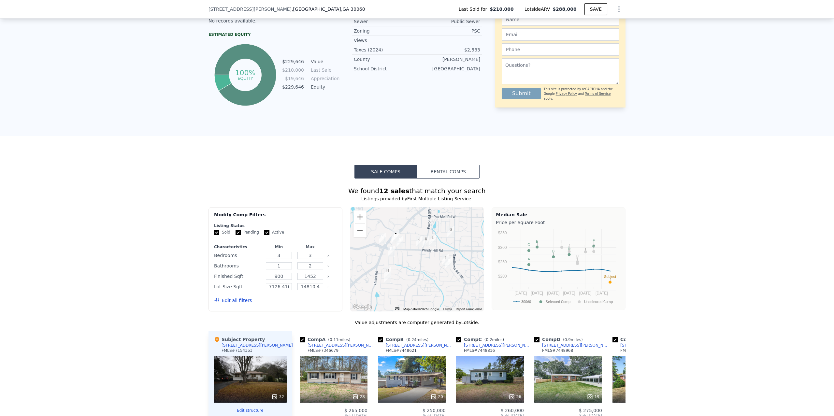
click at [379, 154] on div "Sale Comps Rental Comps We found 12 sales that match your search Listings provi…" at bounding box center [417, 358] width 834 height 445
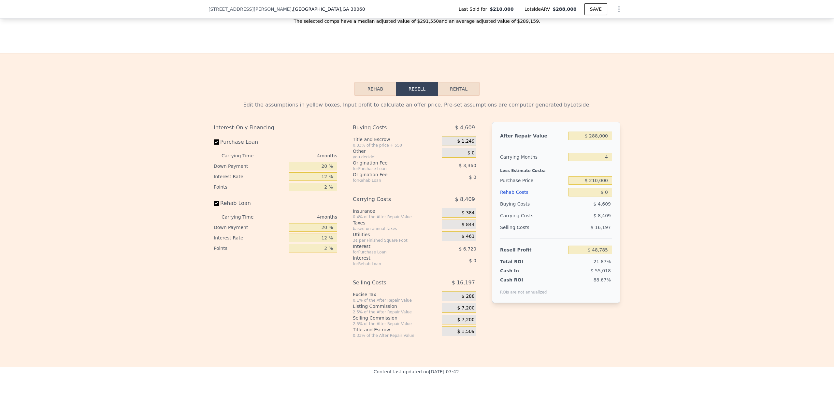
scroll to position [898, 0]
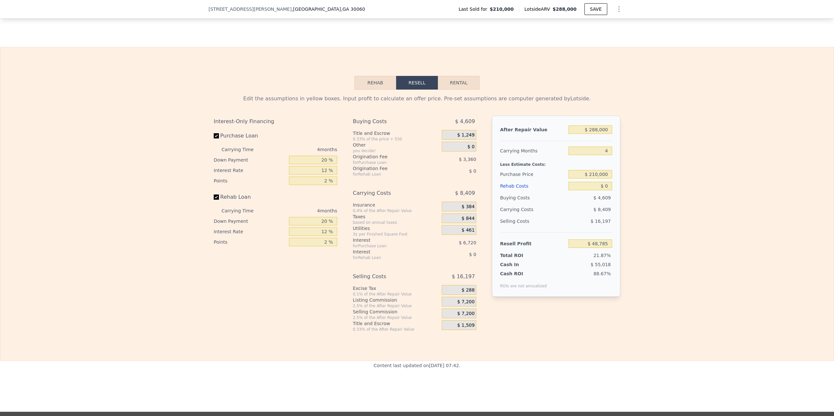
click at [379, 86] on button "Rehab" at bounding box center [376, 83] width 42 height 14
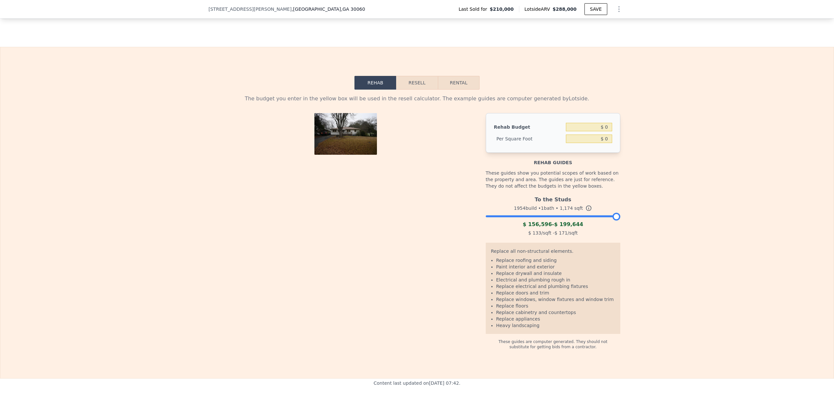
click at [412, 83] on button "Resell" at bounding box center [416, 83] width 41 height 14
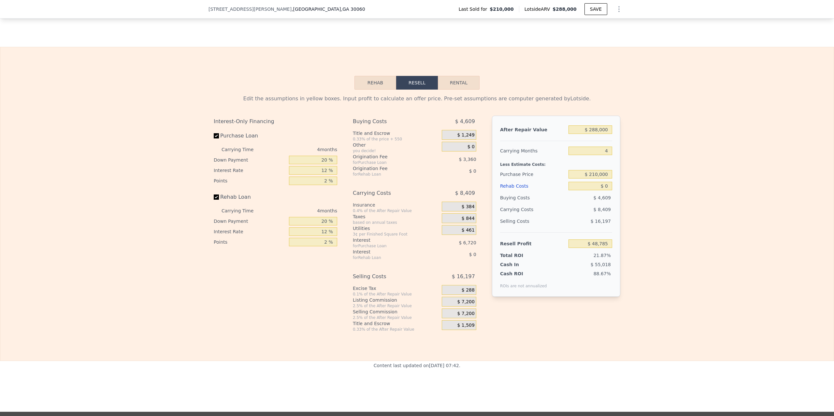
click at [470, 85] on button "Rental" at bounding box center [459, 83] width 42 height 14
select select "30"
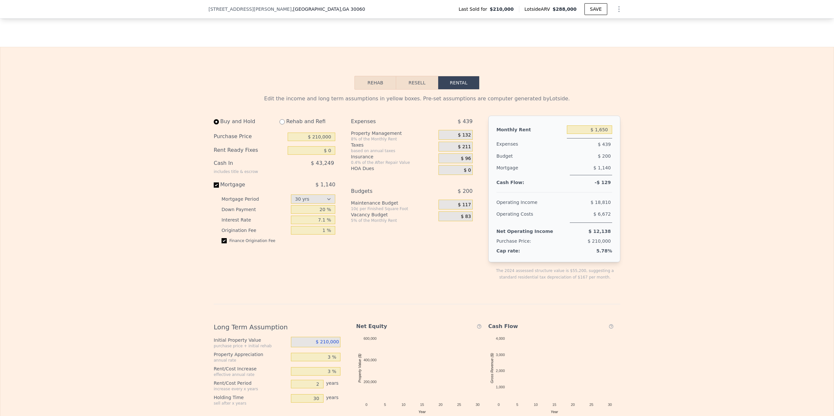
click at [417, 87] on button "Resell" at bounding box center [416, 83] width 41 height 14
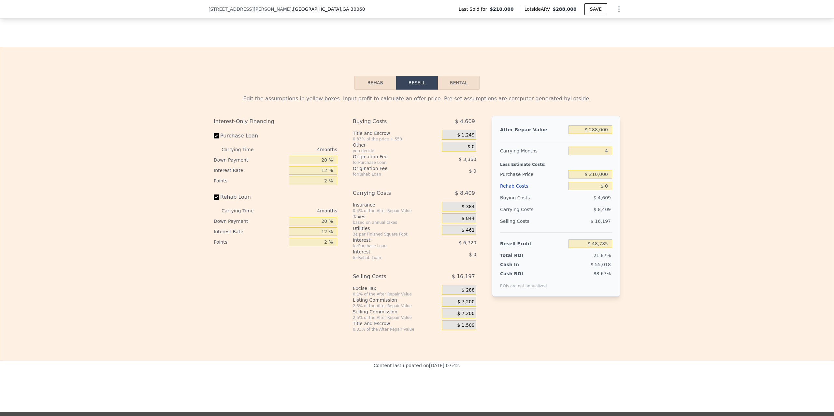
click at [370, 88] on button "Rehab" at bounding box center [376, 83] width 42 height 14
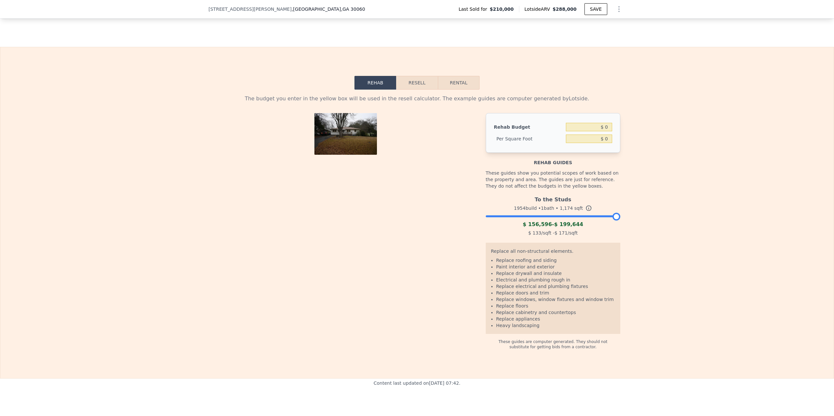
click at [411, 85] on button "Resell" at bounding box center [416, 83] width 41 height 14
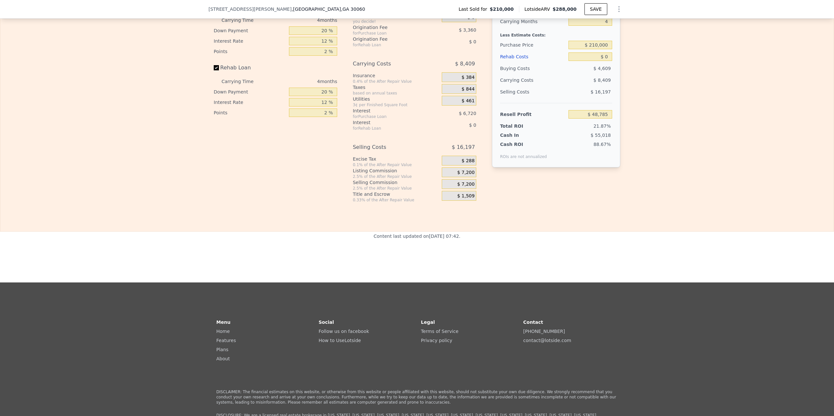
scroll to position [915, 0]
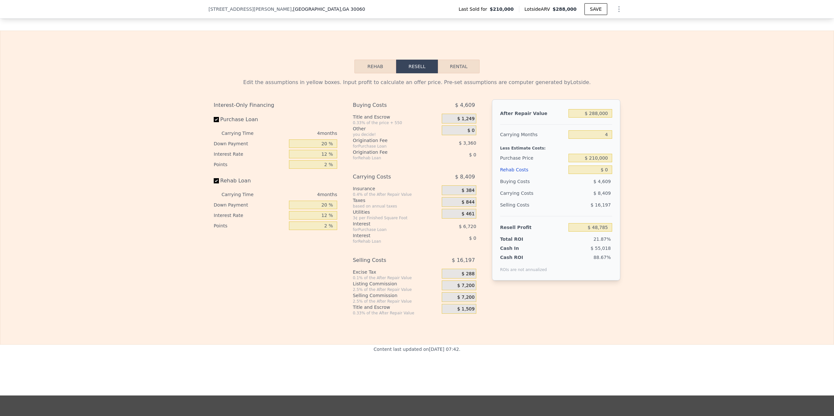
click at [384, 72] on button "Rehab" at bounding box center [376, 67] width 42 height 14
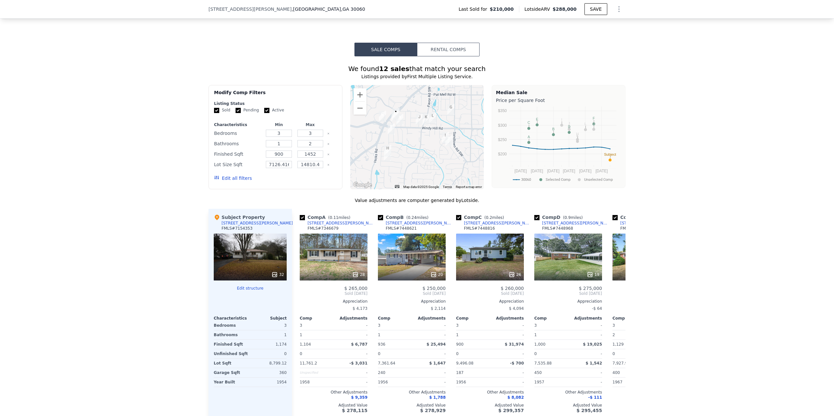
scroll to position [454, 0]
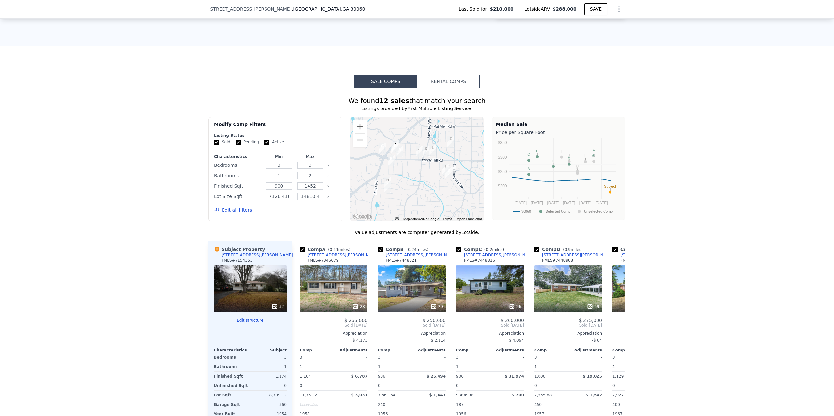
click at [448, 54] on div "Sale Comps Rental Comps We found 12 sales that match your search Listings provi…" at bounding box center [417, 268] width 834 height 445
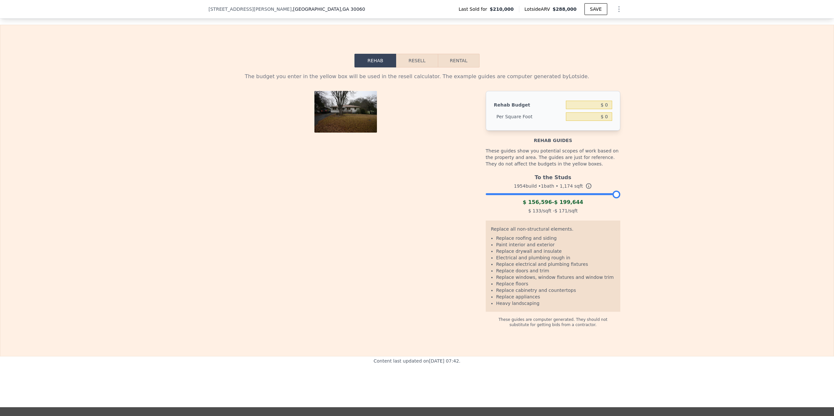
scroll to position [856, 0]
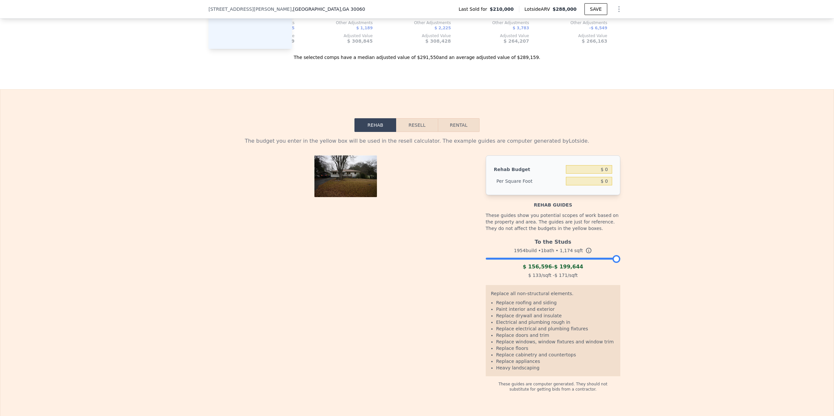
click at [421, 120] on button "Resell" at bounding box center [416, 125] width 41 height 14
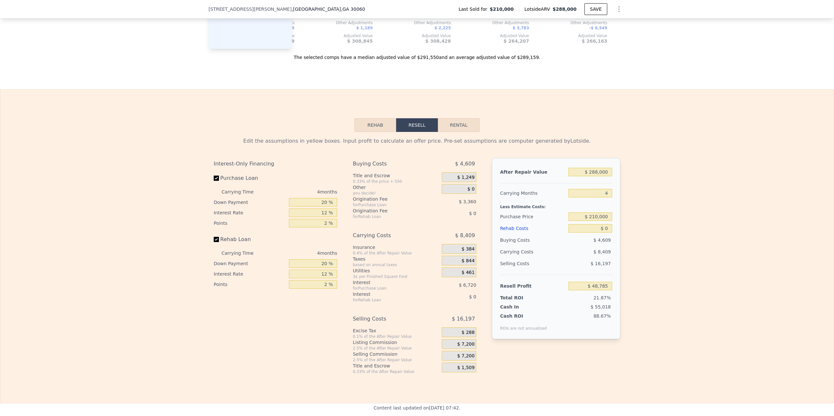
click at [452, 126] on button "Rental" at bounding box center [459, 125] width 42 height 14
select select "30"
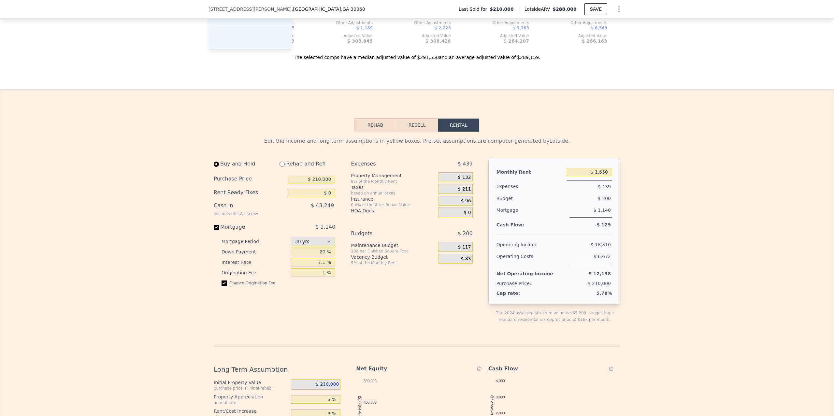
click at [408, 126] on button "Resell" at bounding box center [416, 125] width 41 height 14
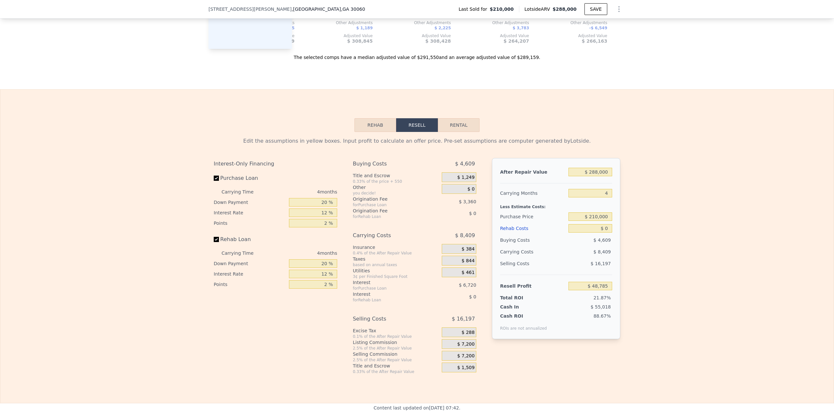
click at [382, 126] on button "Rehab" at bounding box center [376, 125] width 42 height 14
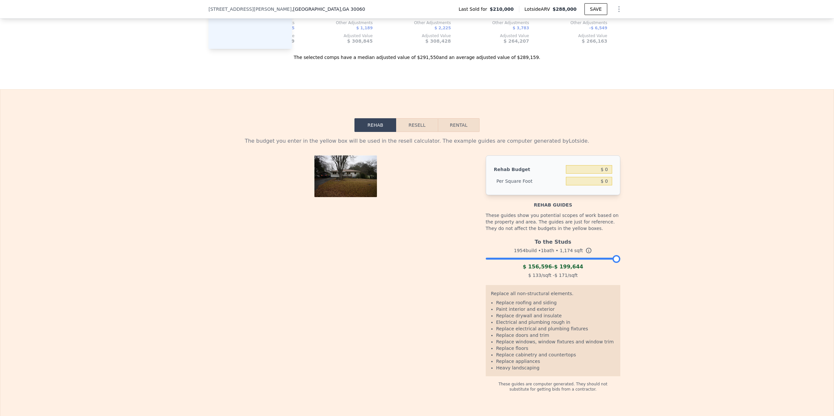
click at [455, 128] on button "Rental" at bounding box center [459, 125] width 42 height 14
select select "30"
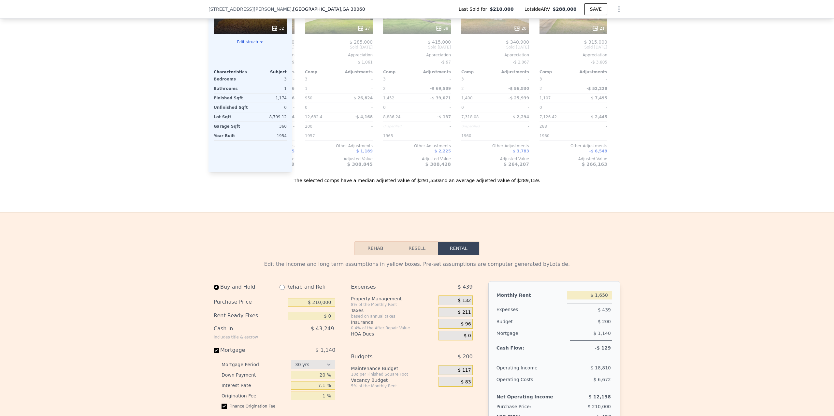
scroll to position [726, 0]
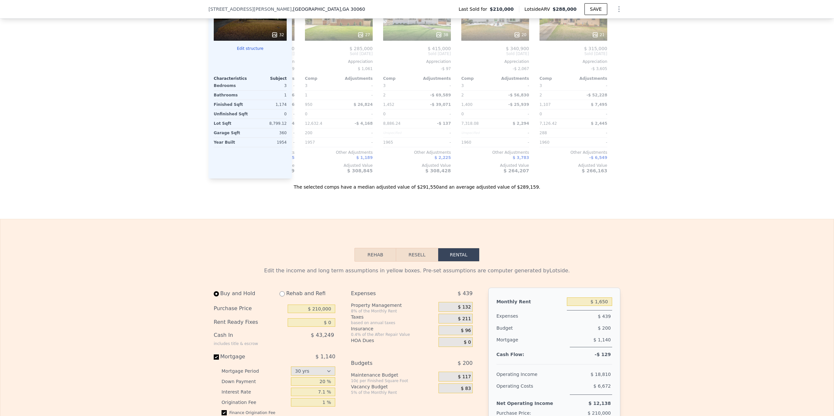
click at [372, 255] on button "Rehab" at bounding box center [376, 255] width 42 height 14
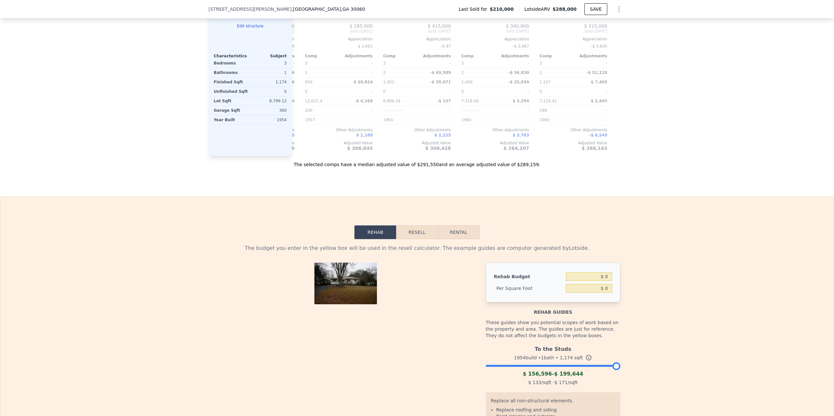
scroll to position [751, 0]
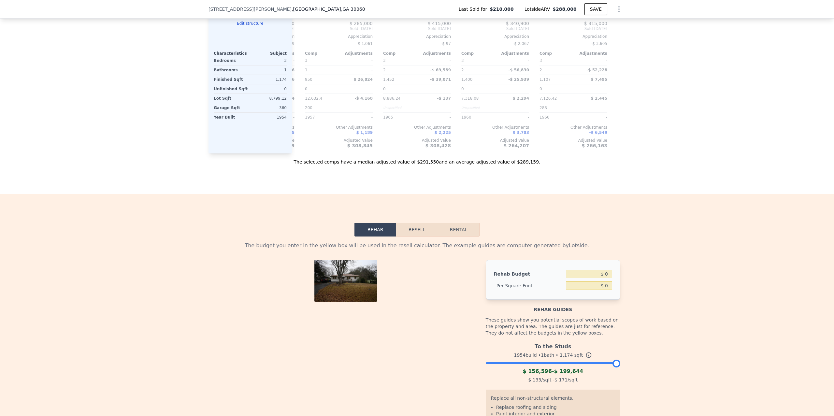
click at [416, 228] on button "Resell" at bounding box center [416, 230] width 41 height 14
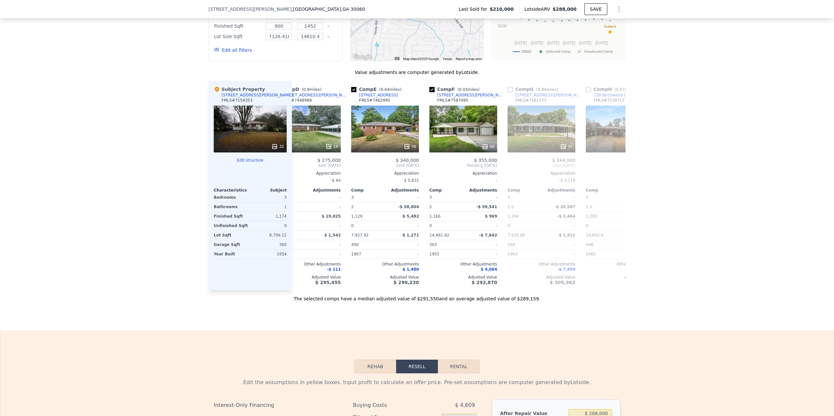
scroll to position [0, 0]
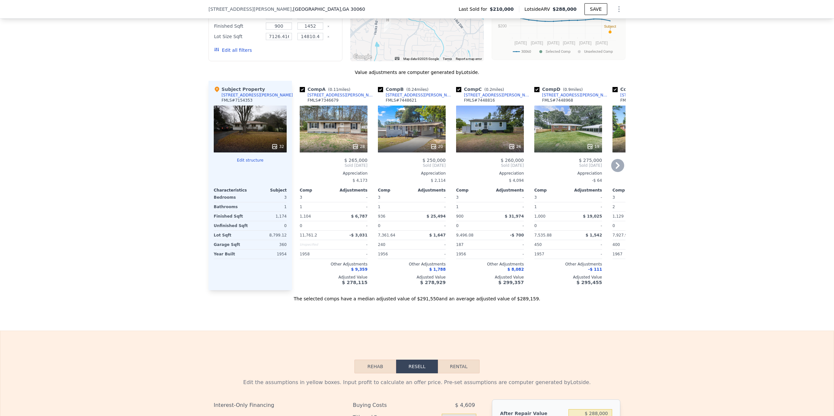
click at [492, 131] on div "26" at bounding box center [490, 129] width 68 height 47
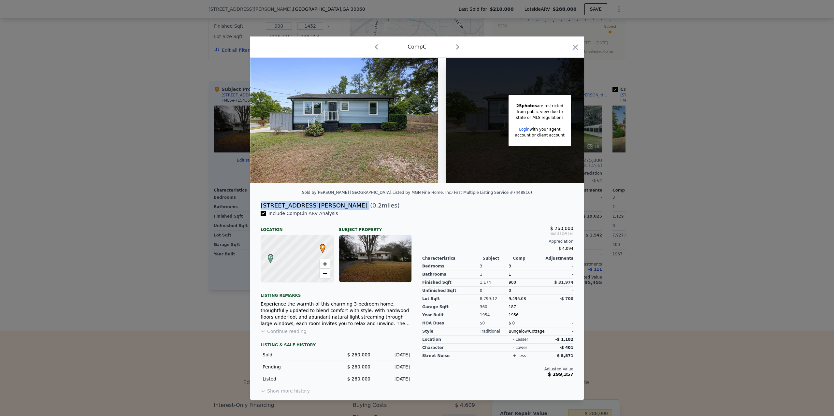
drag, startPoint x: 261, startPoint y: 206, endPoint x: 311, endPoint y: 206, distance: 49.9
click at [311, 206] on div "[STREET_ADDRESS][PERSON_NAME] ( 0.2 miles)" at bounding box center [417, 205] width 323 height 9
copy div "[STREET_ADDRESS][PERSON_NAME]"
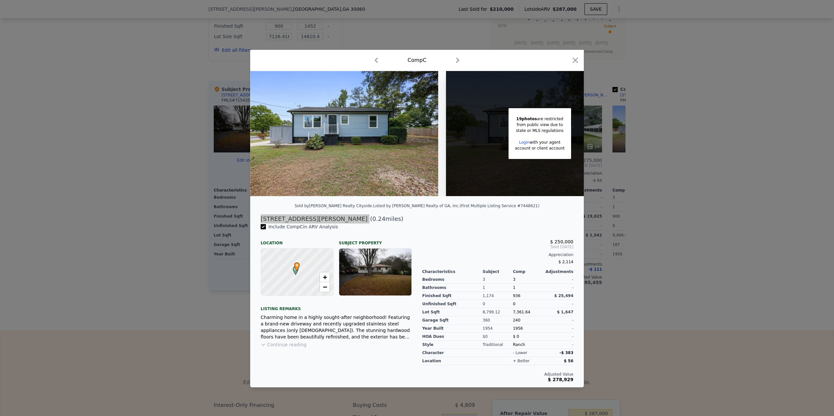
type input "$ 287,000"
type input "$ 47,840"
